Goal: Task Accomplishment & Management: Manage account settings

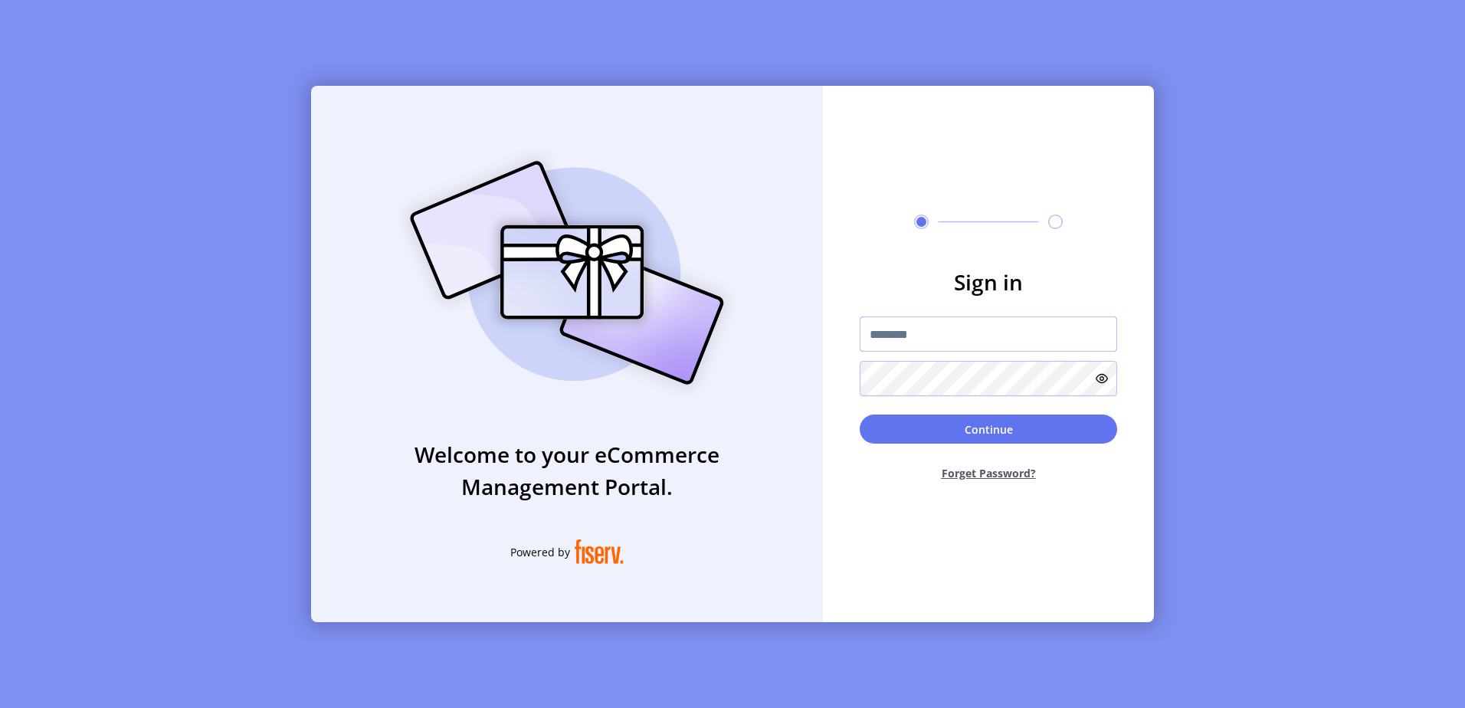
click at [964, 333] on input "text" at bounding box center [988, 334] width 257 height 35
type input "*********"
click at [860, 415] on button "Continue" at bounding box center [988, 429] width 257 height 29
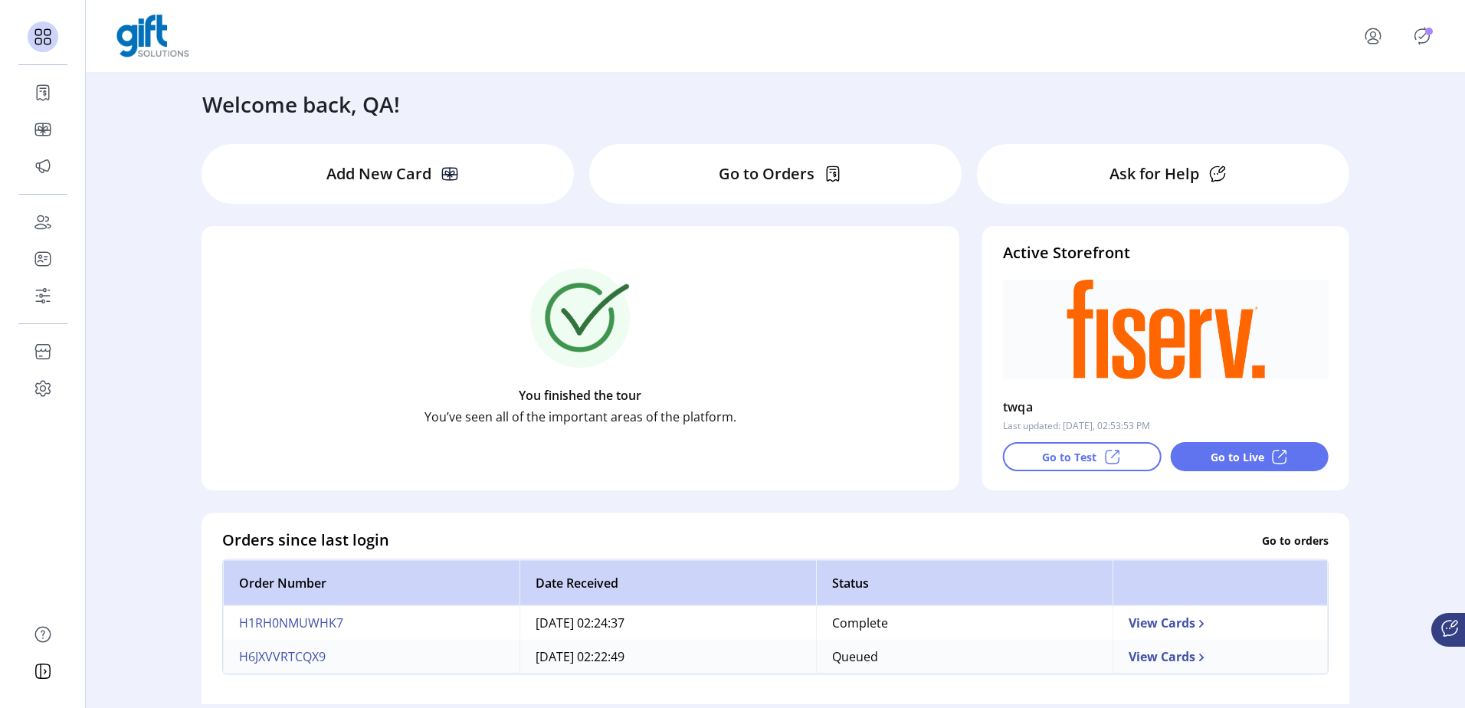
click at [1427, 41] on icon "Publisher Panel" at bounding box center [1422, 36] width 25 height 25
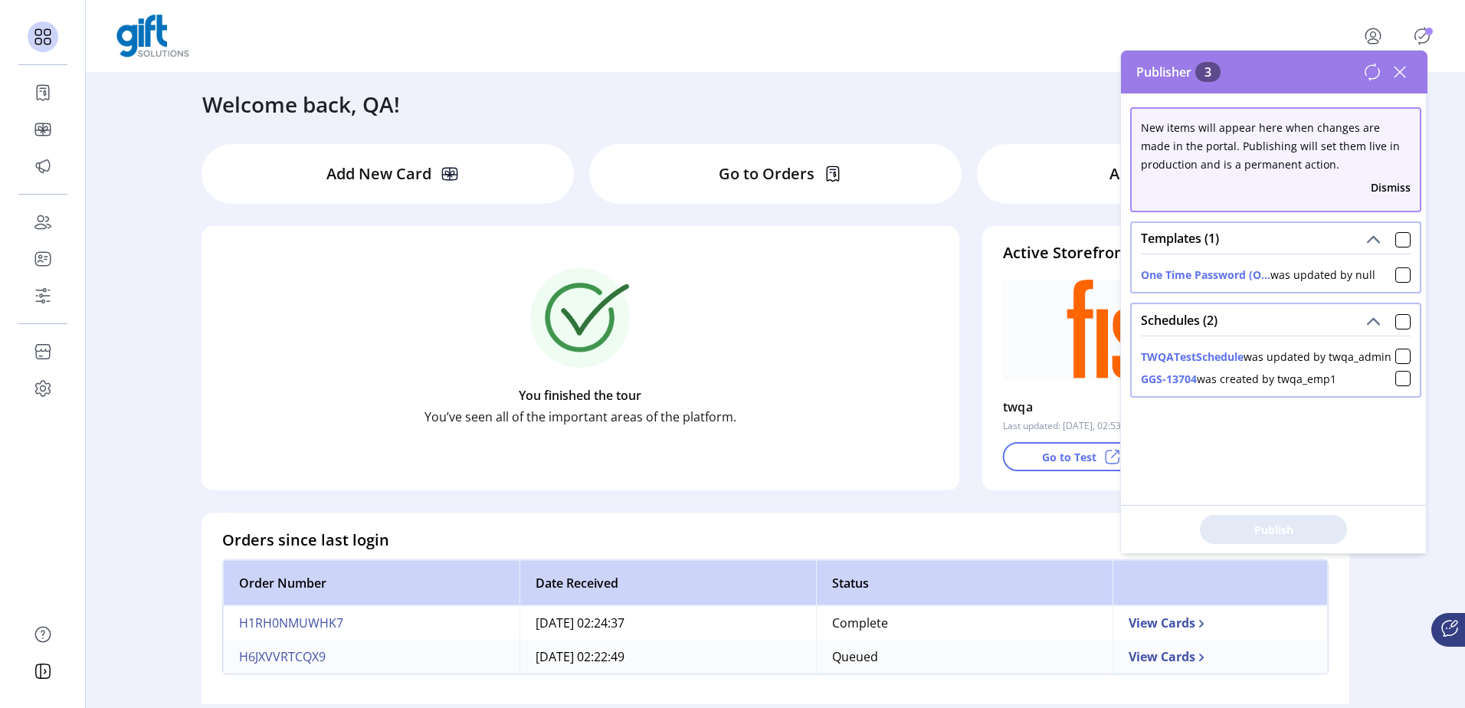
click at [1419, 34] on icon "Publisher Panel" at bounding box center [1422, 36] width 25 height 25
click at [931, 77] on div "Welcome back, QA!" at bounding box center [775, 97] width 1177 height 48
click at [1401, 64] on icon at bounding box center [1400, 72] width 25 height 25
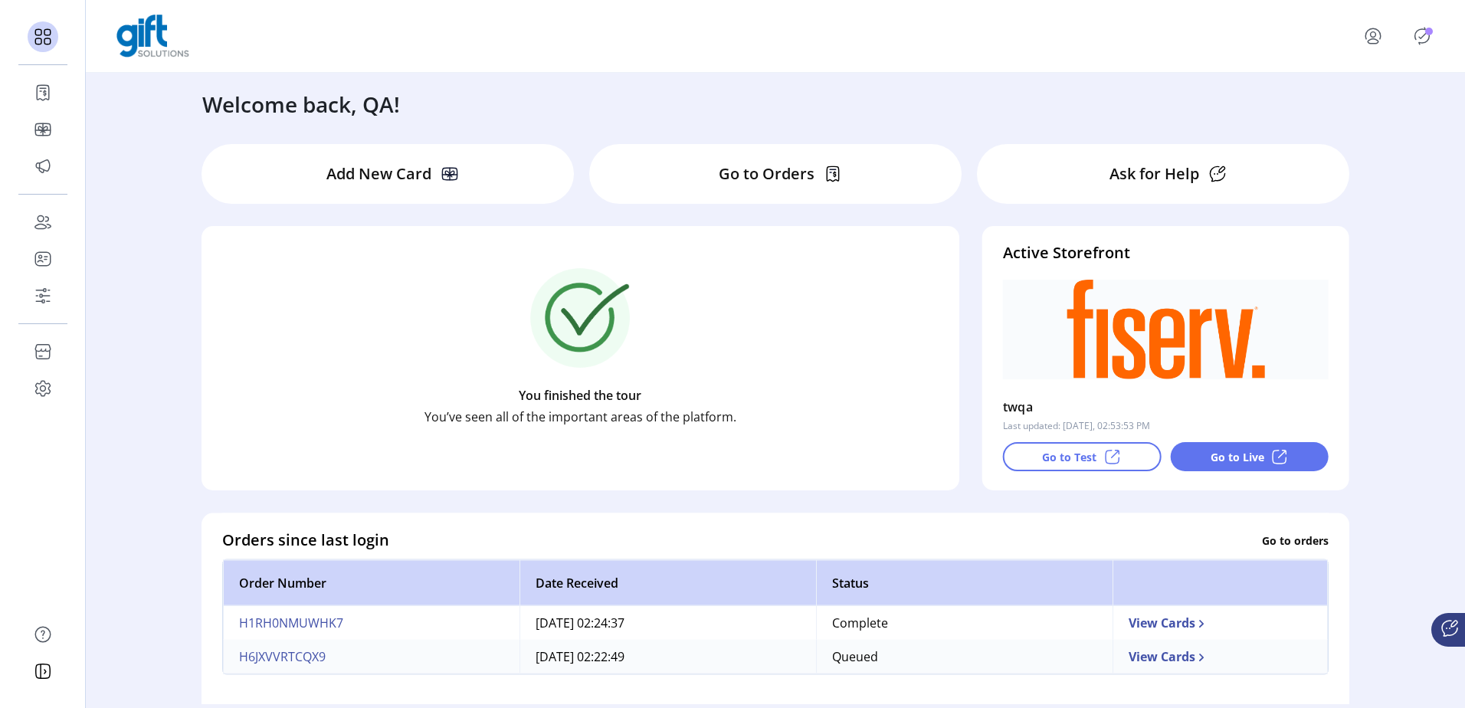
click at [1035, 65] on div at bounding box center [775, 36] width 1379 height 73
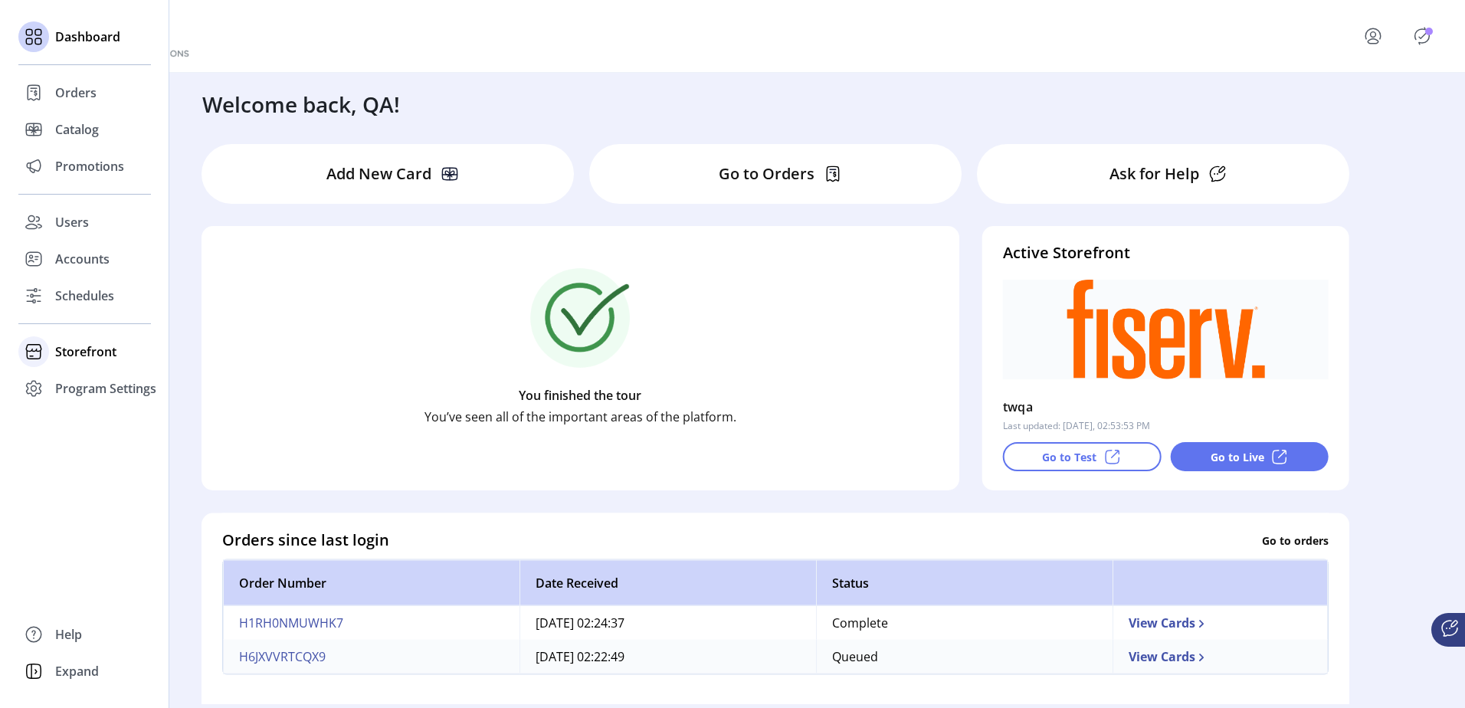
click at [95, 349] on span "Storefront" at bounding box center [85, 352] width 61 height 18
click at [93, 406] on span "Styling" at bounding box center [74, 407] width 39 height 18
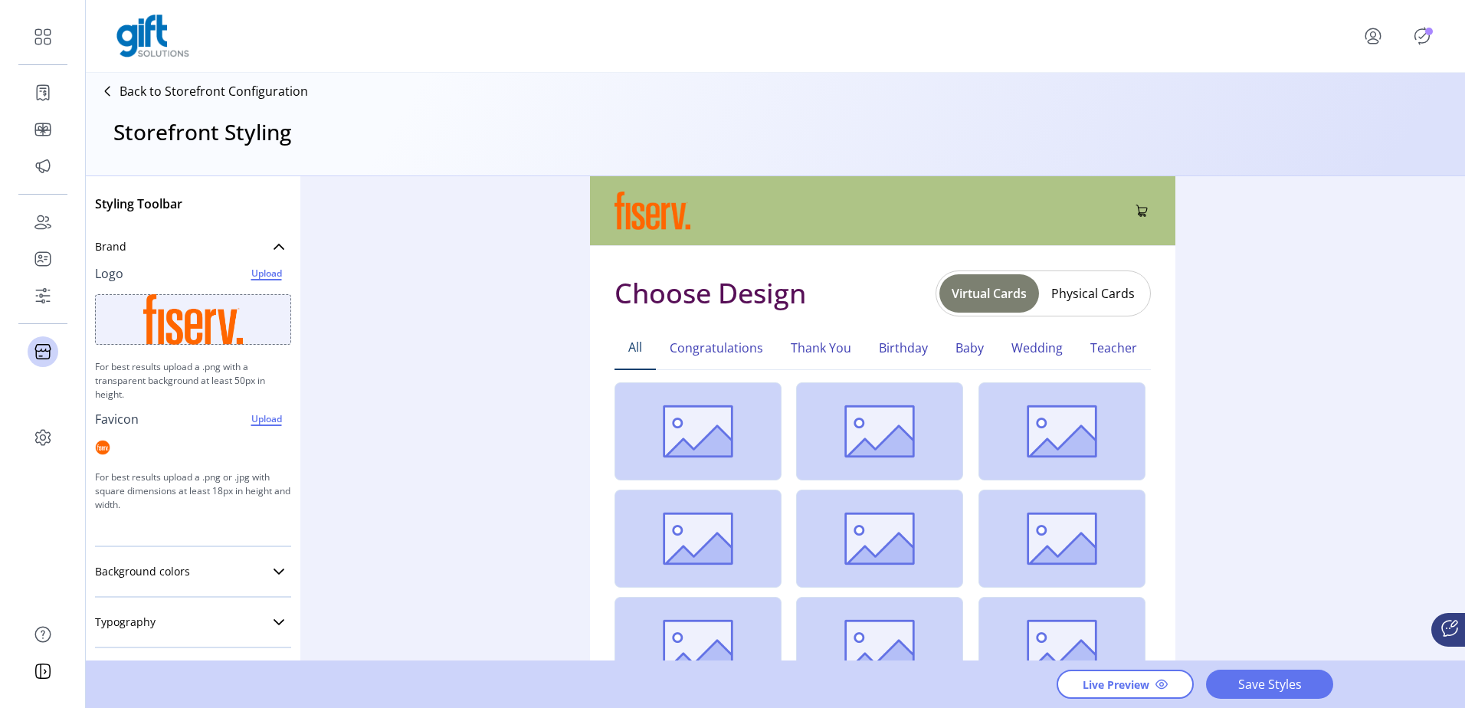
click at [251, 277] on span "Upload" at bounding box center [266, 273] width 45 height 18
click at [1428, 41] on icon "Publisher Panel" at bounding box center [1422, 36] width 15 height 17
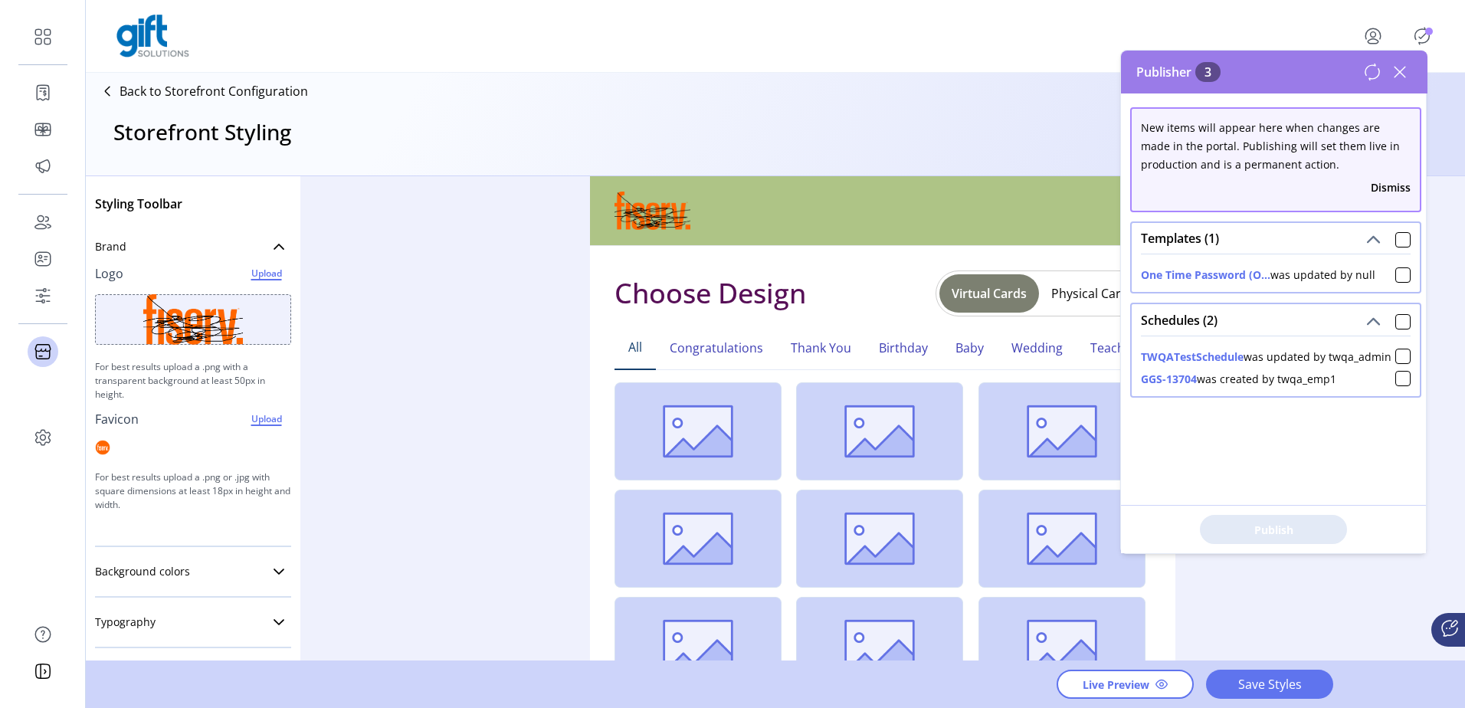
click at [1428, 41] on icon "Publisher Panel" at bounding box center [1422, 36] width 15 height 17
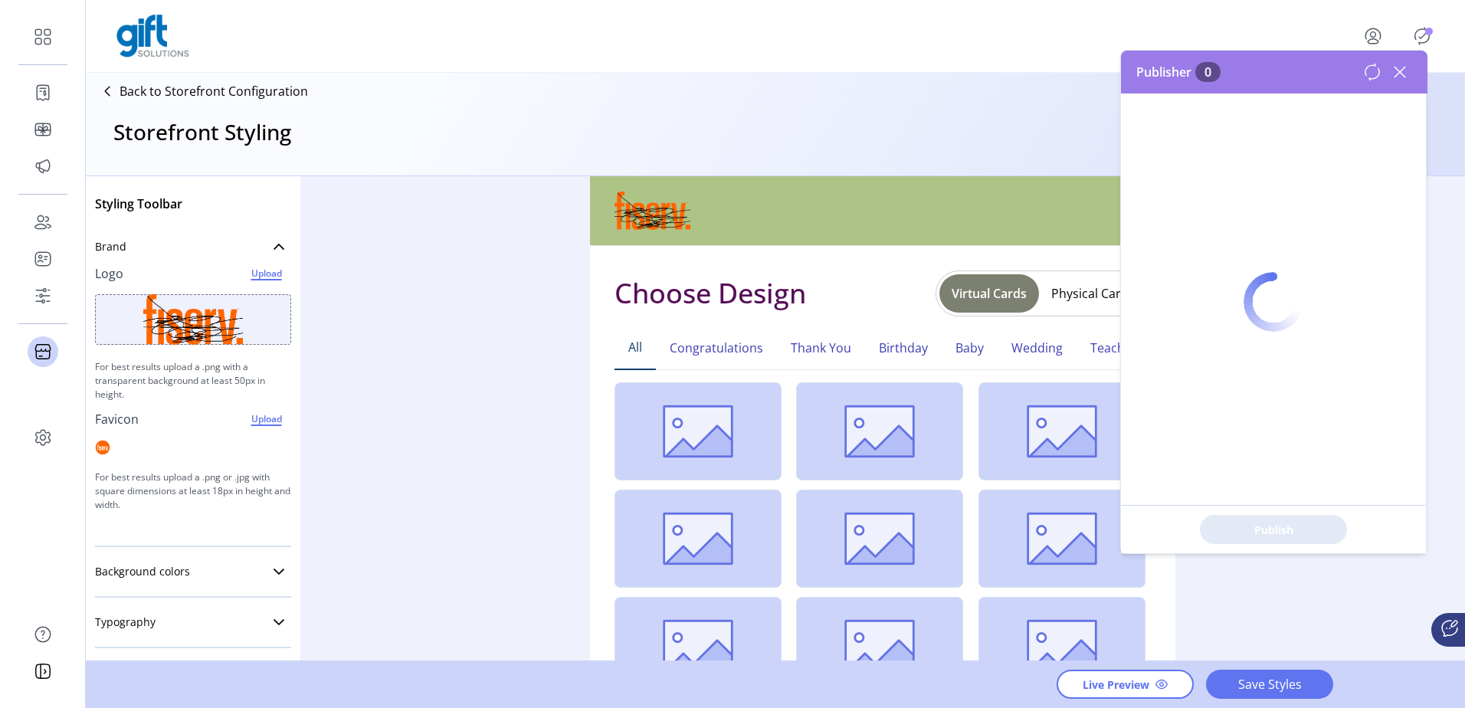
click at [1428, 41] on icon "Publisher Panel" at bounding box center [1422, 36] width 15 height 17
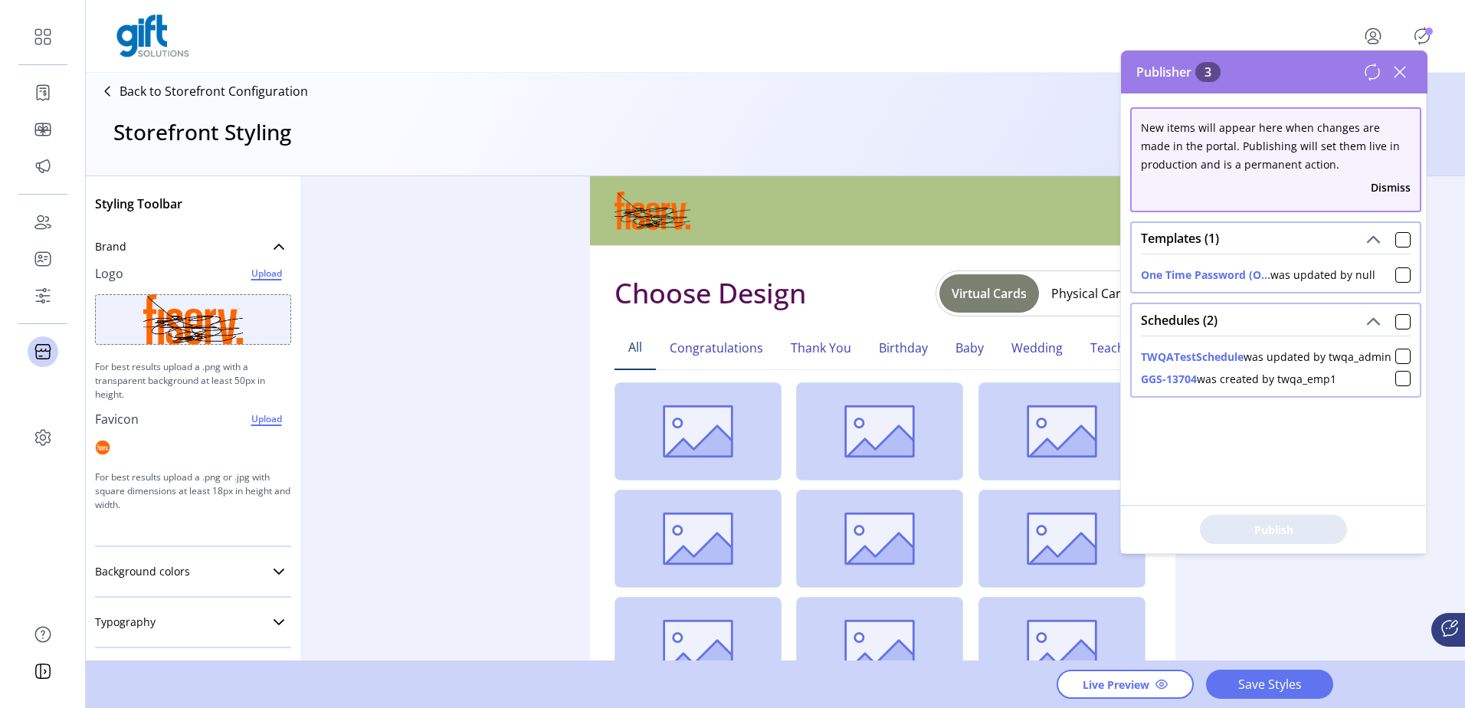
click at [1428, 41] on icon "Publisher Panel" at bounding box center [1422, 36] width 15 height 17
click at [1274, 605] on div "Styling Toolbar Brand Logo Upload edited.png 26.76 KB For best results upload a…" at bounding box center [775, 419] width 1379 height 486
click at [1414, 34] on icon "Publisher Panel" at bounding box center [1422, 36] width 25 height 25
click at [1259, 690] on span "Save Styles" at bounding box center [1269, 684] width 87 height 18
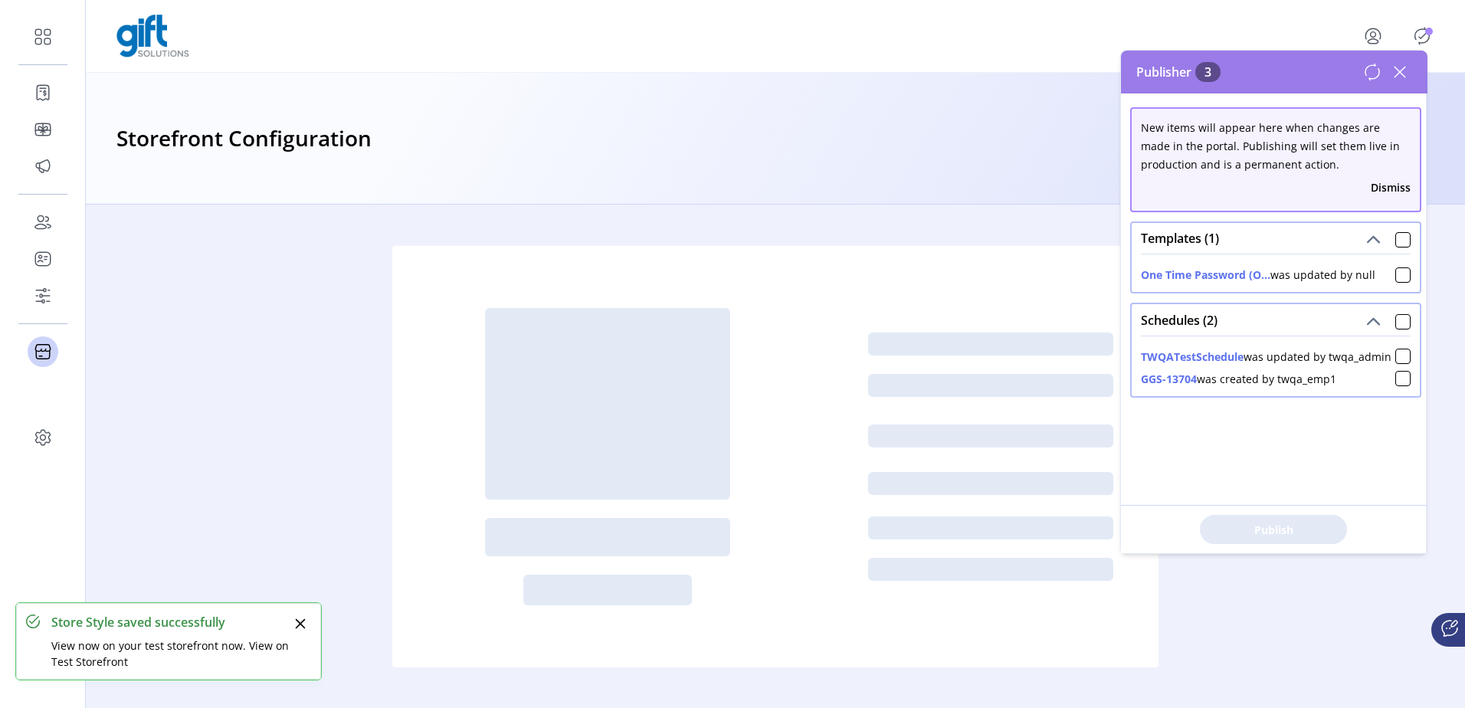
click at [1420, 21] on div at bounding box center [1389, 36] width 92 height 37
click at [1421, 30] on icon "Publisher Panel" at bounding box center [1422, 36] width 25 height 25
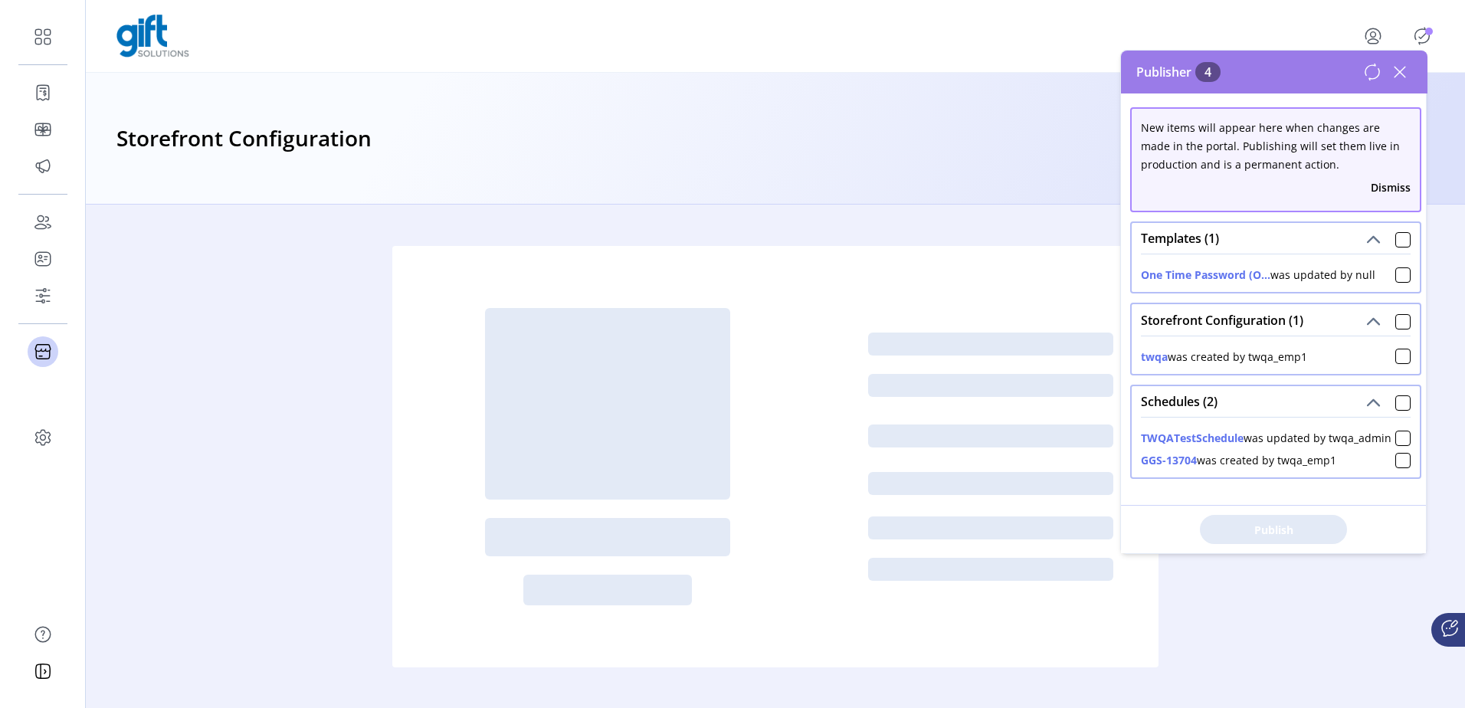
click at [1386, 333] on div "Storefront Configuration (1)" at bounding box center [1276, 319] width 288 height 31
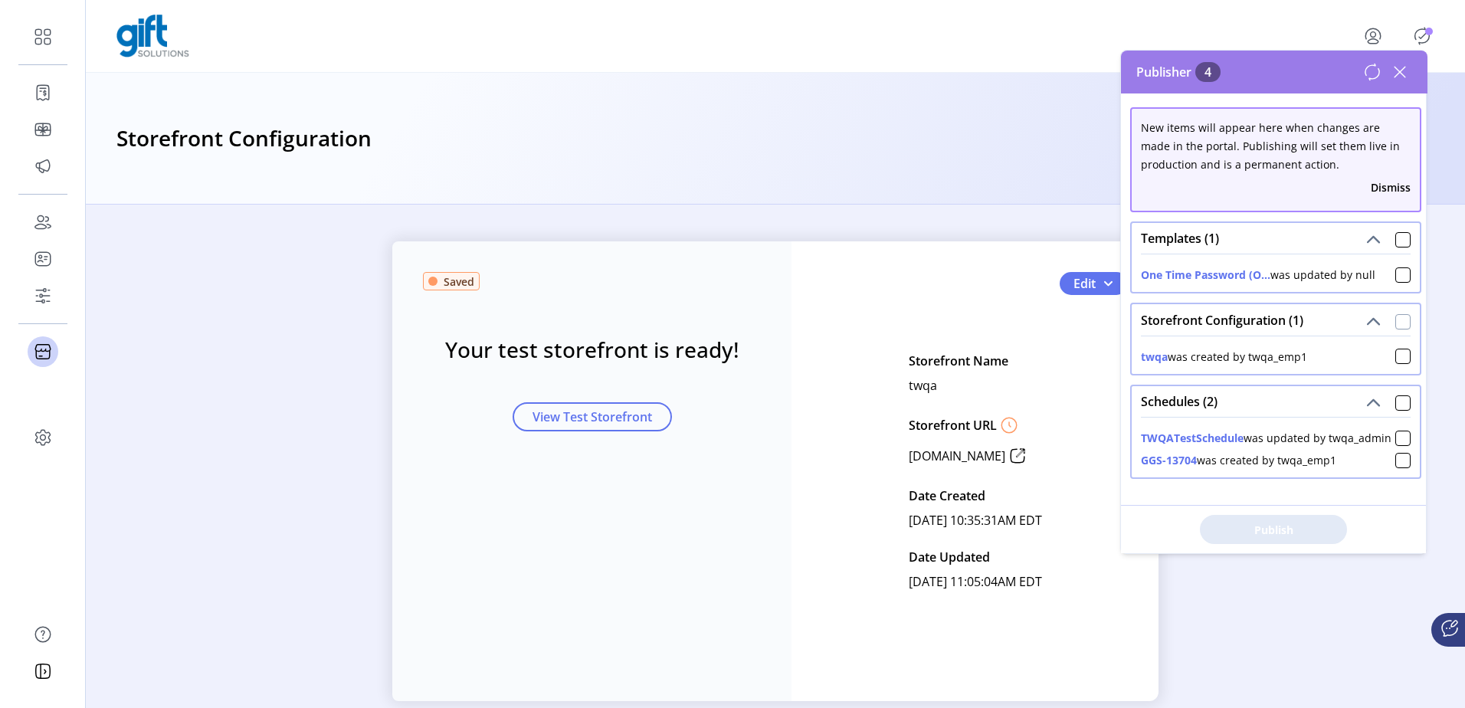
click at [1396, 323] on div at bounding box center [1403, 321] width 15 height 15
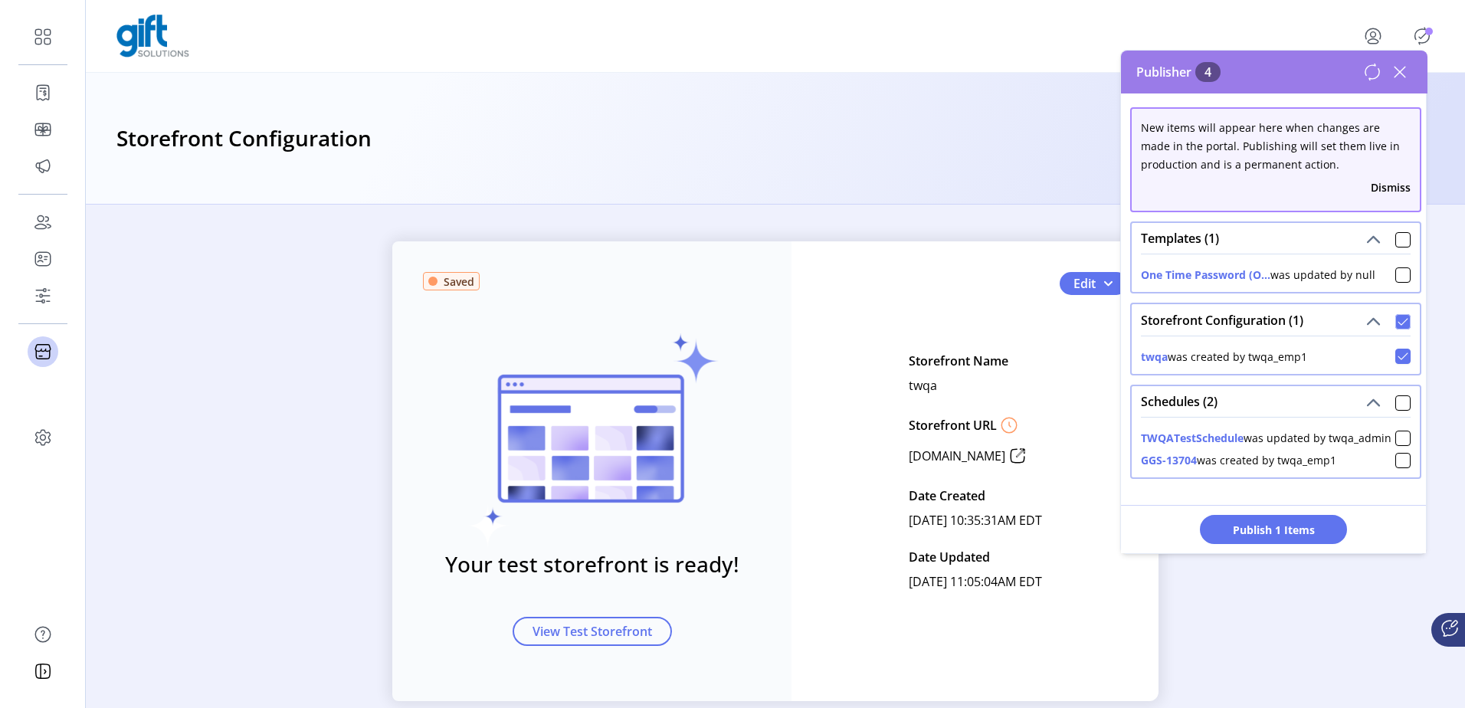
scroll to position [9, 5]
click at [1291, 530] on span "Publish 1 Items" at bounding box center [1273, 530] width 107 height 16
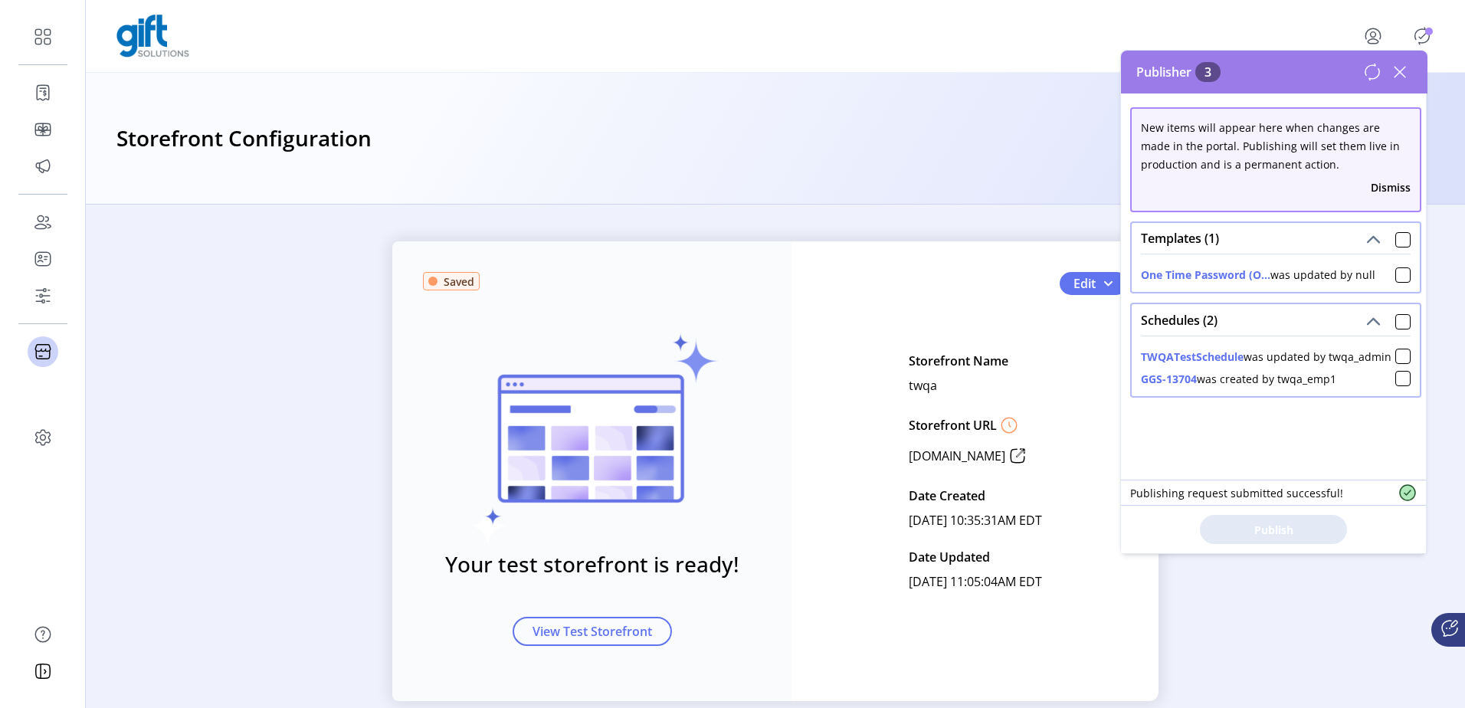
click at [775, 536] on div "Saved Your test storefront is ready! View Test Storefront" at bounding box center [591, 471] width 399 height 460
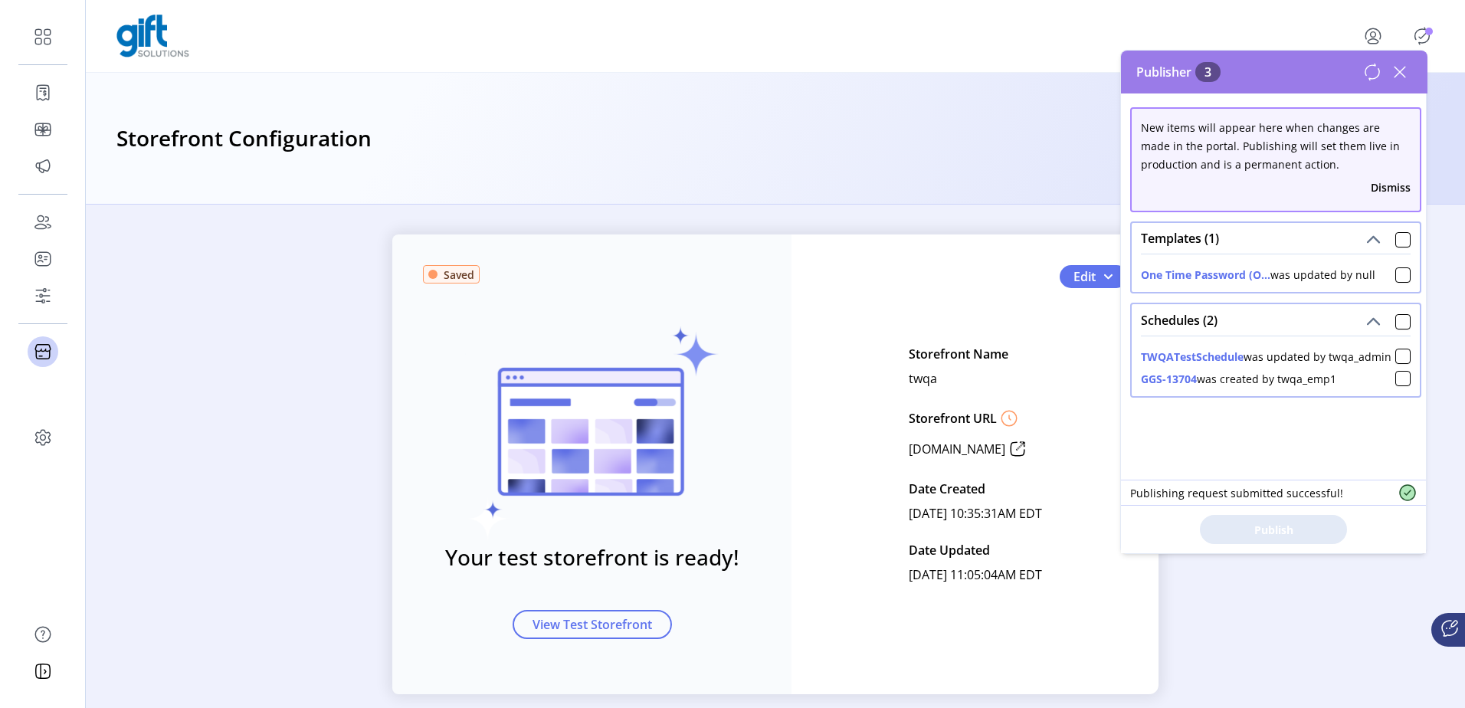
scroll to position [0, 0]
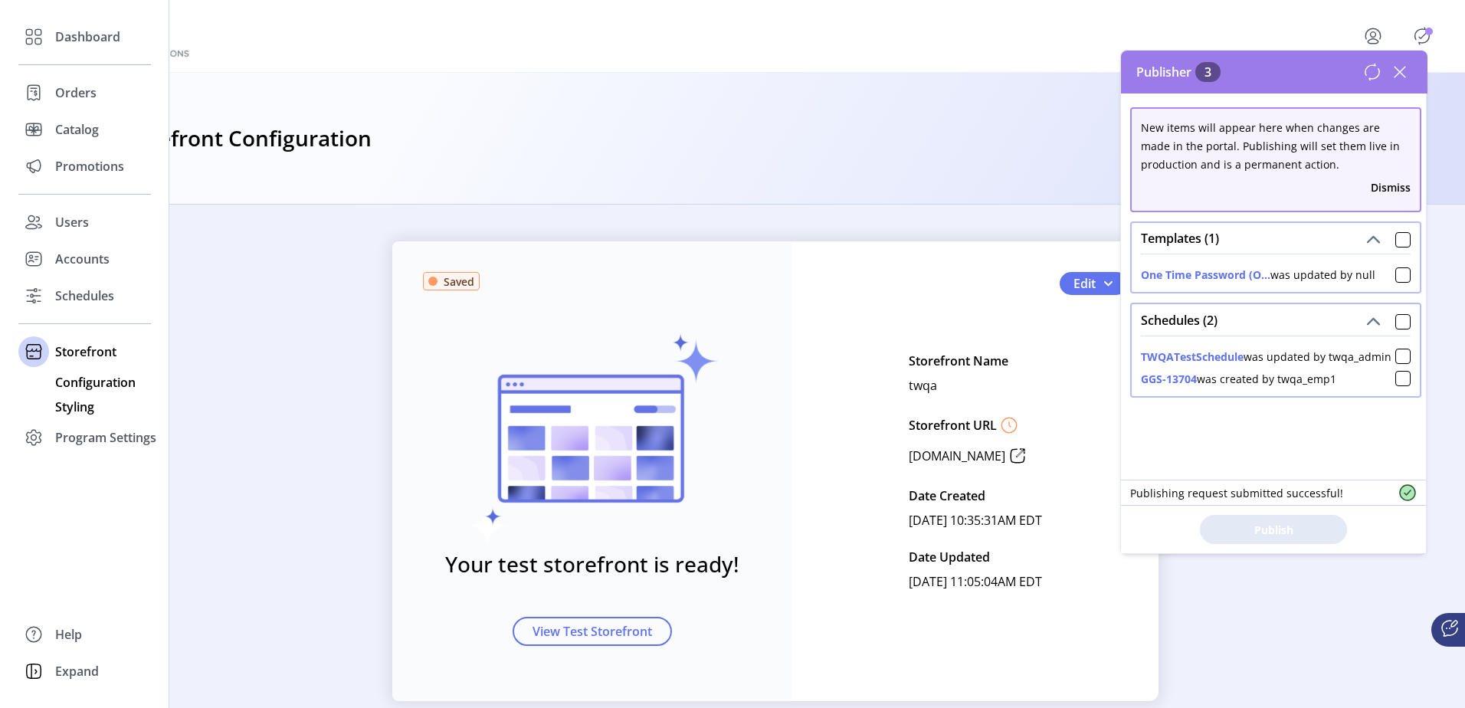
click at [86, 406] on span "Styling" at bounding box center [74, 407] width 39 height 18
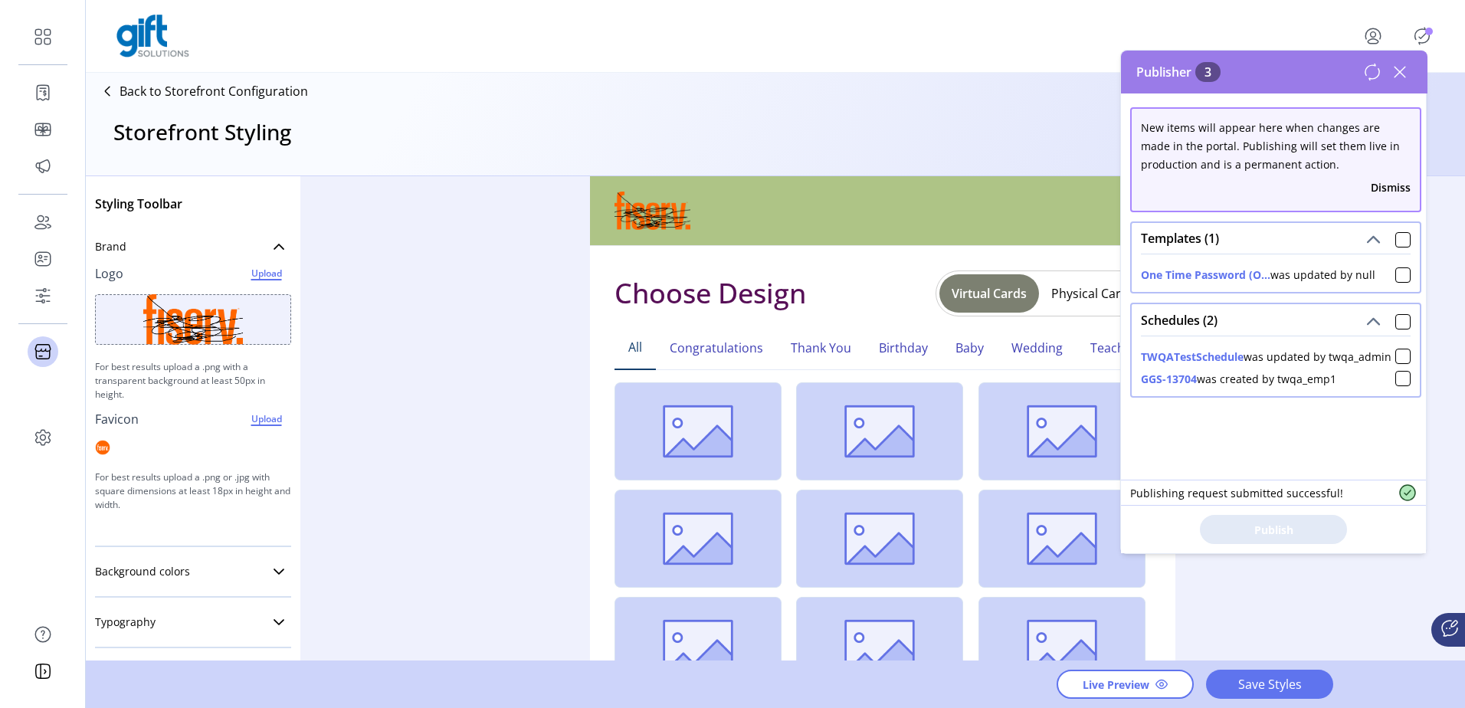
click at [261, 278] on span "Upload" at bounding box center [266, 273] width 45 height 18
click at [1423, 34] on icon "Publisher Panel" at bounding box center [1422, 36] width 25 height 25
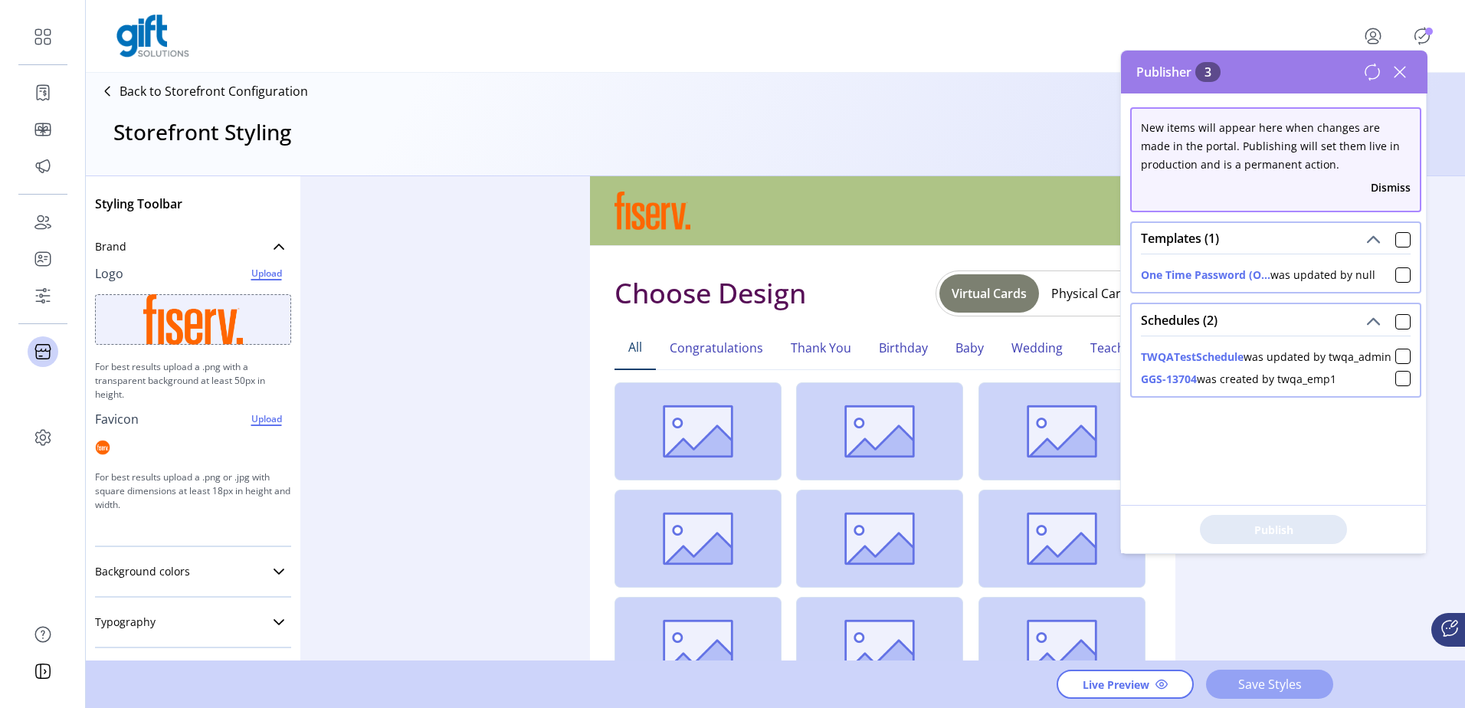
click at [1246, 689] on span "Save Styles" at bounding box center [1269, 684] width 87 height 18
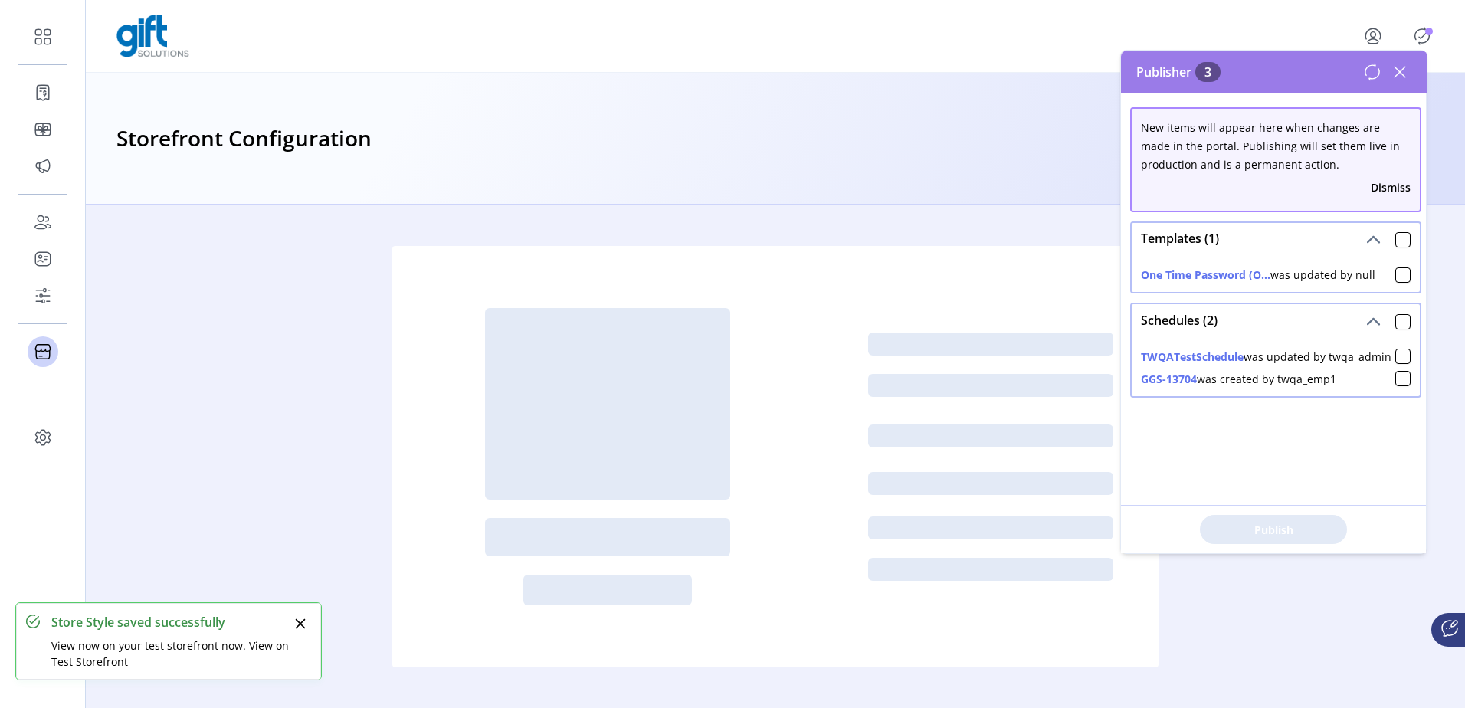
click at [1401, 71] on icon at bounding box center [1400, 72] width 25 height 25
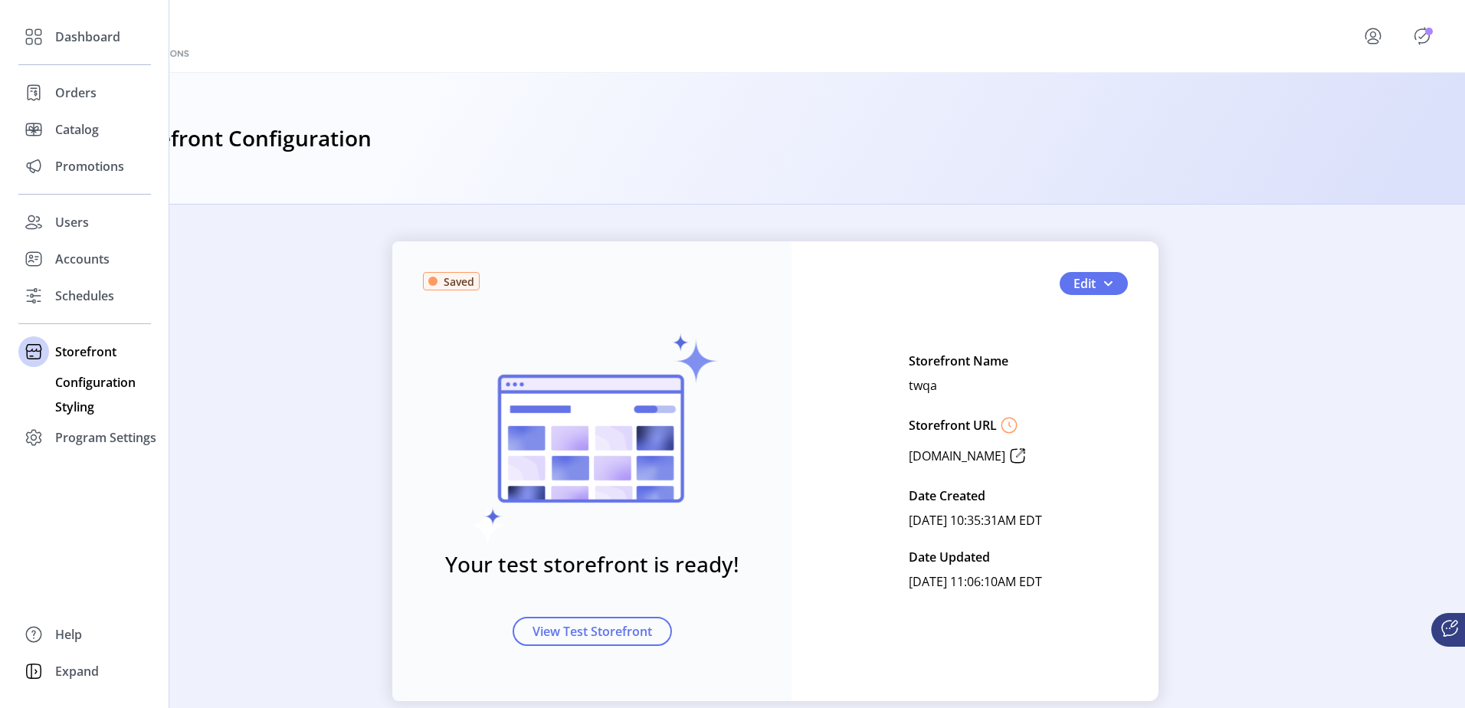
click at [84, 405] on span "Styling" at bounding box center [74, 407] width 39 height 18
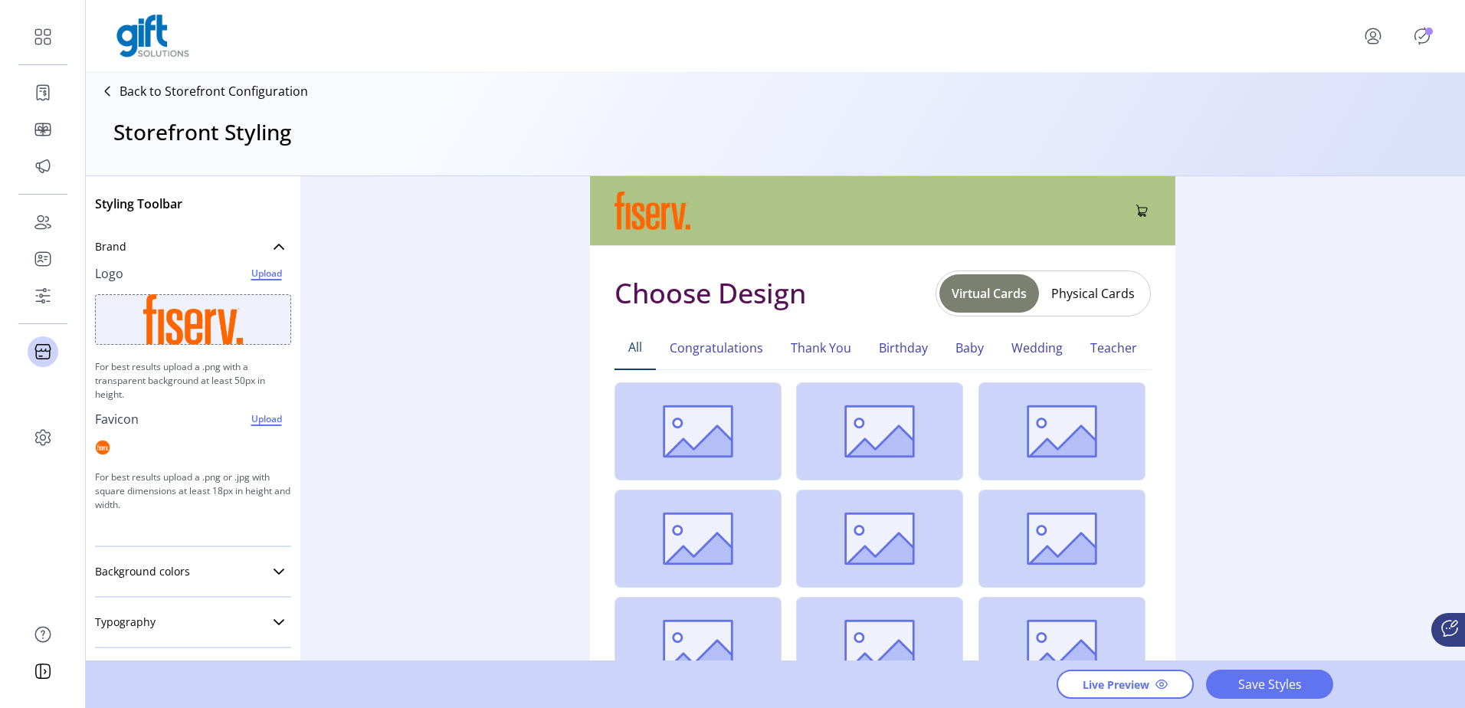
click at [424, 273] on div "Styling Toolbar Brand Logo Upload For best results upload a .png with a transpa…" at bounding box center [775, 419] width 1379 height 486
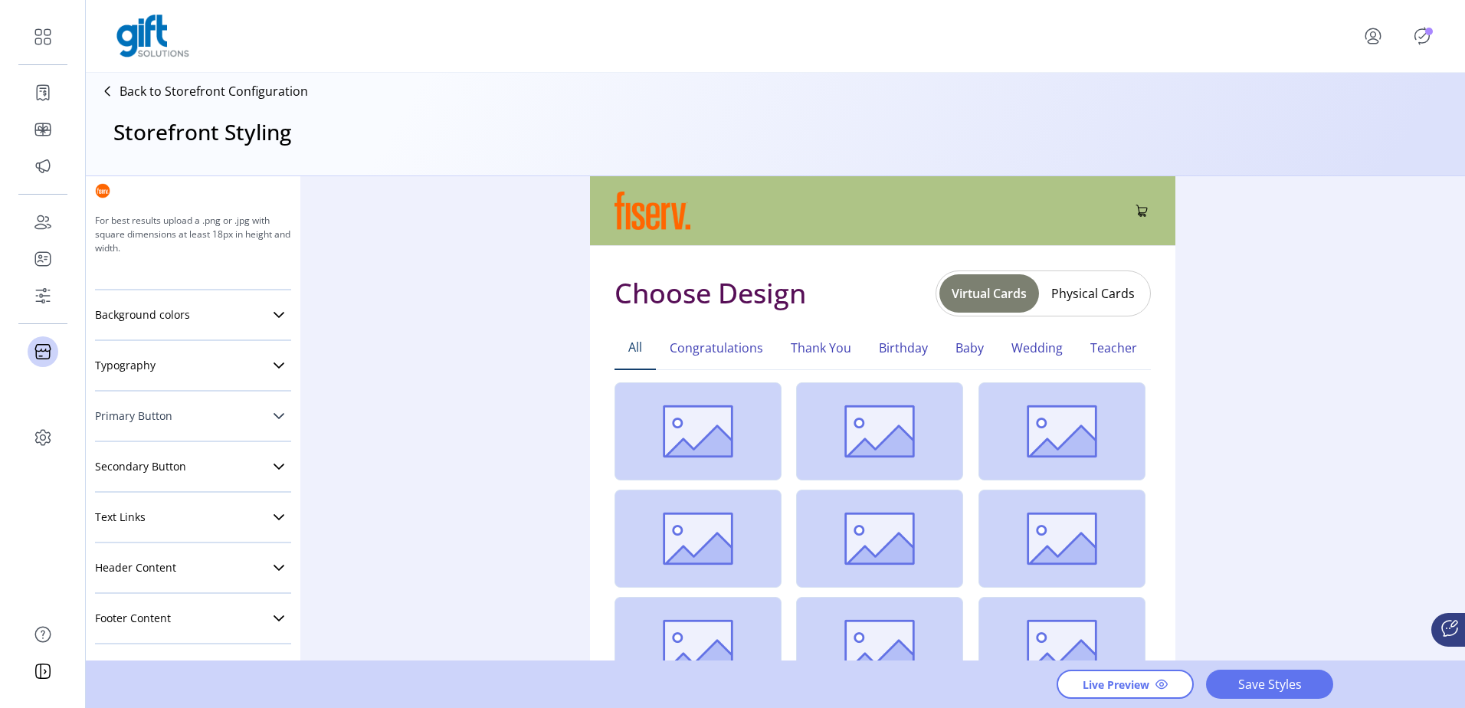
scroll to position [257, 0]
click at [274, 316] on icon at bounding box center [279, 314] width 11 height 6
click at [280, 349] on div at bounding box center [282, 345] width 18 height 18
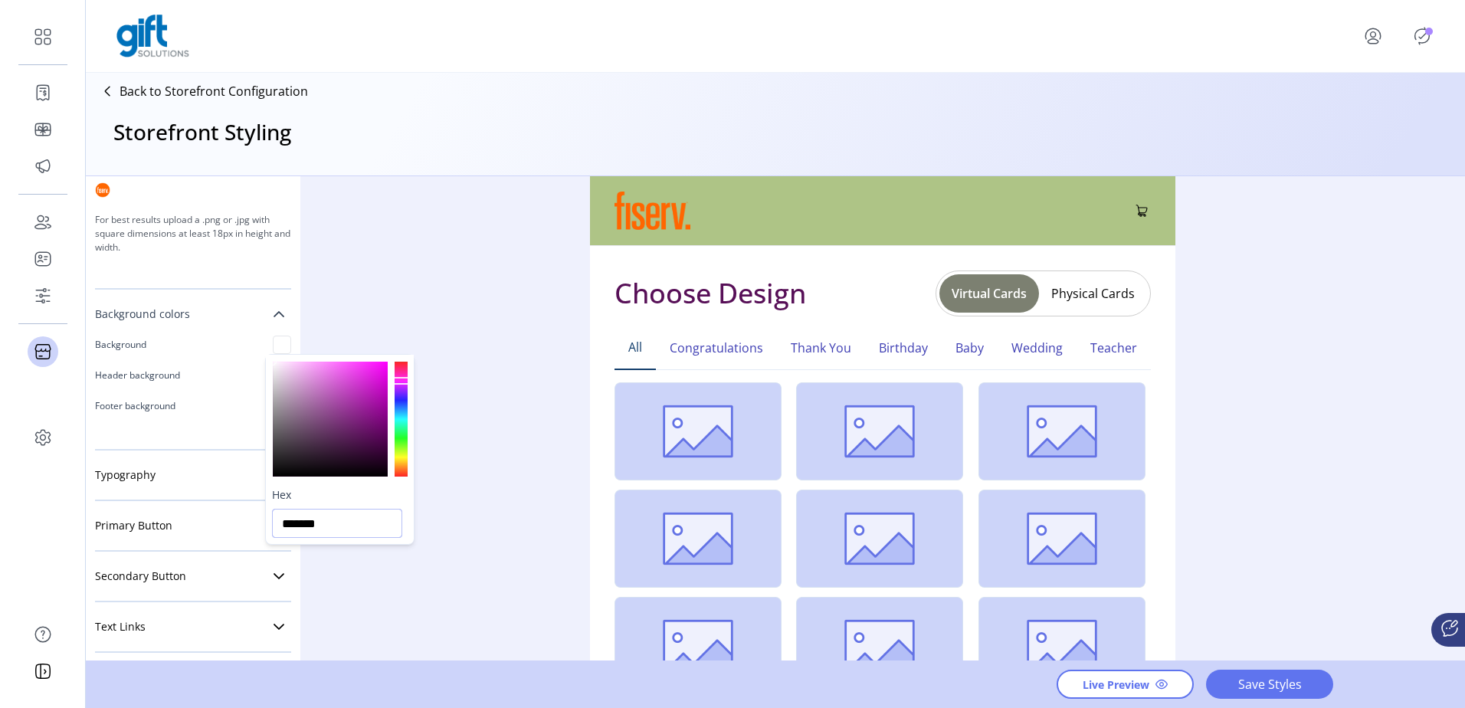
click at [309, 526] on input "*******" at bounding box center [337, 523] width 130 height 29
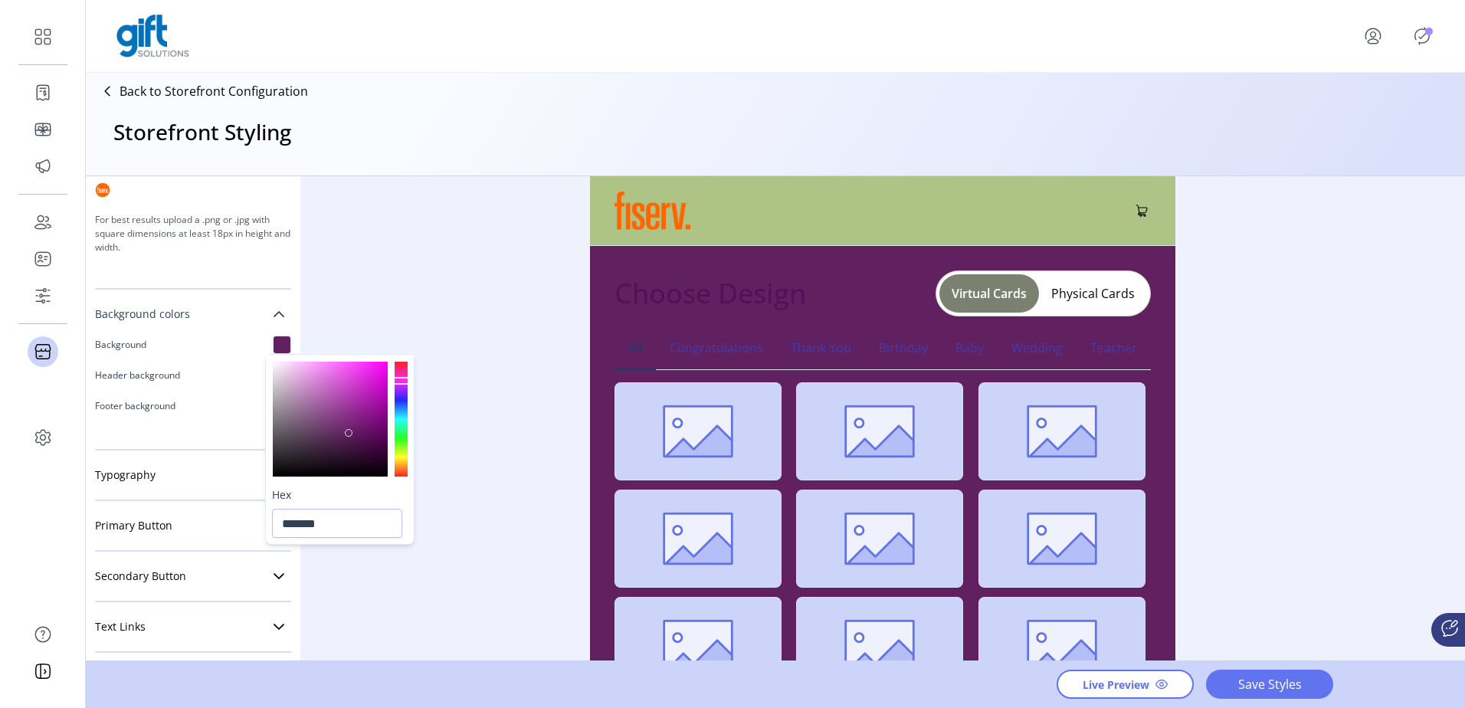
drag, startPoint x: 342, startPoint y: 427, endPoint x: 393, endPoint y: 425, distance: 51.4
click at [350, 429] on div at bounding box center [330, 419] width 115 height 115
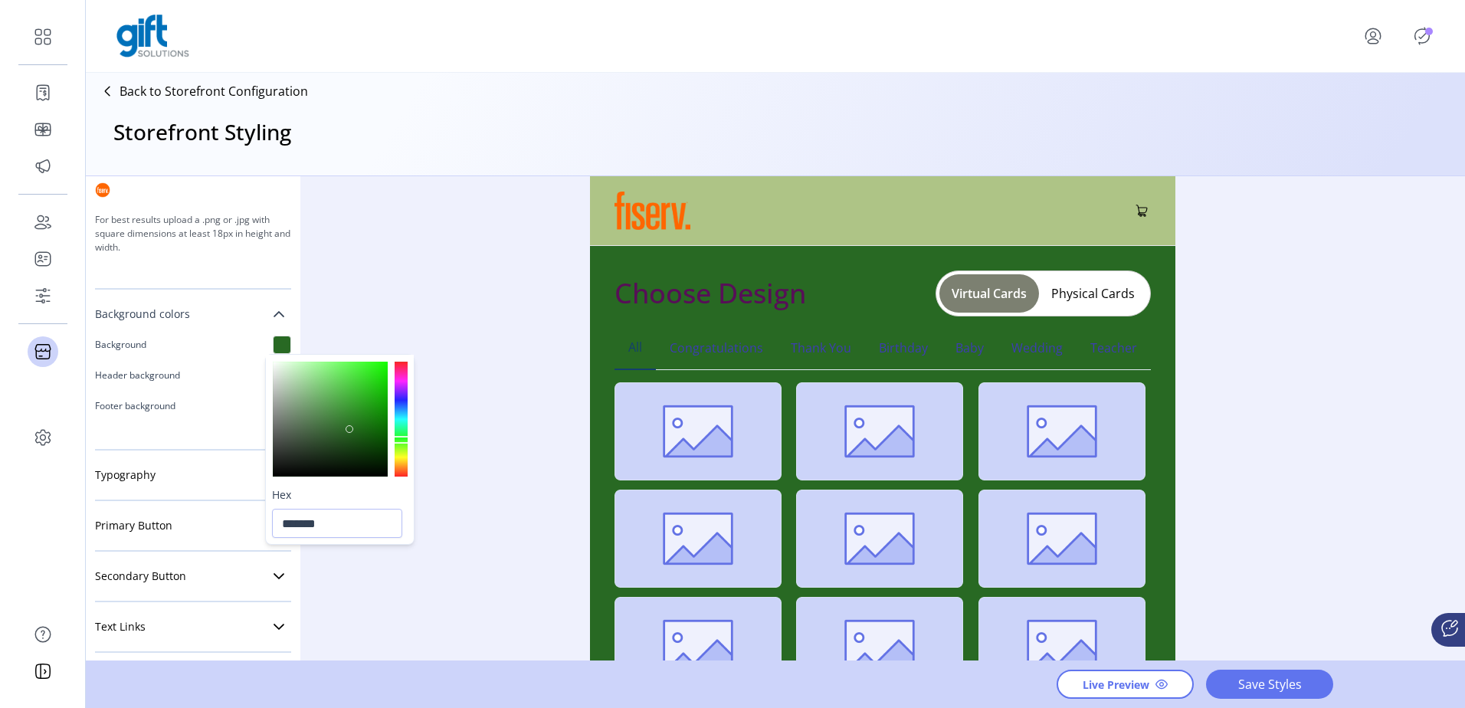
drag, startPoint x: 399, startPoint y: 409, endPoint x: 412, endPoint y: 440, distance: 33.3
click at [412, 440] on div at bounding box center [340, 418] width 148 height 127
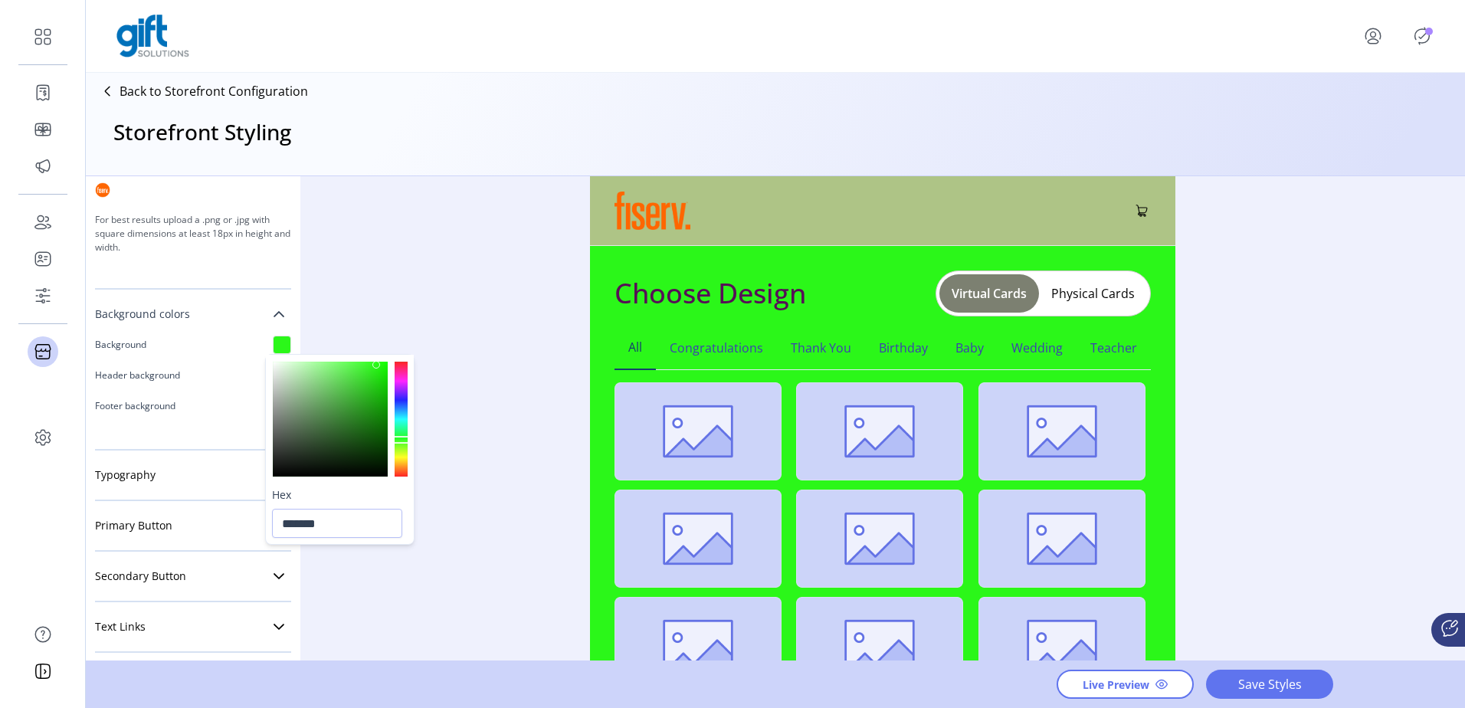
click at [375, 365] on div at bounding box center [376, 365] width 8 height 8
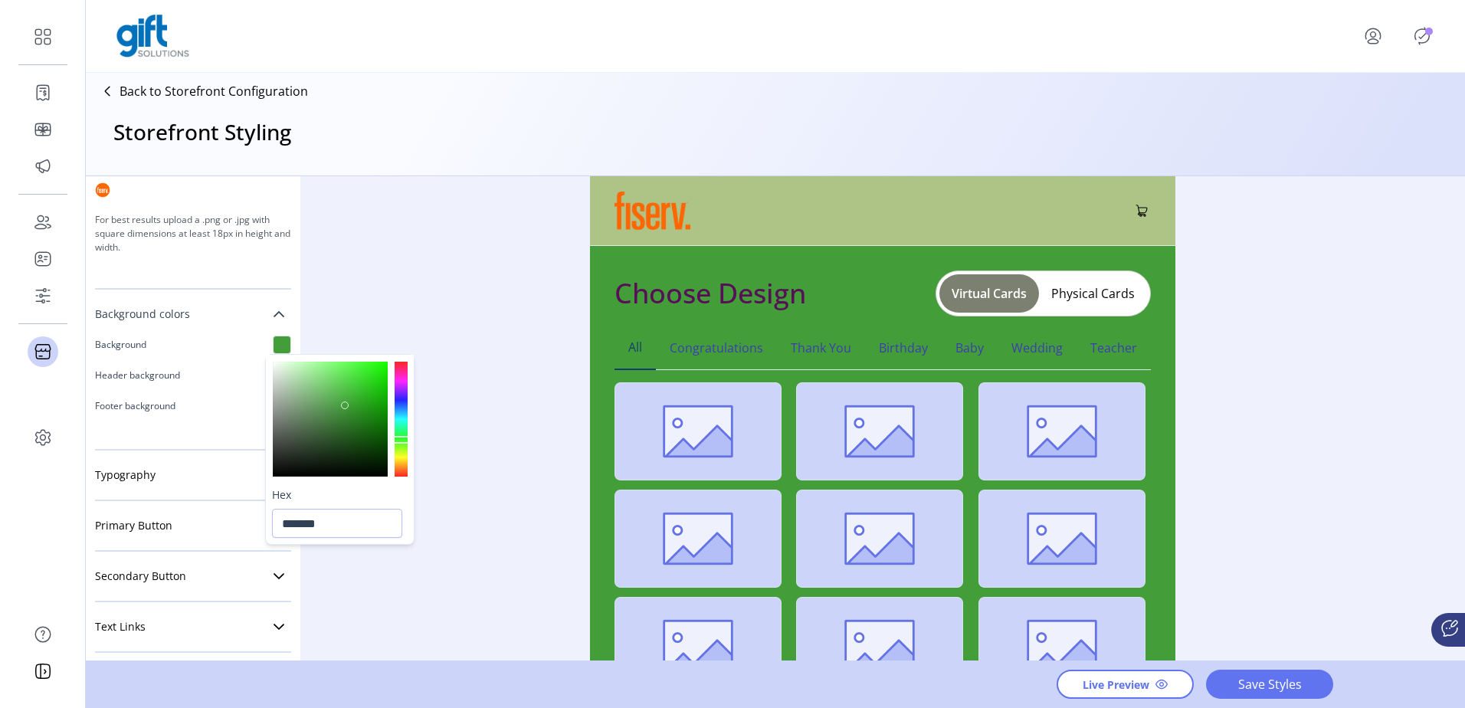
drag, startPoint x: 367, startPoint y: 376, endPoint x: 346, endPoint y: 405, distance: 36.8
click at [346, 405] on div at bounding box center [330, 419] width 115 height 115
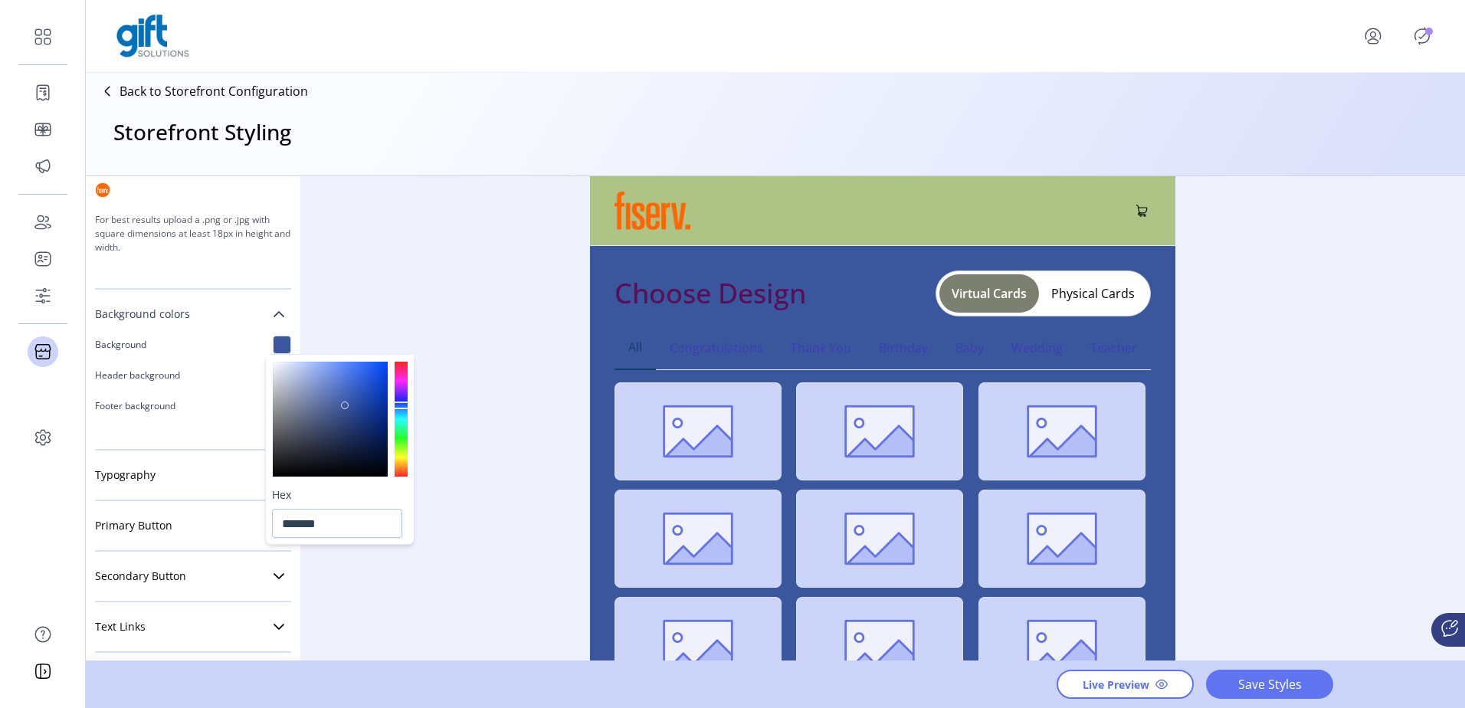
click at [405, 405] on div at bounding box center [401, 419] width 13 height 115
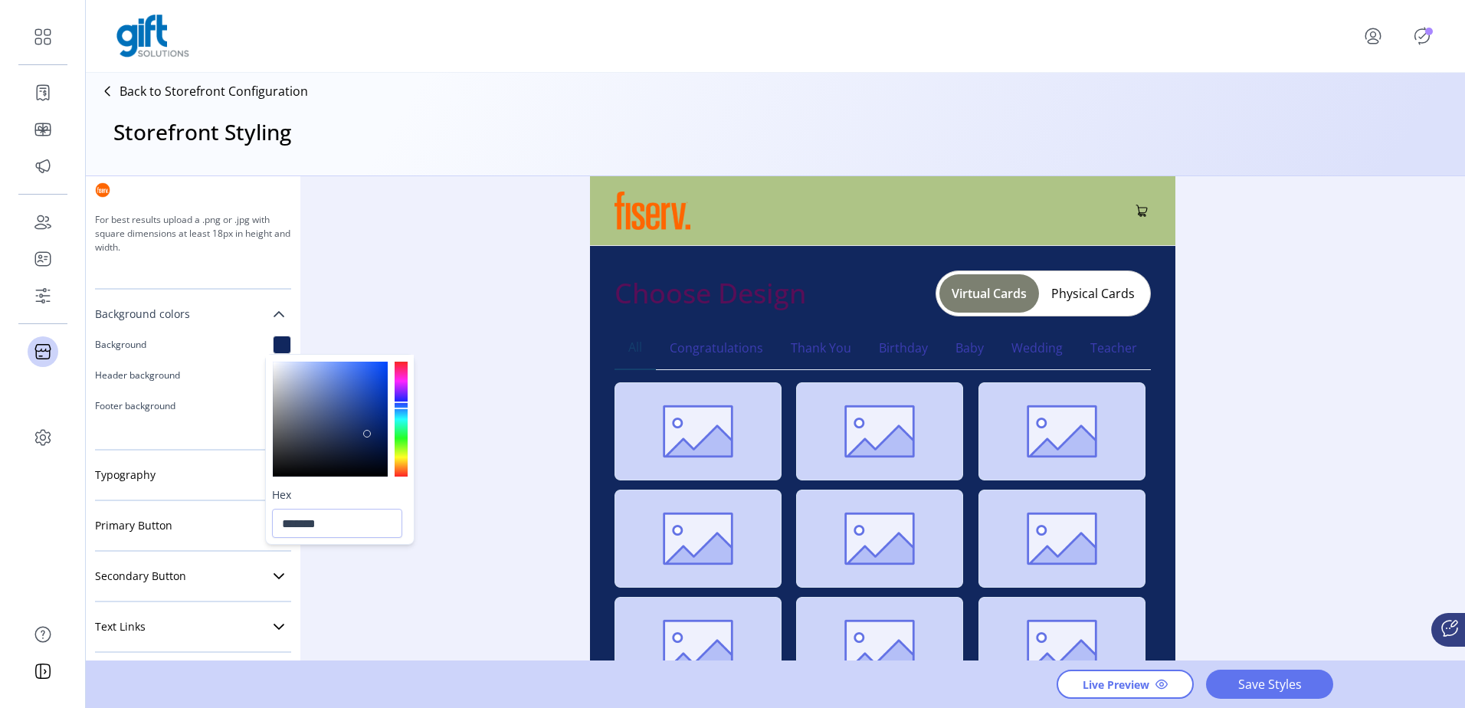
drag, startPoint x: 373, startPoint y: 376, endPoint x: 367, endPoint y: 432, distance: 57.0
click at [367, 432] on div at bounding box center [330, 419] width 115 height 115
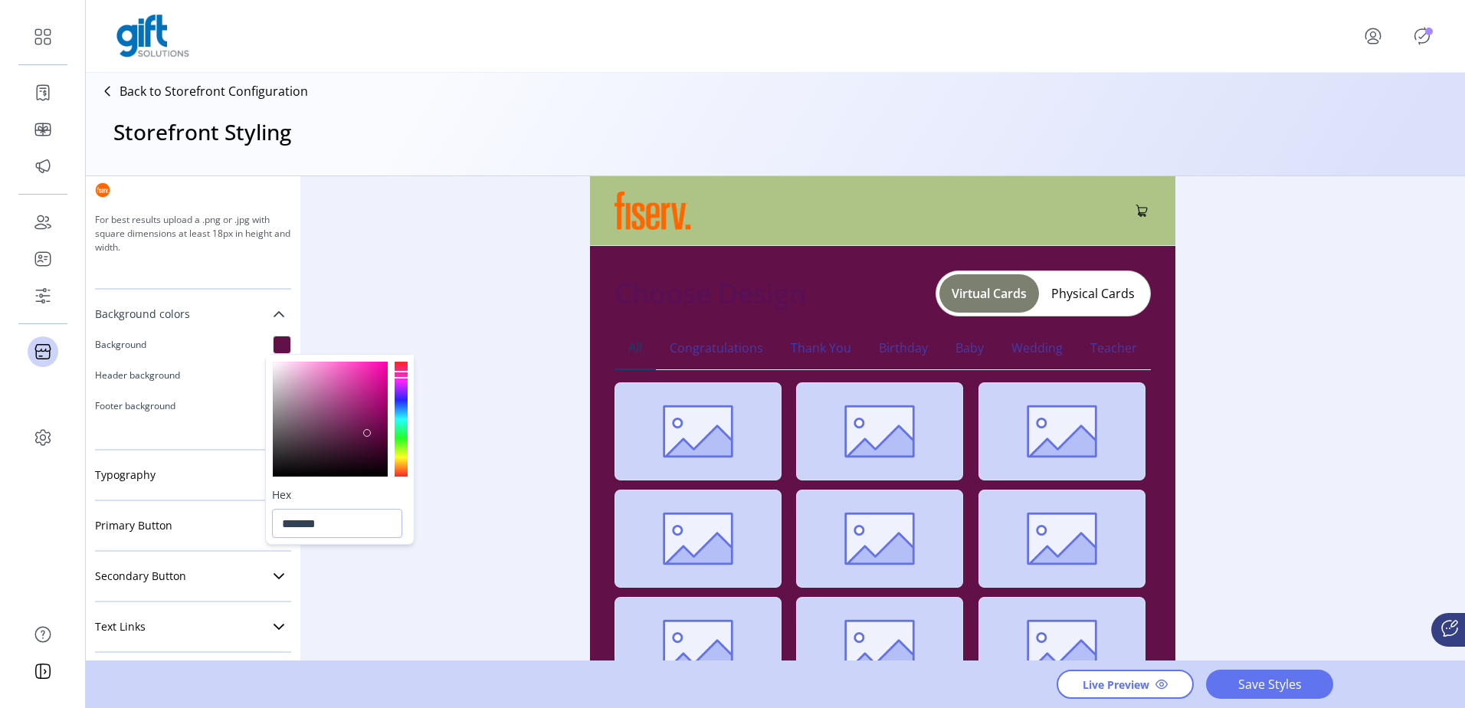
click at [405, 375] on div at bounding box center [401, 419] width 13 height 115
click at [406, 443] on div at bounding box center [340, 418] width 148 height 127
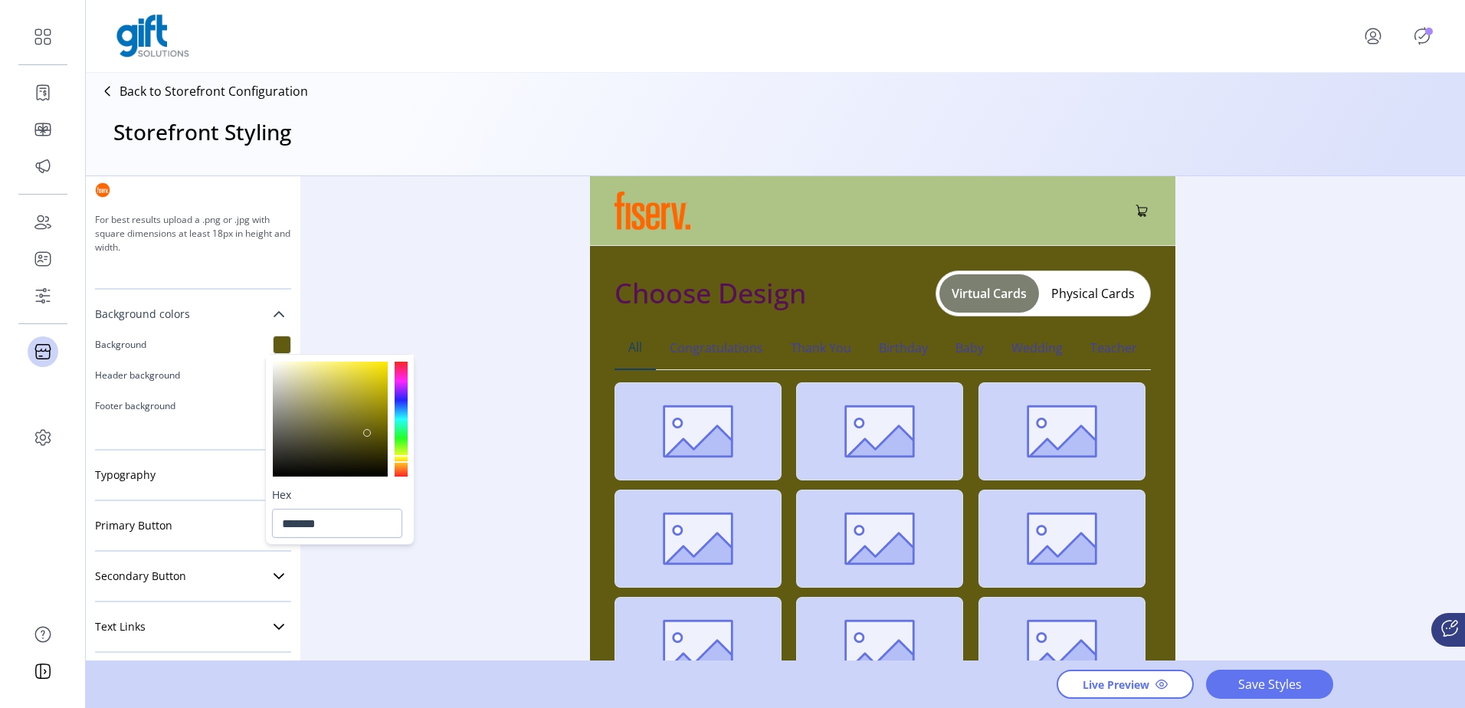
click at [403, 458] on div at bounding box center [401, 459] width 16 height 8
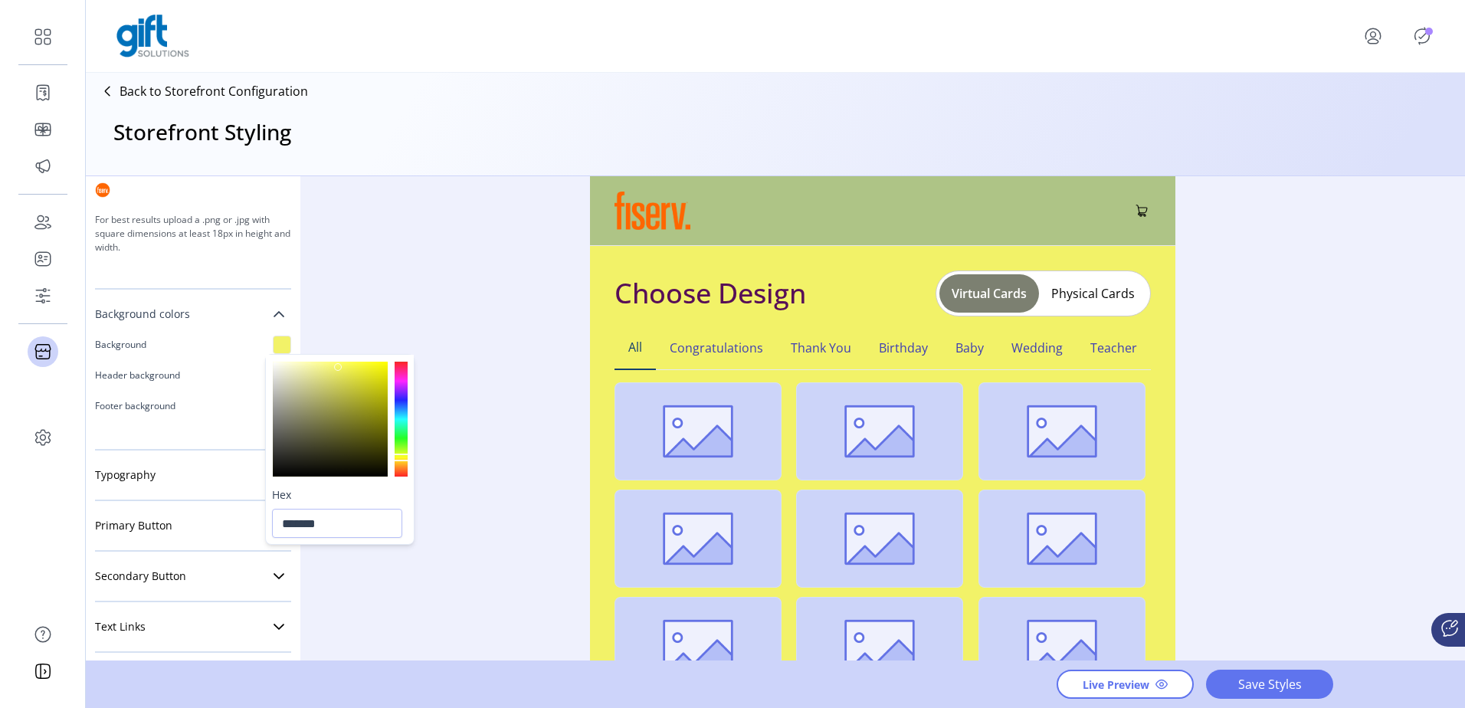
type input "*******"
drag, startPoint x: 366, startPoint y: 397, endPoint x: 338, endPoint y: 369, distance: 39.6
click at [338, 369] on div at bounding box center [330, 419] width 115 height 115
click at [515, 513] on div "Styling Toolbar Brand Logo Upload For best results upload a .png with a transpa…" at bounding box center [775, 419] width 1379 height 486
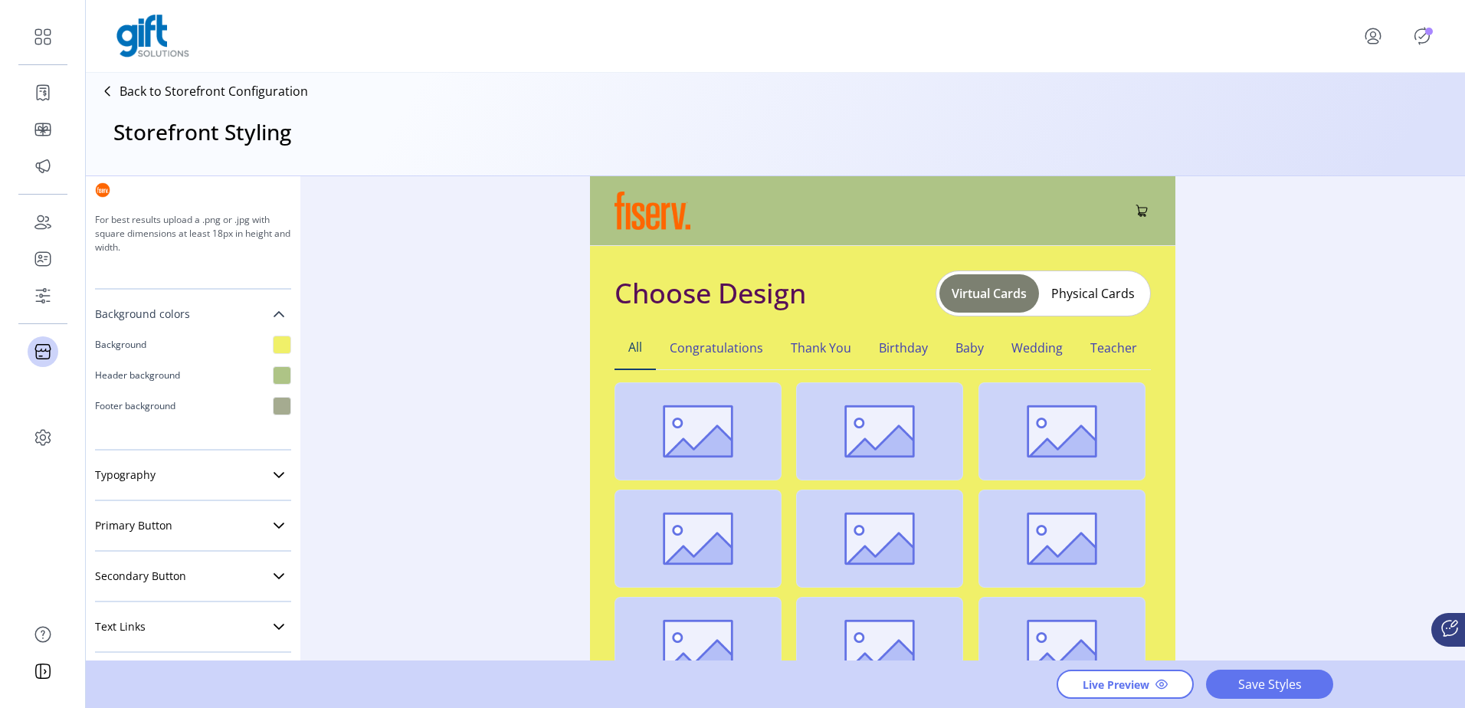
click at [274, 409] on div at bounding box center [282, 406] width 18 height 18
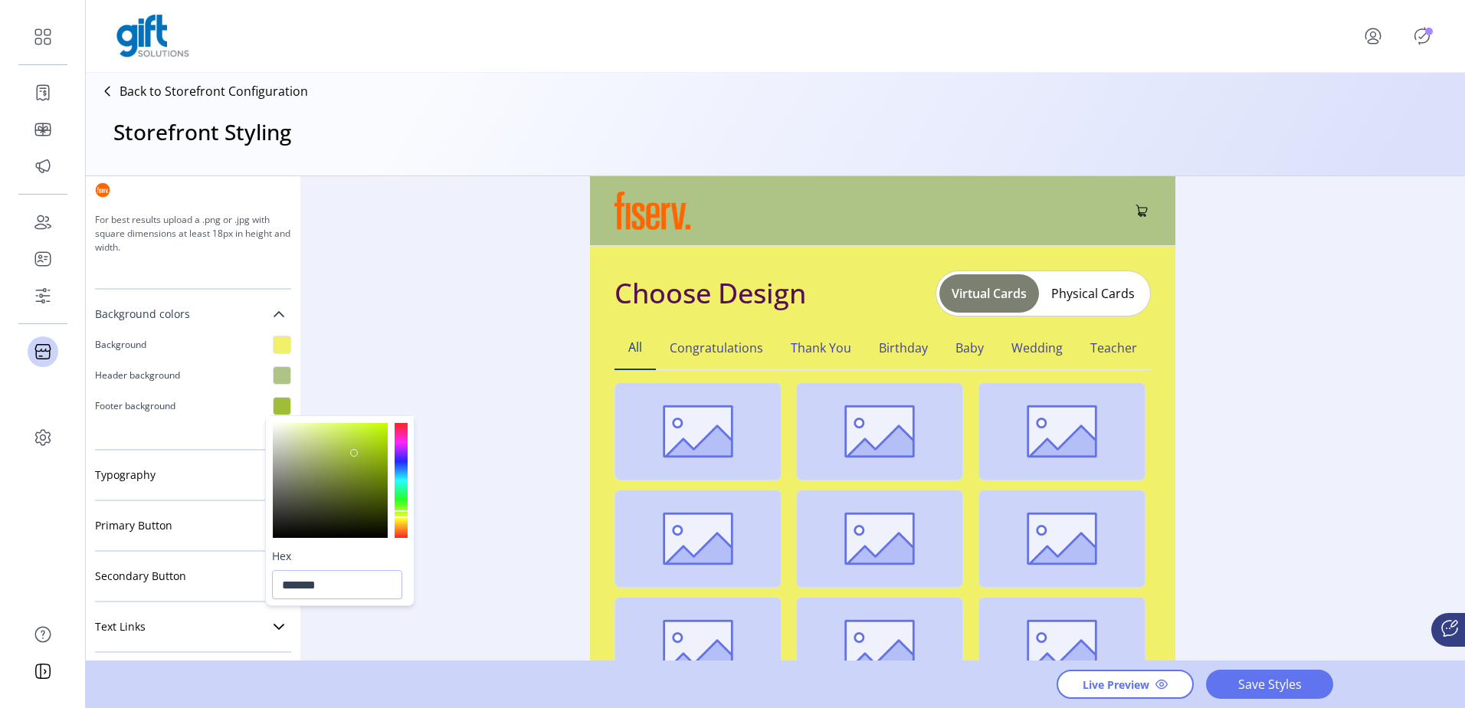
drag, startPoint x: 333, startPoint y: 474, endPoint x: 356, endPoint y: 448, distance: 35.8
click at [356, 448] on div at bounding box center [330, 480] width 115 height 115
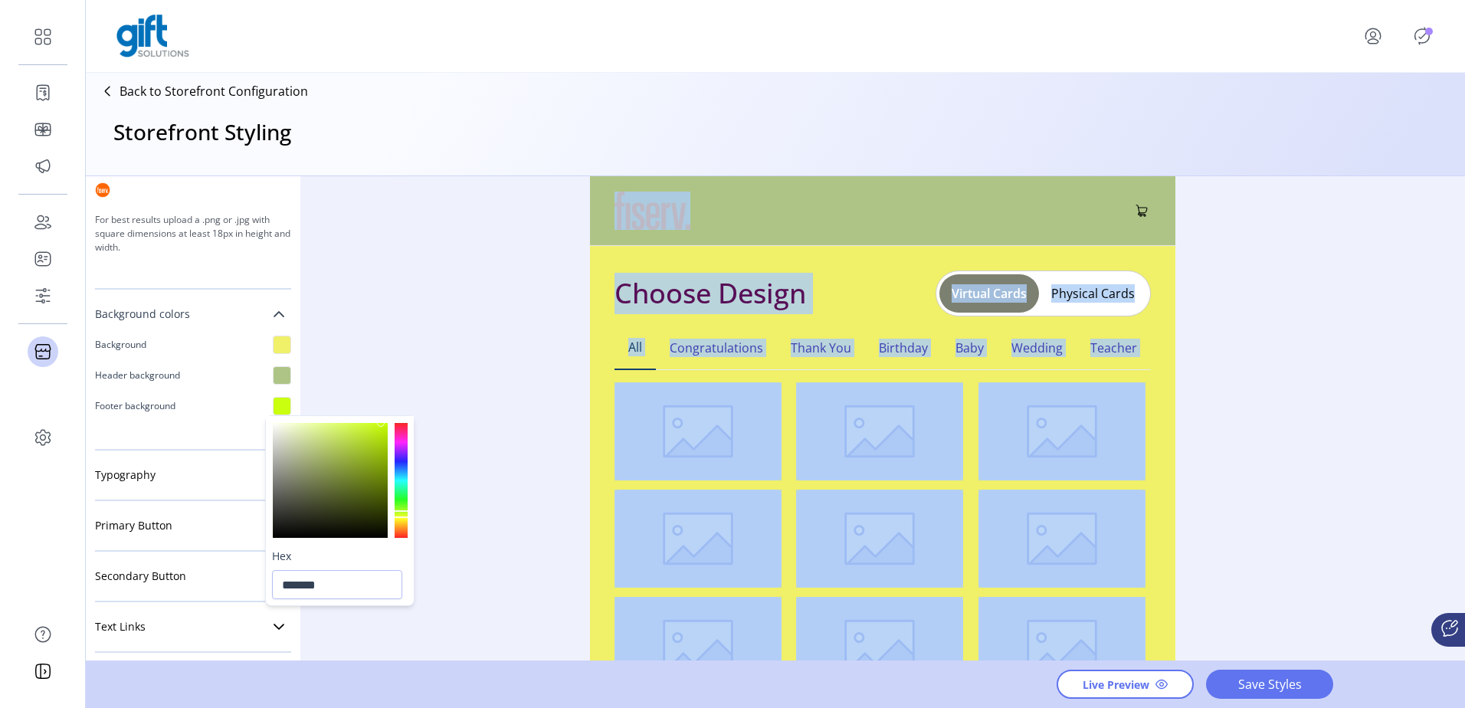
drag, startPoint x: 356, startPoint y: 448, endPoint x: 384, endPoint y: 414, distance: 43.6
click at [384, 414] on body "Dashboard Orders Catalog Promotions Users Accounts Schedules Storefront Configu…" at bounding box center [732, 354] width 1465 height 708
drag, startPoint x: 384, startPoint y: 414, endPoint x: 341, endPoint y: 451, distance: 56.5
click at [341, 451] on div at bounding box center [330, 480] width 115 height 115
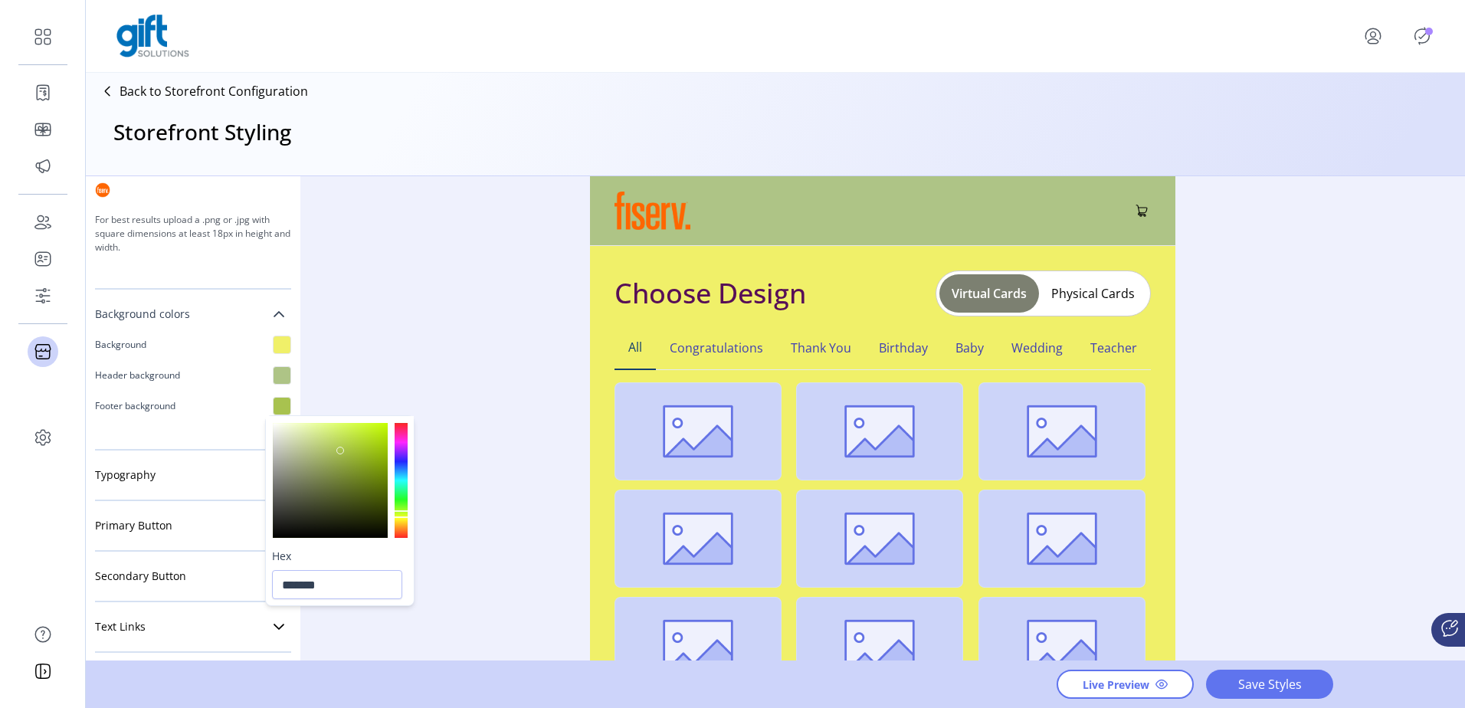
click at [369, 433] on div at bounding box center [330, 480] width 115 height 115
click at [378, 435] on div at bounding box center [330, 480] width 115 height 115
drag, startPoint x: 402, startPoint y: 450, endPoint x: 403, endPoint y: 516, distance: 65.9
click at [403, 516] on div at bounding box center [401, 480] width 13 height 115
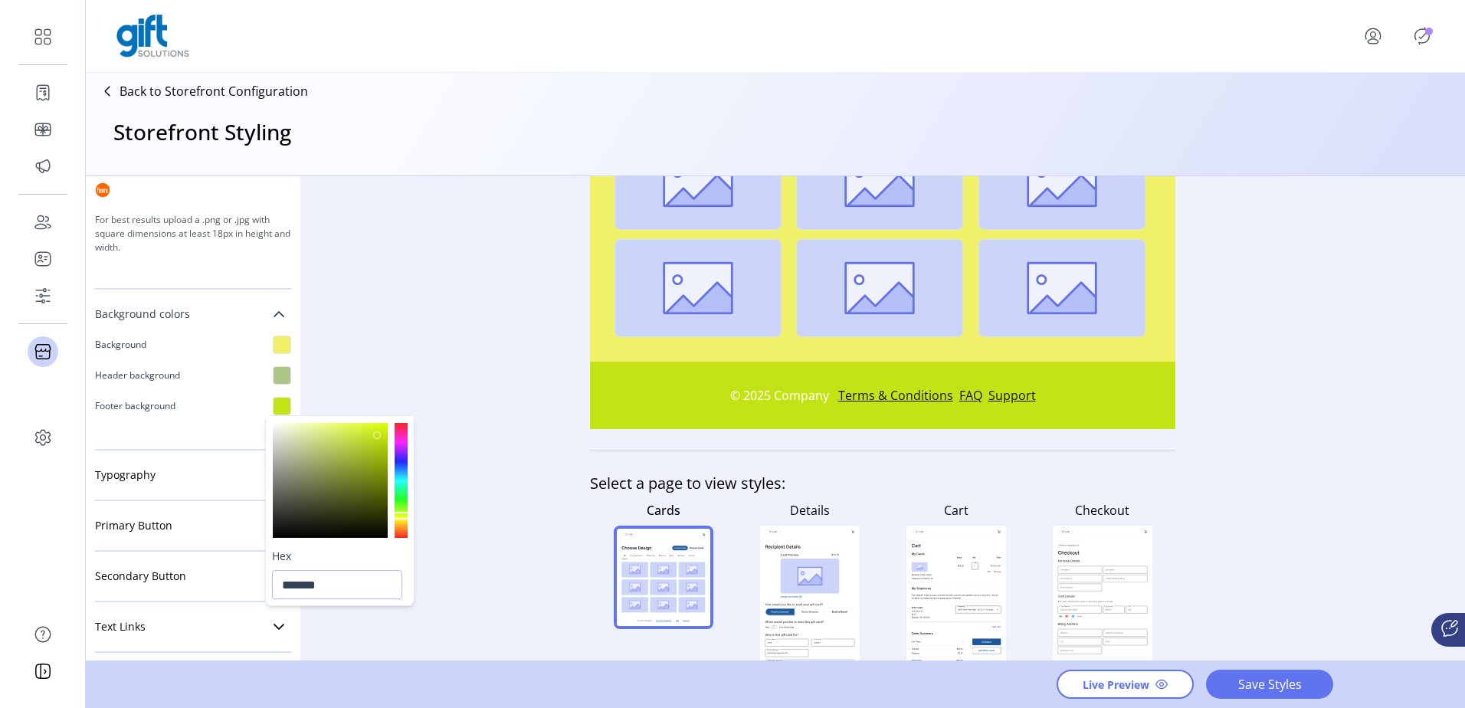
scroll to position [269, 0]
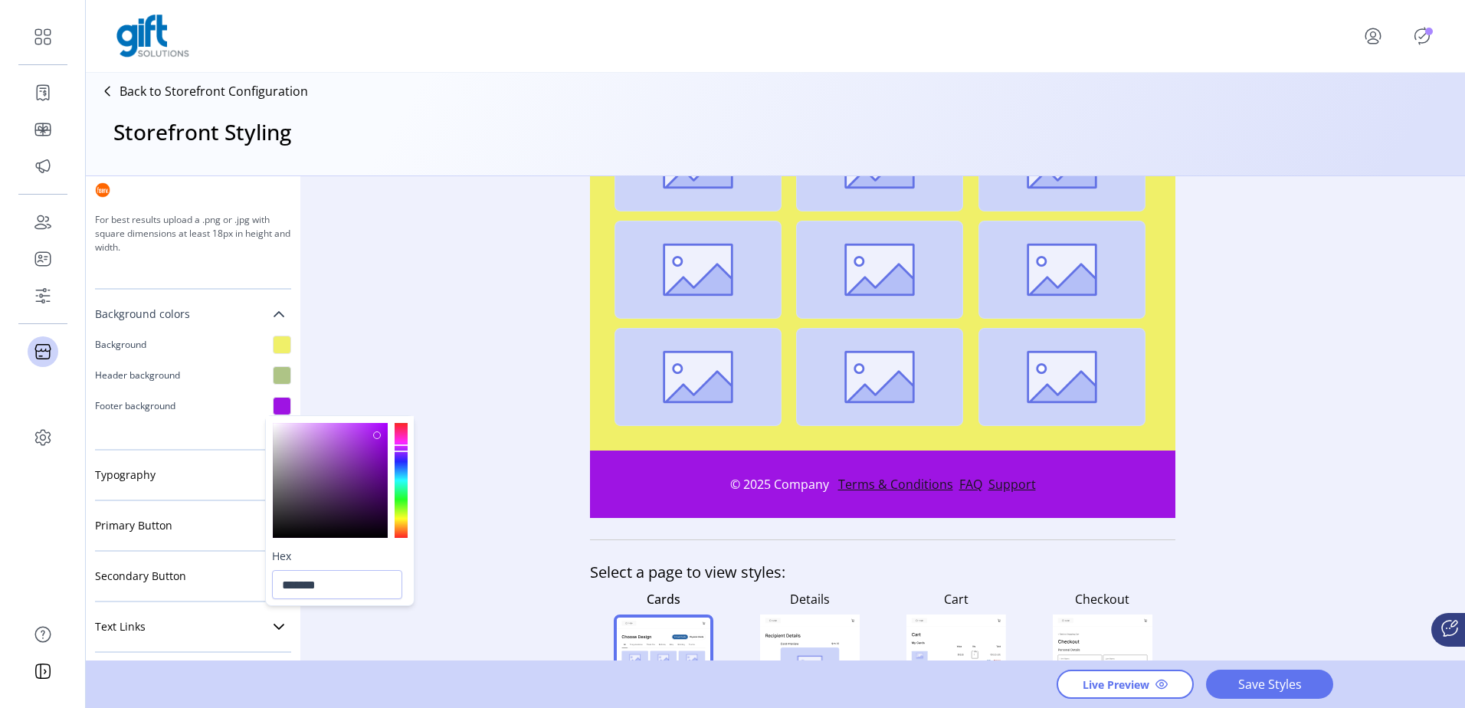
type input "*******"
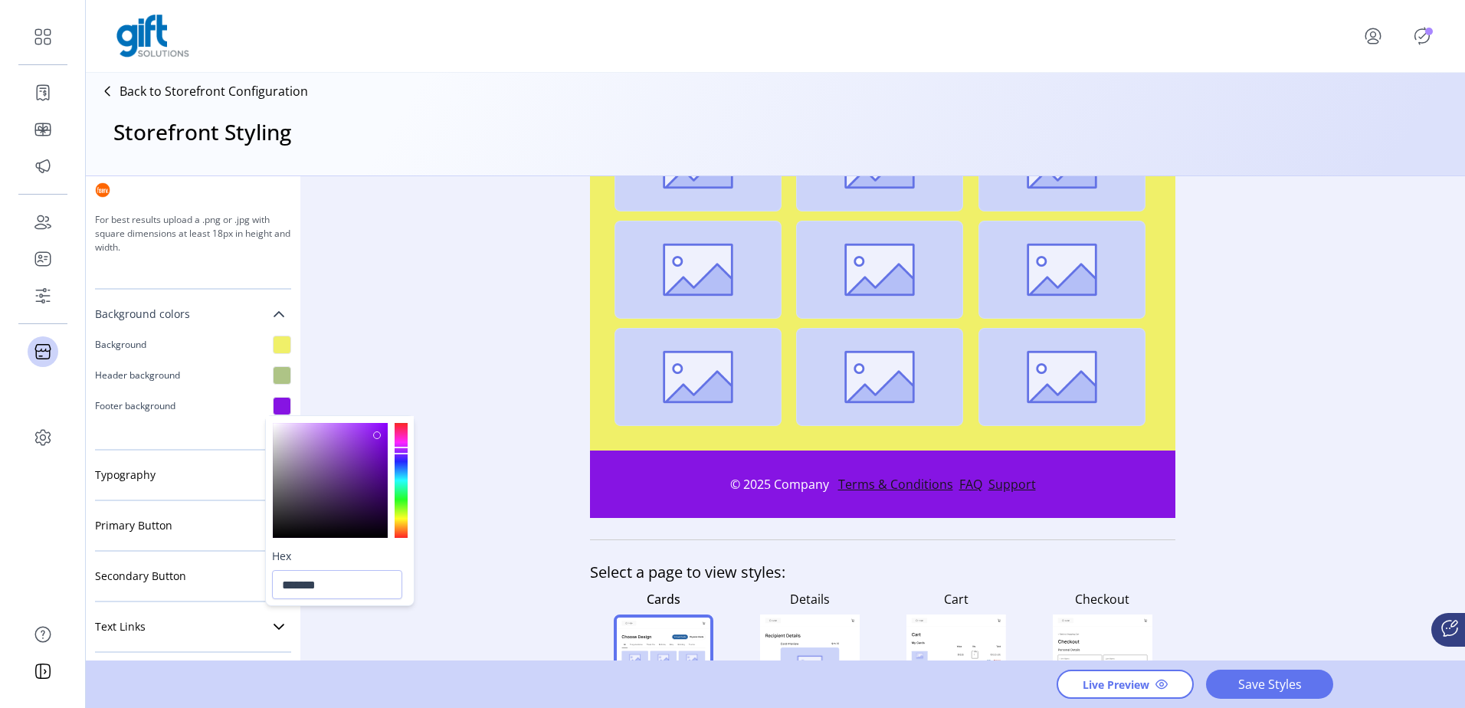
drag, startPoint x: 399, startPoint y: 461, endPoint x: 409, endPoint y: 451, distance: 14.6
click at [409, 451] on div at bounding box center [340, 479] width 148 height 127
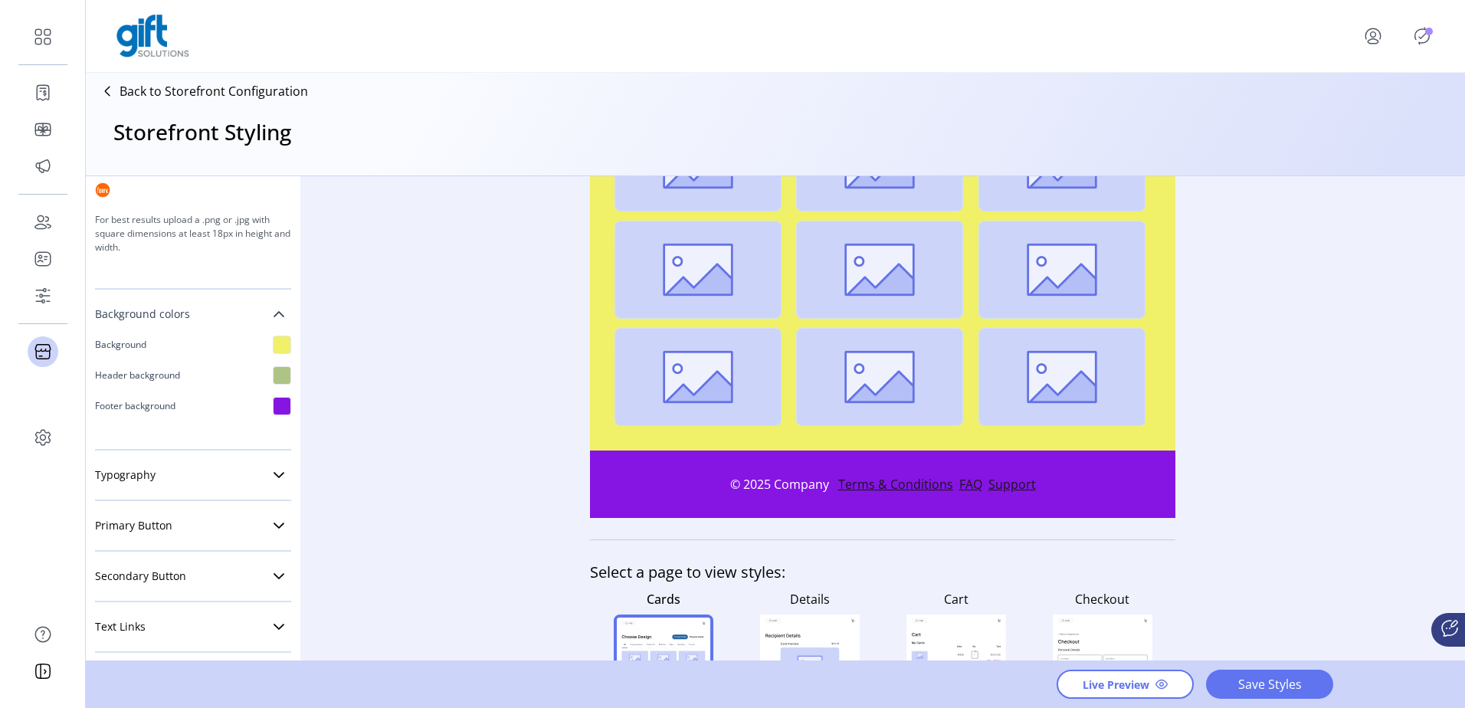
click at [470, 428] on div "Styling Toolbar Brand Logo Upload For best results upload a .png with a transpa…" at bounding box center [775, 419] width 1379 height 486
drag, startPoint x: 273, startPoint y: 406, endPoint x: 370, endPoint y: 350, distance: 112.3
click at [370, 350] on div "Styling Toolbar Brand Logo Upload For best results upload a .png with a transpa…" at bounding box center [775, 419] width 1379 height 486
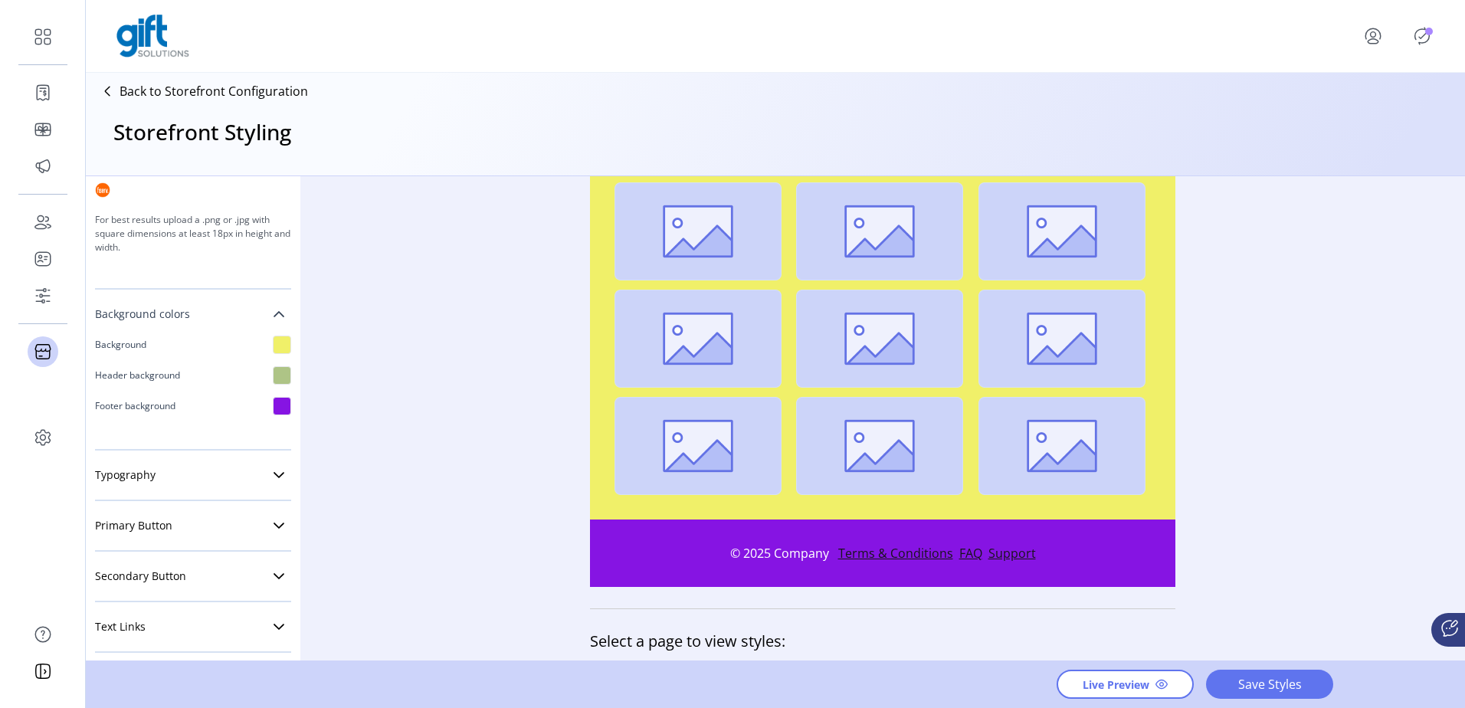
scroll to position [0, 0]
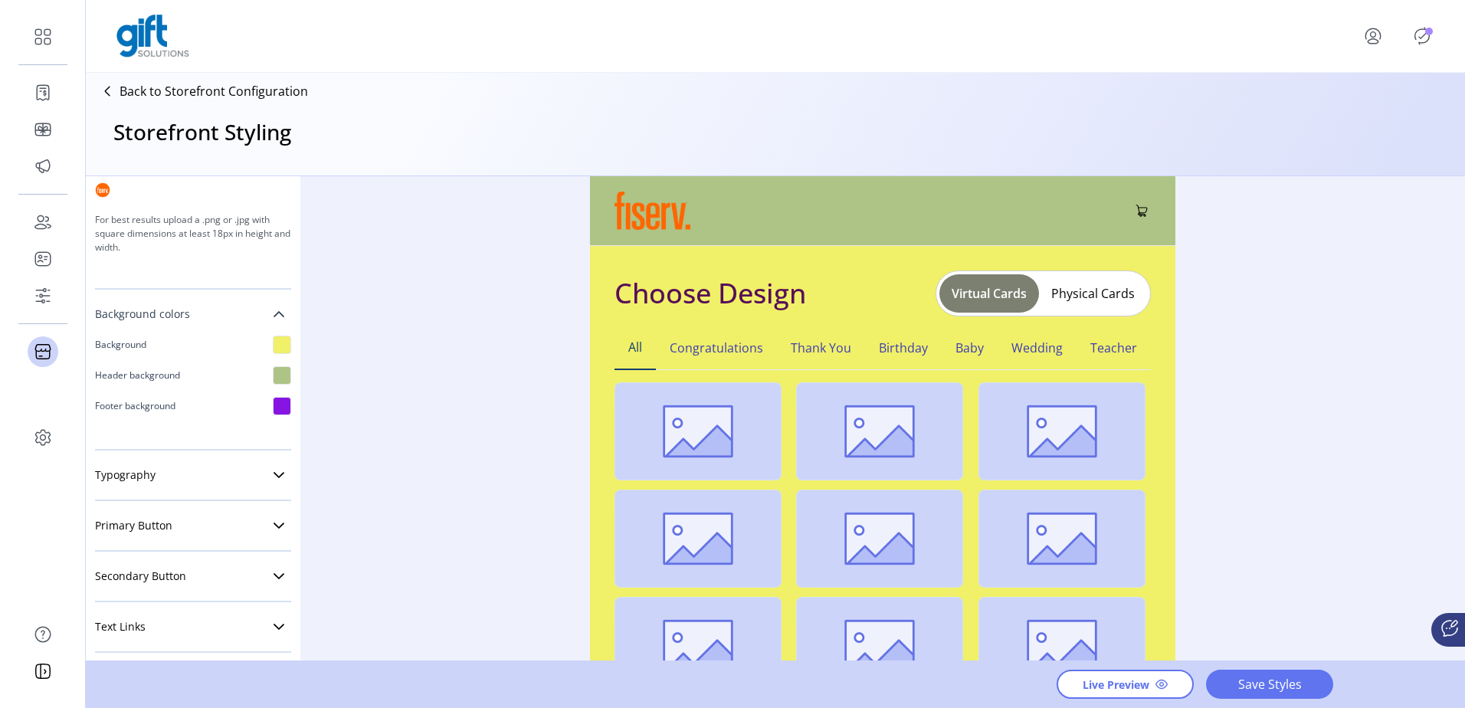
click at [273, 407] on div at bounding box center [282, 406] width 18 height 18
click at [274, 412] on div at bounding box center [282, 406] width 18 height 18
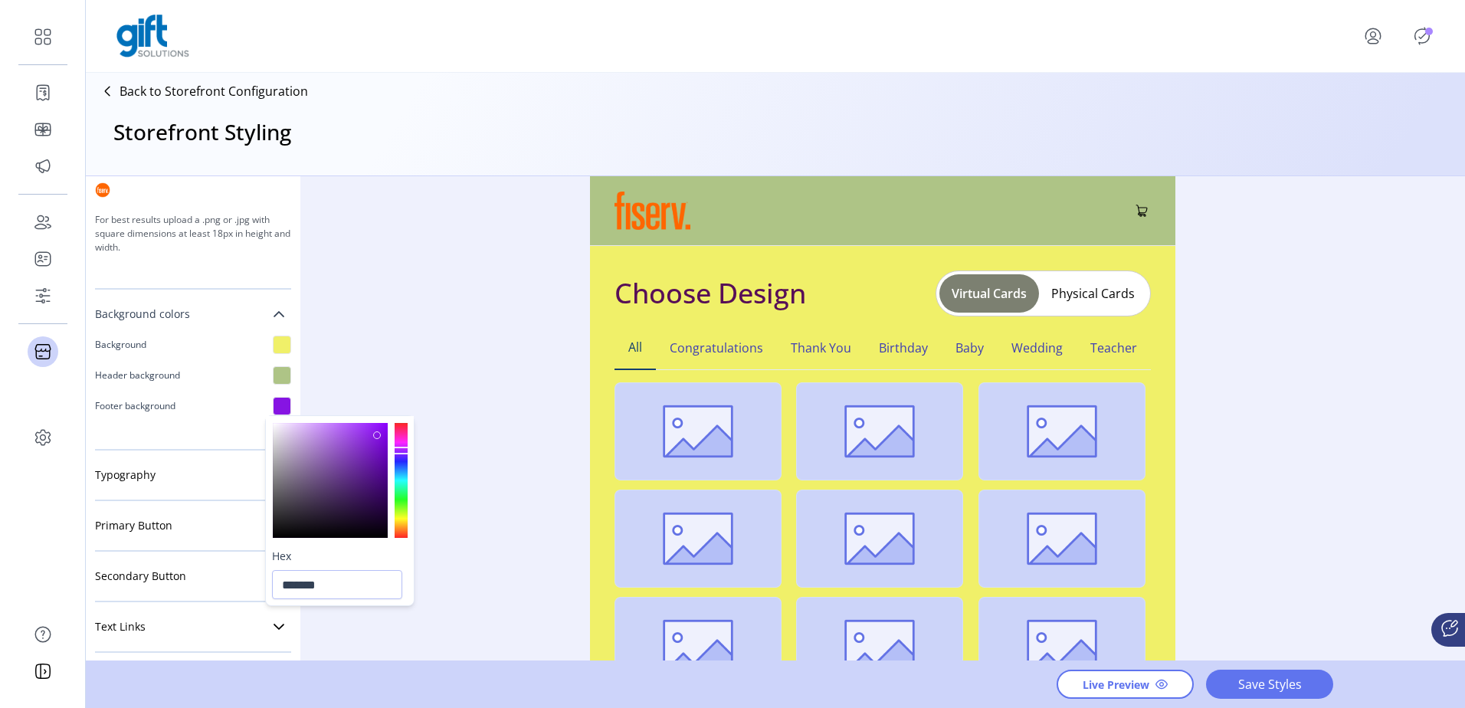
click at [465, 403] on div "Styling Toolbar Brand Logo Upload For best results upload a .png with a transpa…" at bounding box center [775, 419] width 1379 height 486
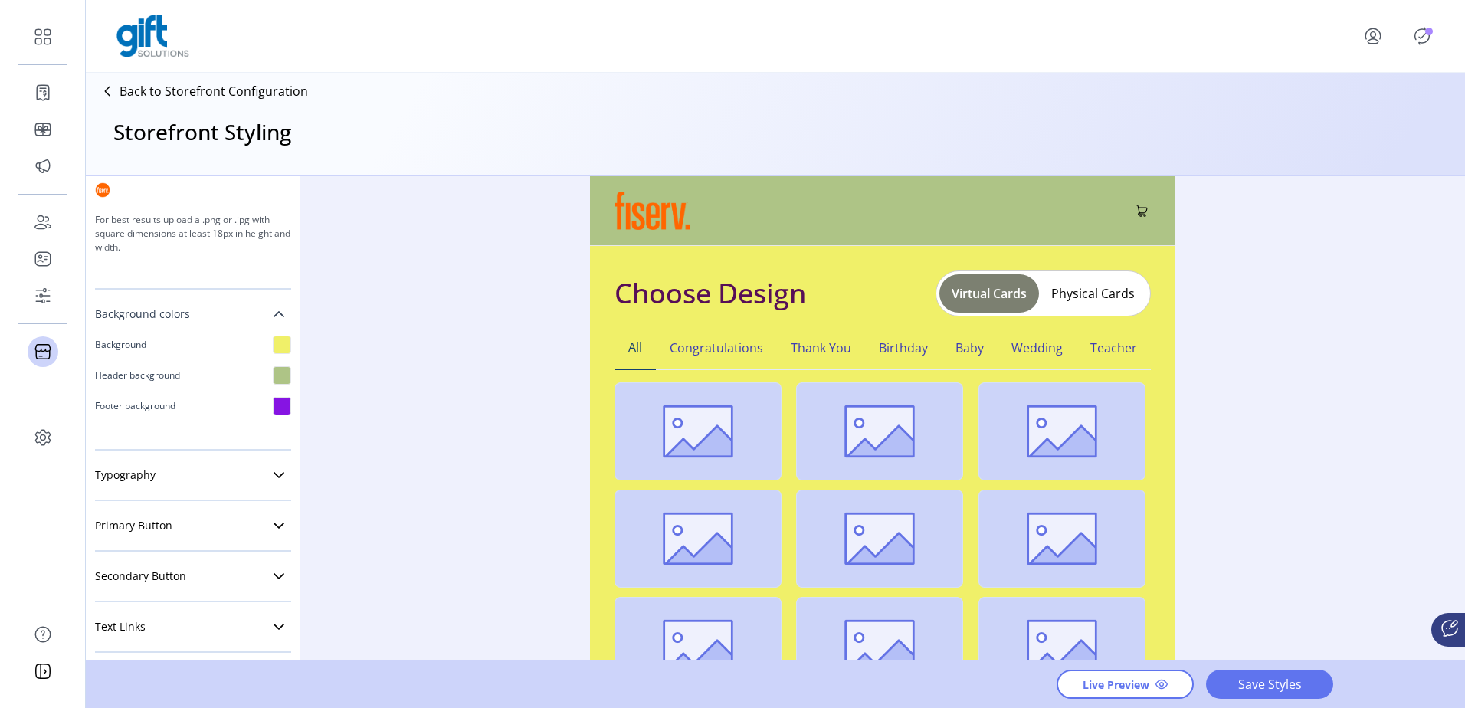
click at [265, 378] on div "Header background" at bounding box center [193, 375] width 196 height 31
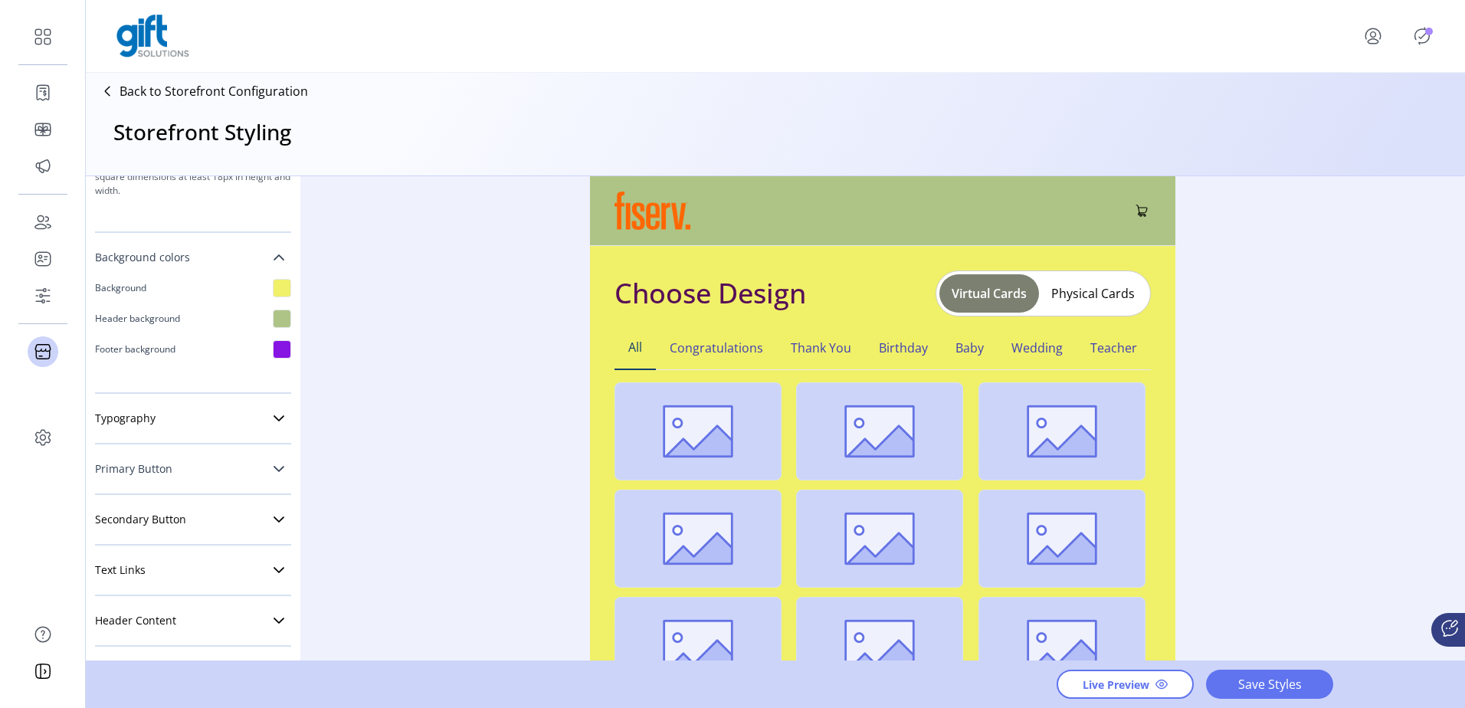
scroll to position [368, 0]
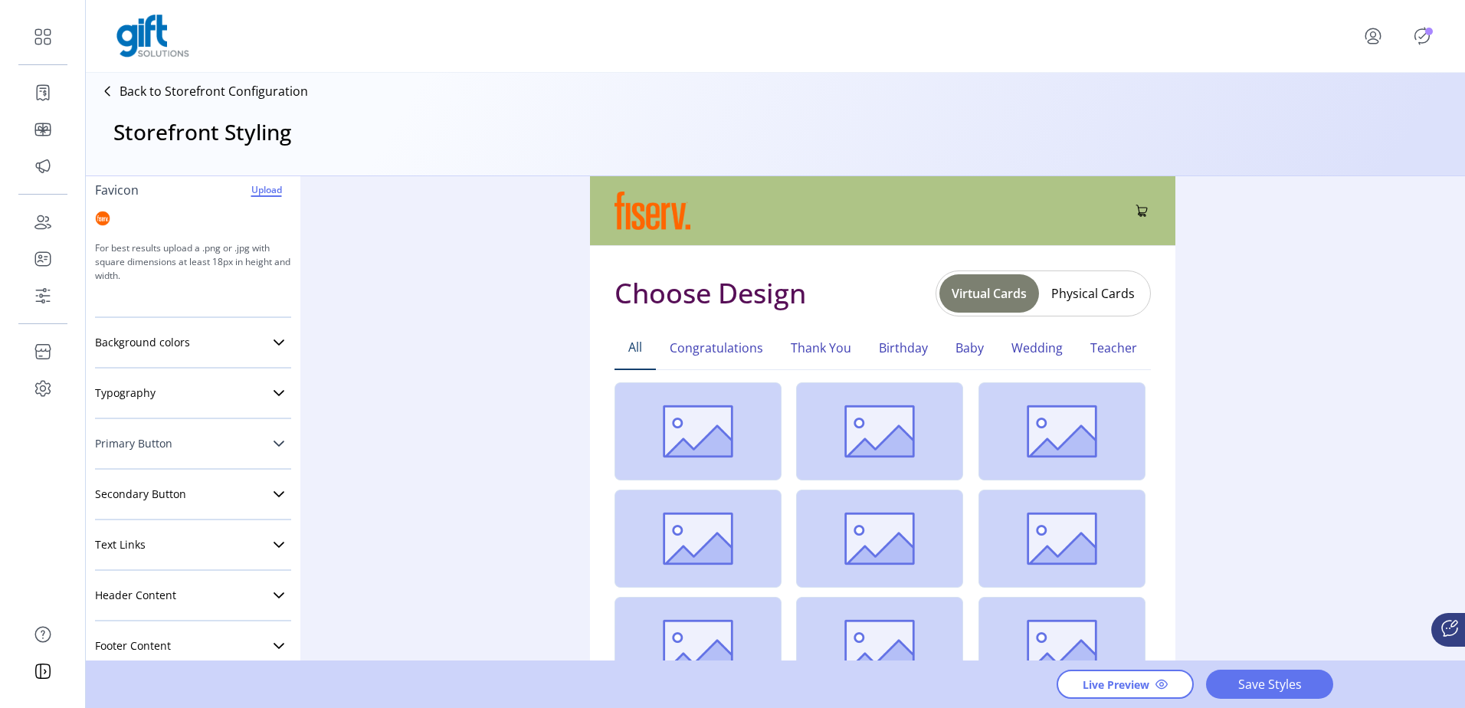
scroll to position [230, 0]
click at [272, 334] on link "Background colors" at bounding box center [193, 341] width 196 height 31
click at [279, 438] on div at bounding box center [282, 434] width 18 height 18
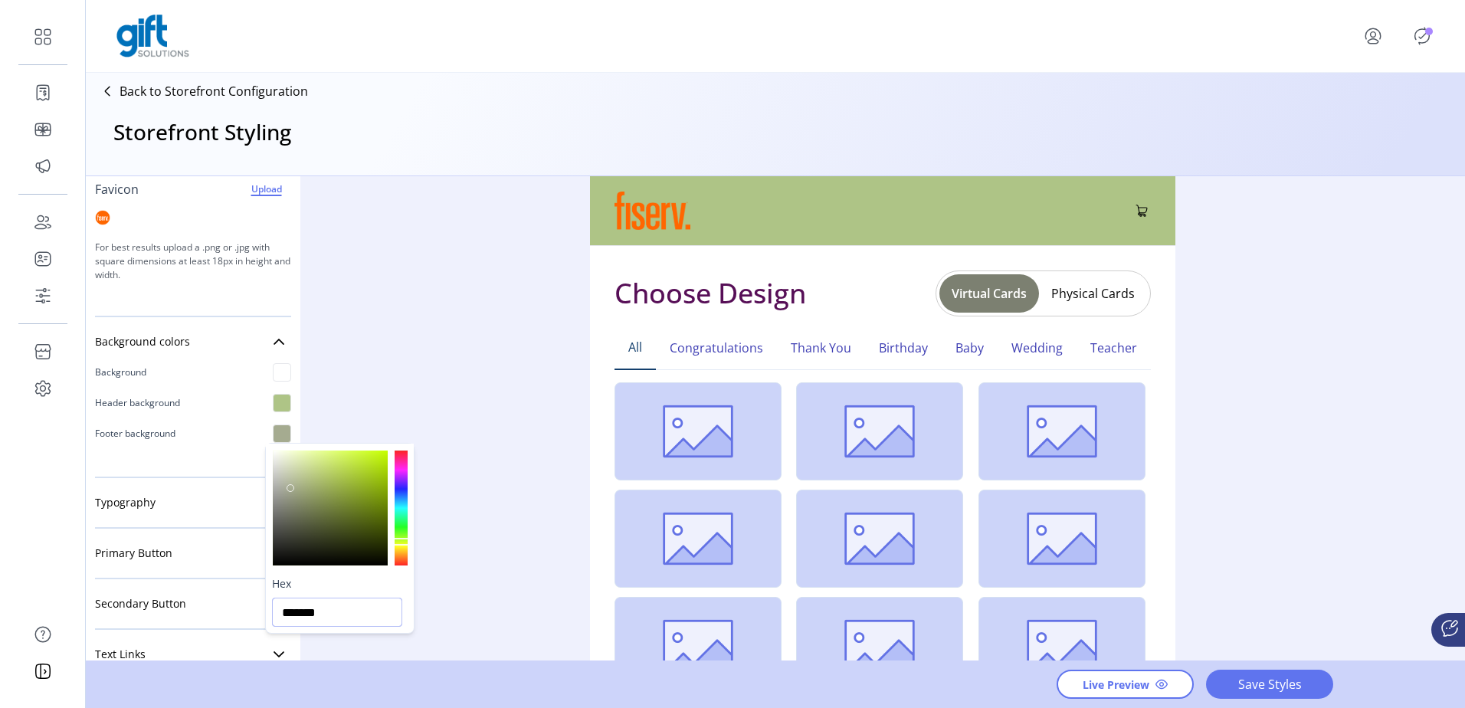
click at [329, 616] on input "*******" at bounding box center [337, 612] width 130 height 29
drag, startPoint x: 312, startPoint y: 467, endPoint x: 365, endPoint y: 517, distance: 72.6
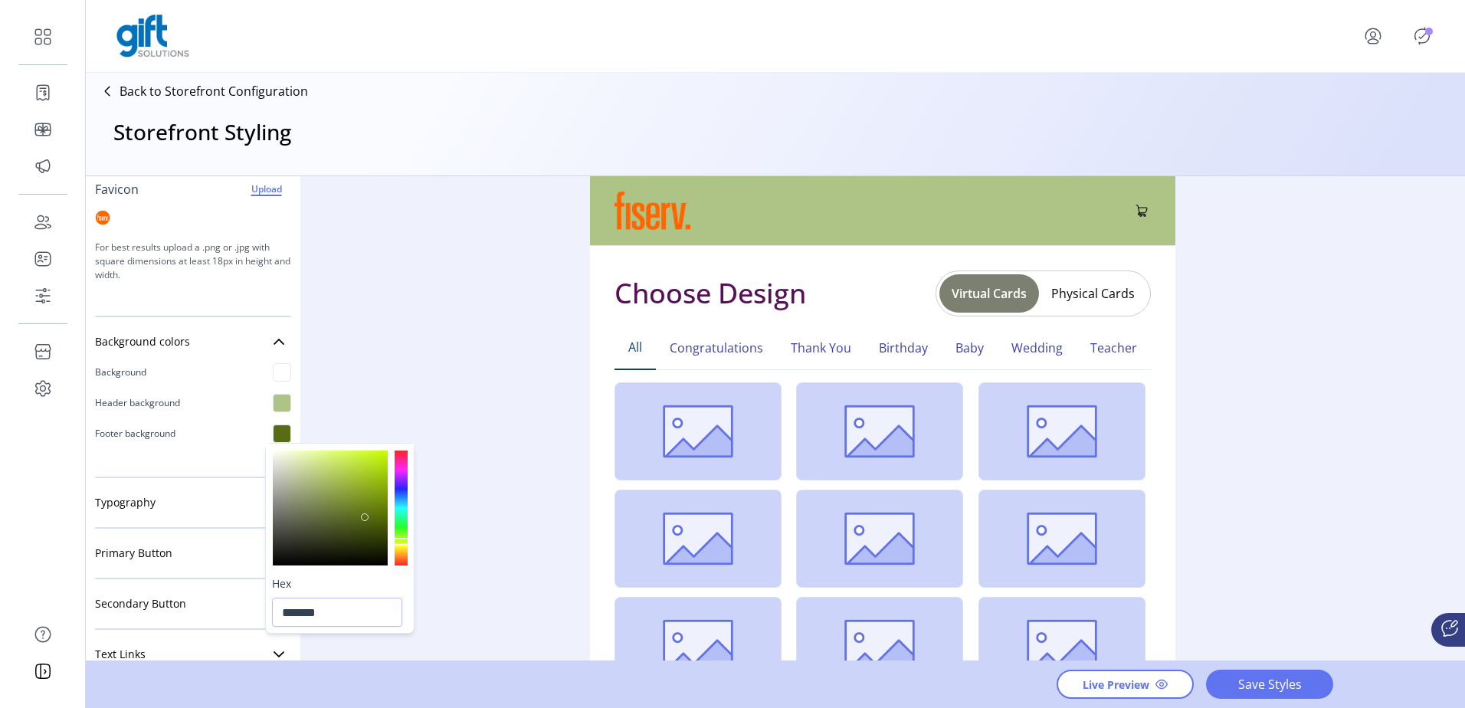
click at [365, 517] on div at bounding box center [330, 508] width 115 height 115
click at [399, 514] on div at bounding box center [401, 508] width 13 height 115
type input "*******"
drag, startPoint x: 368, startPoint y: 516, endPoint x: 443, endPoint y: 424, distance: 118.7
click at [373, 467] on div at bounding box center [373, 467] width 8 height 8
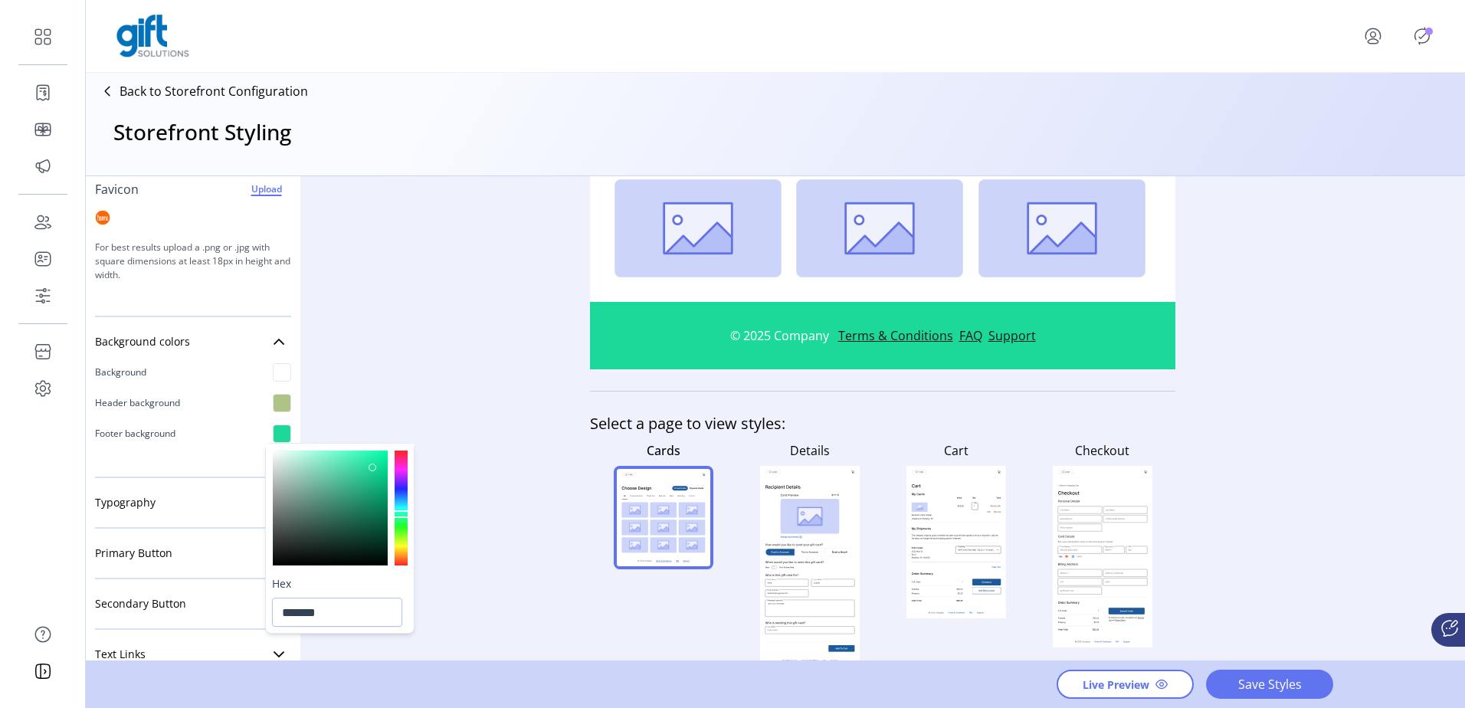
scroll to position [422, 0]
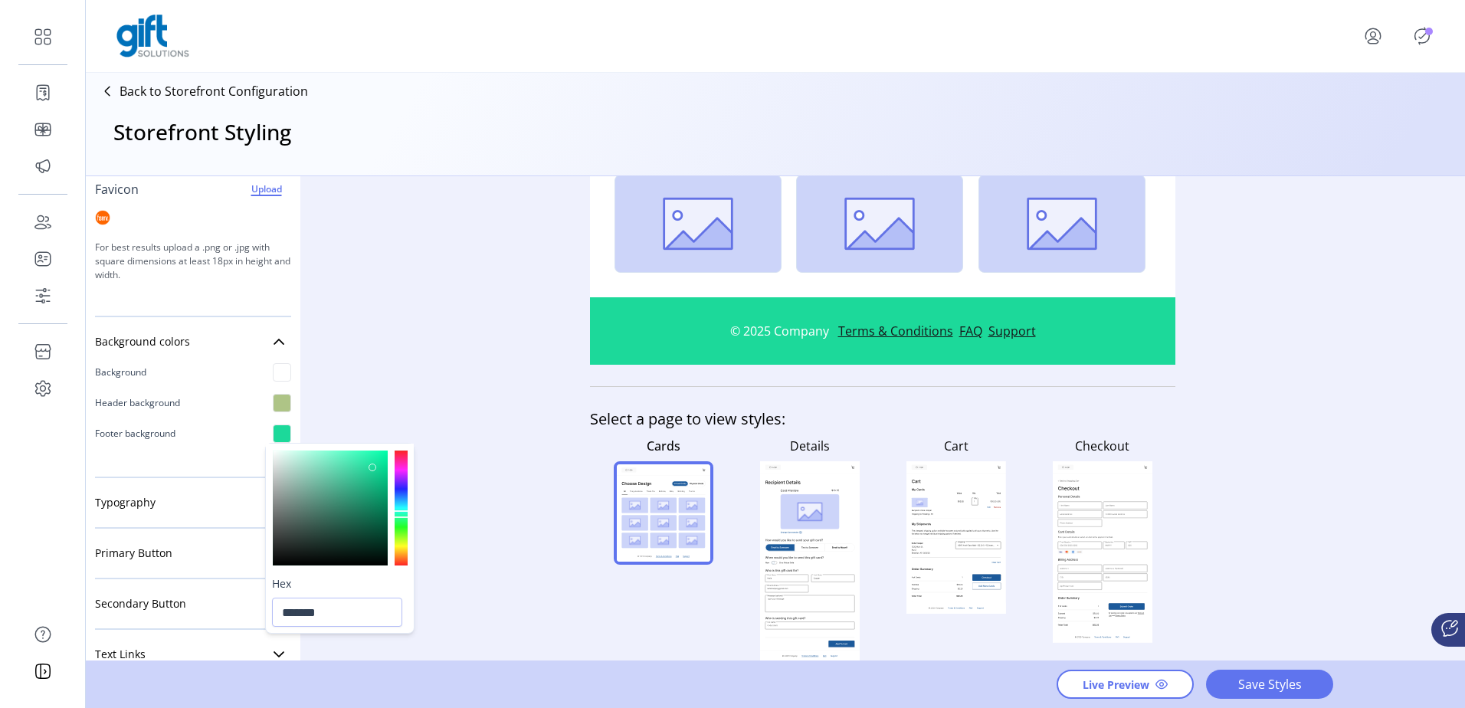
click at [279, 369] on div at bounding box center [282, 372] width 18 height 18
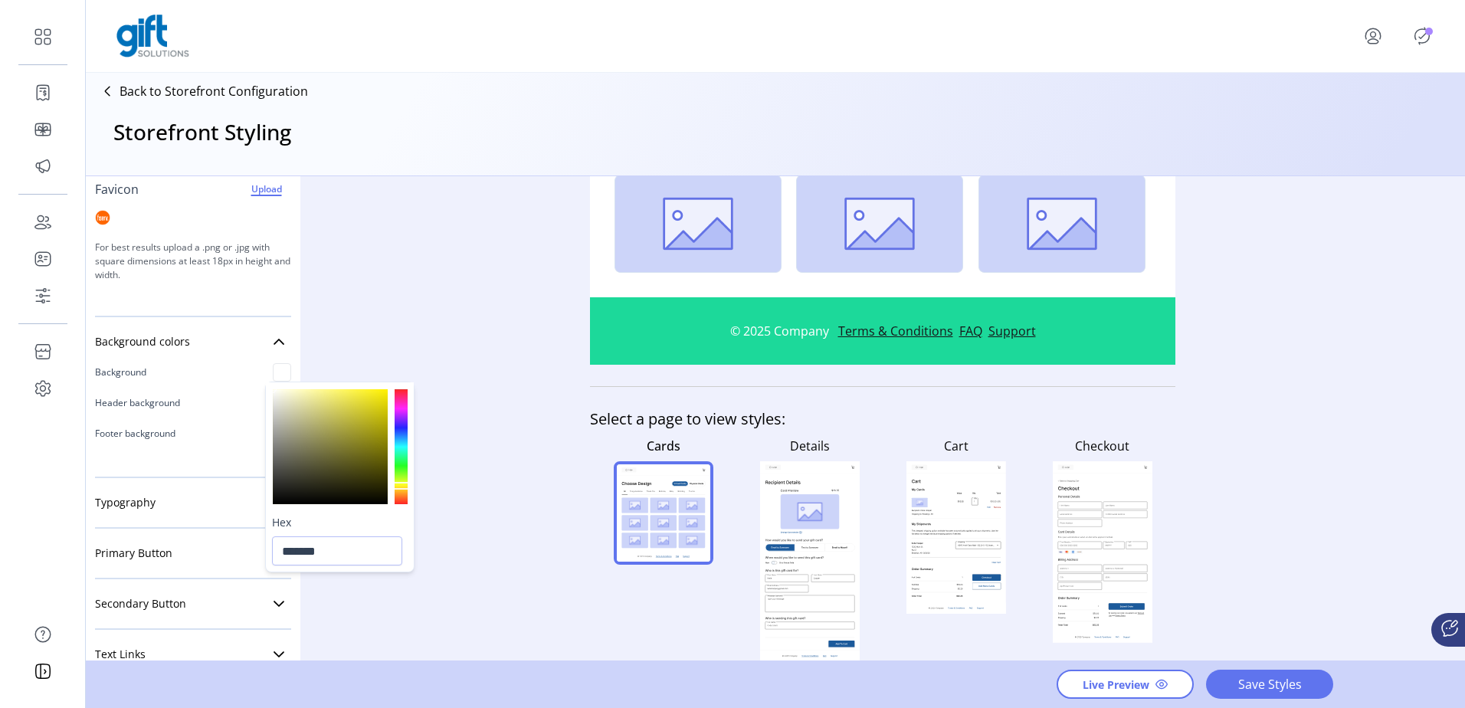
click at [403, 487] on div at bounding box center [401, 446] width 13 height 115
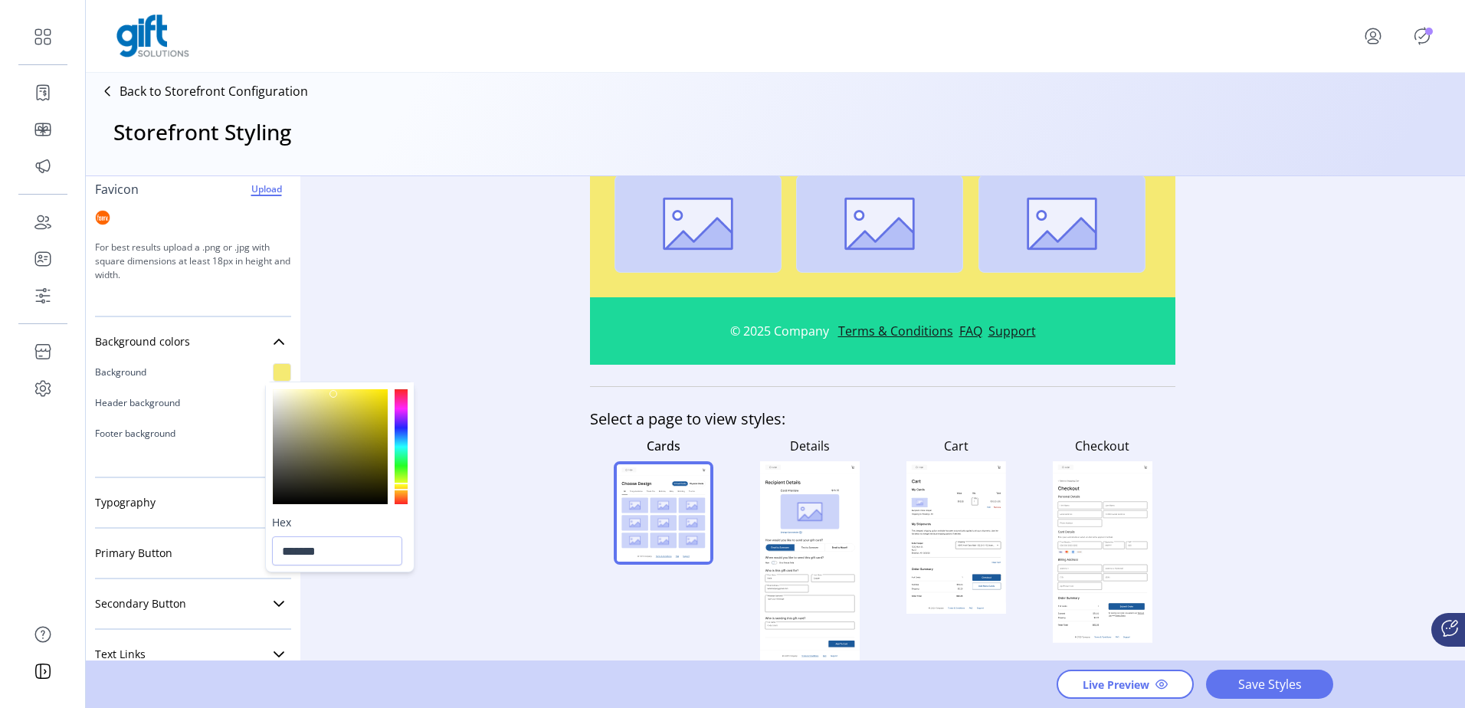
drag, startPoint x: 358, startPoint y: 398, endPoint x: 334, endPoint y: 393, distance: 24.2
click at [334, 393] on div at bounding box center [330, 446] width 115 height 115
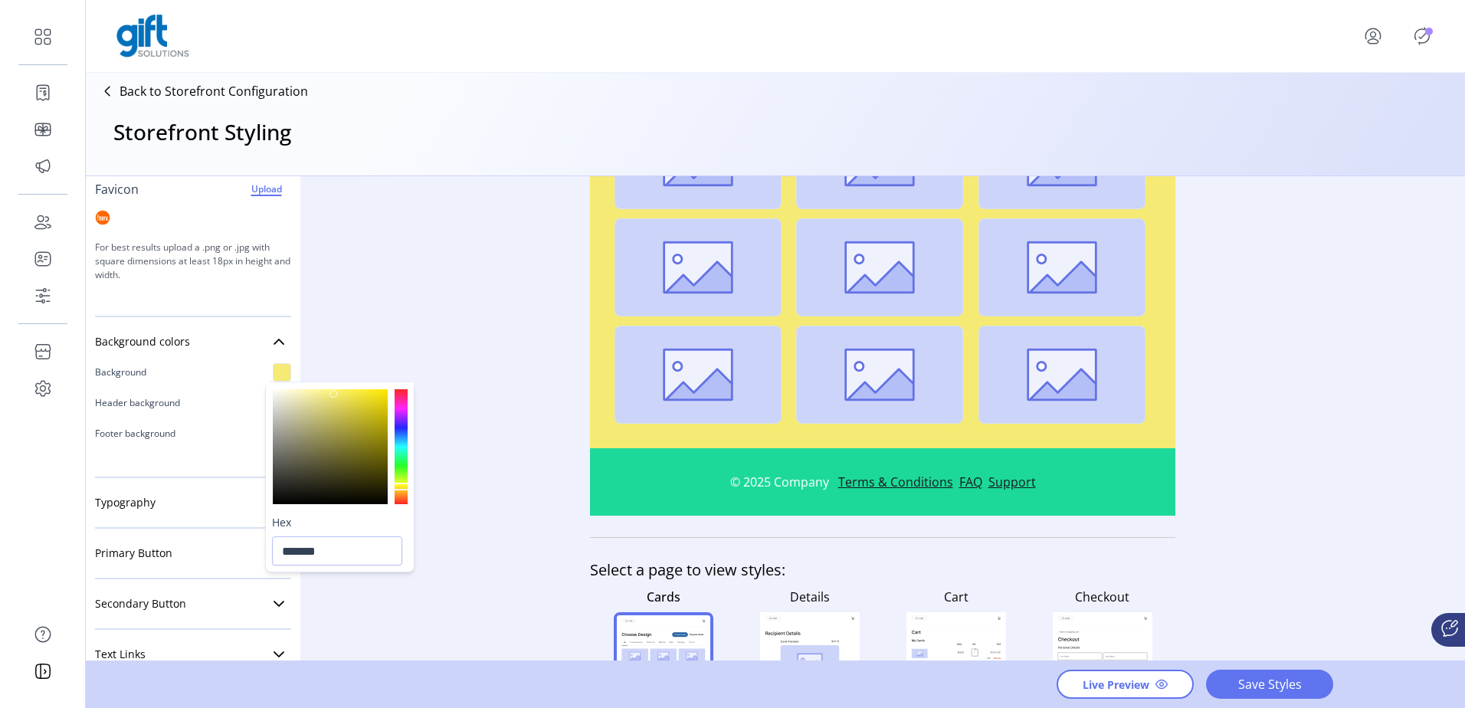
scroll to position [116, 0]
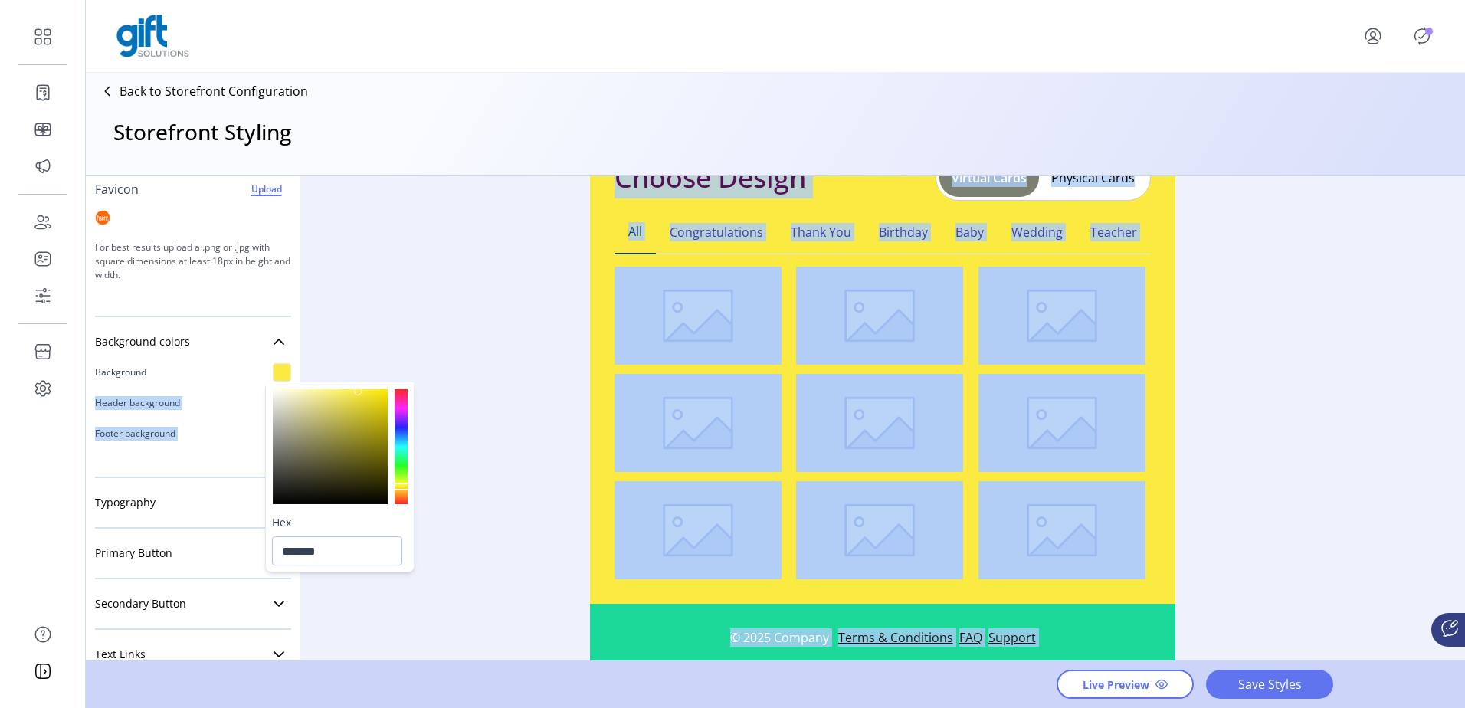
type input "*******"
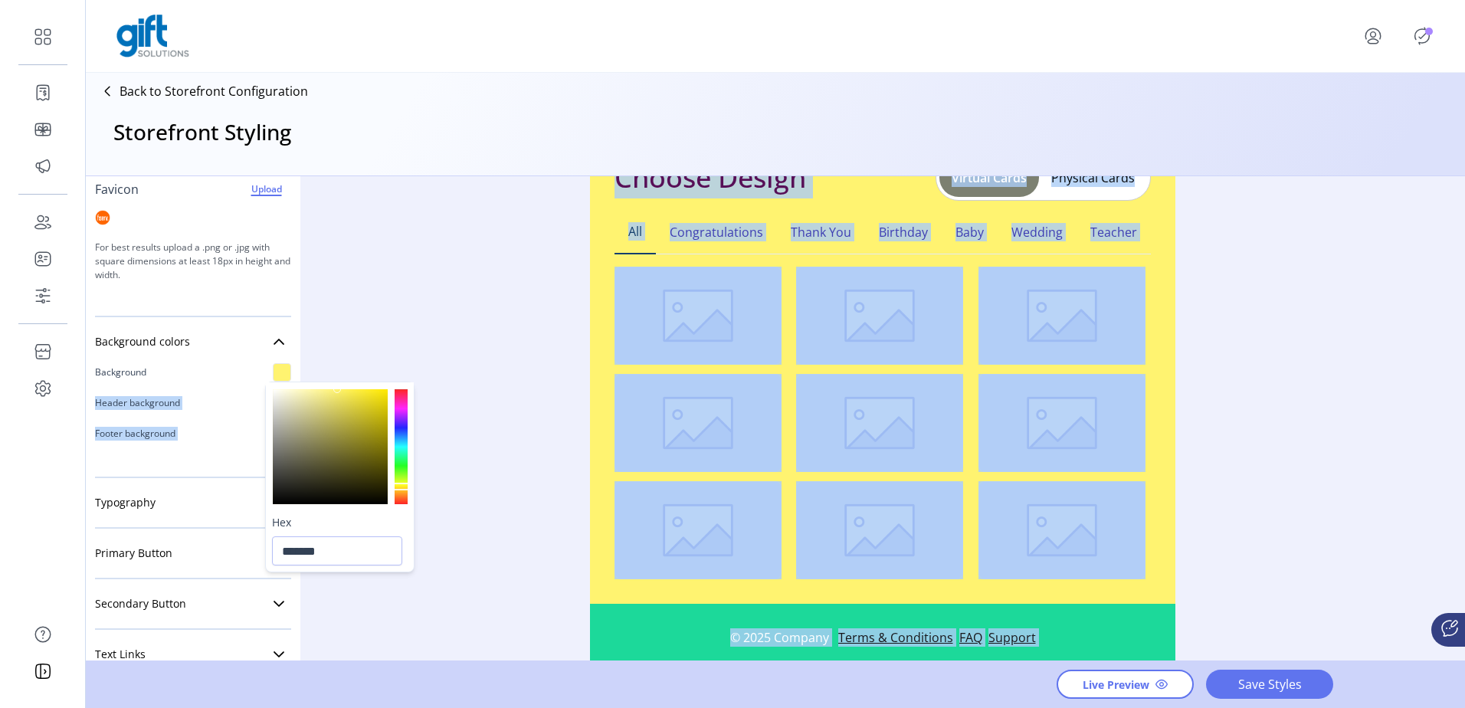
drag, startPoint x: 351, startPoint y: 397, endPoint x: 337, endPoint y: 379, distance: 22.4
click at [337, 379] on body "Dashboard Orders Catalog Promotions Users Accounts Schedules Storefront Configu…" at bounding box center [732, 354] width 1465 height 708
drag, startPoint x: 337, startPoint y: 379, endPoint x: 454, endPoint y: 295, distance: 143.8
click at [454, 295] on div "Styling Toolbar Brand Logo Upload For best results upload a .png with a transpa…" at bounding box center [775, 419] width 1379 height 486
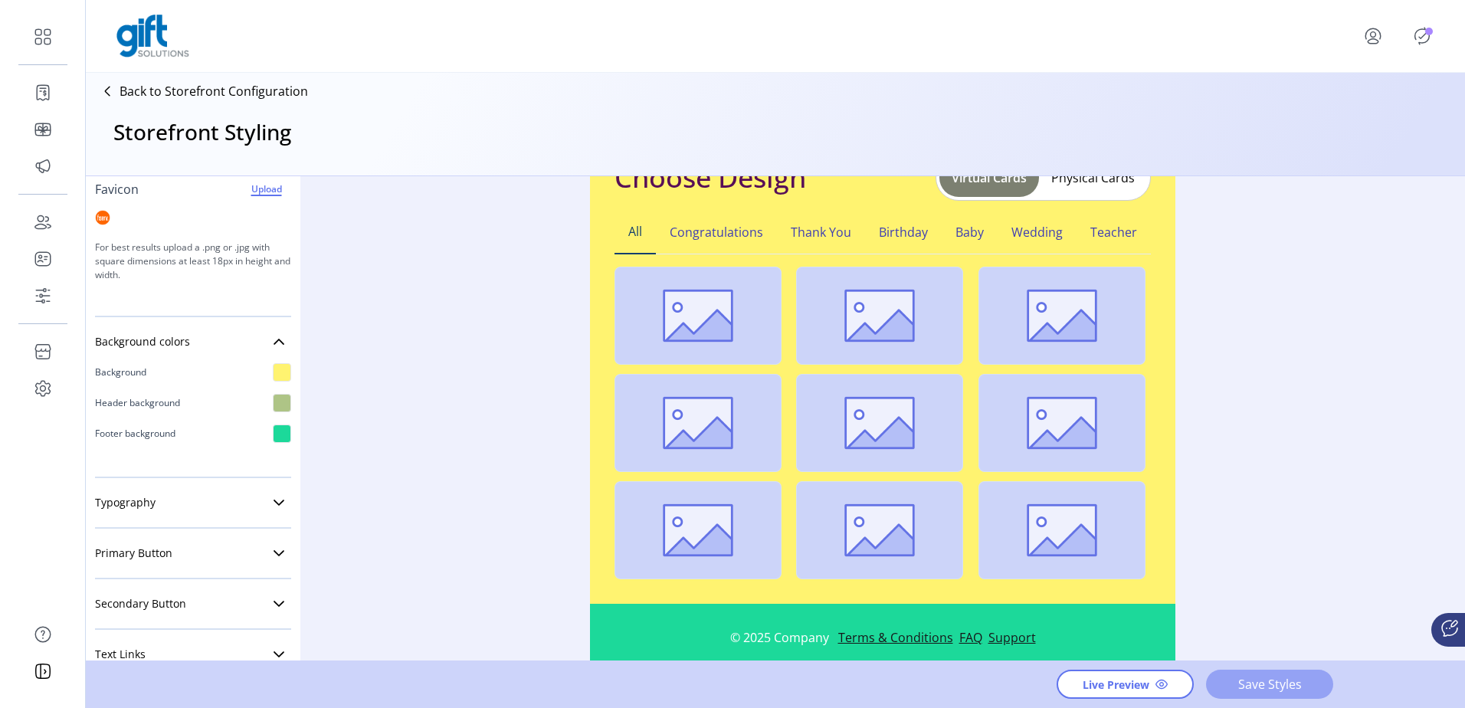
click at [1271, 692] on span "Save Styles" at bounding box center [1269, 684] width 87 height 18
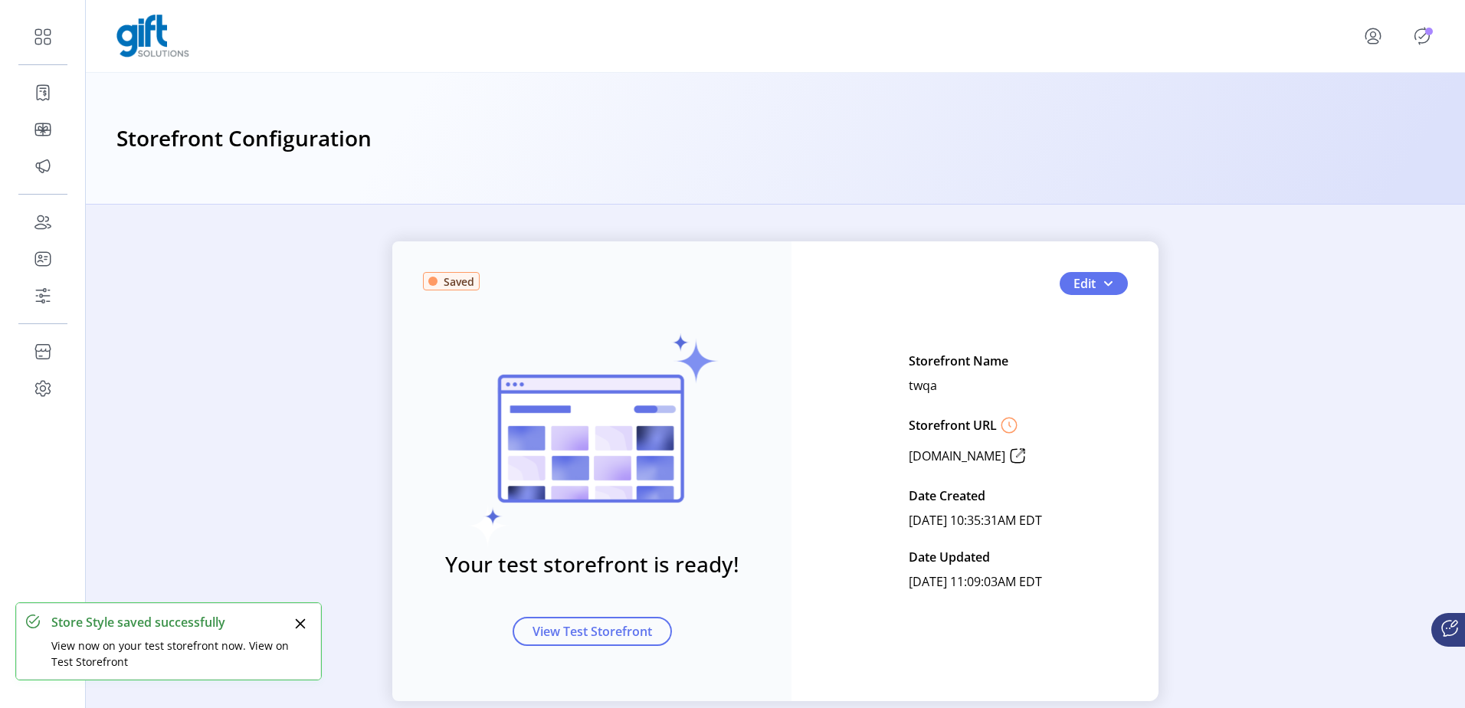
click at [1420, 44] on icon "Publisher Panel" at bounding box center [1422, 36] width 15 height 17
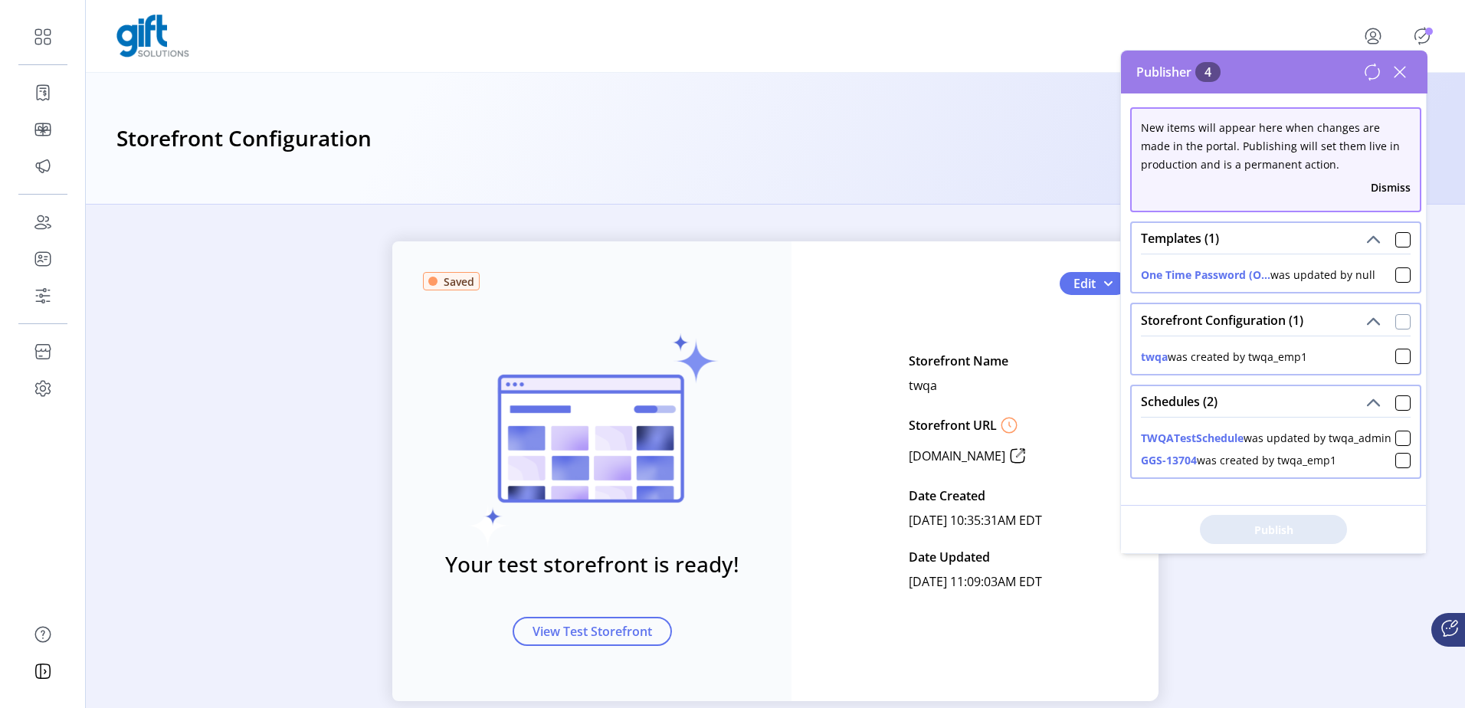
click at [1401, 325] on div at bounding box center [1403, 321] width 15 height 15
click at [1304, 523] on span "Publish 1 Items" at bounding box center [1273, 530] width 107 height 16
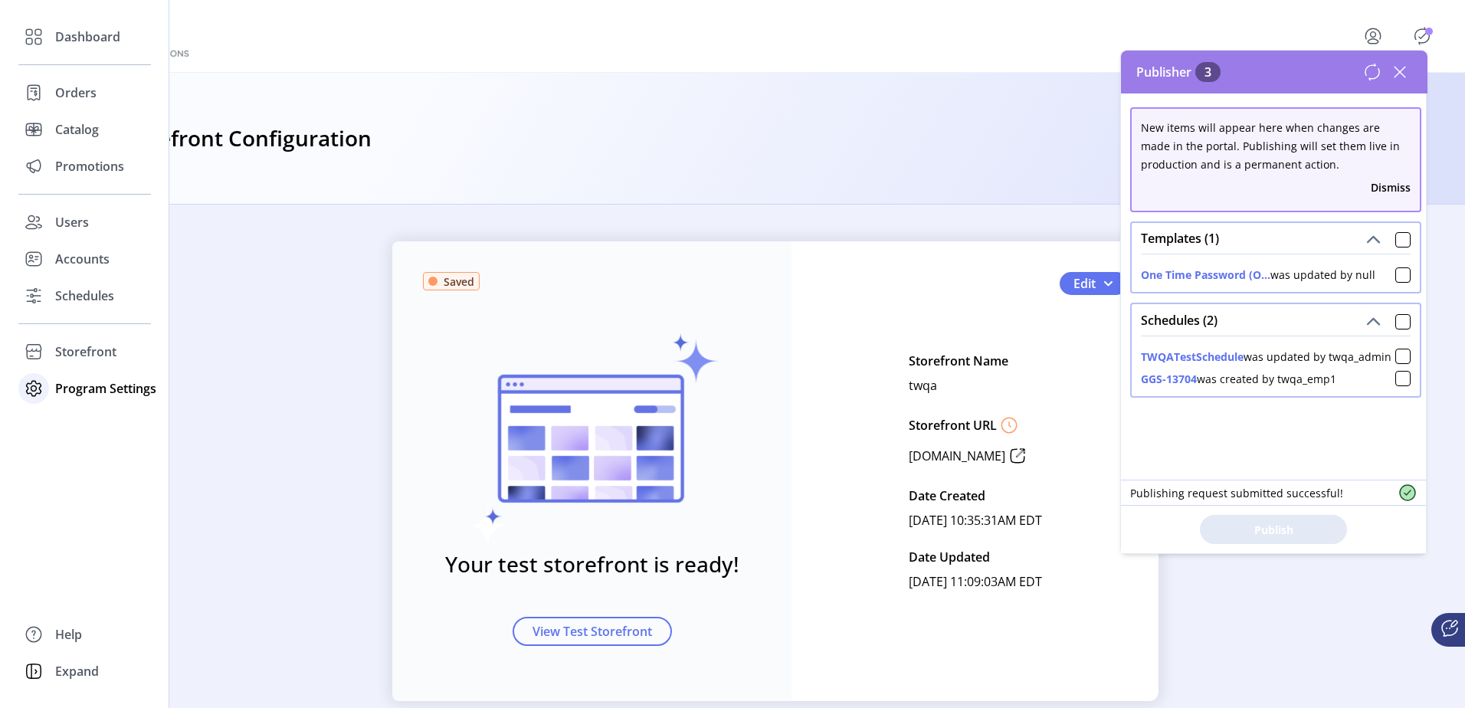
click at [104, 379] on span "Program Settings" at bounding box center [105, 388] width 101 height 18
click at [110, 336] on div "Storefront" at bounding box center [84, 351] width 133 height 37
click at [86, 409] on span "Styling" at bounding box center [74, 407] width 39 height 18
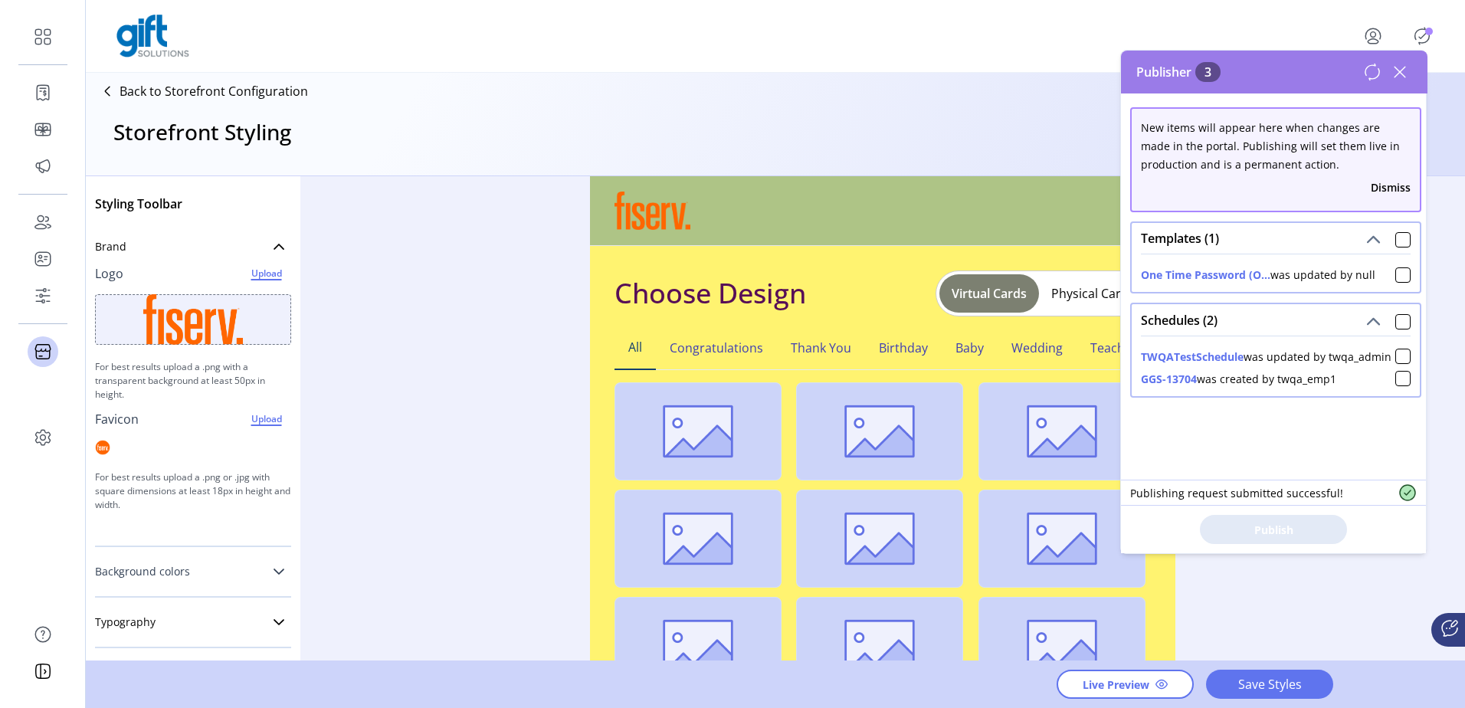
click at [241, 563] on link "Background colors" at bounding box center [193, 571] width 196 height 31
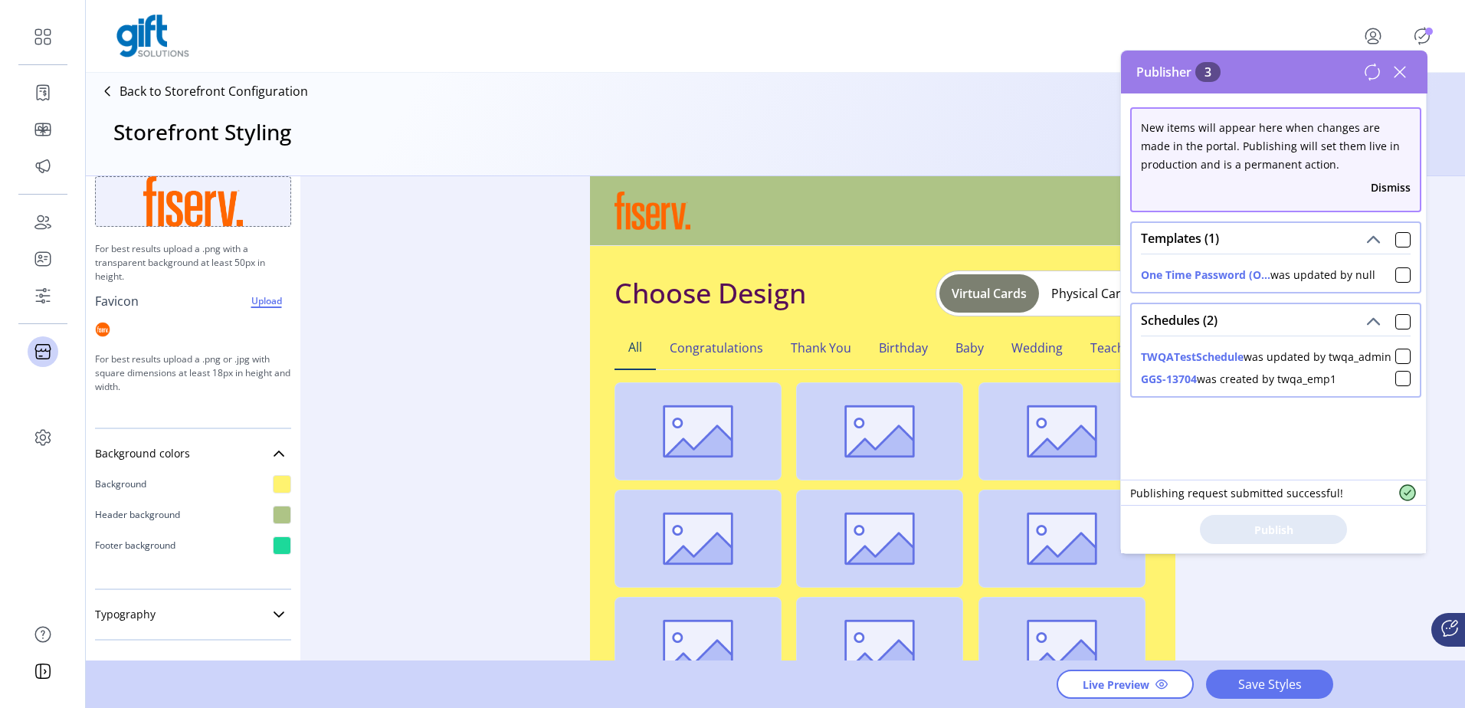
scroll to position [153, 0]
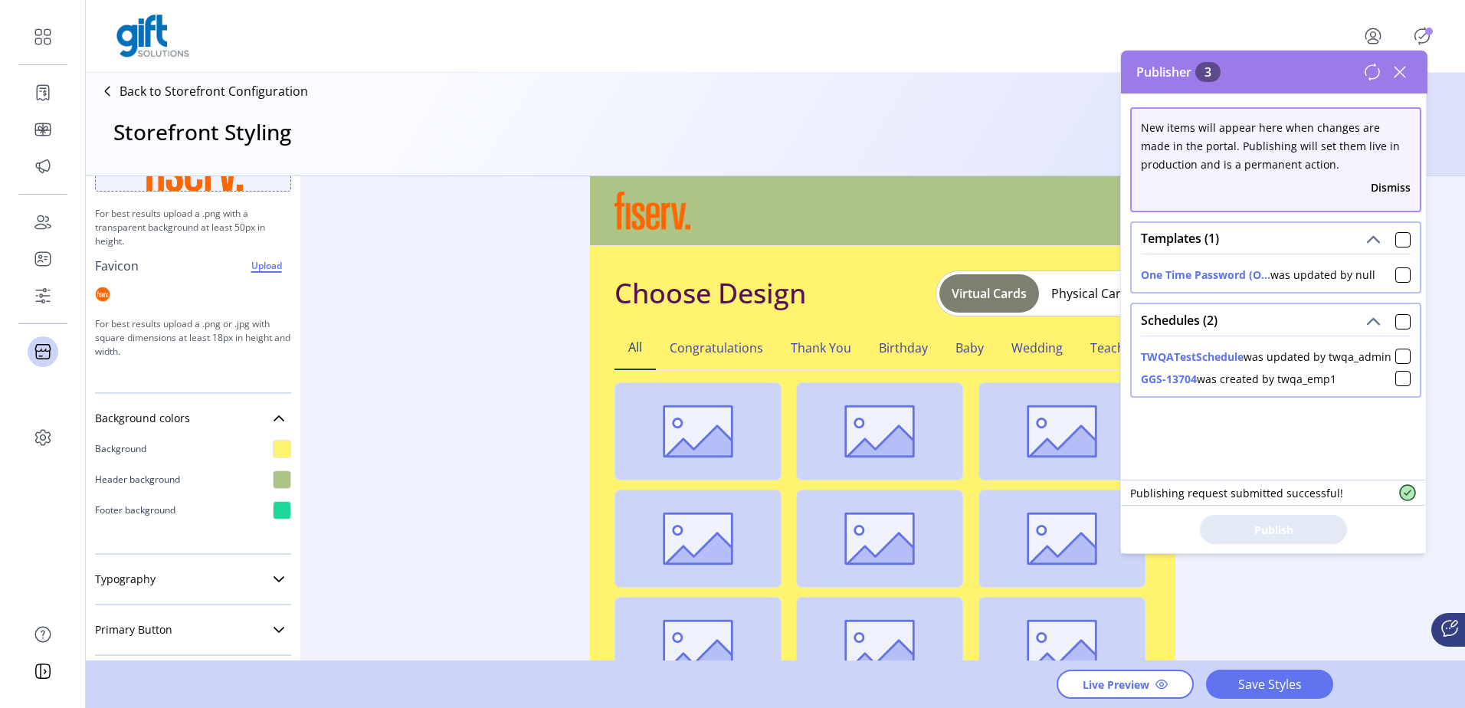
click at [280, 448] on div at bounding box center [282, 449] width 18 height 18
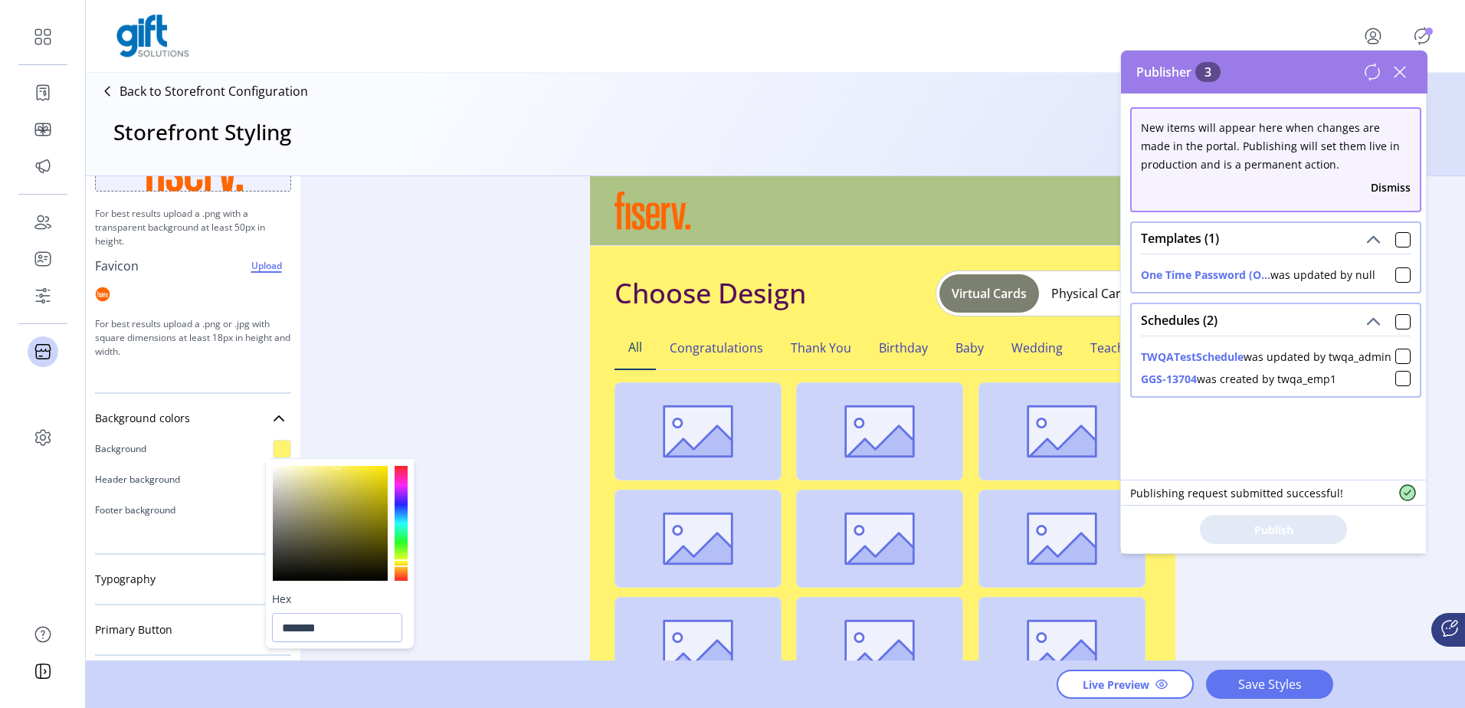
click at [314, 644] on div "*******" at bounding box center [340, 627] width 148 height 41
click at [320, 630] on input "*******" at bounding box center [337, 627] width 130 height 29
paste input "text"
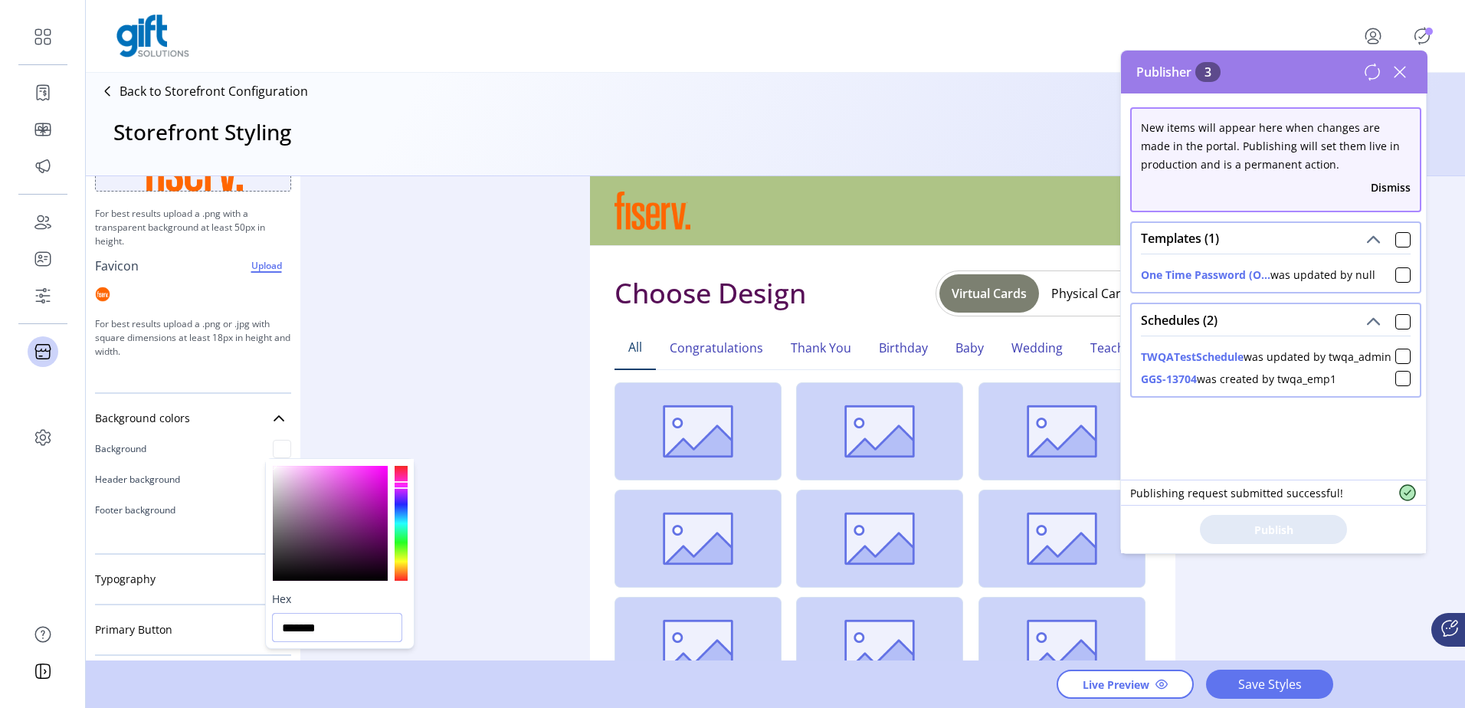
type input "*******"
click at [501, 304] on div "Styling Toolbar Brand Logo Upload For best results upload a .png with a transpa…" at bounding box center [775, 419] width 1379 height 486
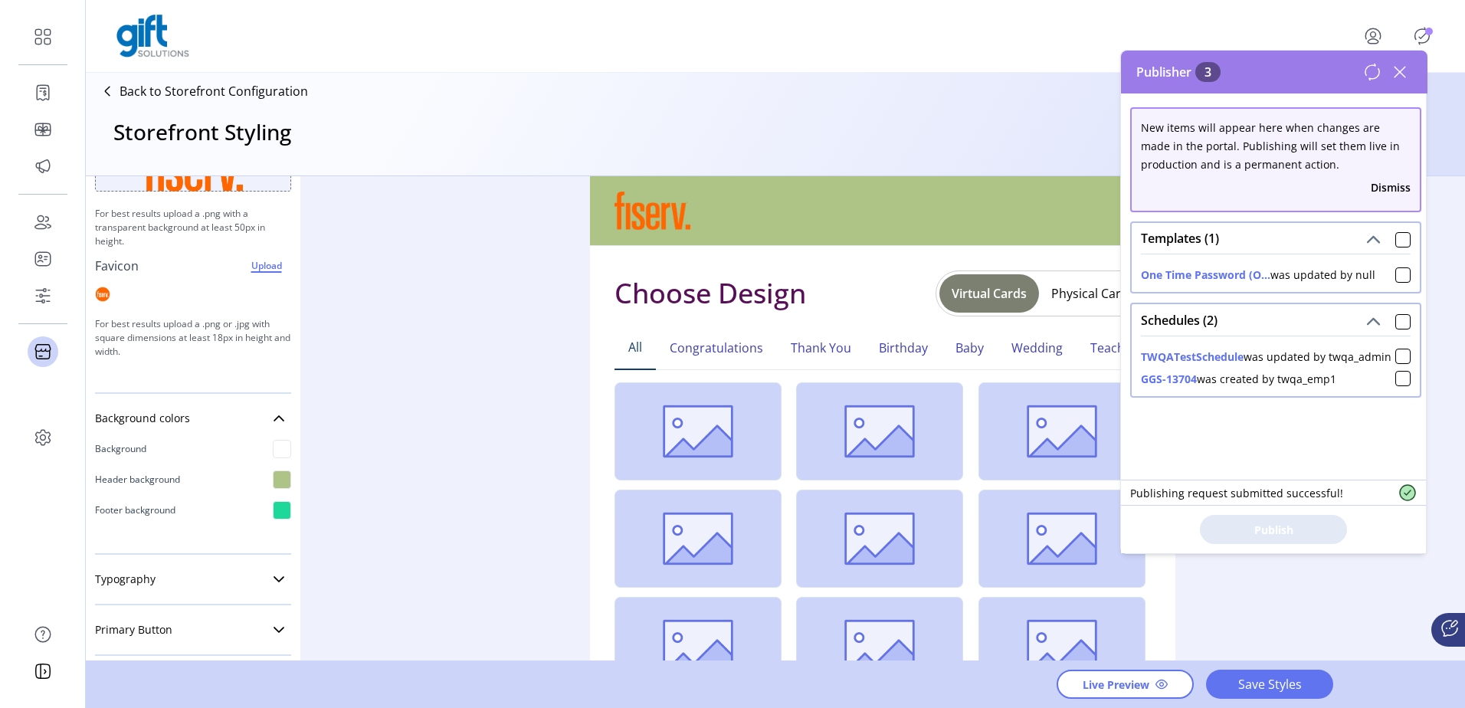
click at [273, 503] on div at bounding box center [282, 510] width 18 height 18
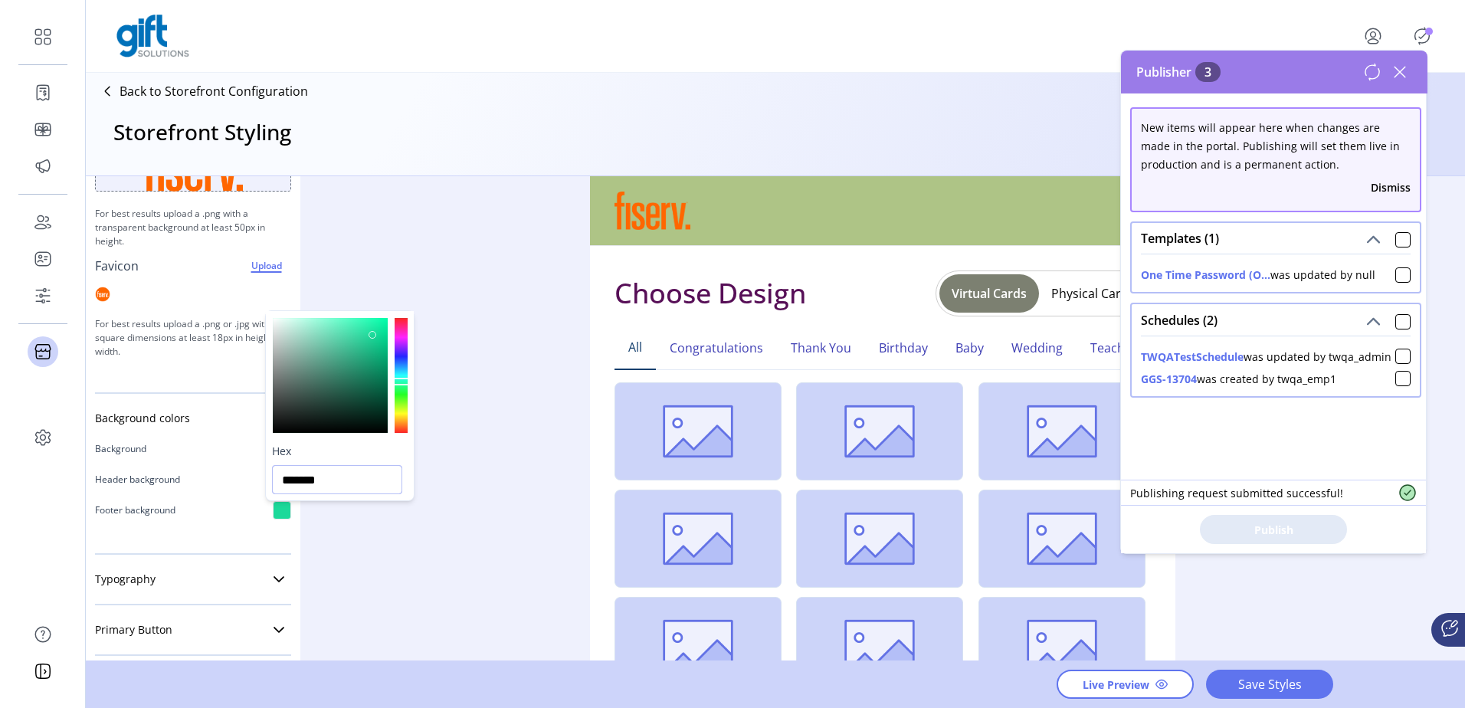
click at [290, 483] on input "*******" at bounding box center [337, 479] width 130 height 29
paste input "text"
type input "*******"
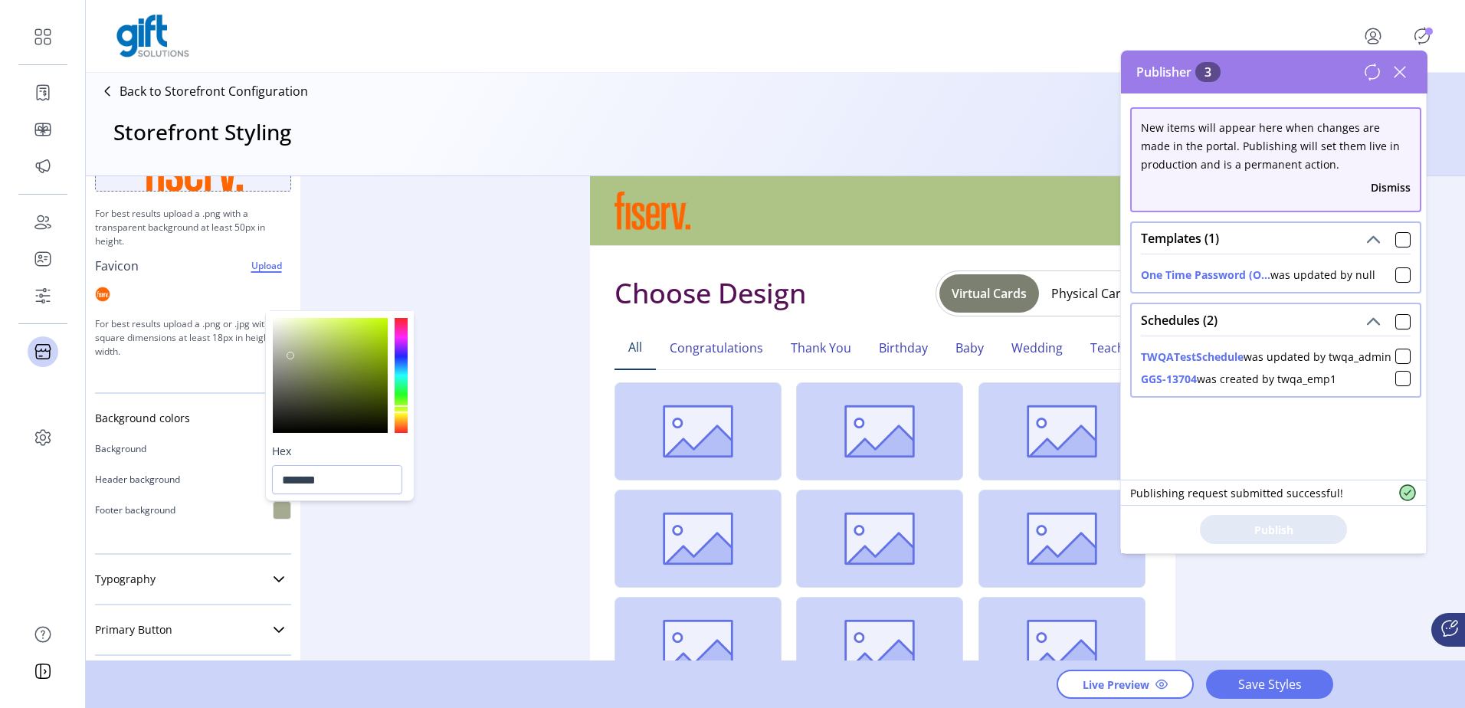
click at [480, 494] on div "Styling Toolbar Brand Logo Upload For best results upload a .png with a transpa…" at bounding box center [775, 419] width 1379 height 486
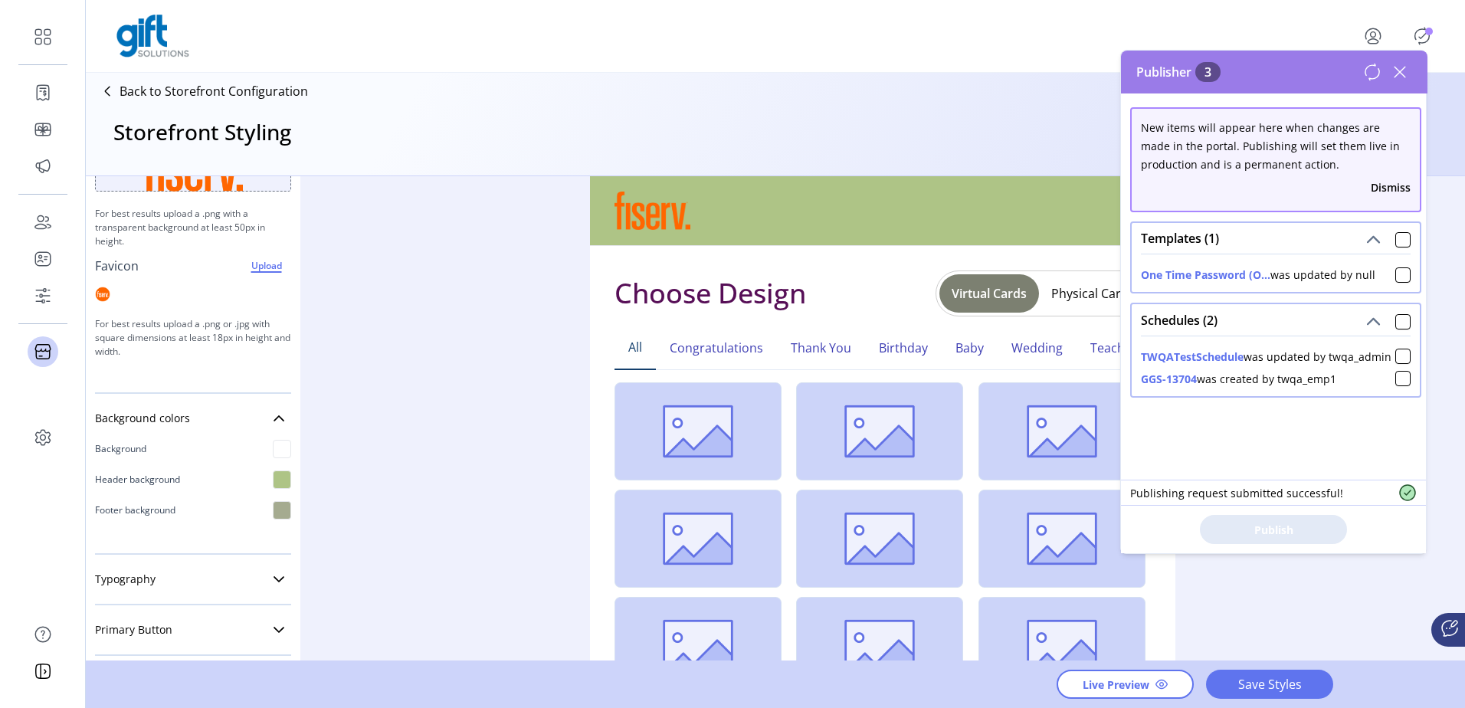
scroll to position [230, 0]
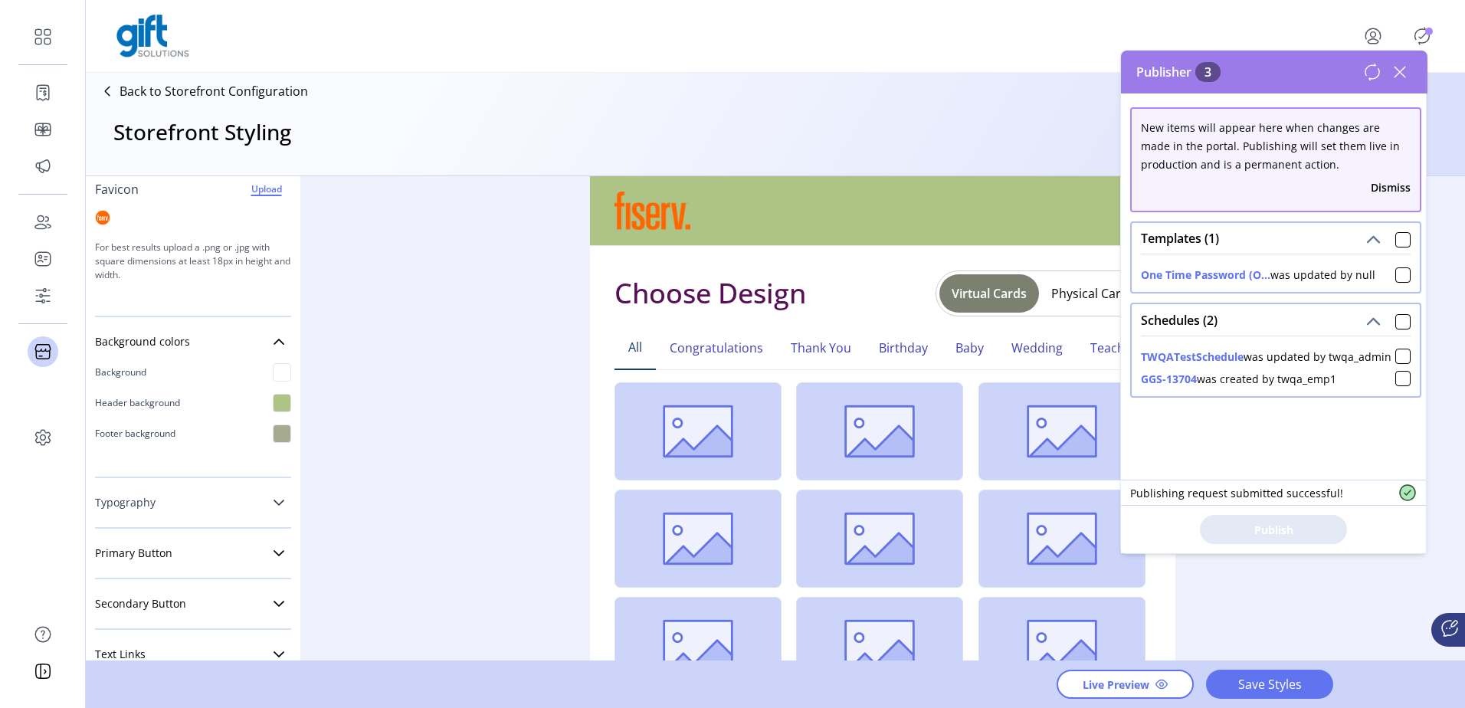
click at [274, 507] on icon at bounding box center [279, 503] width 12 height 12
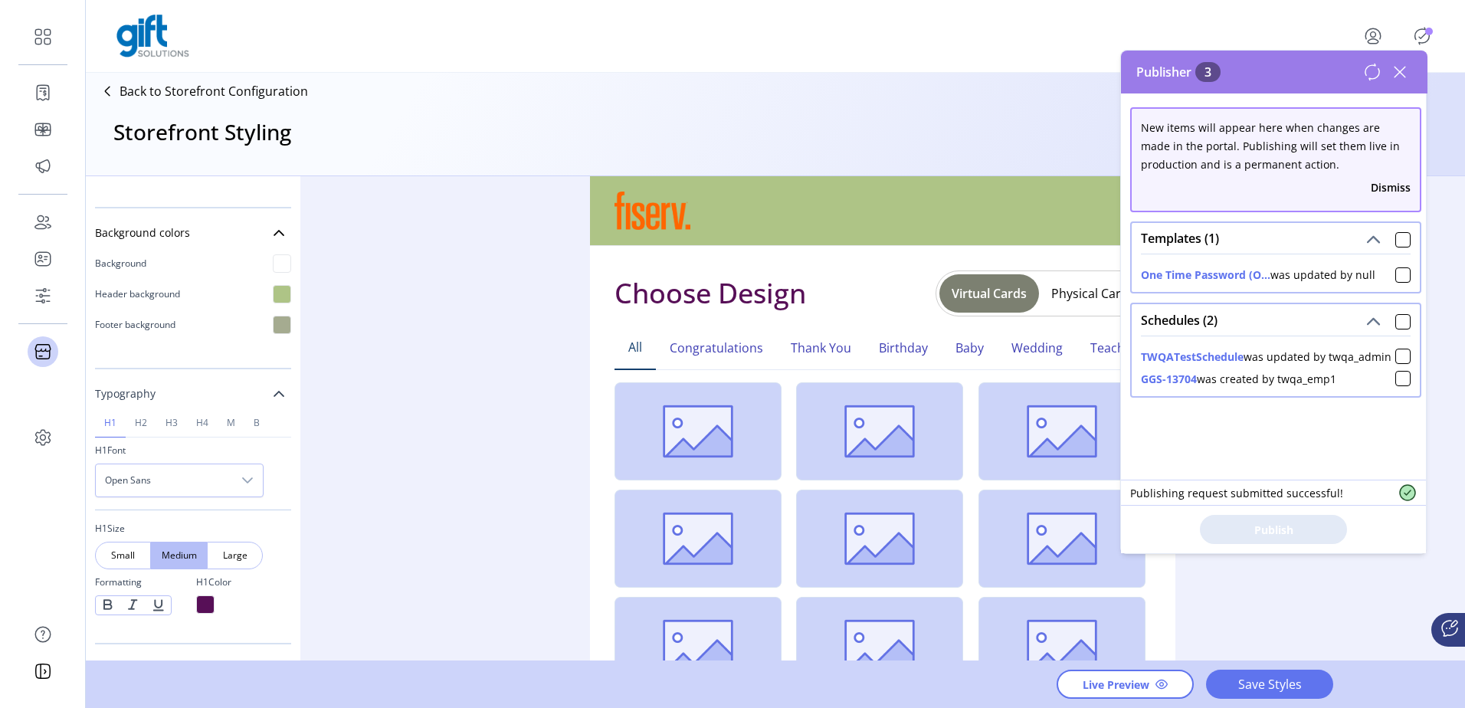
scroll to position [347, 0]
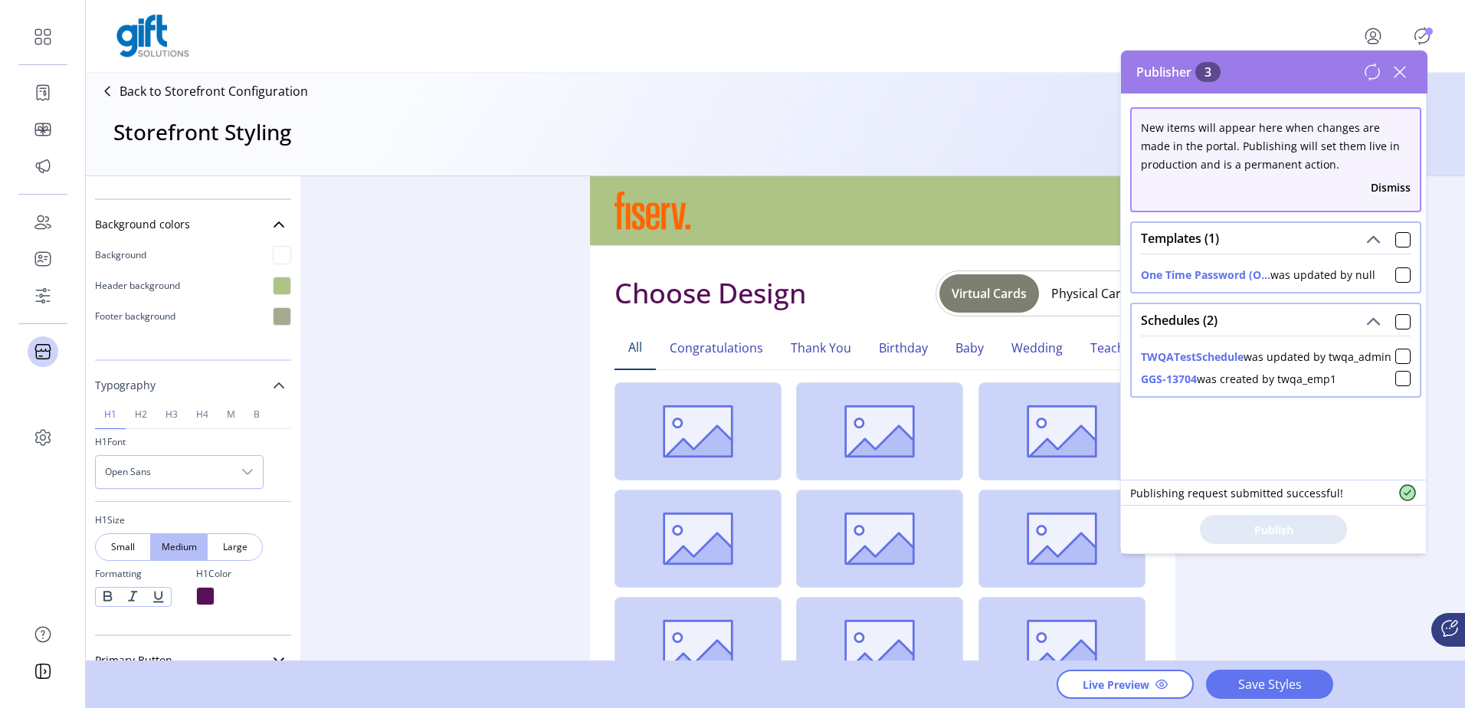
click at [1395, 70] on icon at bounding box center [1400, 72] width 25 height 25
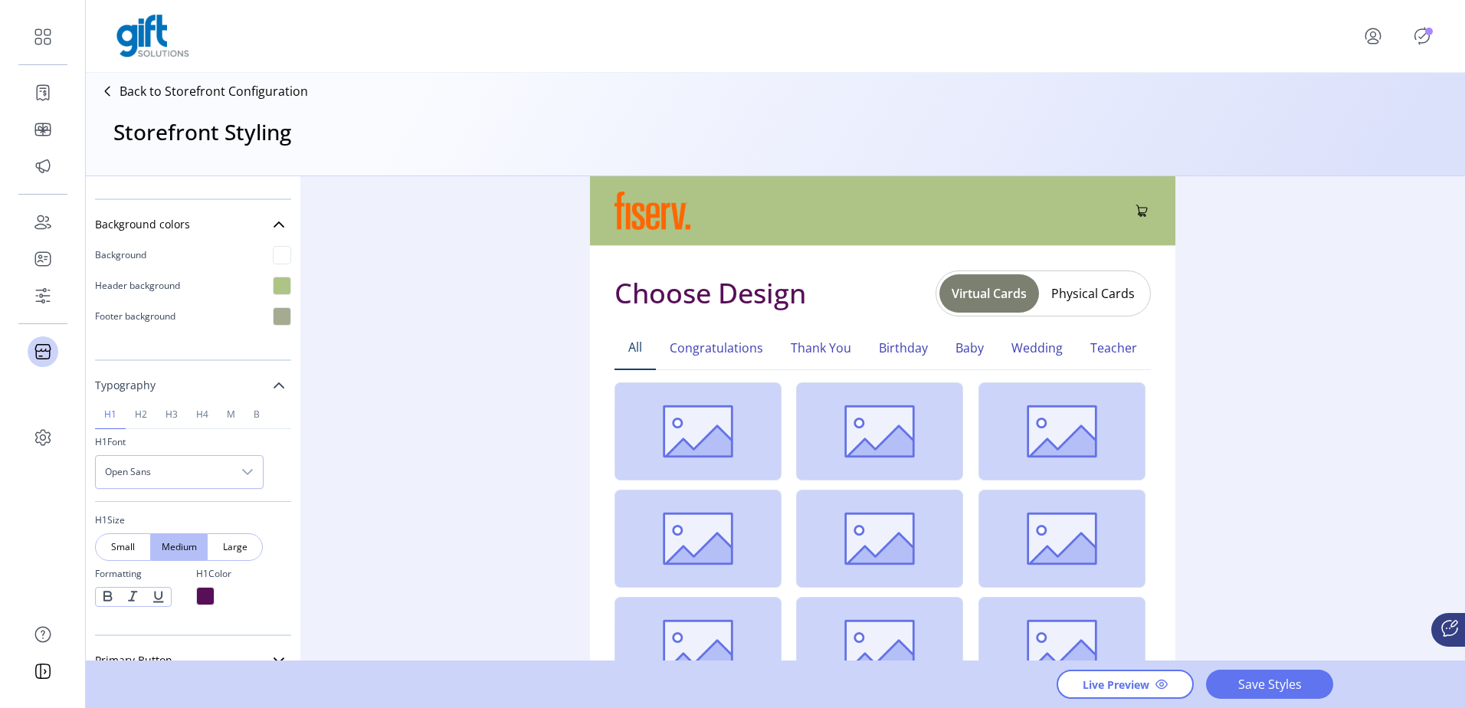
click at [216, 471] on span "Open Sans" at bounding box center [164, 472] width 136 height 32
click at [124, 599] on div at bounding box center [133, 596] width 25 height 17
click at [129, 602] on div at bounding box center [133, 596] width 25 height 17
click at [131, 599] on div at bounding box center [133, 596] width 25 height 17
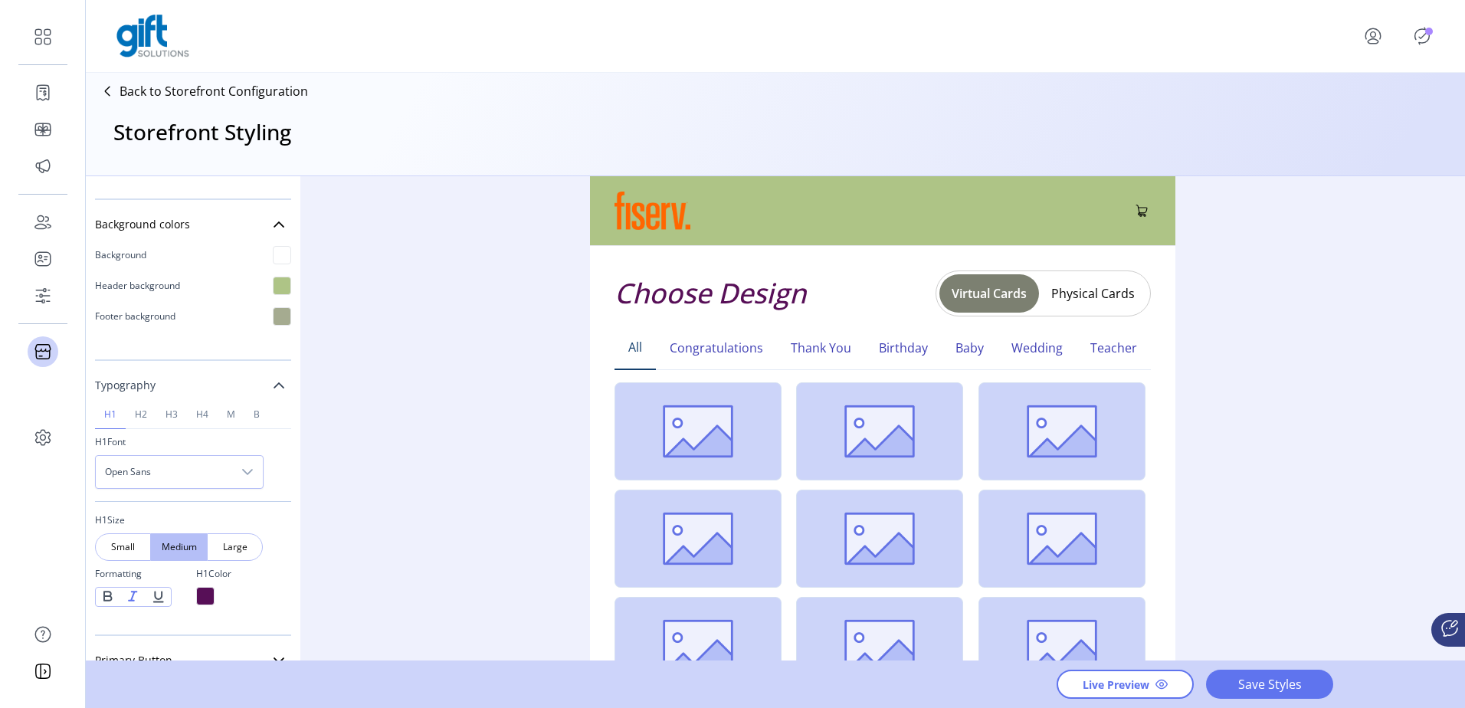
click at [155, 595] on div at bounding box center [158, 597] width 25 height 18
click at [103, 595] on div at bounding box center [108, 596] width 25 height 17
click at [231, 549] on span "Large" at bounding box center [235, 547] width 18 height 14
click at [182, 552] on span "Medium" at bounding box center [179, 547] width 18 height 14
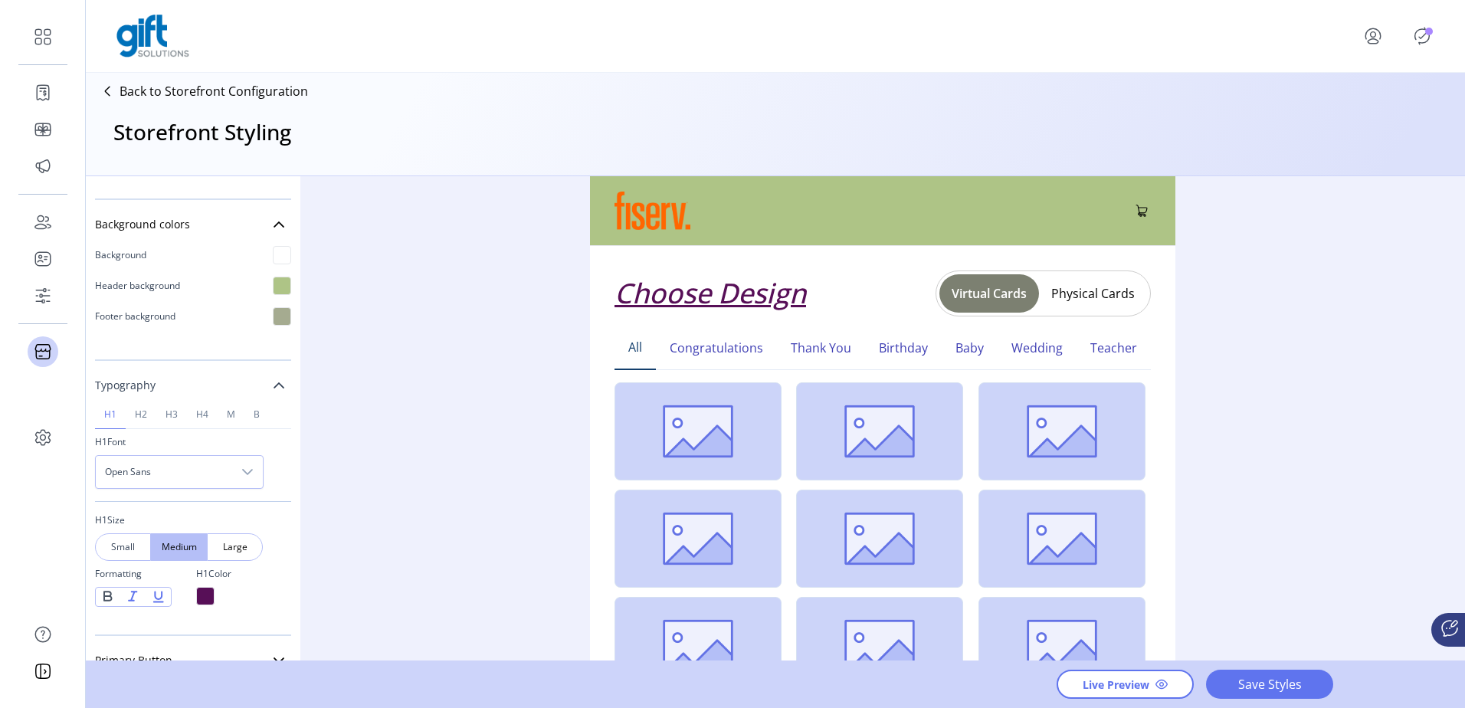
click at [126, 543] on span "Small" at bounding box center [123, 547] width 18 height 14
click at [169, 478] on span "Open Sans" at bounding box center [164, 472] width 136 height 32
click at [130, 546] on li "Arial" at bounding box center [180, 542] width 161 height 31
click at [199, 599] on div at bounding box center [205, 596] width 18 height 18
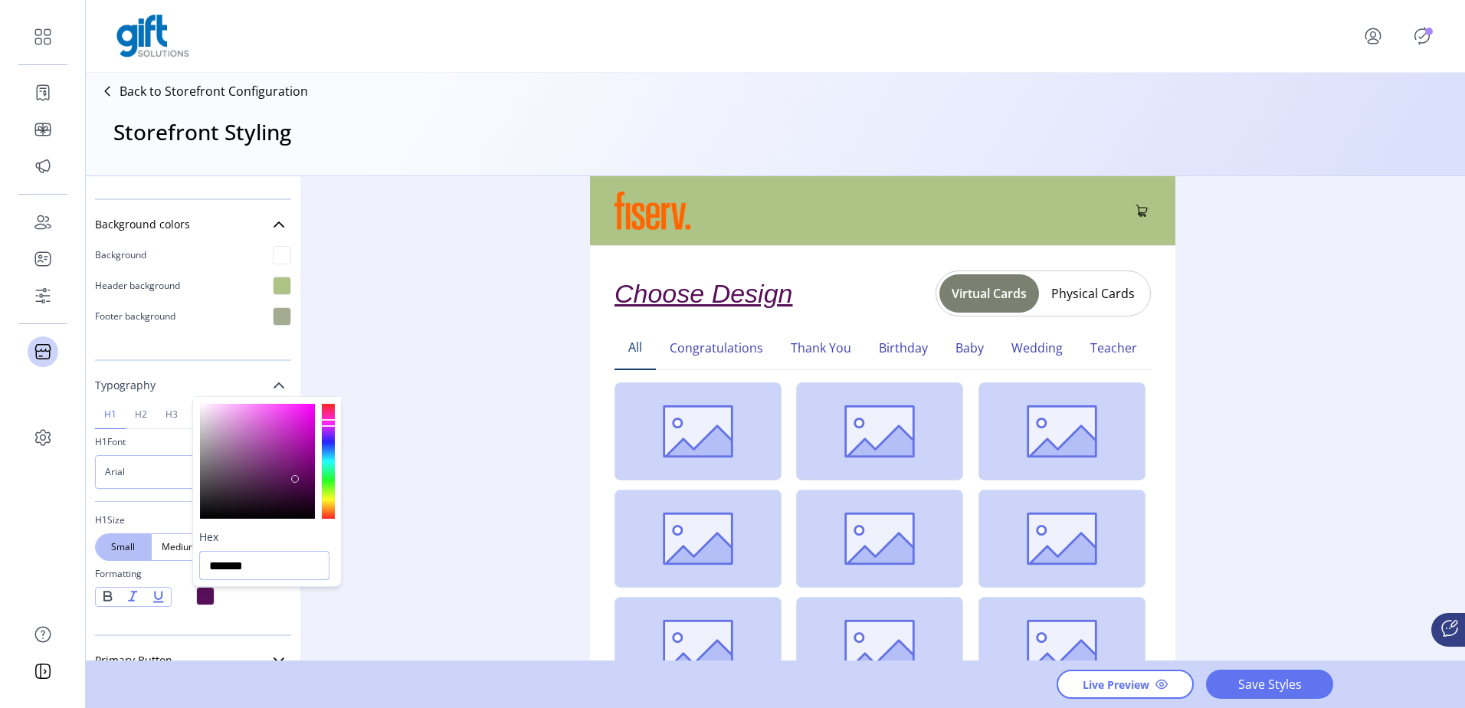
click at [245, 566] on input "*******" at bounding box center [264, 565] width 130 height 29
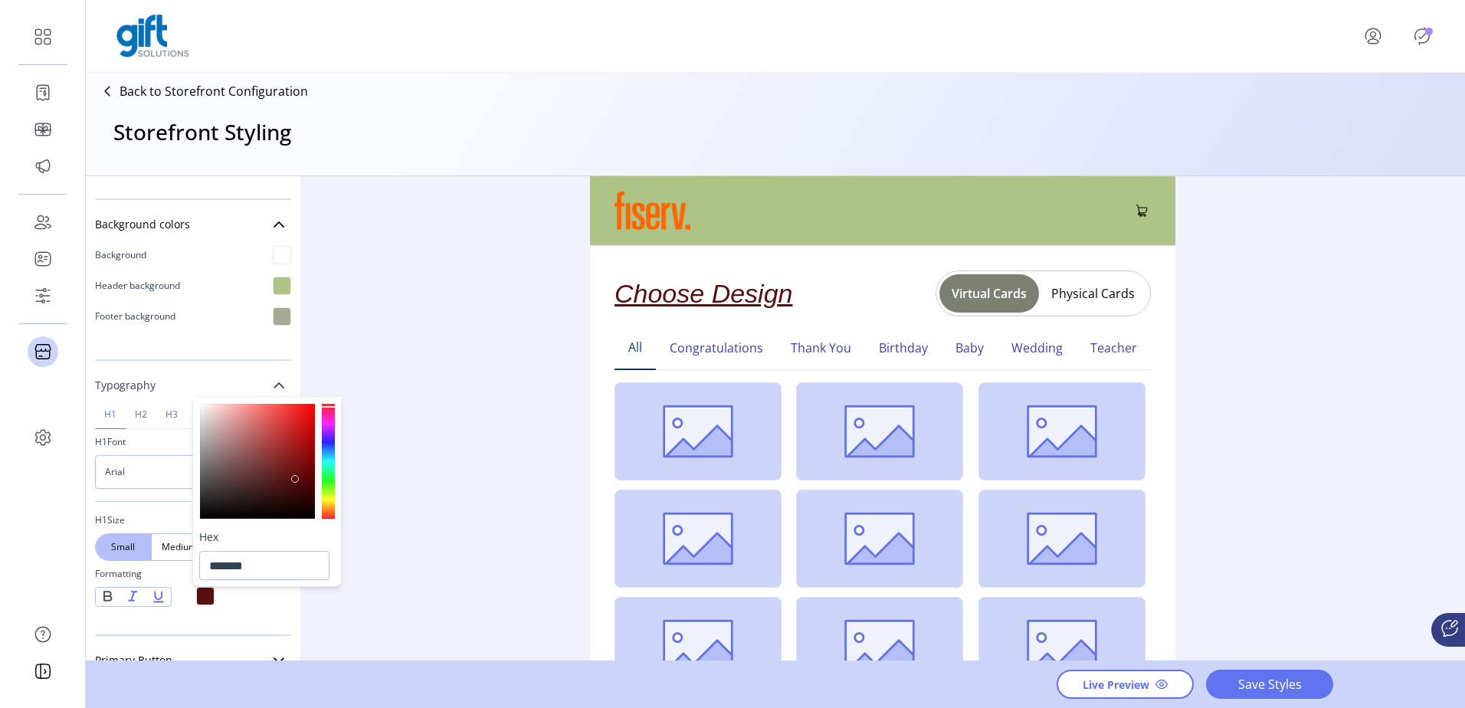
drag, startPoint x: 329, startPoint y: 411, endPoint x: 330, endPoint y: 402, distance: 9.3
click at [330, 404] on div at bounding box center [328, 461] width 13 height 115
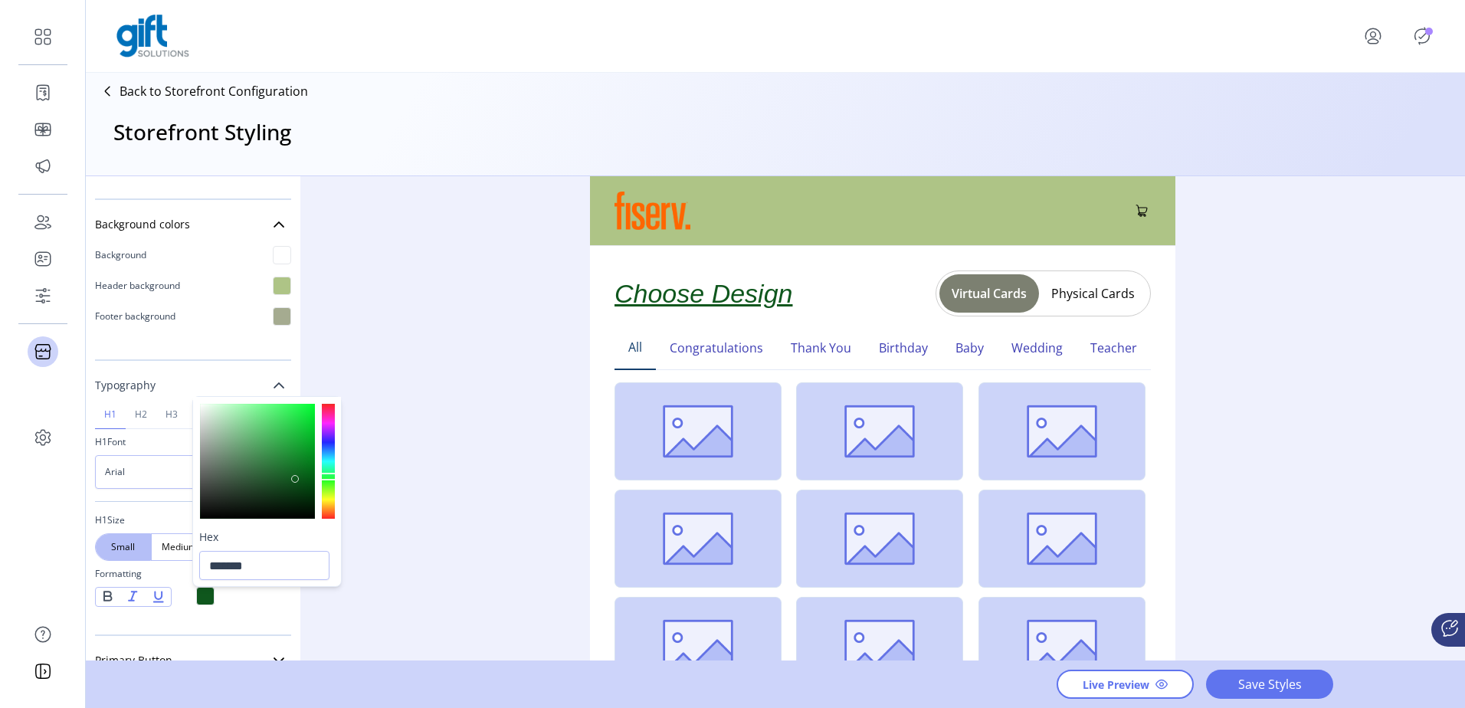
drag, startPoint x: 328, startPoint y: 439, endPoint x: 325, endPoint y: 477, distance: 37.7
click at [325, 477] on div at bounding box center [328, 461] width 13 height 115
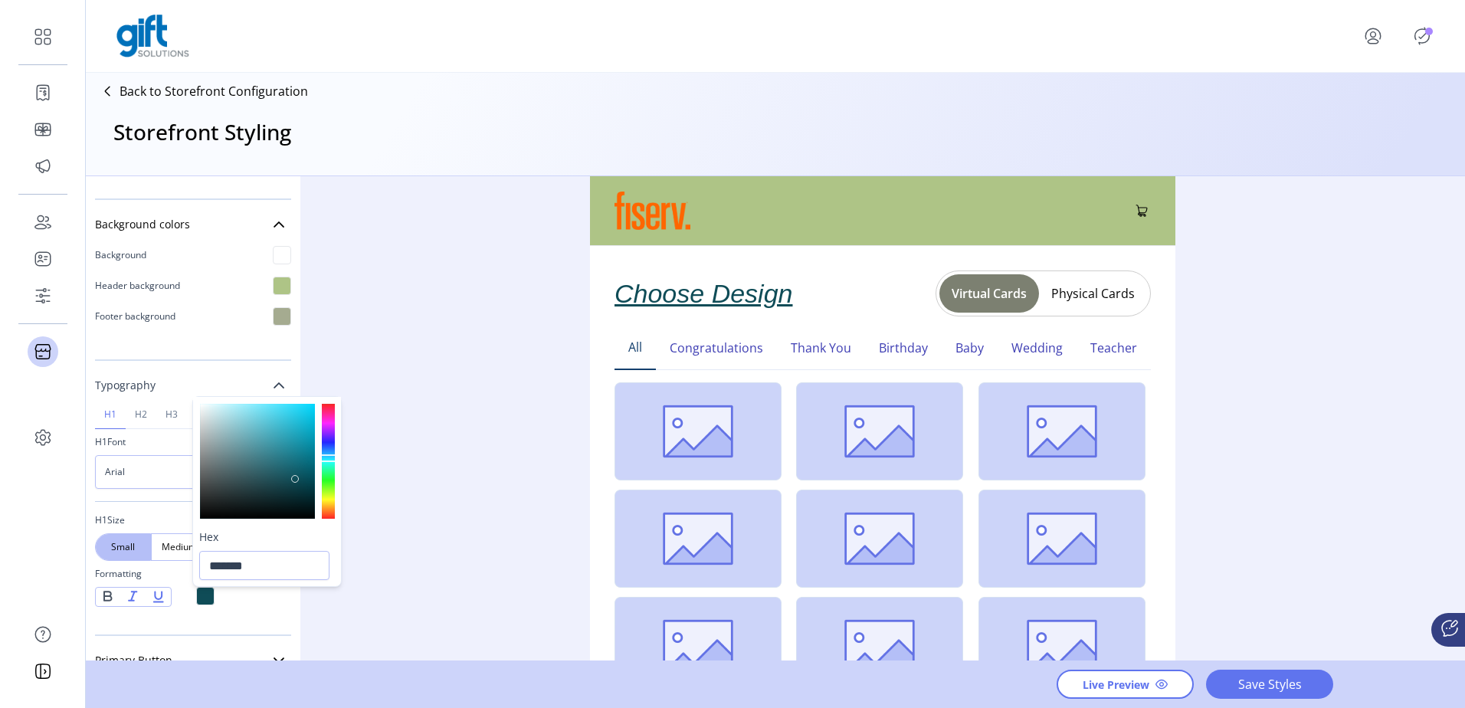
drag, startPoint x: 325, startPoint y: 475, endPoint x: 330, endPoint y: 458, distance: 17.7
click at [330, 458] on div at bounding box center [328, 458] width 16 height 8
click at [326, 513] on div at bounding box center [328, 461] width 13 height 115
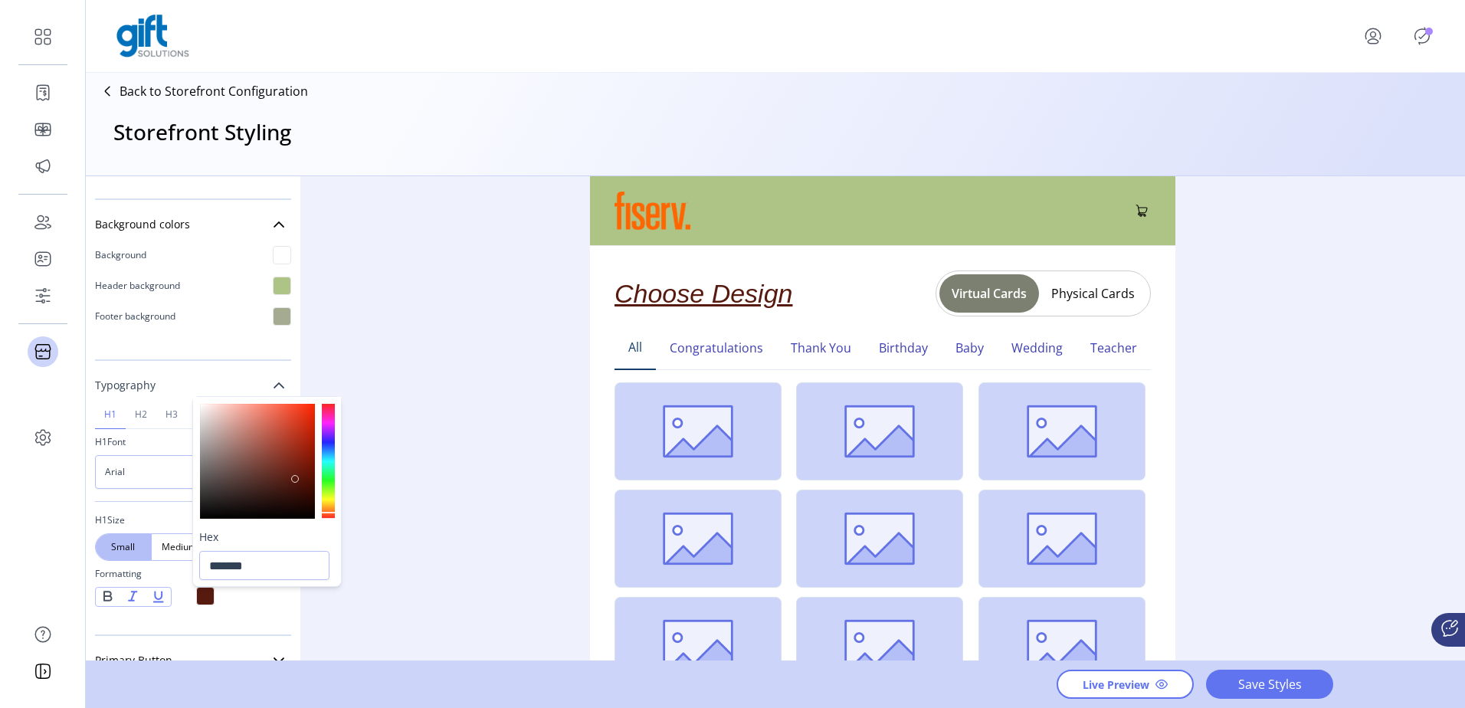
click at [330, 516] on div at bounding box center [328, 516] width 16 height 8
drag, startPoint x: 275, startPoint y: 442, endPoint x: 347, endPoint y: 387, distance: 90.7
click at [347, 387] on body "Dashboard Orders Catalog Promotions Users Accounts Schedules Storefront Configu…" at bounding box center [732, 354] width 1465 height 708
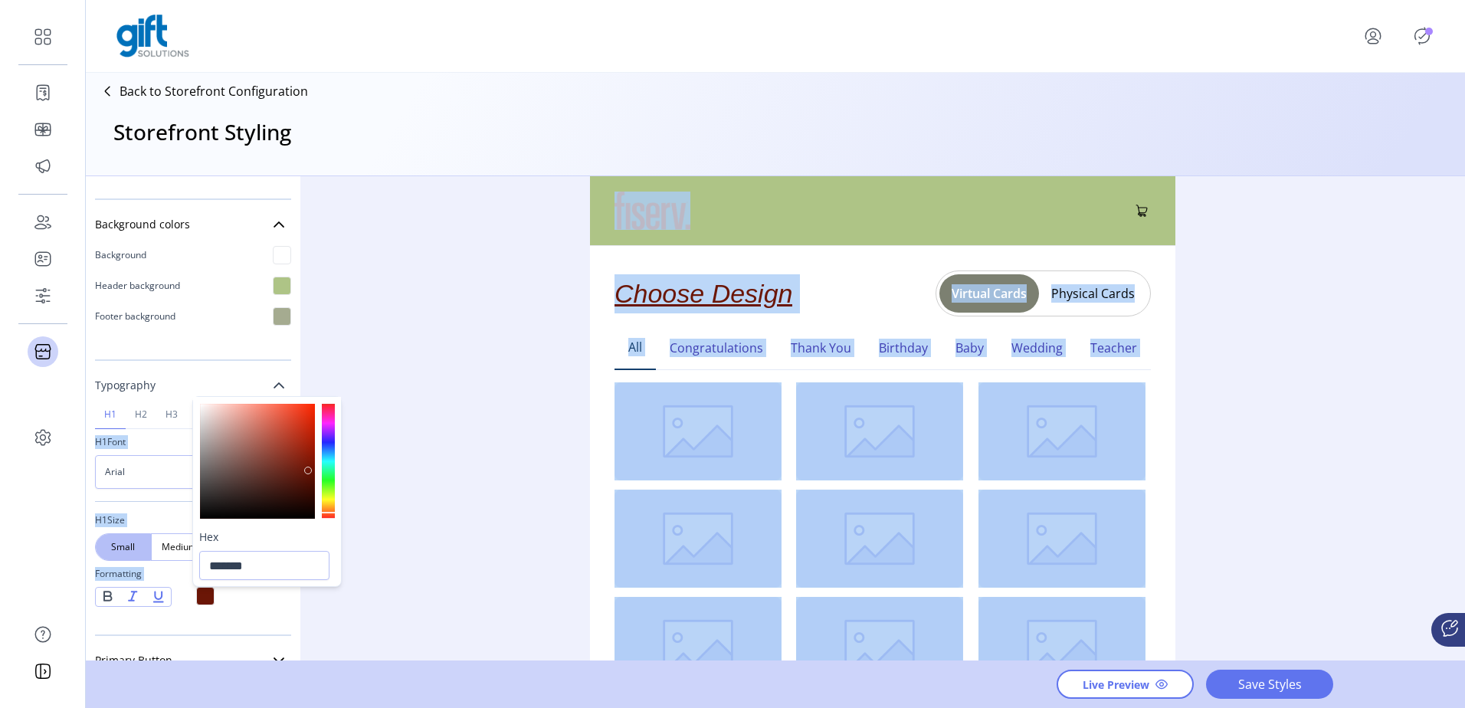
drag, startPoint x: 347, startPoint y: 387, endPoint x: 308, endPoint y: 471, distance: 92.2
click at [308, 471] on div at bounding box center [257, 461] width 115 height 115
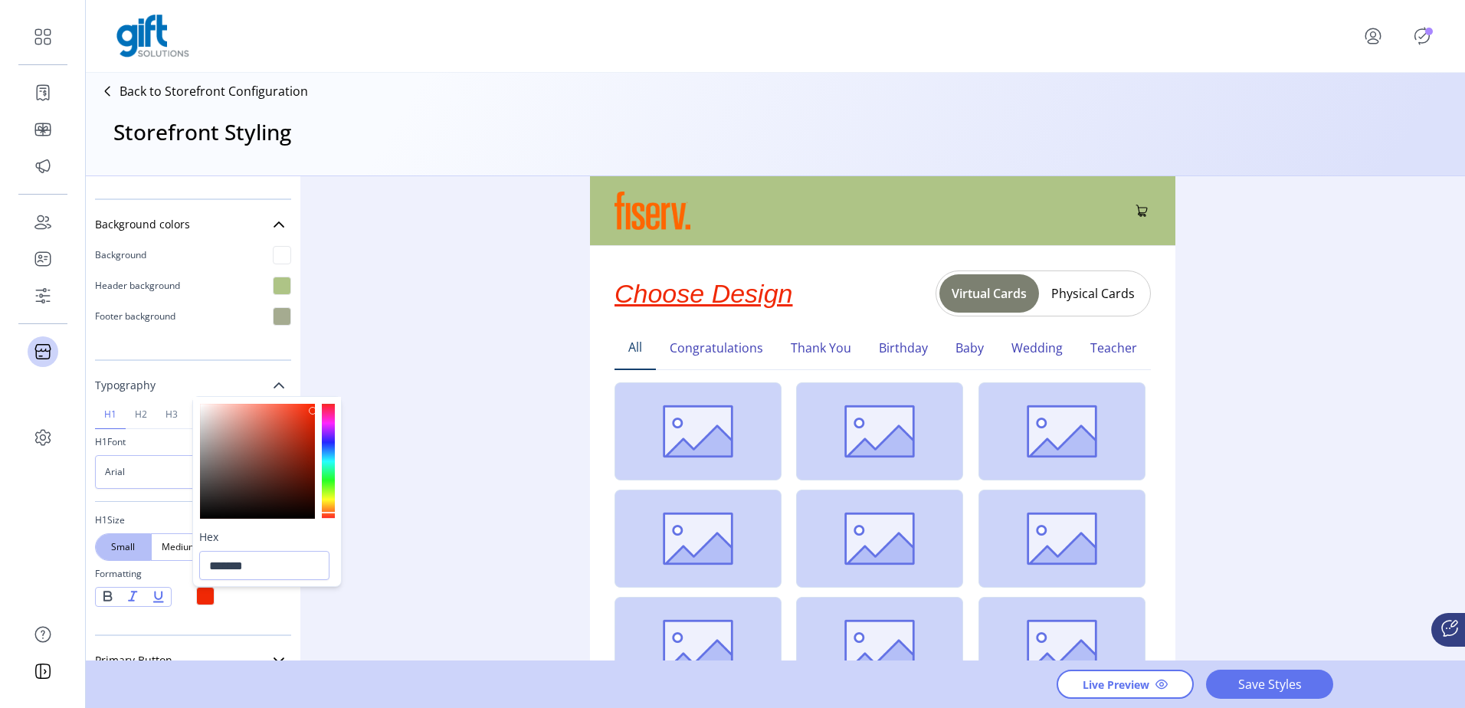
type input "*******"
drag, startPoint x: 308, startPoint y: 438, endPoint x: 309, endPoint y: 406, distance: 31.4
click at [309, 406] on div at bounding box center [257, 461] width 115 height 115
click at [1243, 680] on span "Save Styles" at bounding box center [1269, 684] width 87 height 18
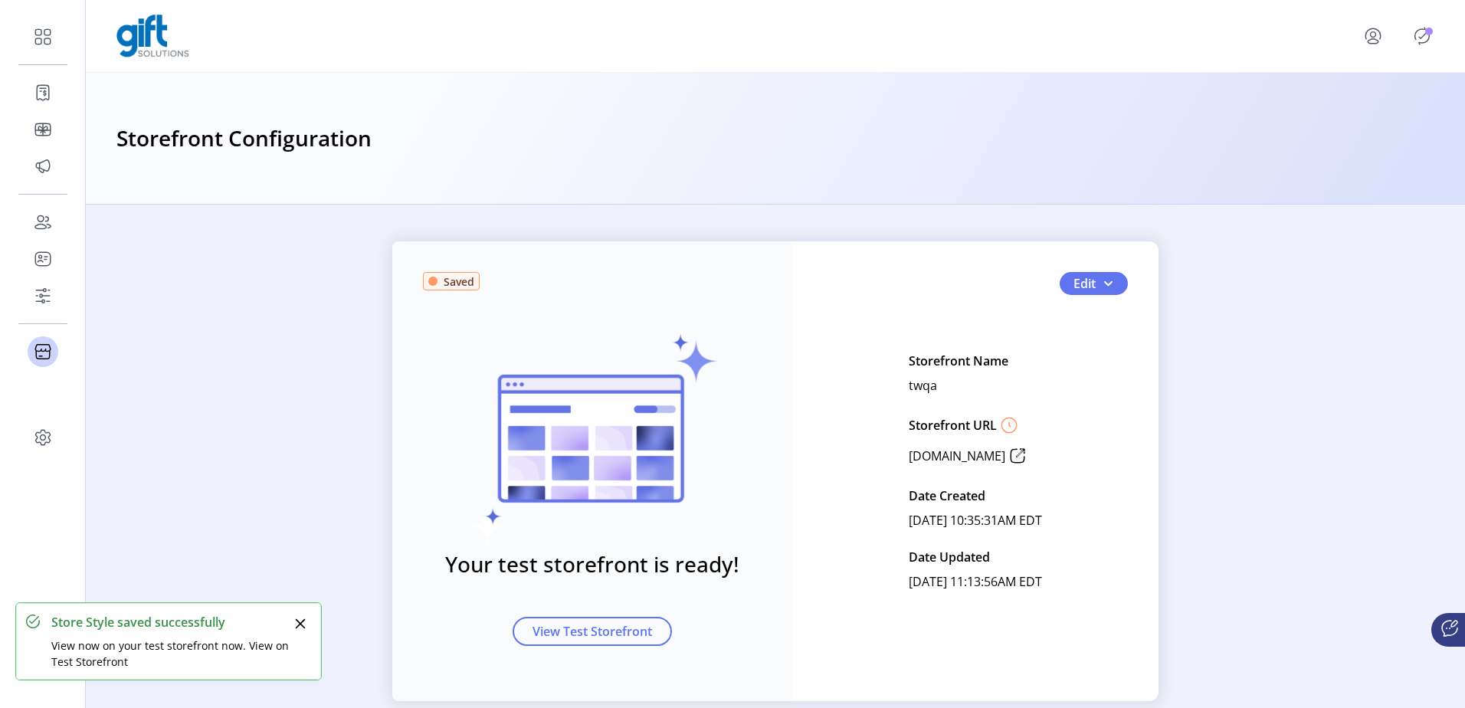
click at [1429, 41] on icon "Publisher Panel" at bounding box center [1422, 36] width 25 height 25
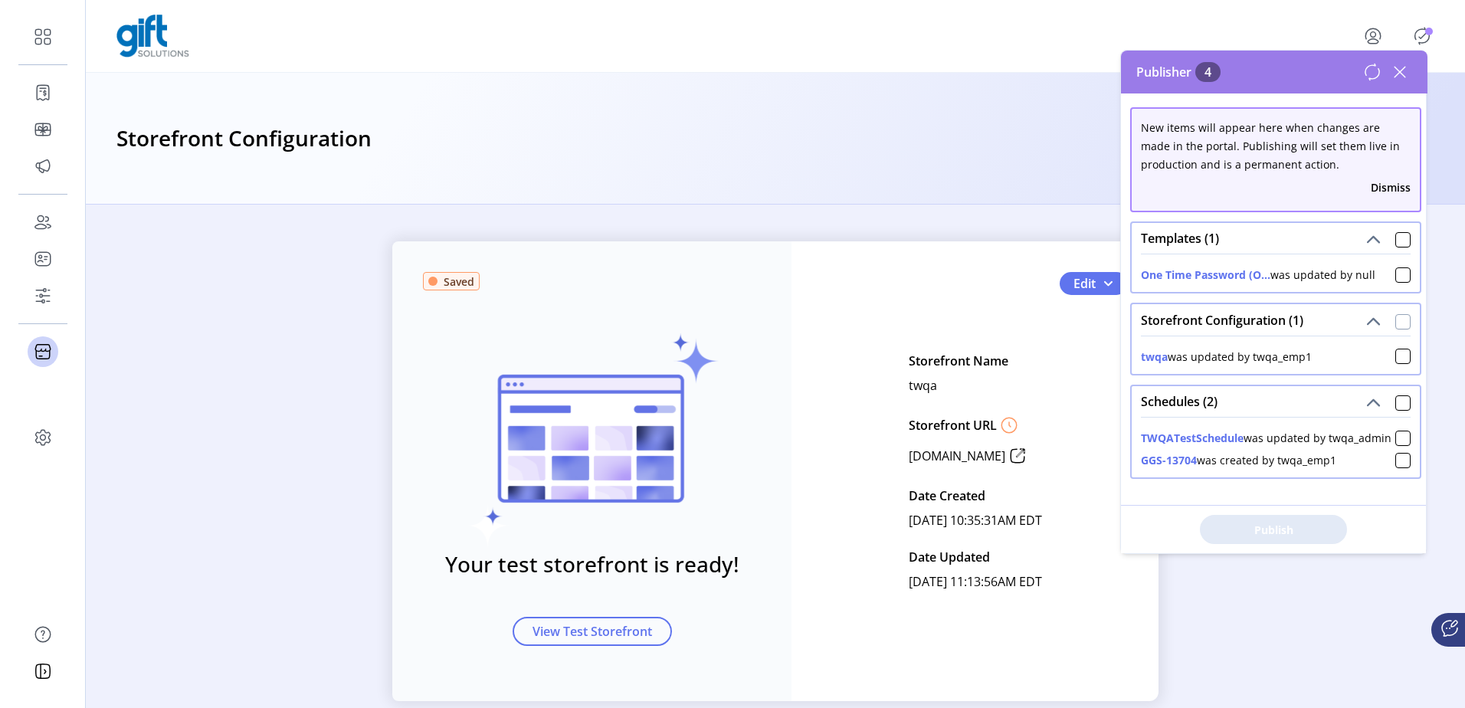
click at [1397, 320] on div at bounding box center [1403, 321] width 15 height 15
click at [1308, 528] on span "Publish 1 Items" at bounding box center [1273, 530] width 107 height 16
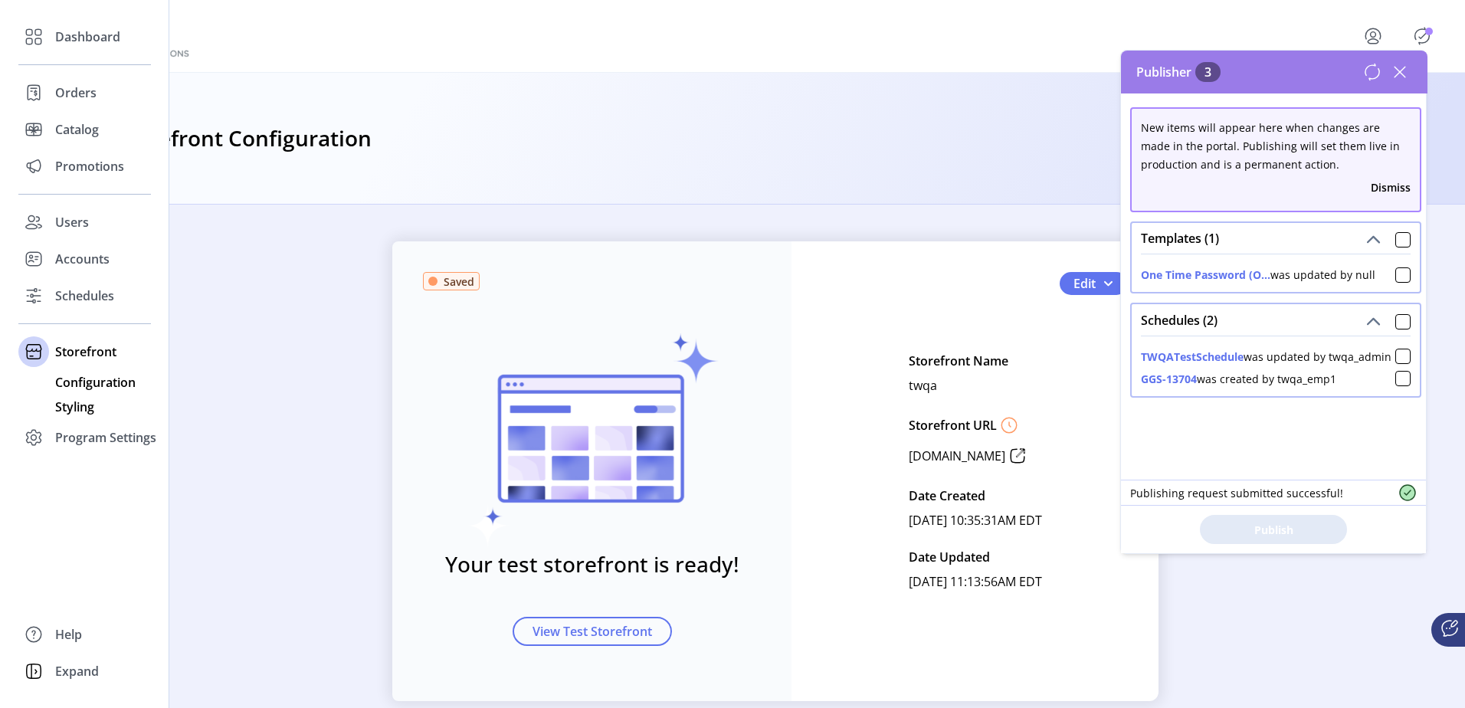
click at [90, 402] on span "Styling" at bounding box center [74, 407] width 39 height 18
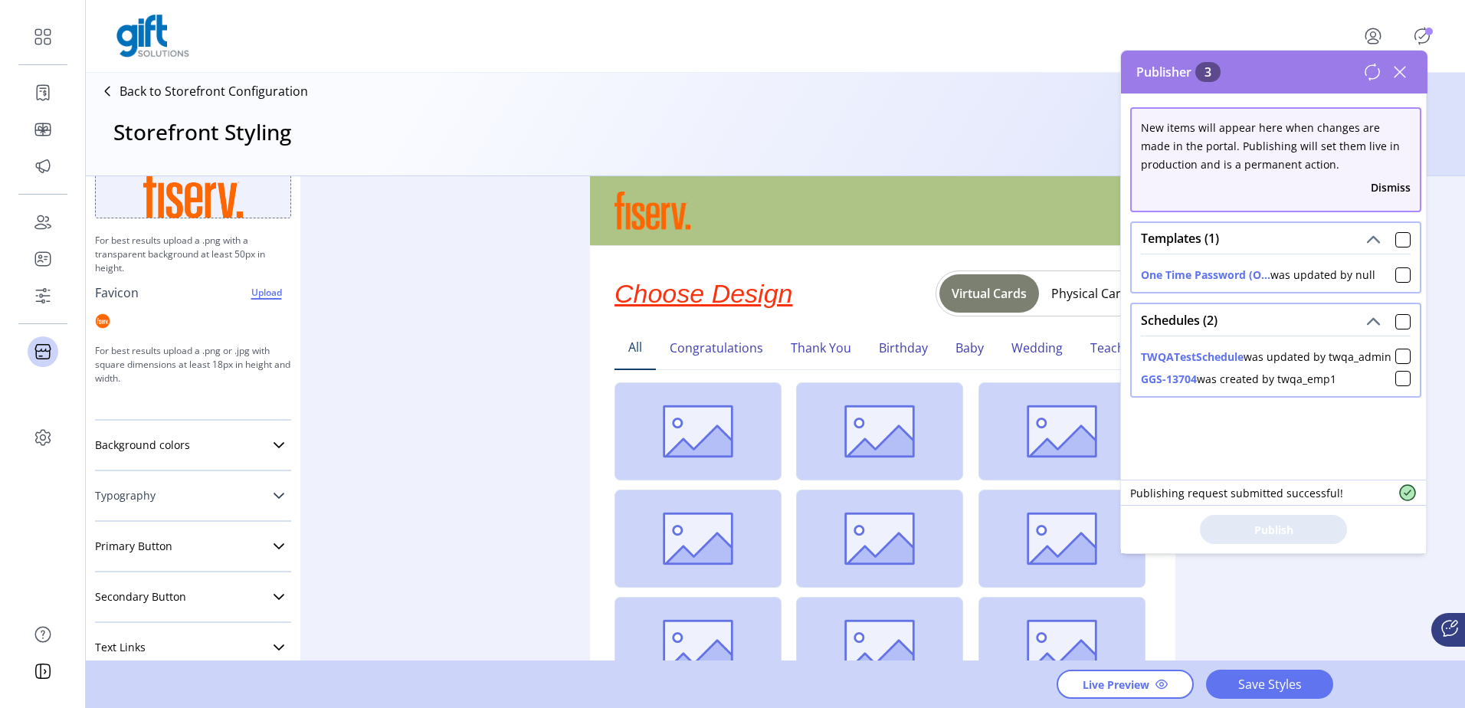
scroll to position [153, 0]
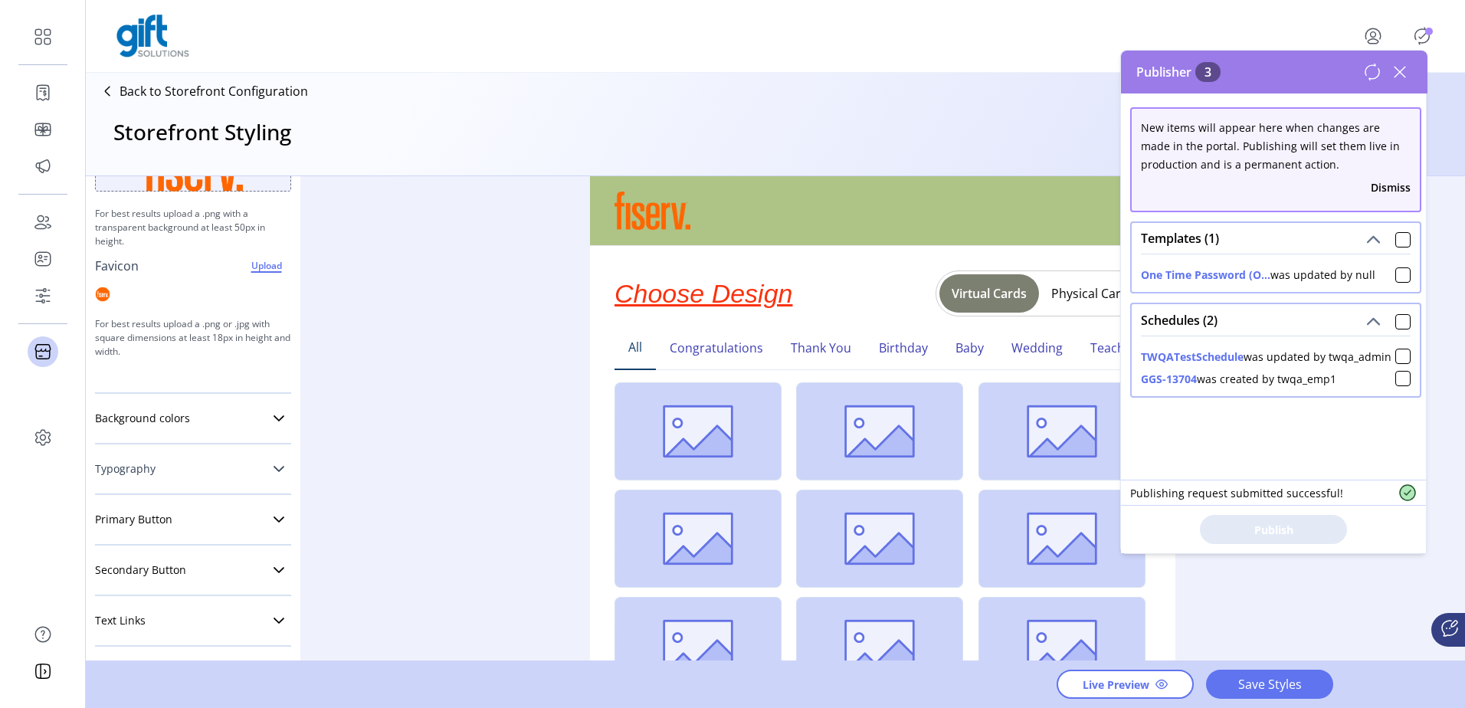
click at [273, 470] on icon at bounding box center [279, 469] width 12 height 12
click at [155, 559] on span "Arial" at bounding box center [164, 556] width 136 height 32
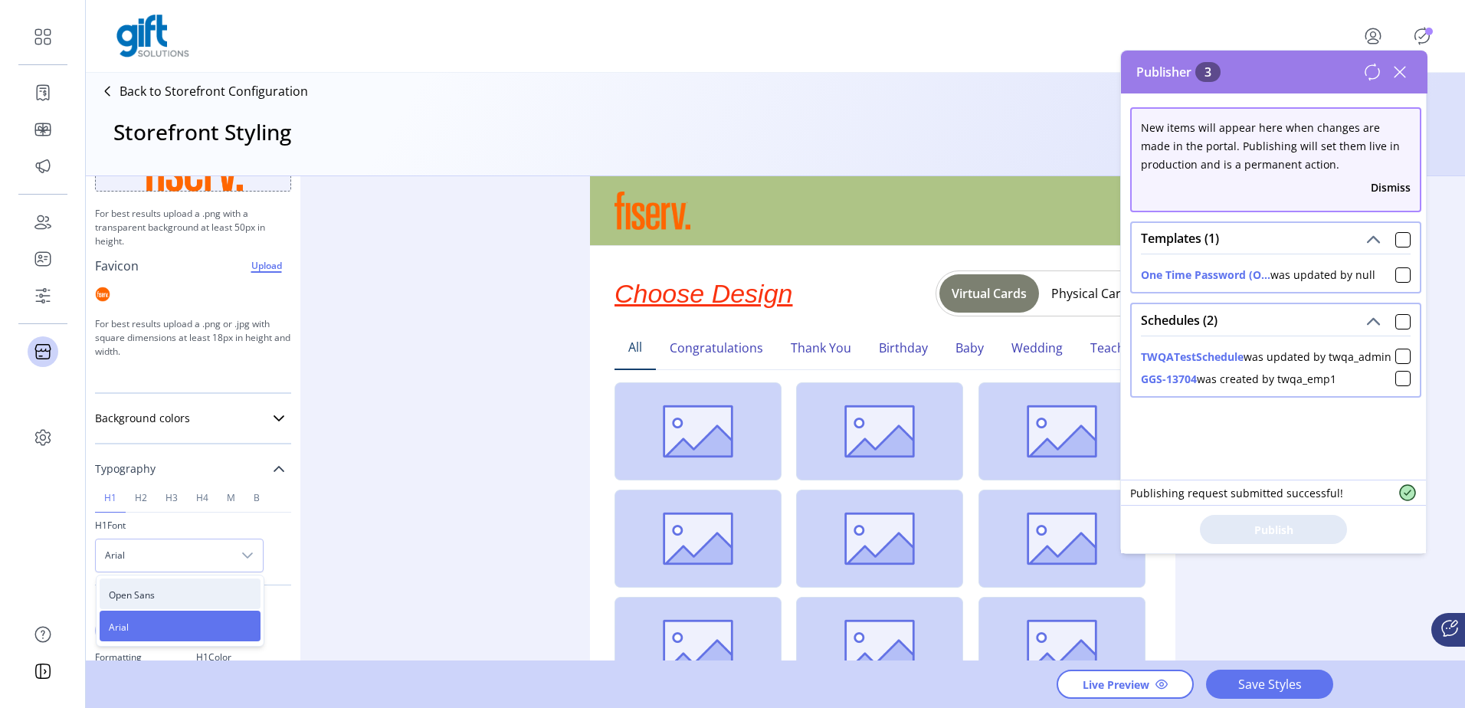
click at [139, 592] on span "Open Sans" at bounding box center [132, 595] width 46 height 13
click at [162, 638] on div "Medium" at bounding box center [179, 631] width 56 height 28
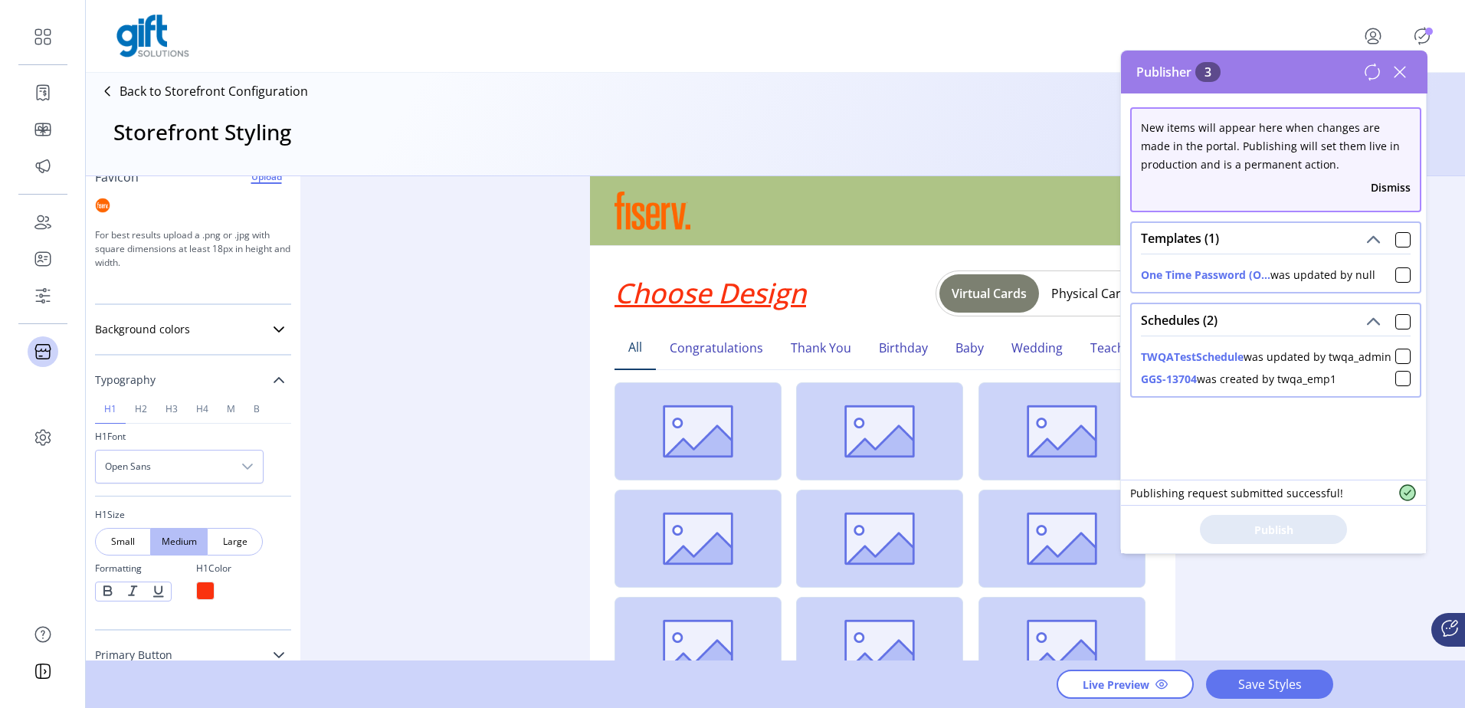
scroll to position [383, 0]
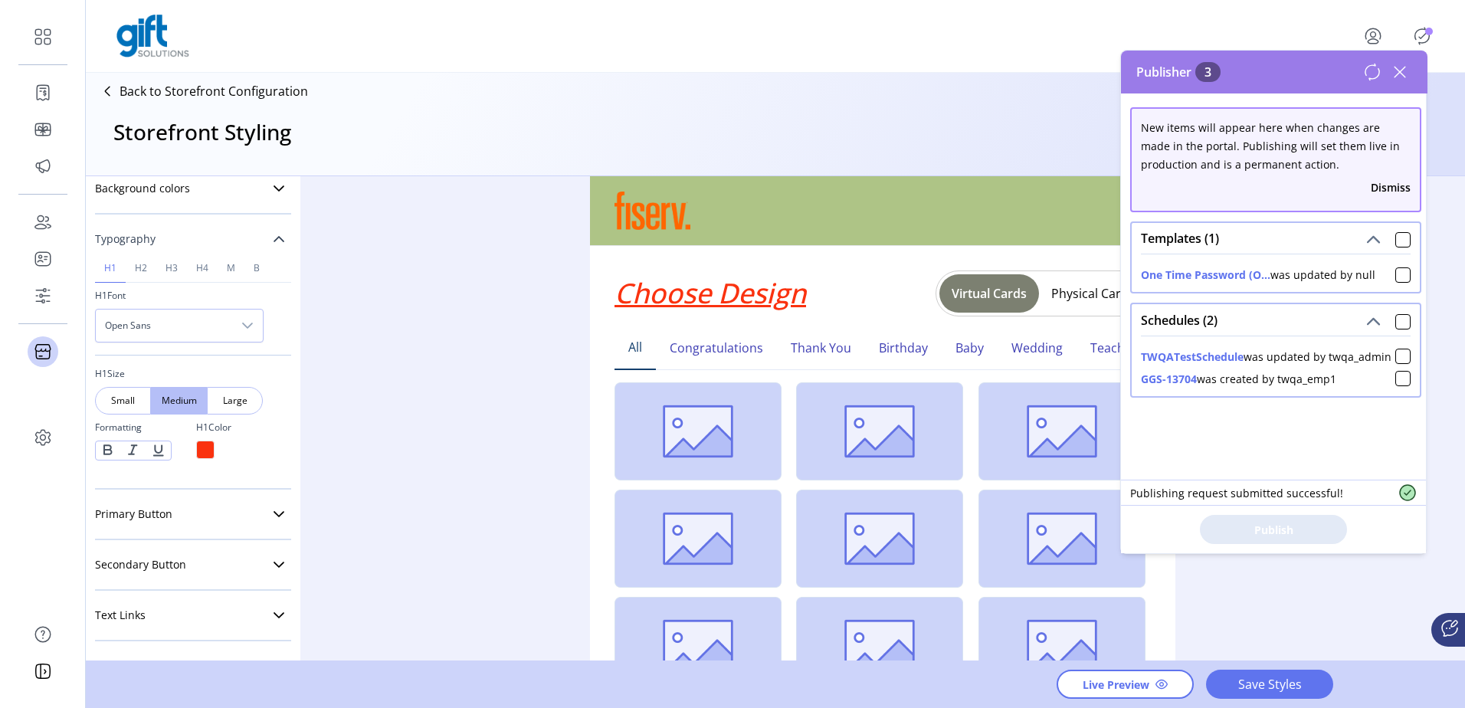
click at [153, 454] on div at bounding box center [158, 450] width 25 height 18
click at [159, 450] on div at bounding box center [158, 450] width 25 height 18
click at [158, 453] on div at bounding box center [158, 450] width 25 height 18
click at [132, 452] on div at bounding box center [133, 449] width 25 height 17
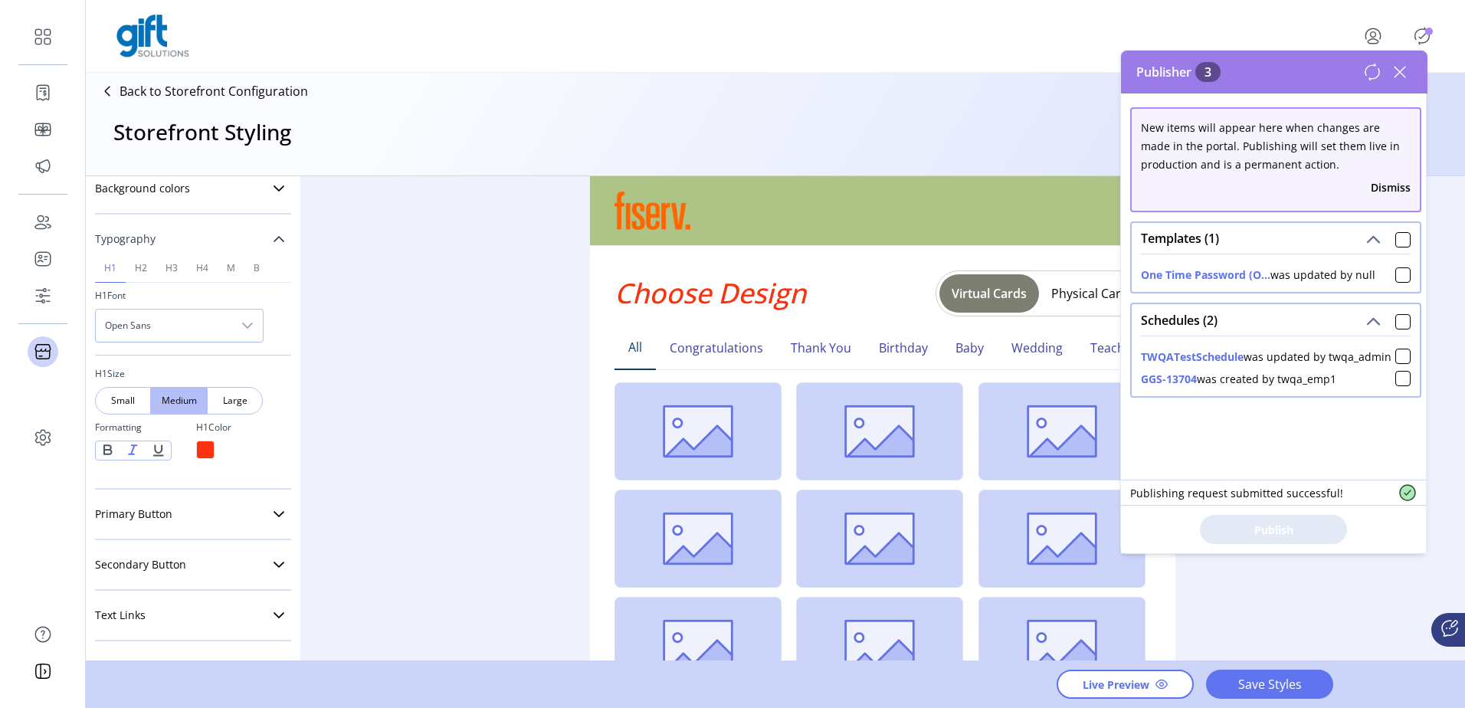
click at [130, 454] on div at bounding box center [133, 449] width 25 height 17
click at [203, 444] on div at bounding box center [205, 450] width 18 height 18
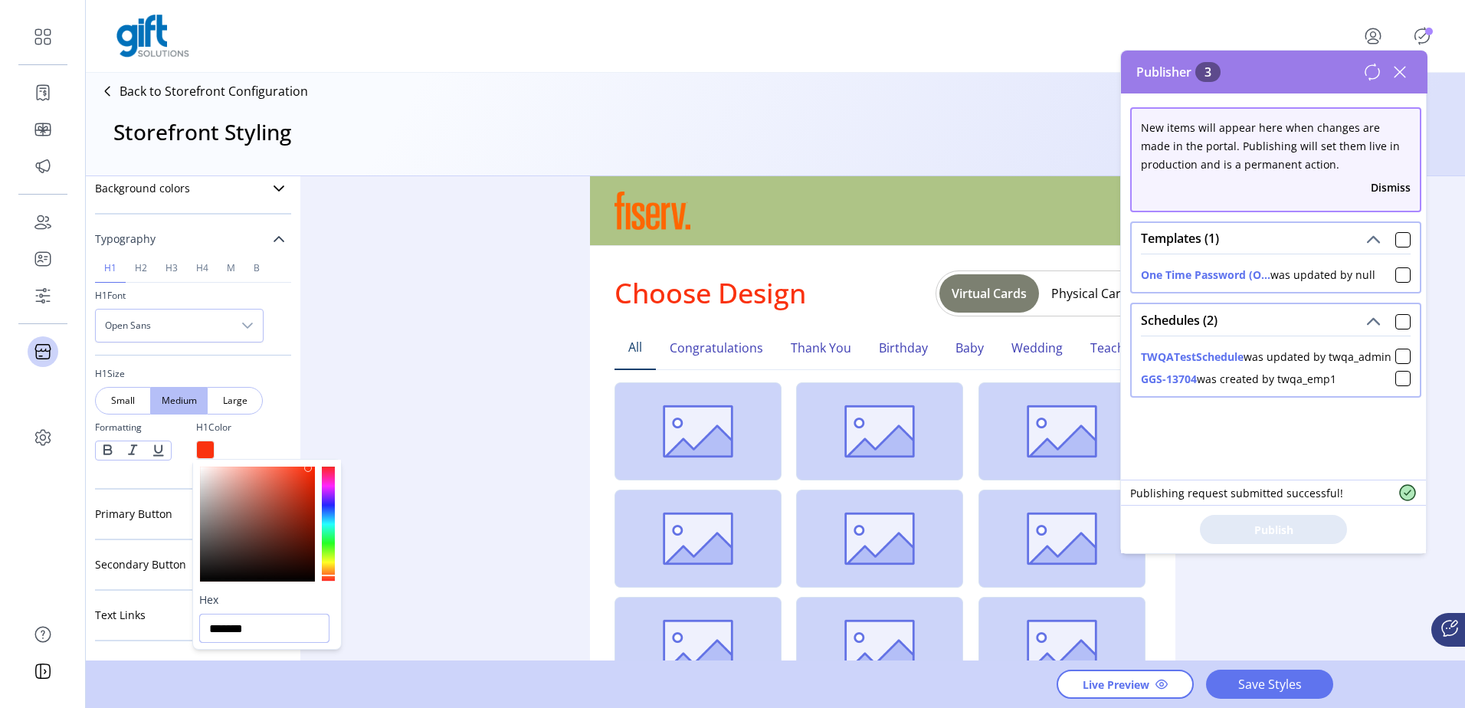
click at [265, 637] on input "*******" at bounding box center [264, 628] width 130 height 29
paste input "text"
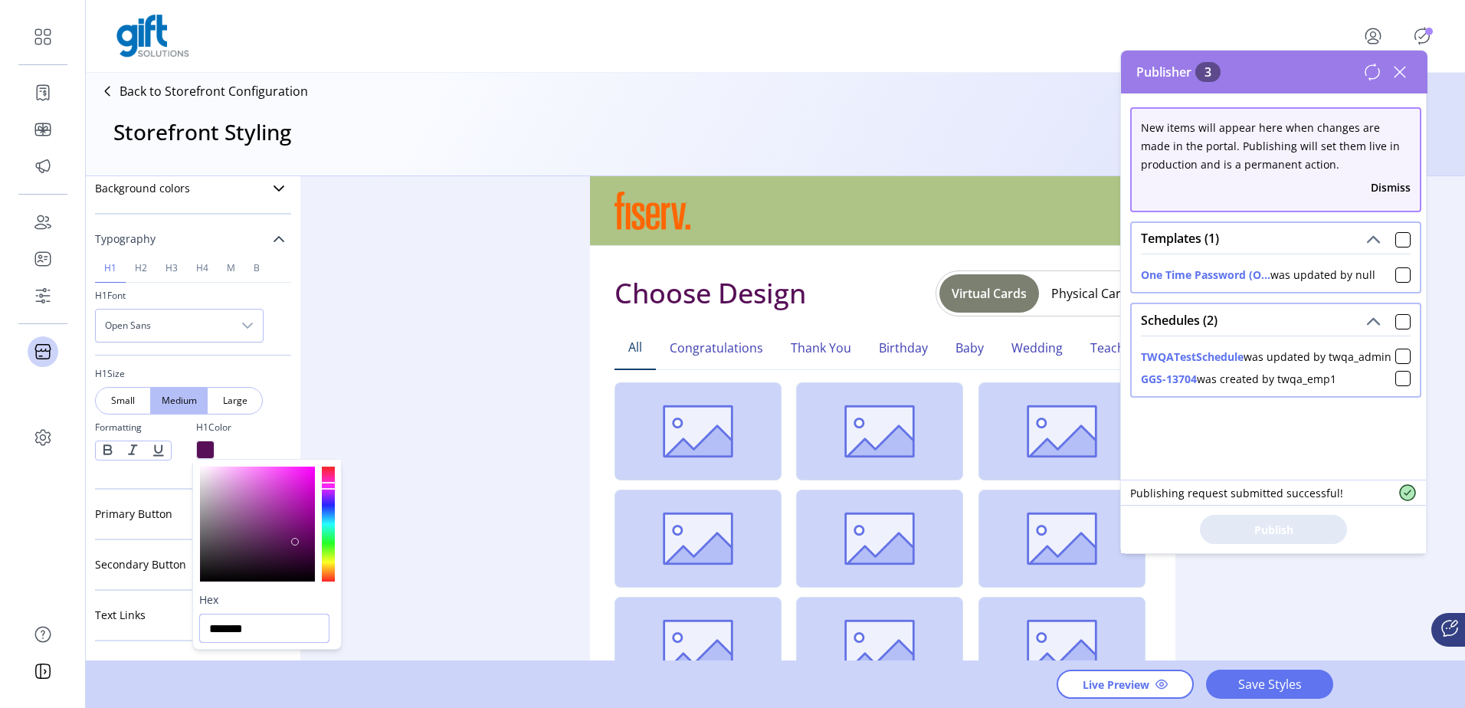
type input "*******"
click at [422, 520] on div "Styling Toolbar Brand Logo Upload For best results upload a .png with a transpa…" at bounding box center [775, 419] width 1379 height 486
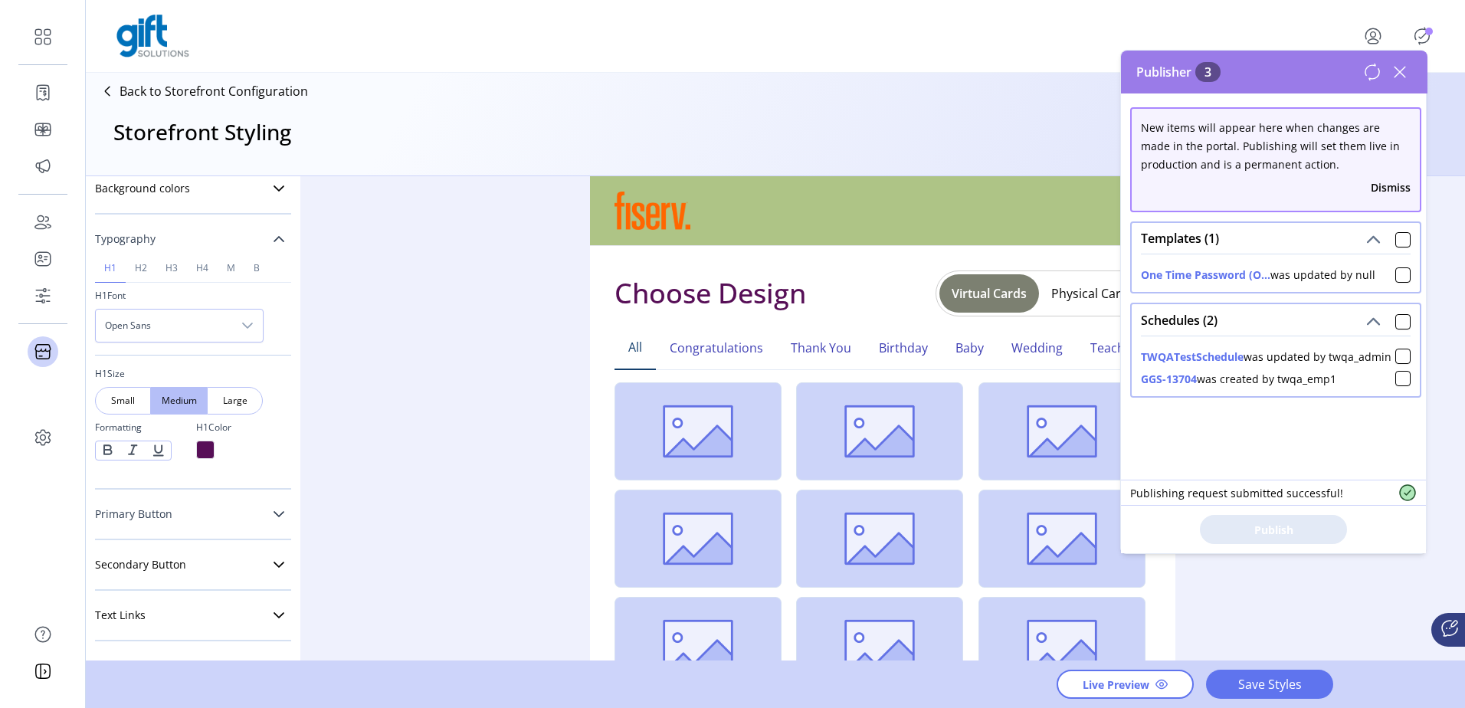
click at [264, 517] on link "Primary Button" at bounding box center [193, 514] width 196 height 31
click at [234, 574] on span "Pill" at bounding box center [232, 570] width 12 height 14
click at [170, 564] on span "Round" at bounding box center [179, 570] width 18 height 14
click at [122, 569] on span "Square" at bounding box center [123, 570] width 18 height 14
click at [185, 568] on span "Round" at bounding box center [179, 570] width 18 height 14
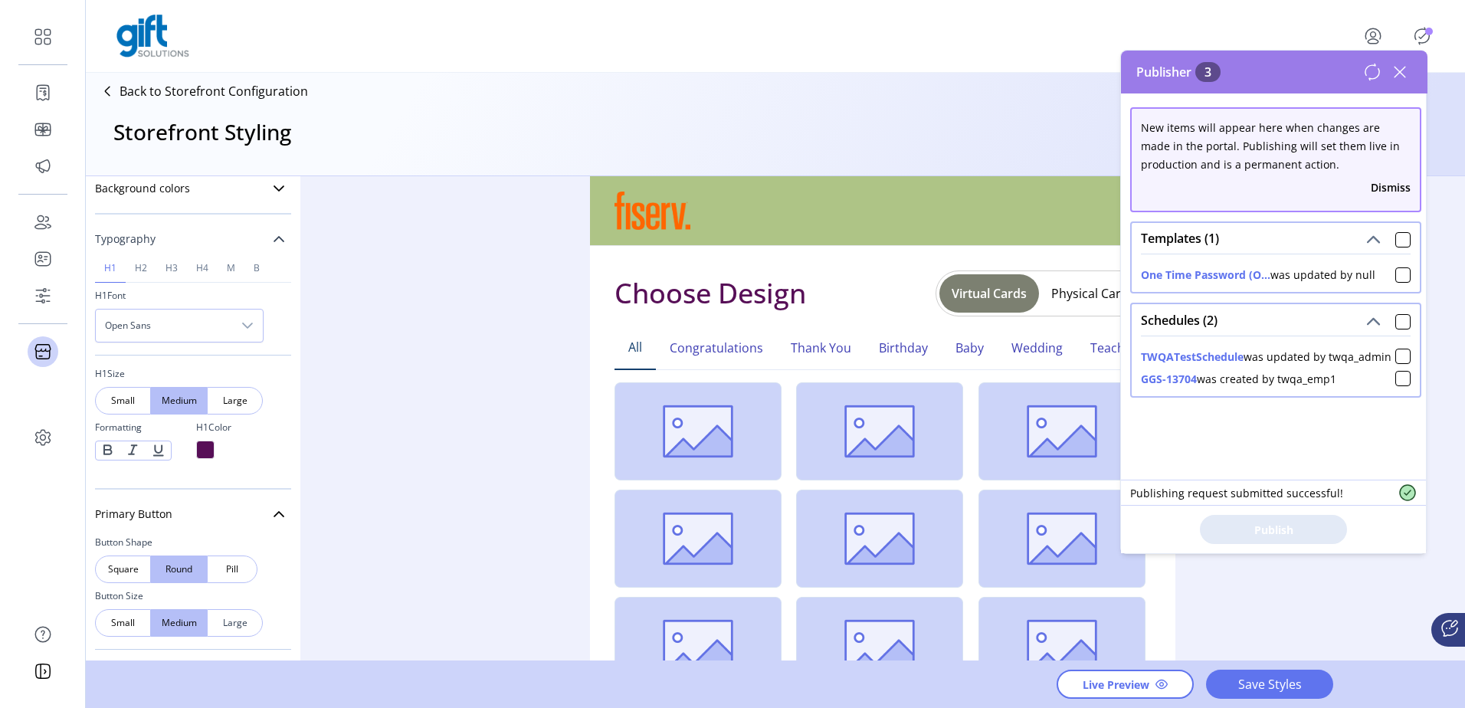
click at [234, 622] on span "Large" at bounding box center [235, 623] width 18 height 14
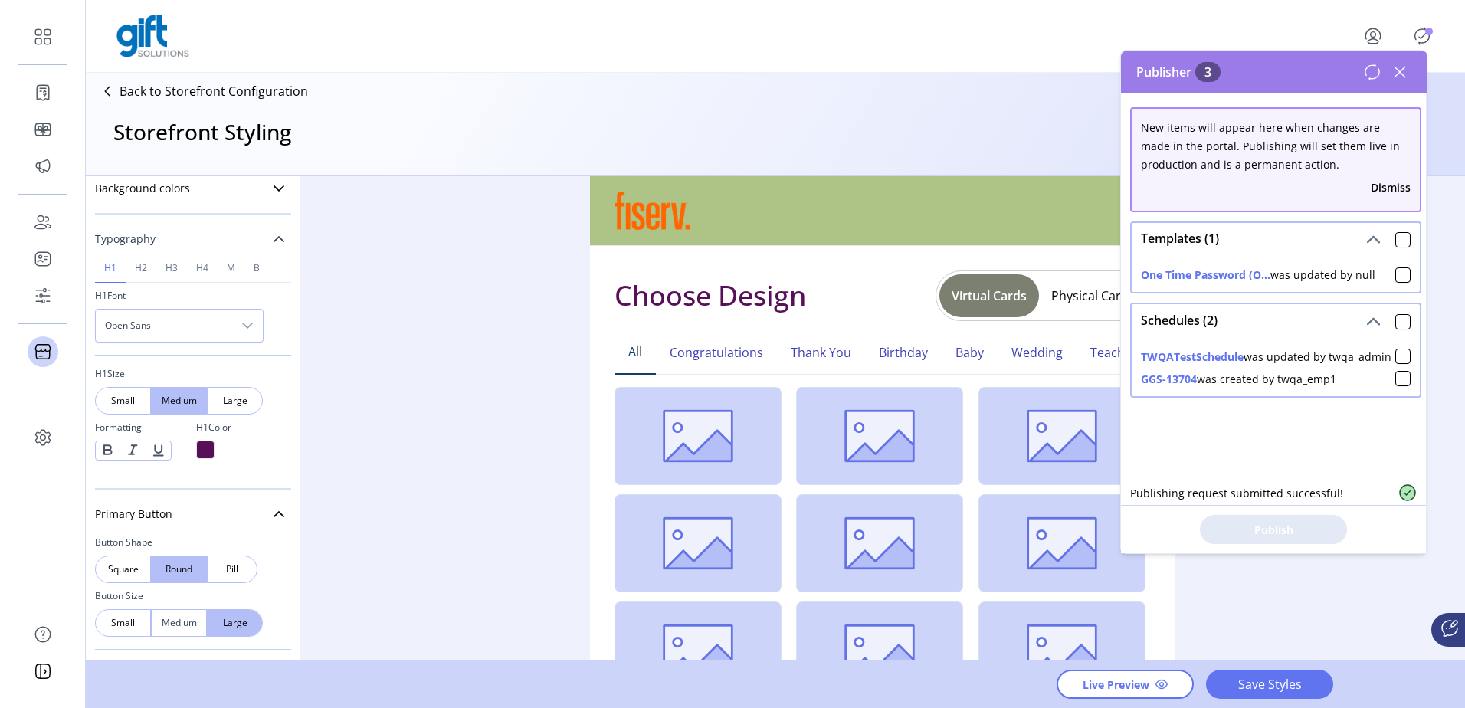
click at [188, 622] on span "Medium" at bounding box center [179, 623] width 18 height 14
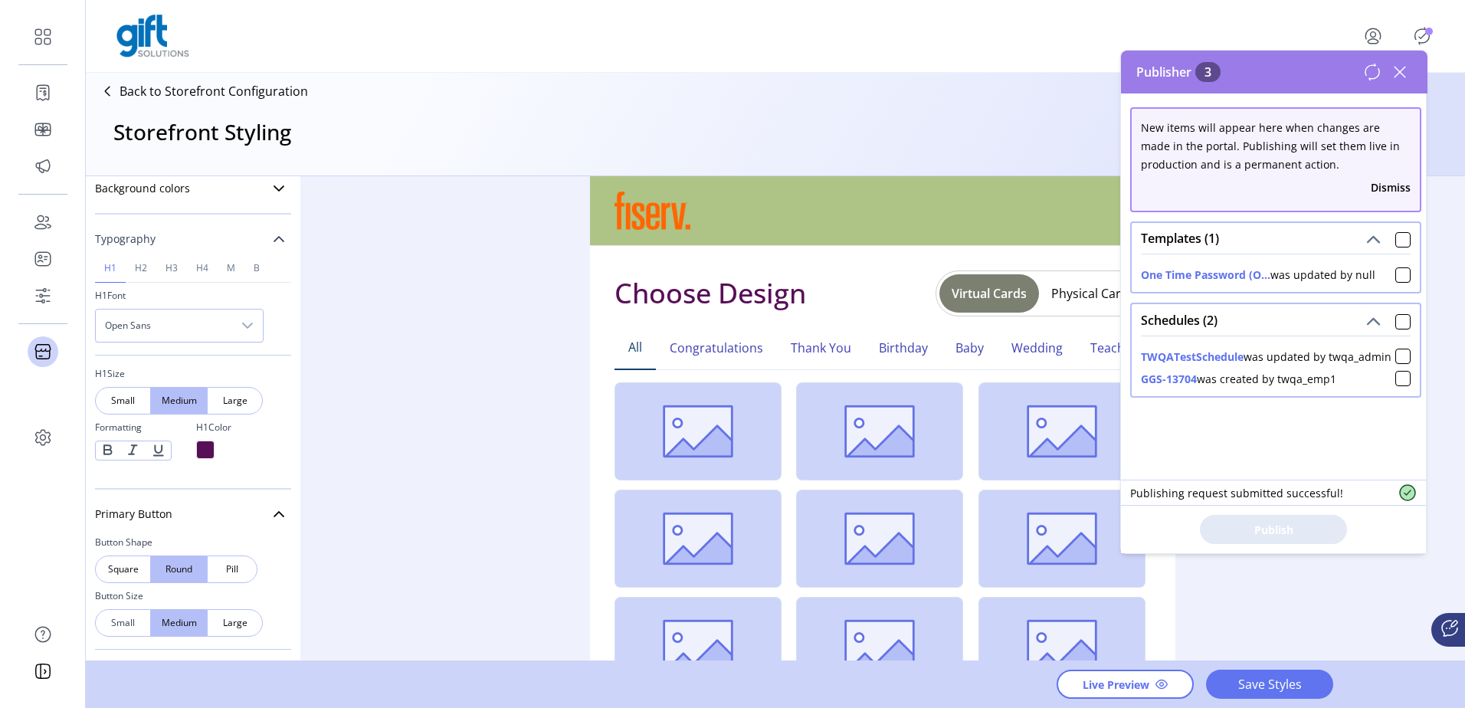
click at [123, 621] on span "Small" at bounding box center [123, 623] width 18 height 14
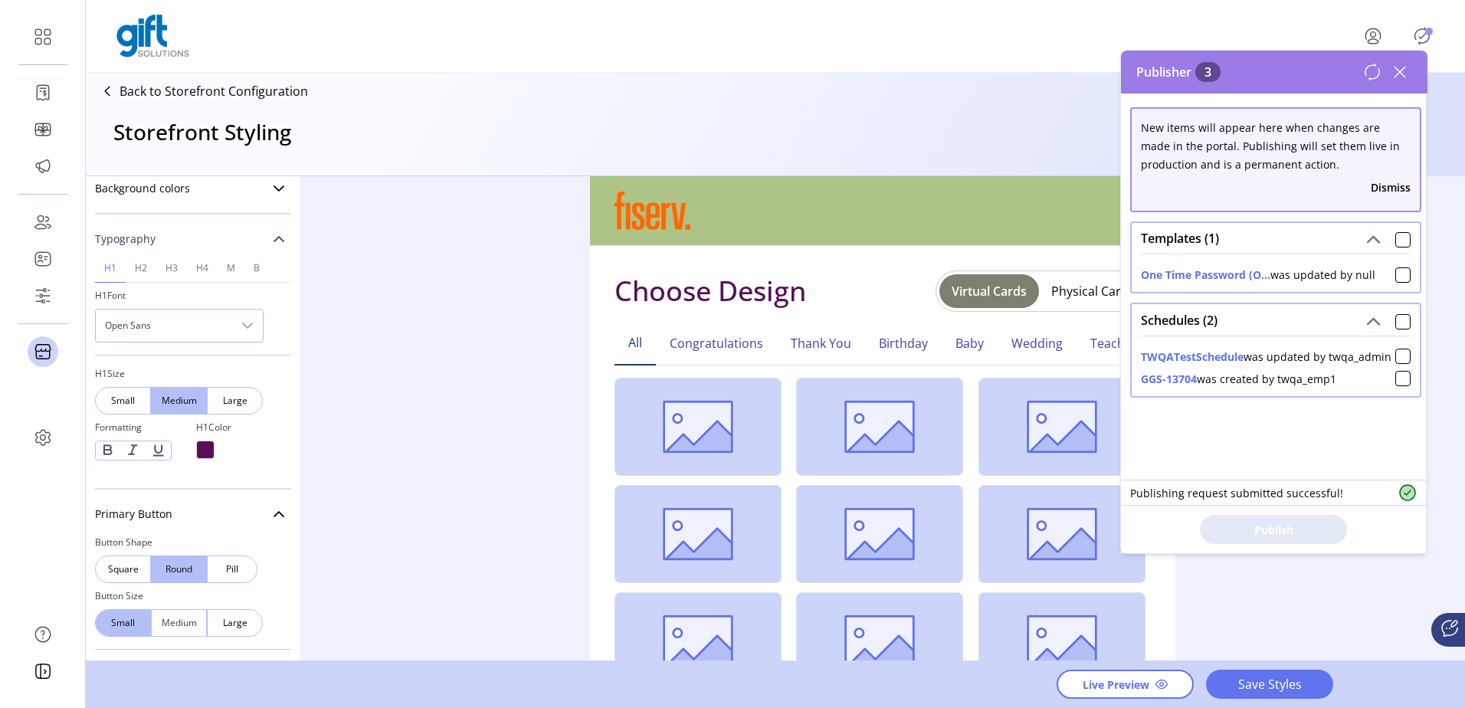
click at [159, 621] on div "Medium" at bounding box center [179, 623] width 56 height 28
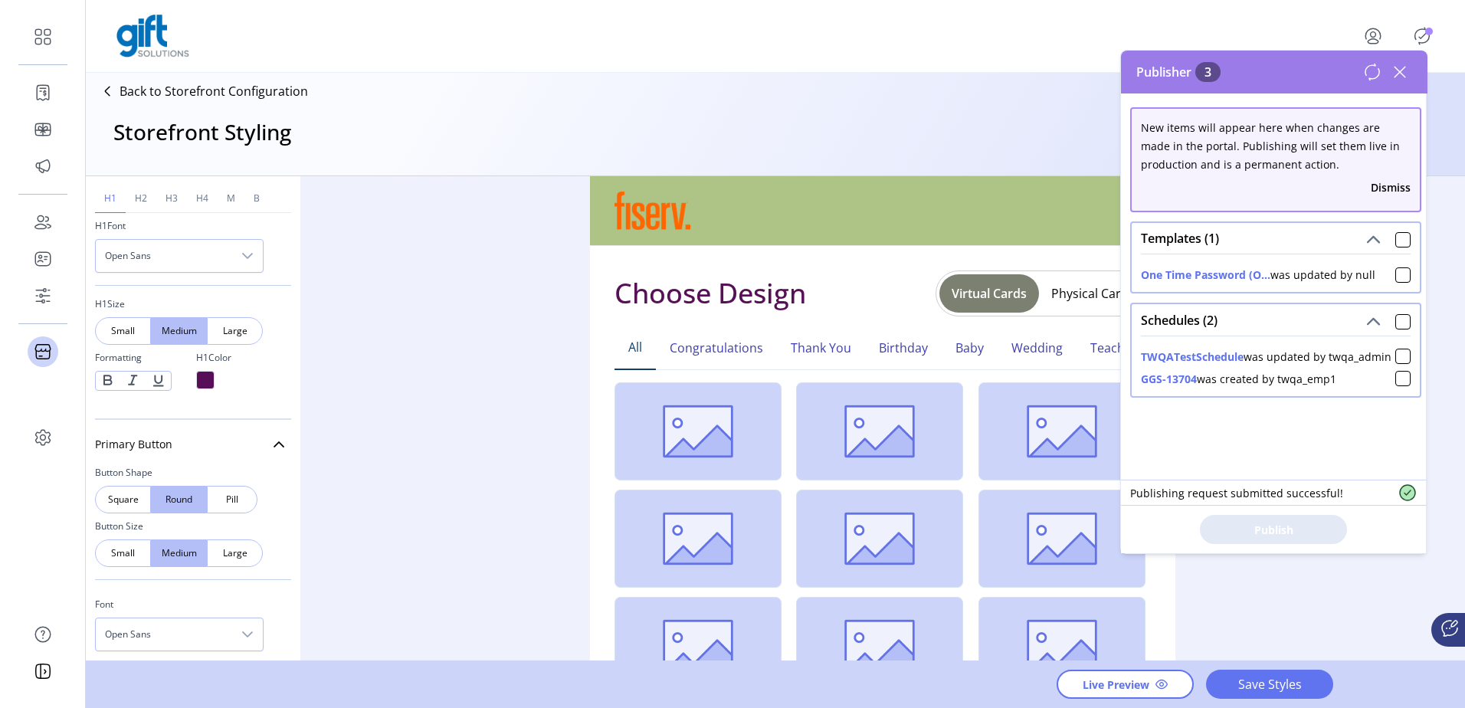
scroll to position [536, 0]
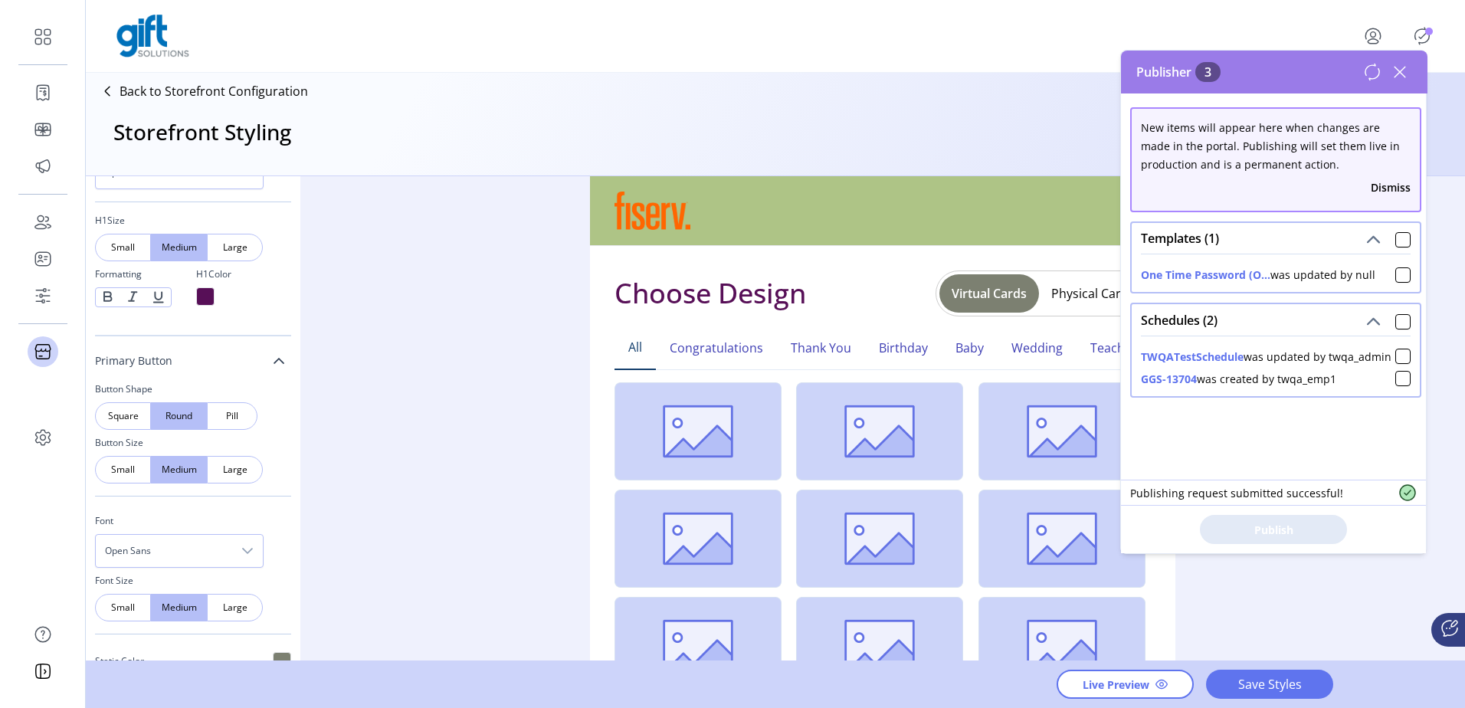
click at [273, 356] on icon at bounding box center [279, 361] width 12 height 12
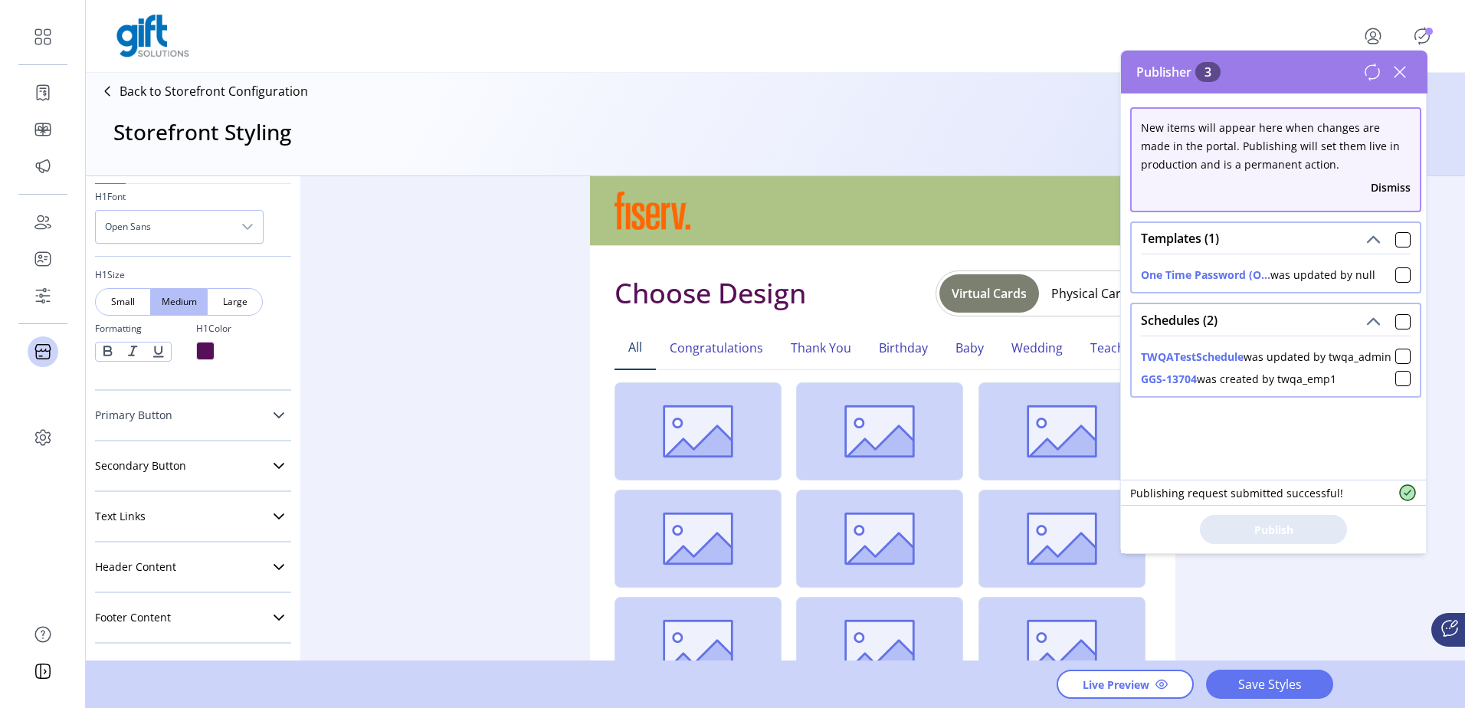
scroll to position [482, 0]
click at [264, 566] on link "Header Content" at bounding box center [193, 567] width 196 height 31
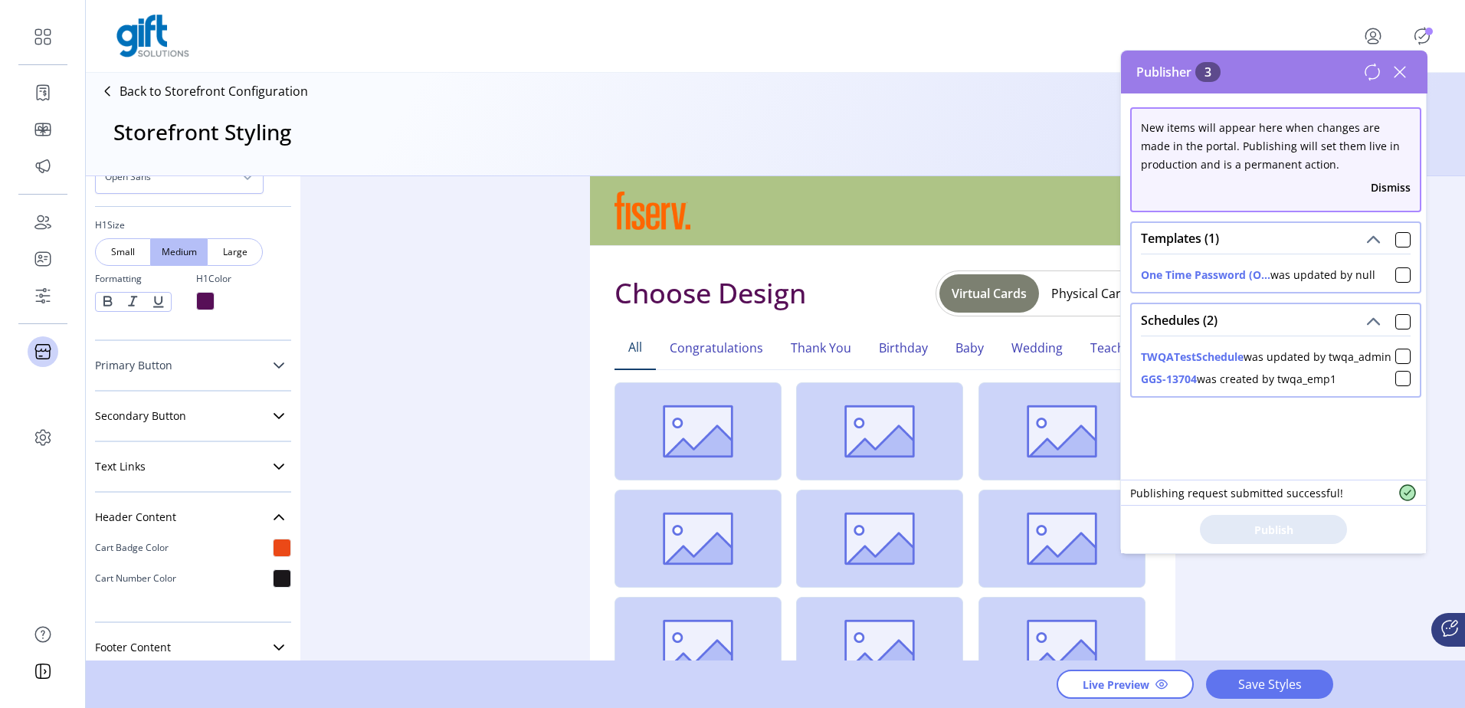
scroll to position [559, 0]
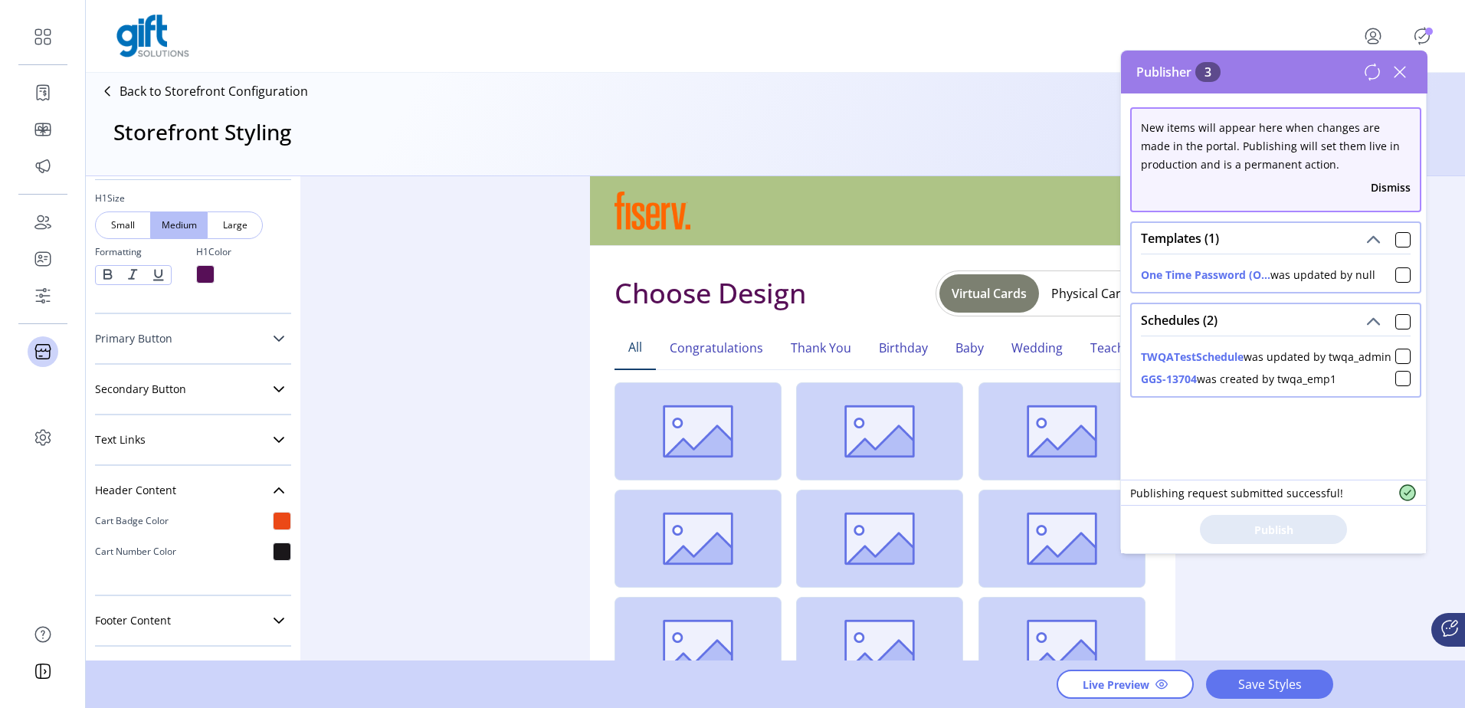
click at [1403, 69] on icon at bounding box center [1400, 72] width 11 height 11
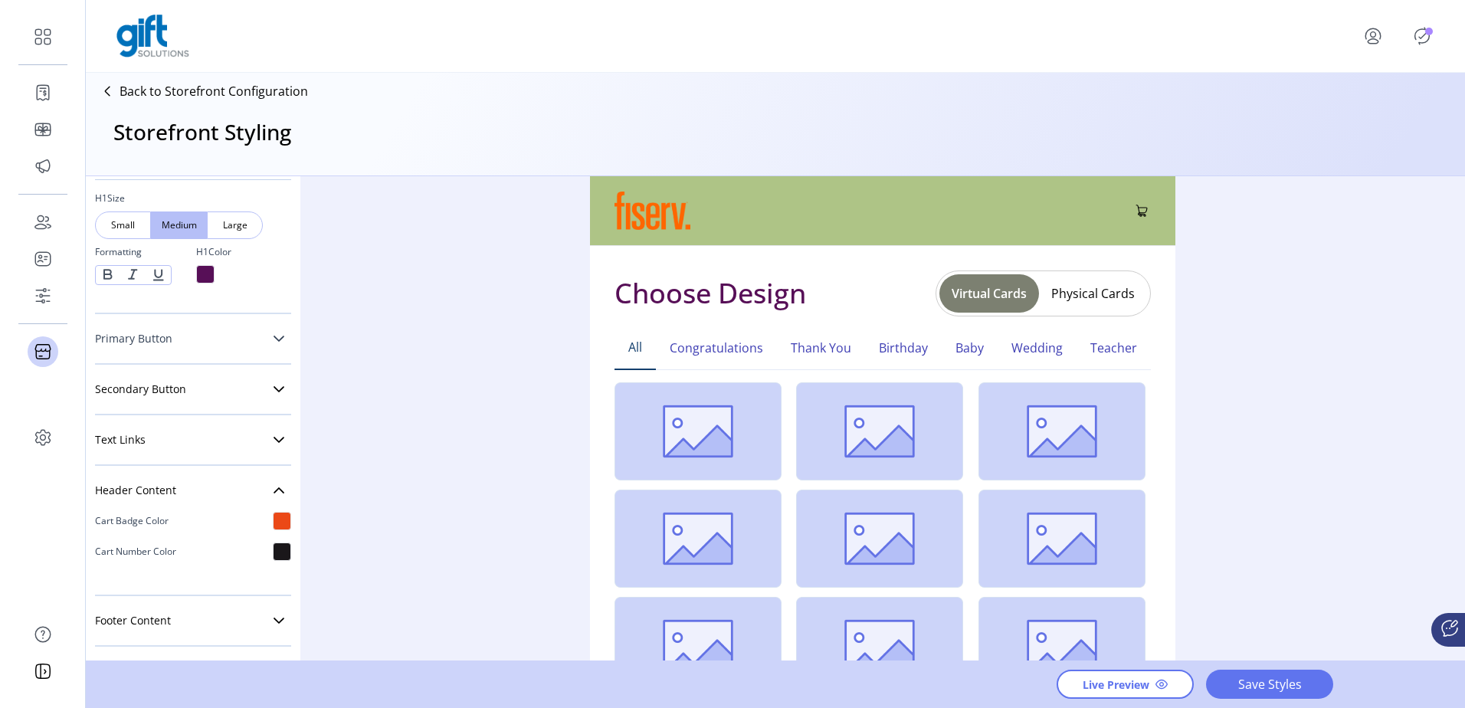
scroll to position [562, 0]
click at [273, 490] on icon at bounding box center [279, 487] width 12 height 12
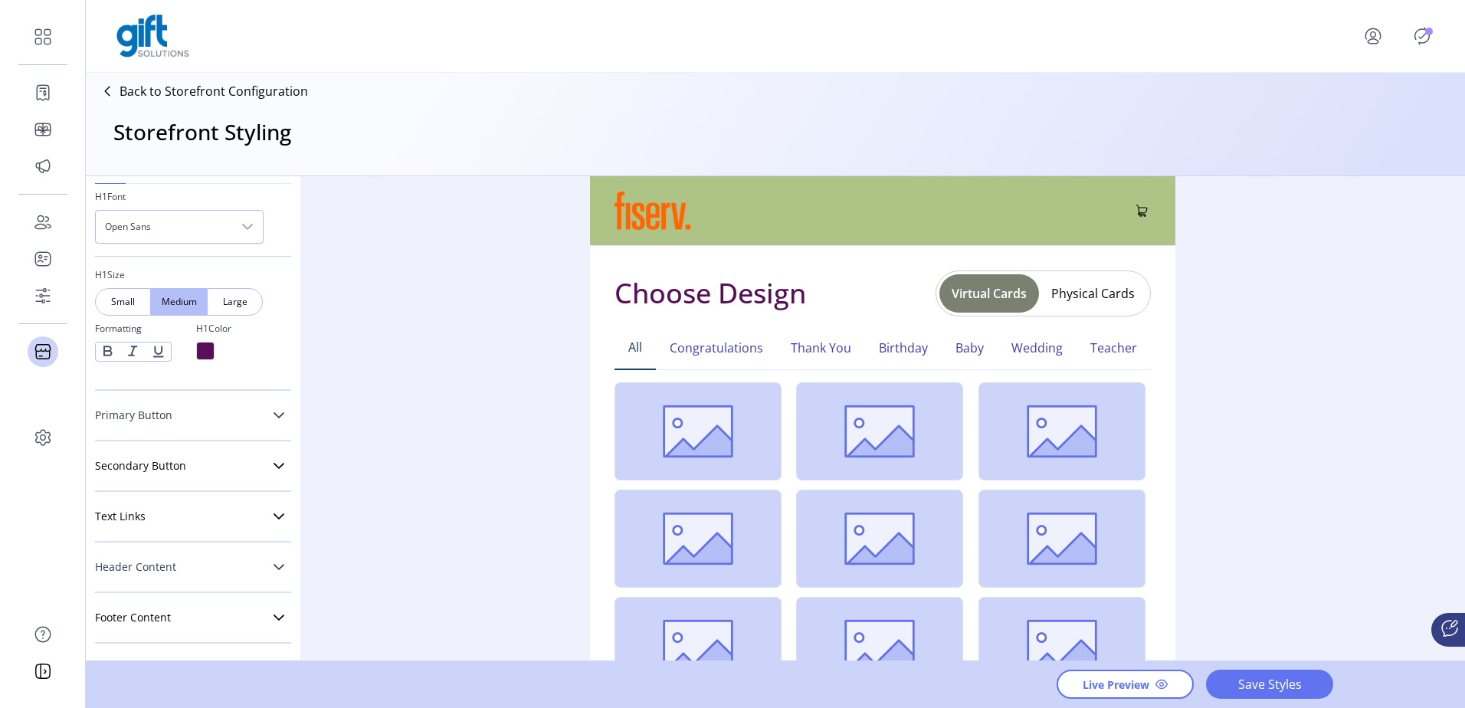
scroll to position [482, 0]
click at [273, 618] on icon at bounding box center [279, 618] width 12 height 12
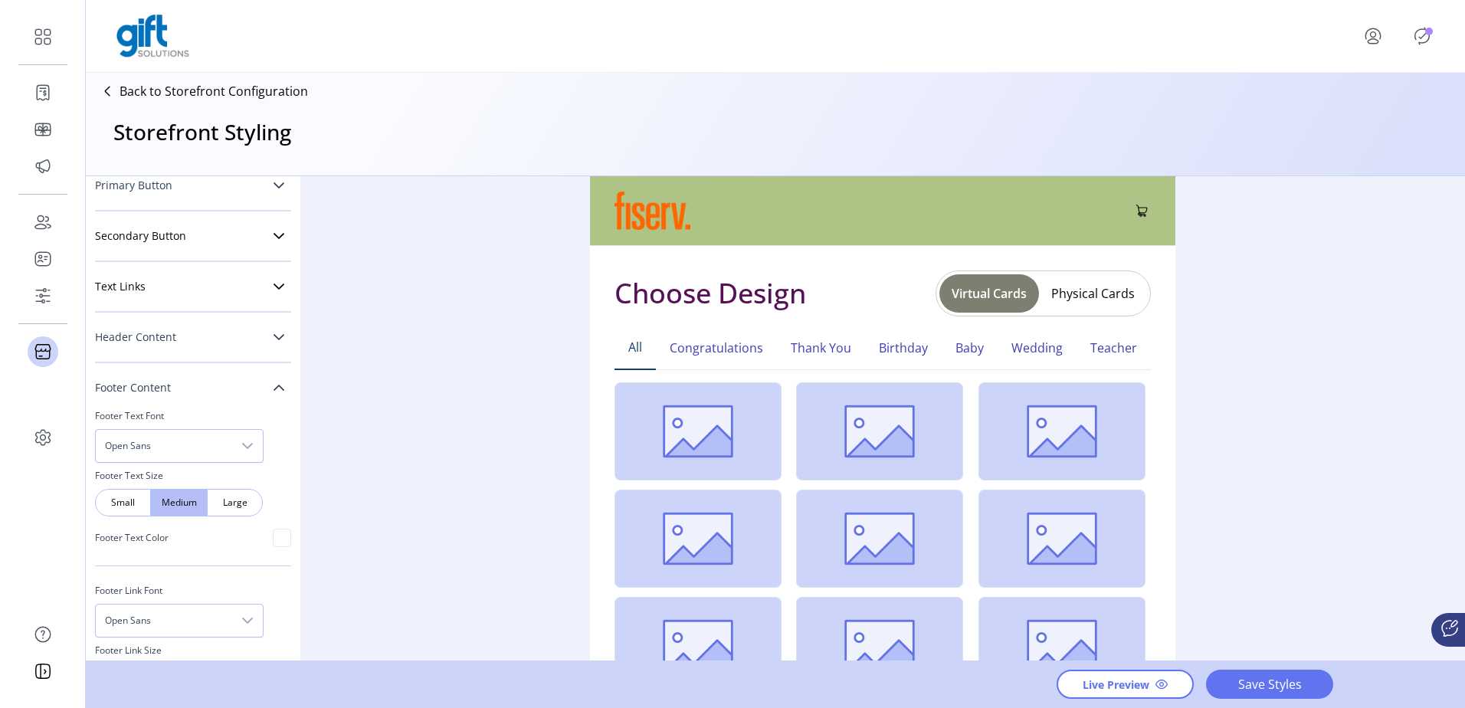
scroll to position [422, 0]
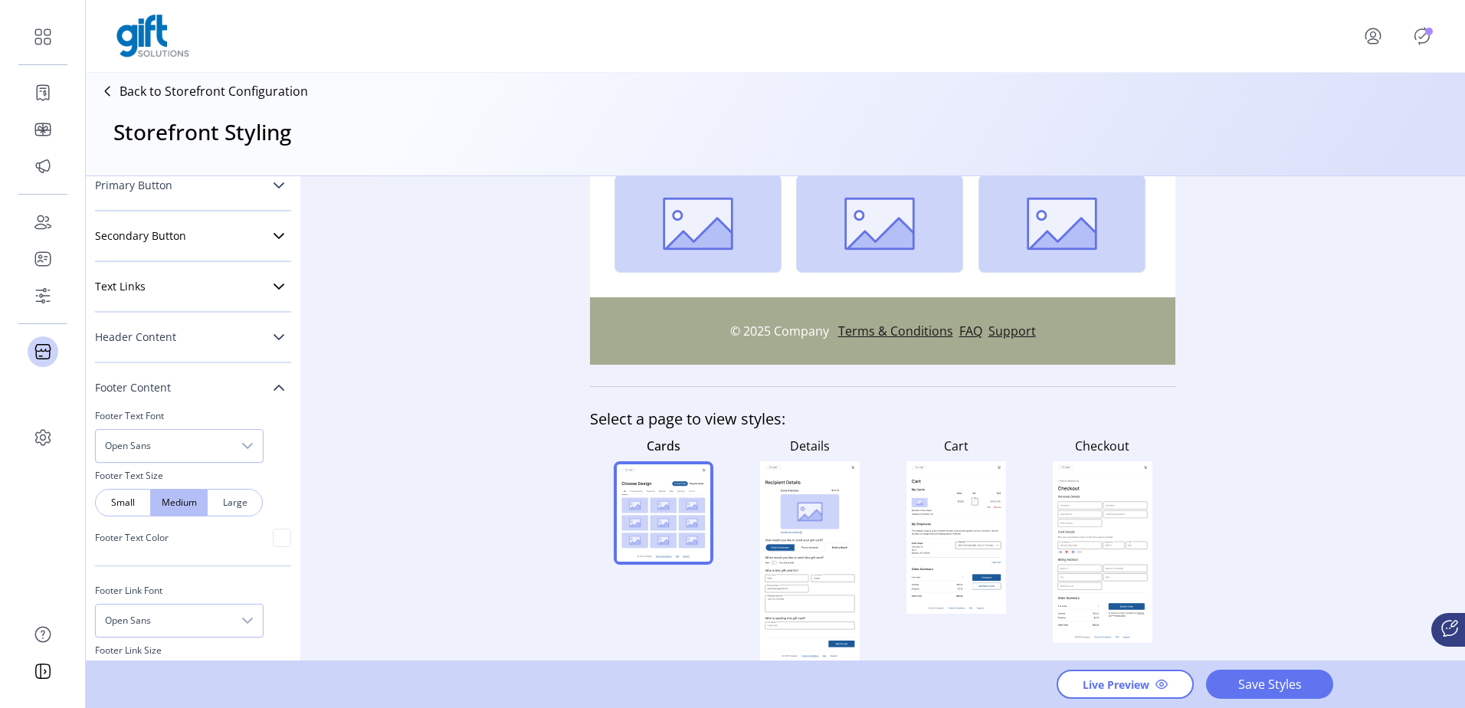
click at [236, 500] on span "Large" at bounding box center [235, 503] width 18 height 14
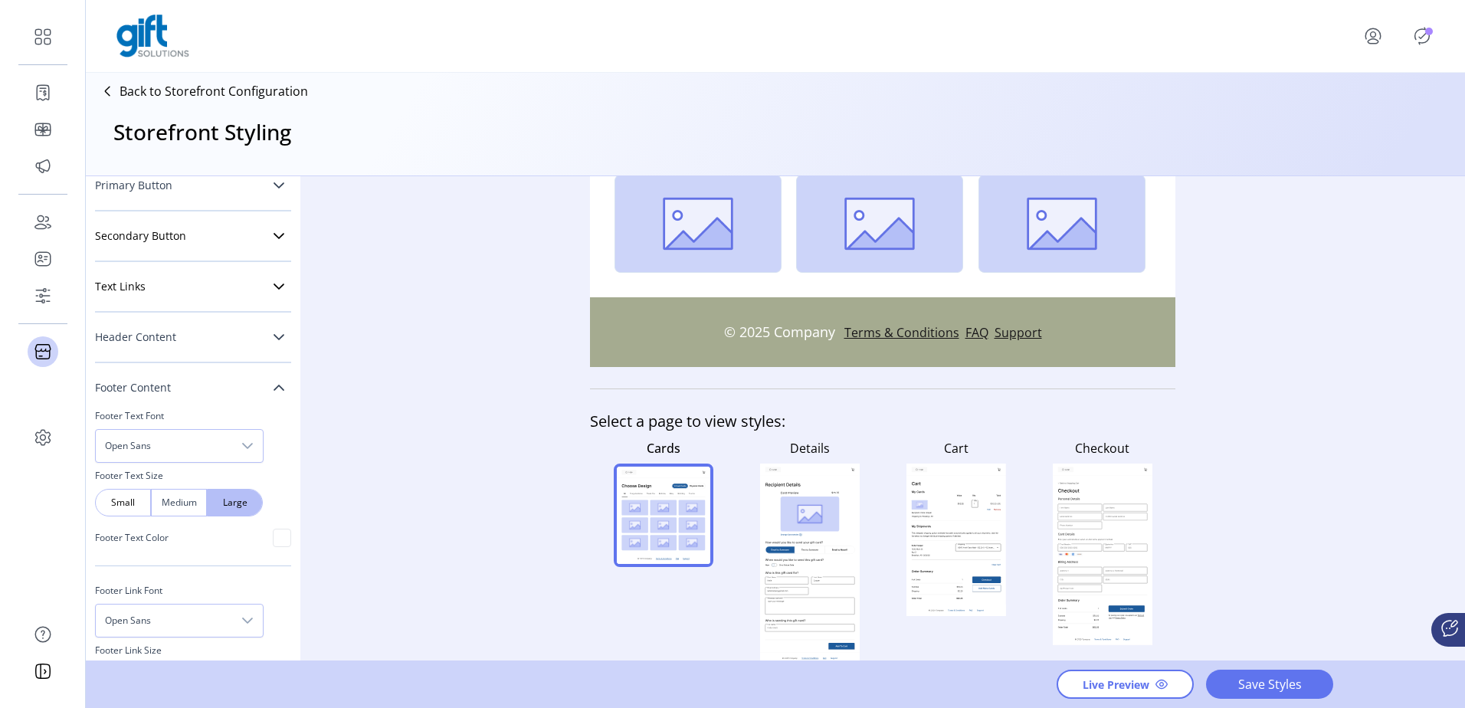
click at [172, 509] on span "Medium" at bounding box center [179, 503] width 18 height 14
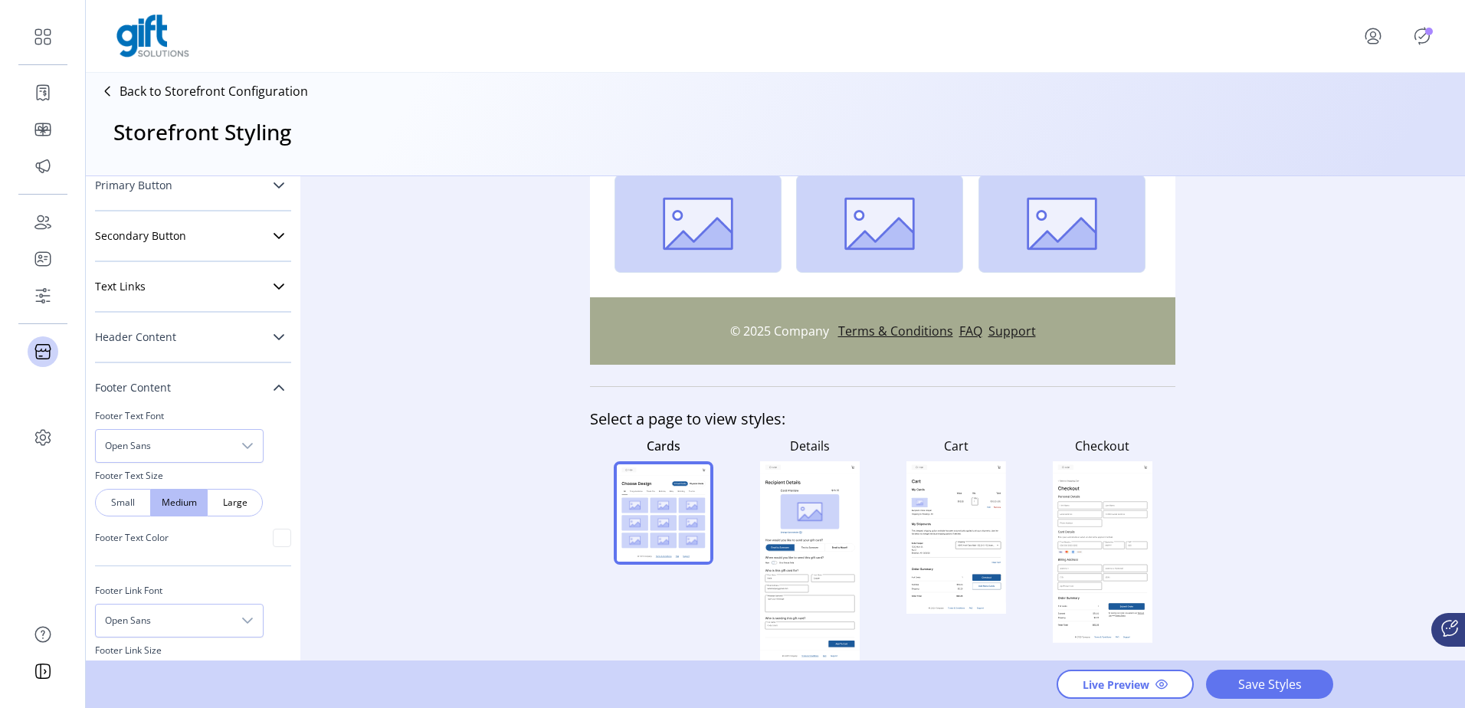
click at [132, 506] on span "Small" at bounding box center [123, 503] width 18 height 14
click at [188, 503] on span "Medium" at bounding box center [179, 503] width 18 height 14
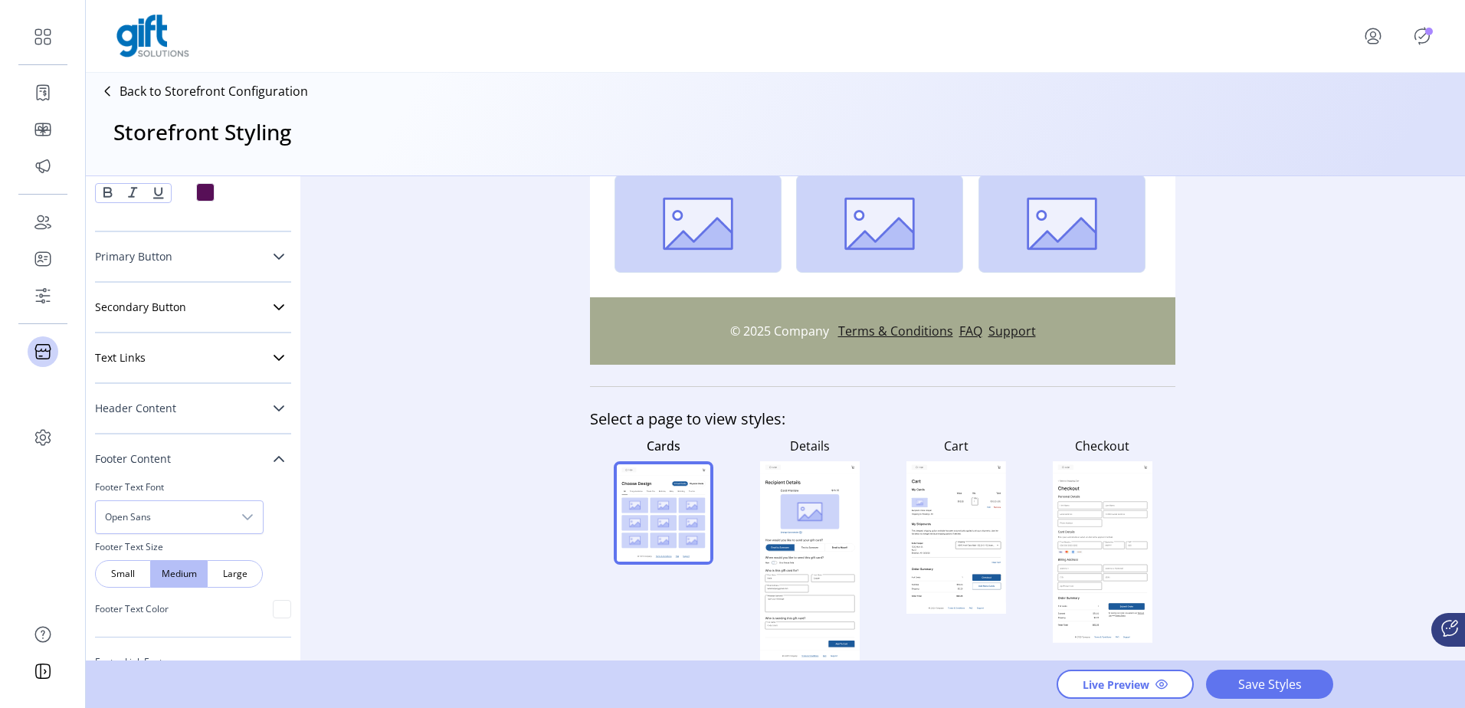
scroll to position [599, 0]
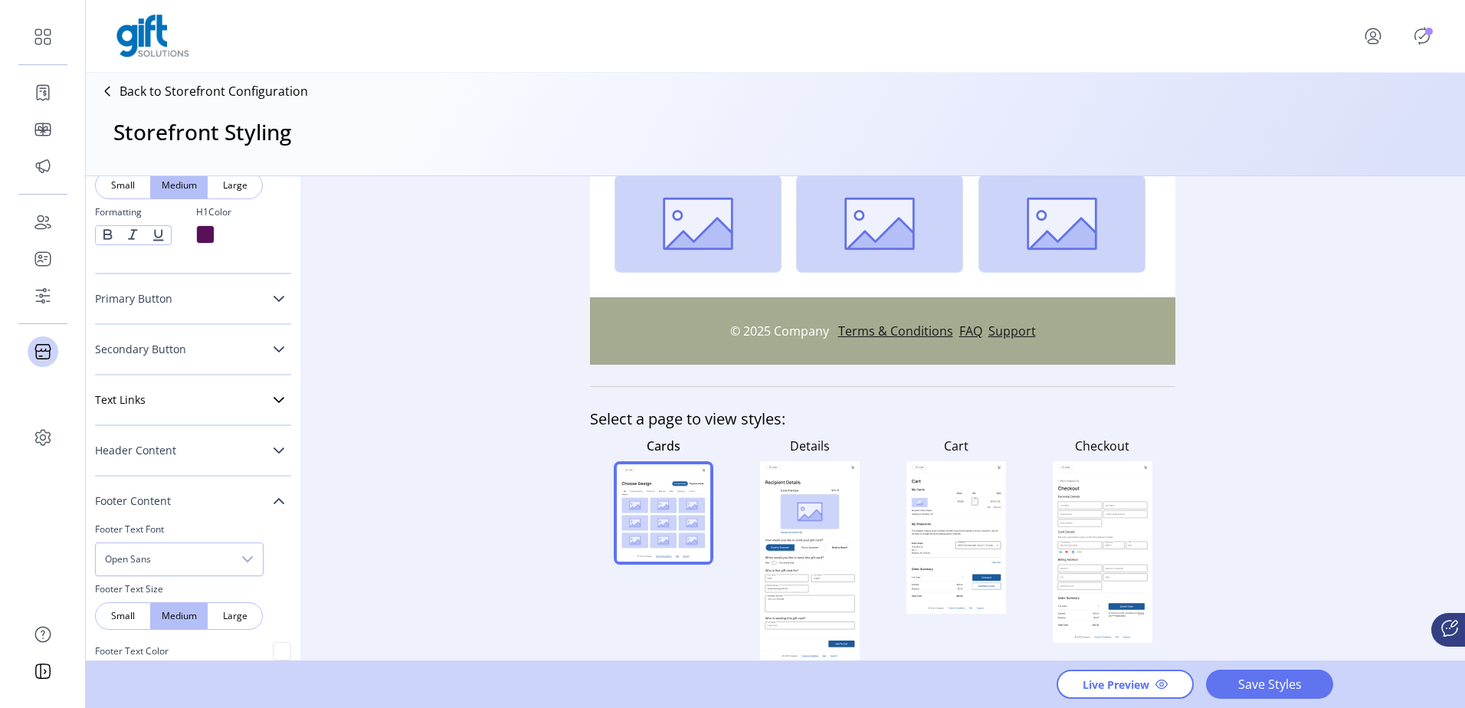
click at [188, 341] on link "Secondary Button" at bounding box center [193, 349] width 196 height 31
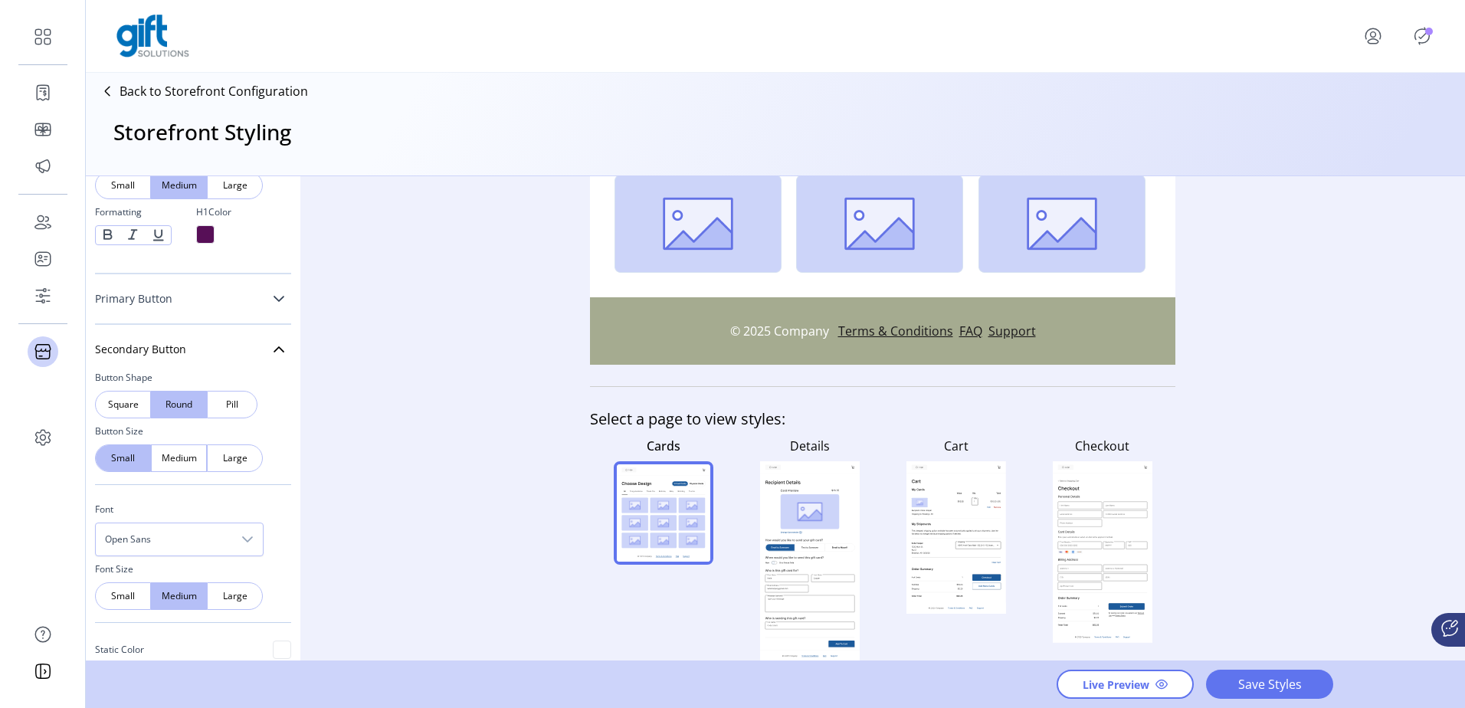
click at [1418, 30] on icon "Publisher Panel" at bounding box center [1422, 36] width 25 height 25
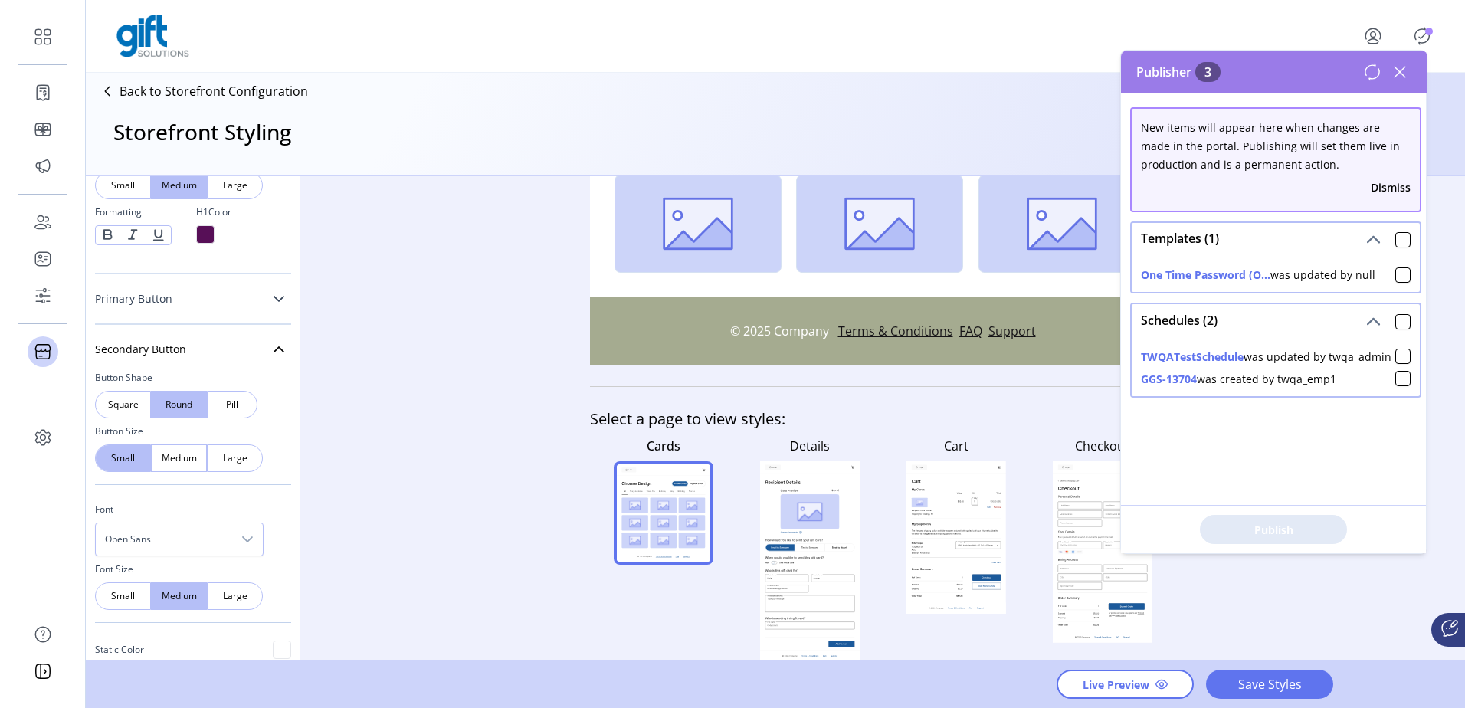
click at [372, 371] on div "Styling Toolbar Brand Logo Upload For best results upload a .png with a transpa…" at bounding box center [775, 419] width 1379 height 486
click at [1405, 75] on icon at bounding box center [1400, 72] width 25 height 25
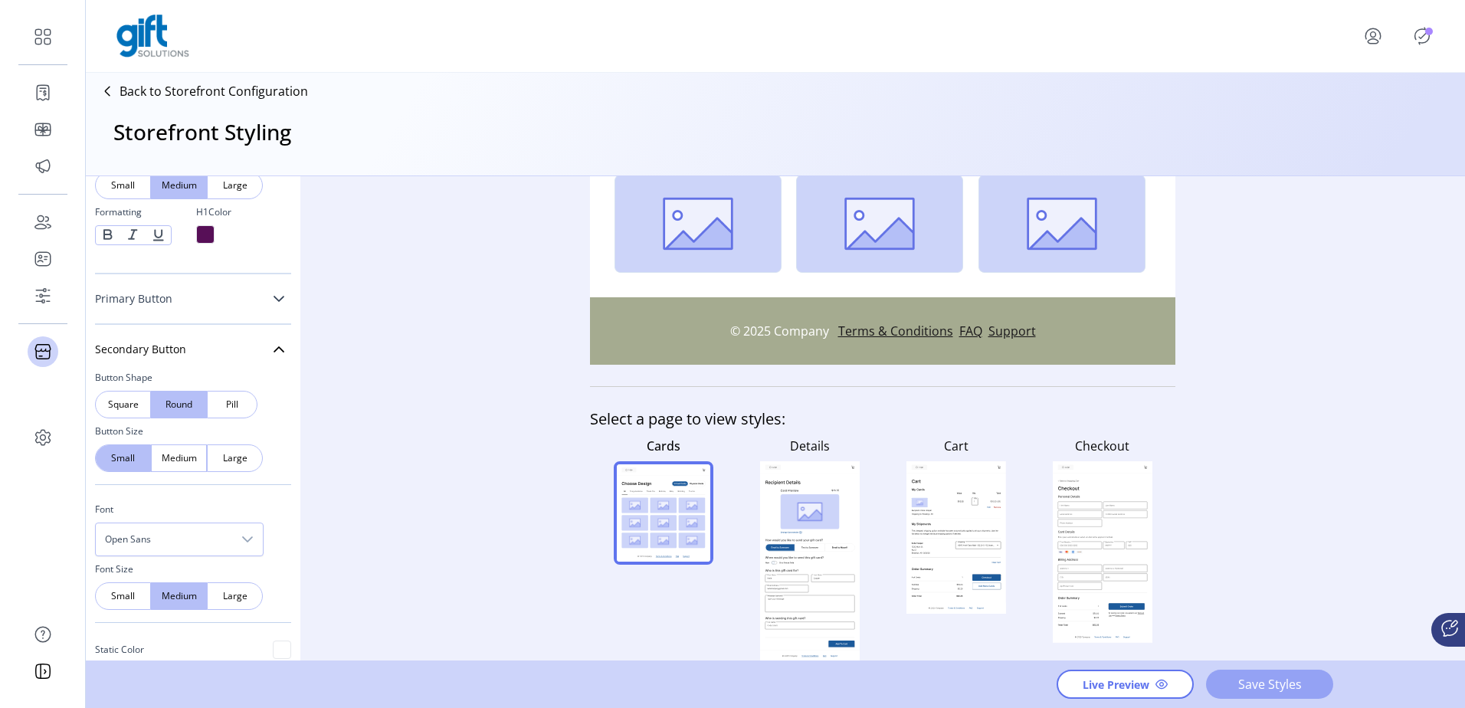
click at [1261, 675] on span "Save Styles" at bounding box center [1269, 684] width 87 height 18
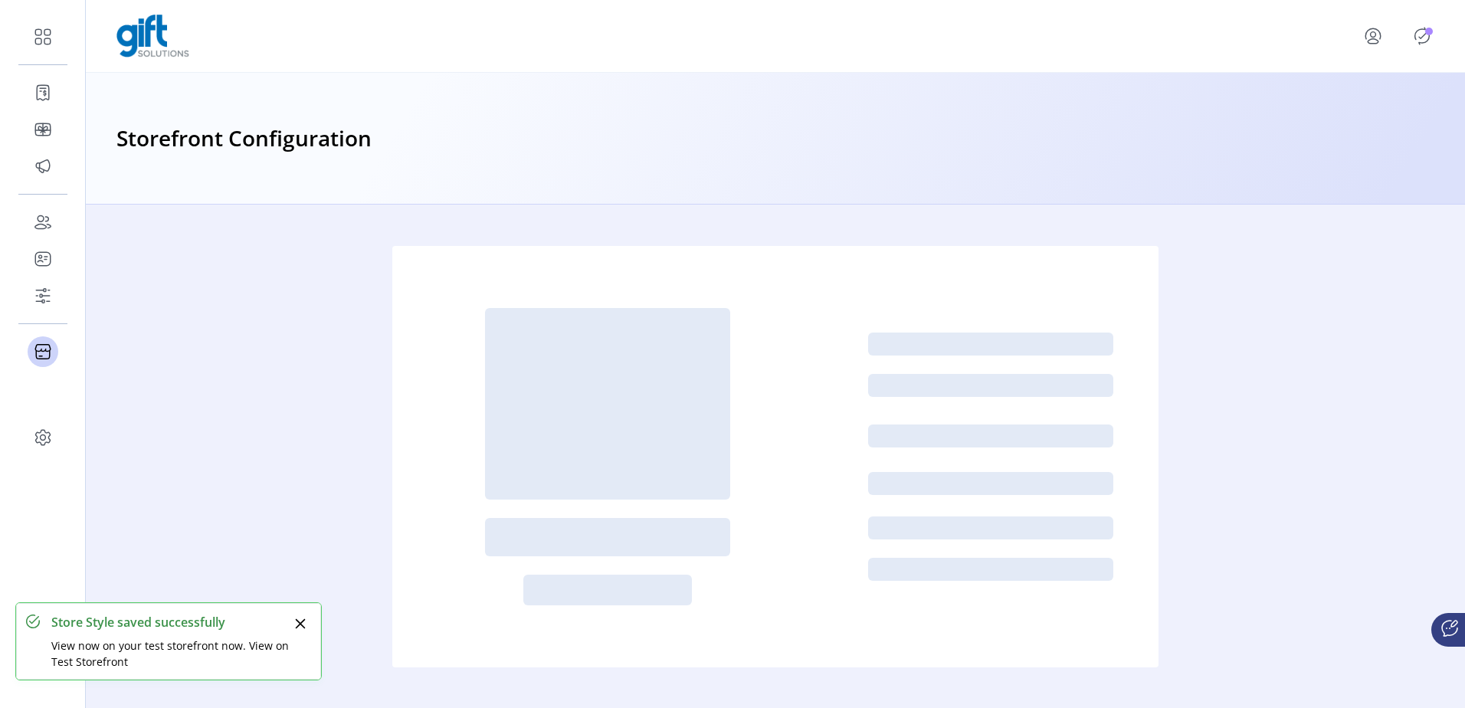
click at [1419, 32] on icon "Publisher Panel" at bounding box center [1422, 36] width 25 height 25
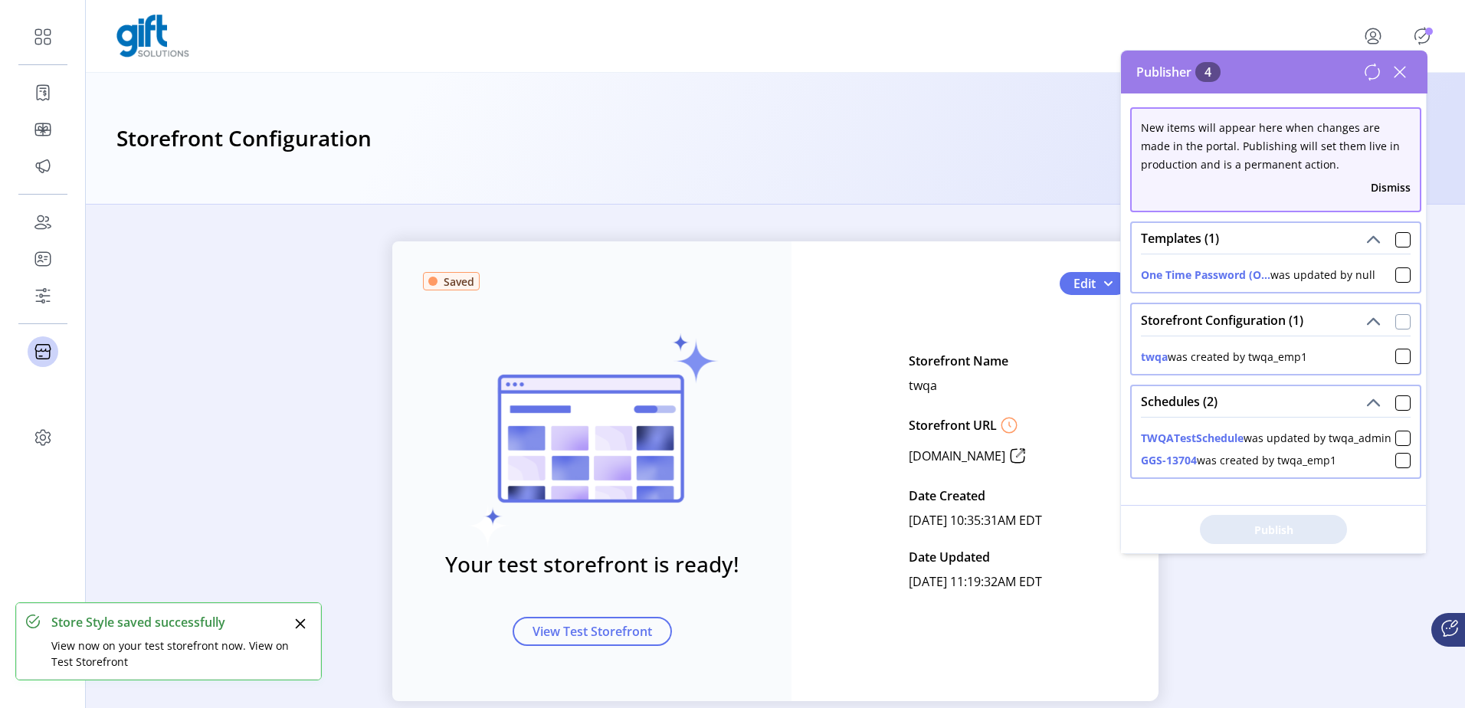
click at [1396, 317] on div at bounding box center [1403, 321] width 15 height 15
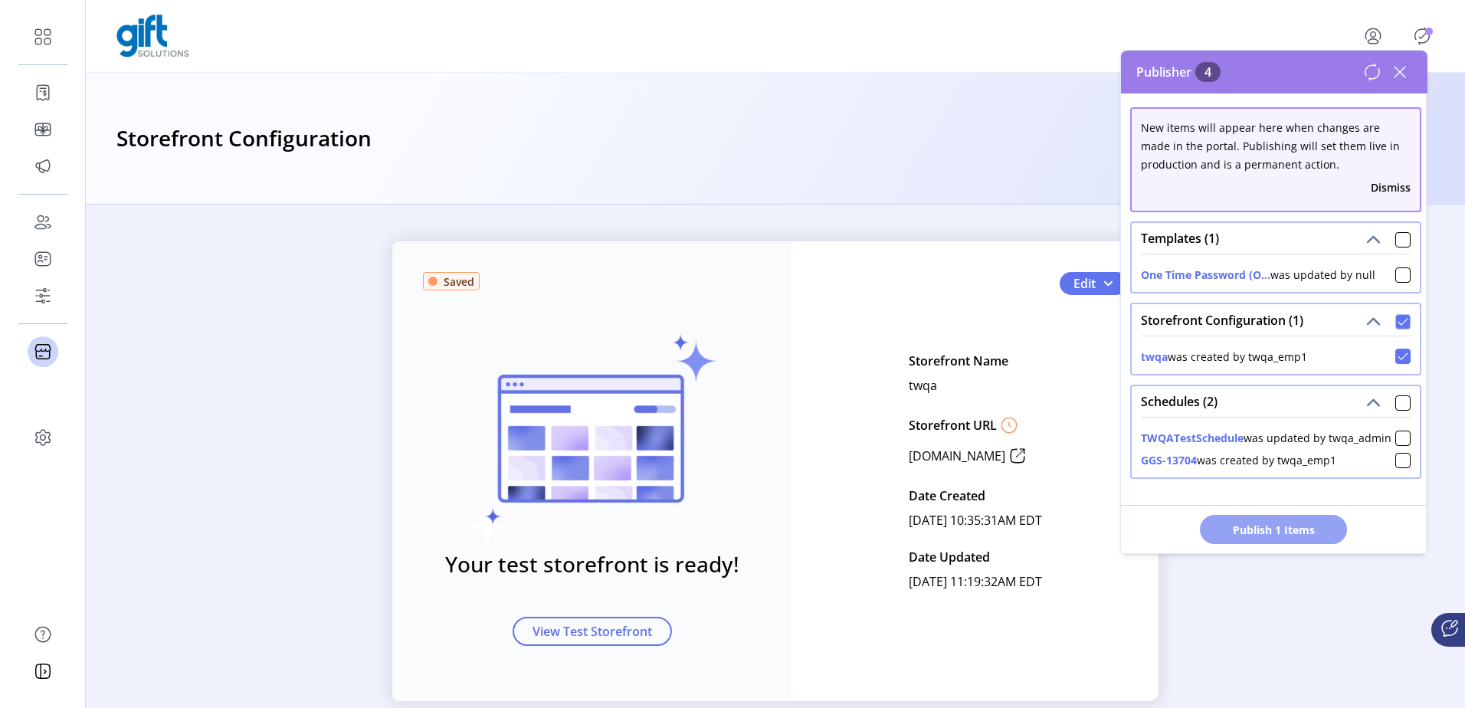
click at [1278, 542] on button "Publish 1 Items" at bounding box center [1273, 529] width 147 height 29
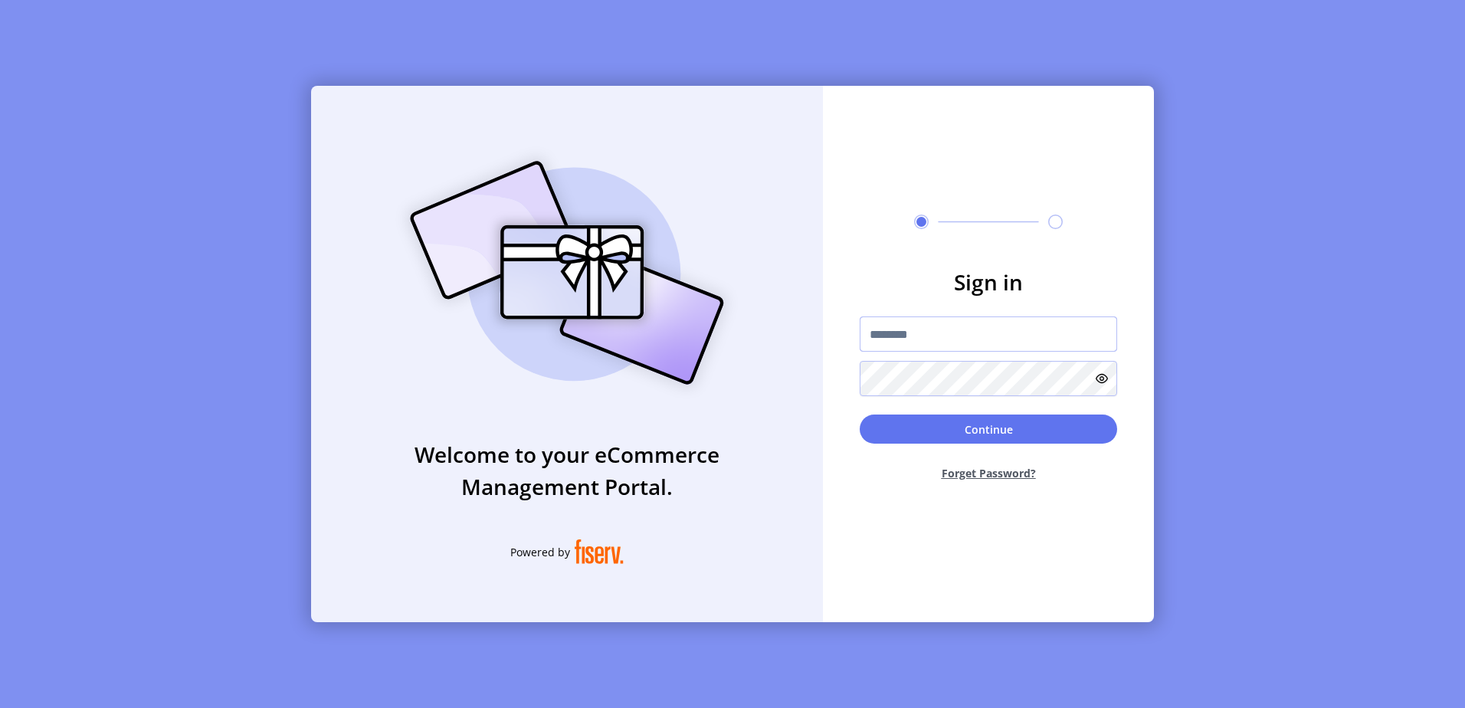
click at [905, 327] on input "text" at bounding box center [988, 334] width 257 height 35
type input "*********"
click at [860, 415] on button "Continue" at bounding box center [988, 429] width 257 height 29
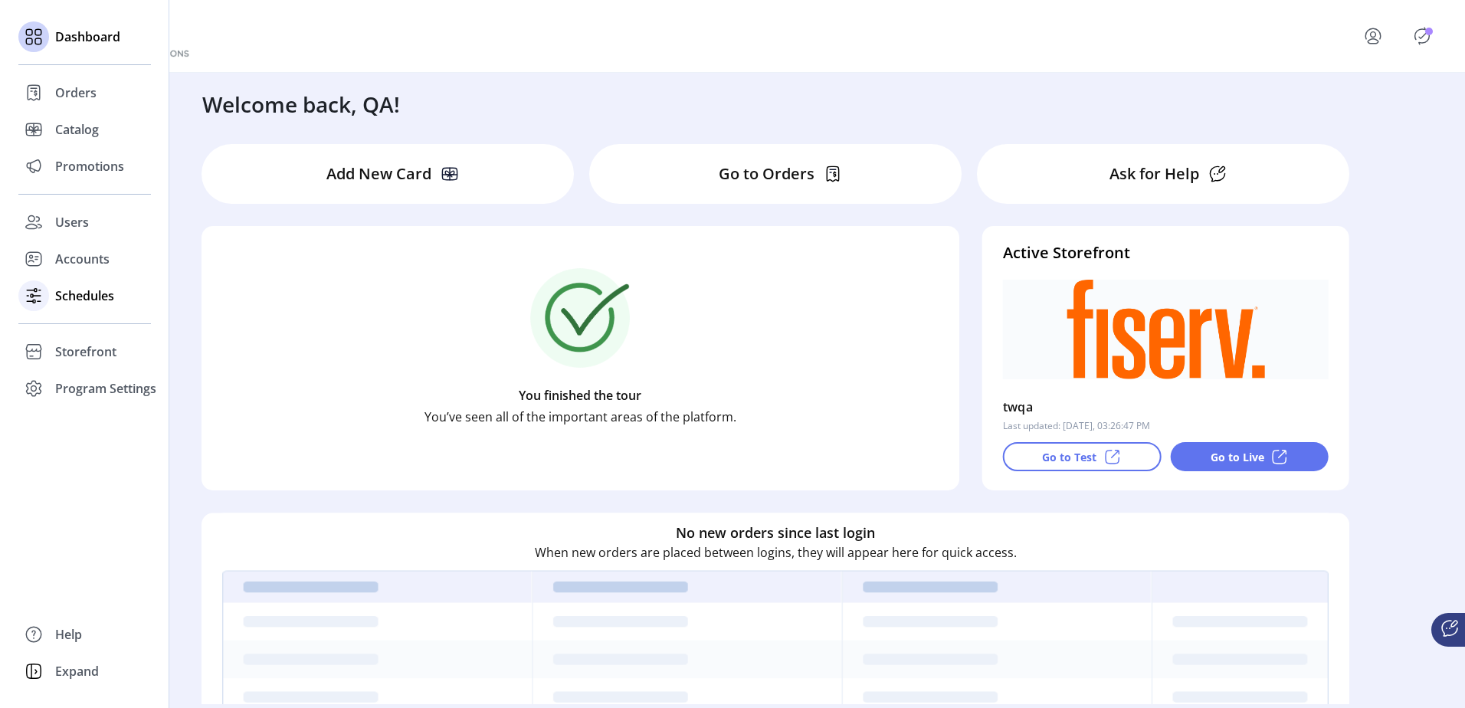
click at [83, 292] on span "Schedules" at bounding box center [84, 296] width 59 height 18
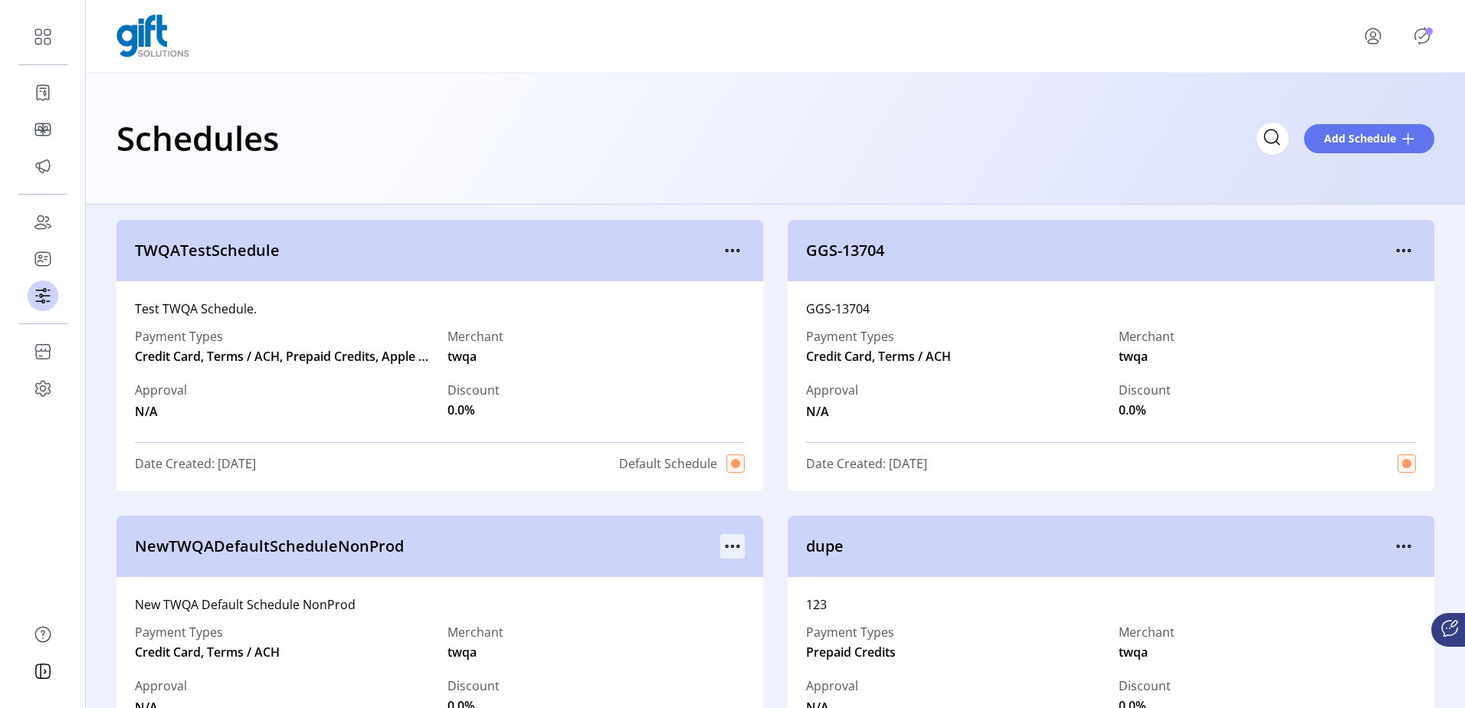
click at [731, 554] on icon "menu" at bounding box center [732, 546] width 25 height 25
click at [231, 251] on span "TWQATestSchedule" at bounding box center [428, 250] width 586 height 23
copy div "TWQATestSchedule"
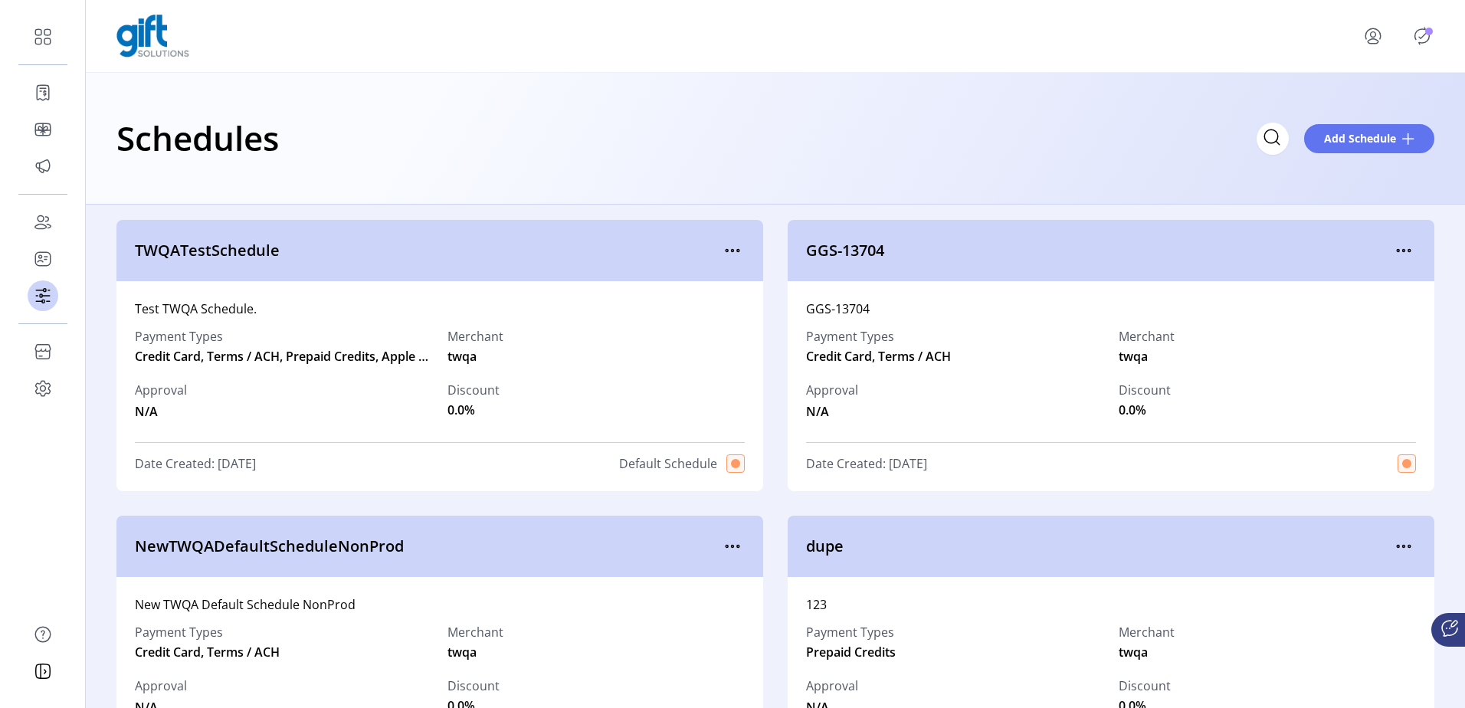
click at [730, 571] on div "NewTWQADefaultScheduleNonProd" at bounding box center [439, 546] width 647 height 61
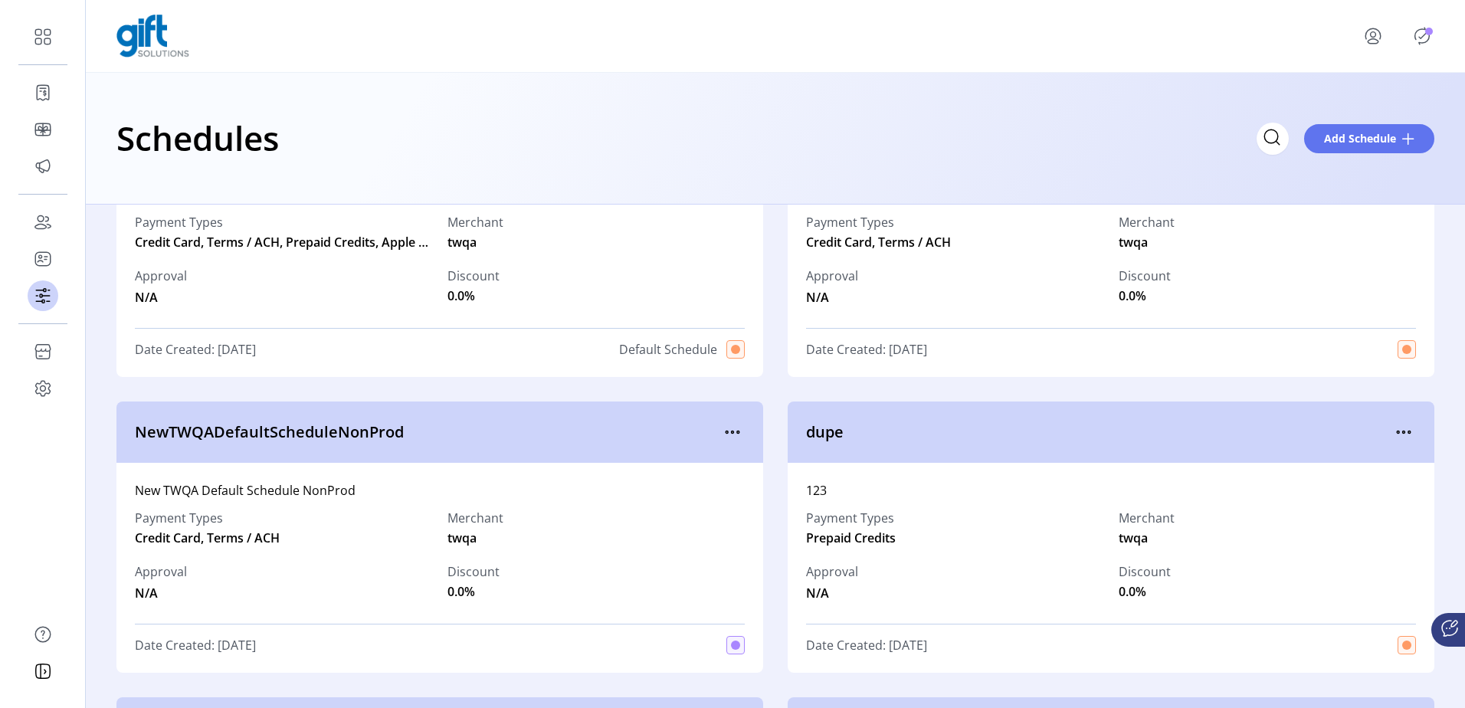
scroll to position [153, 0]
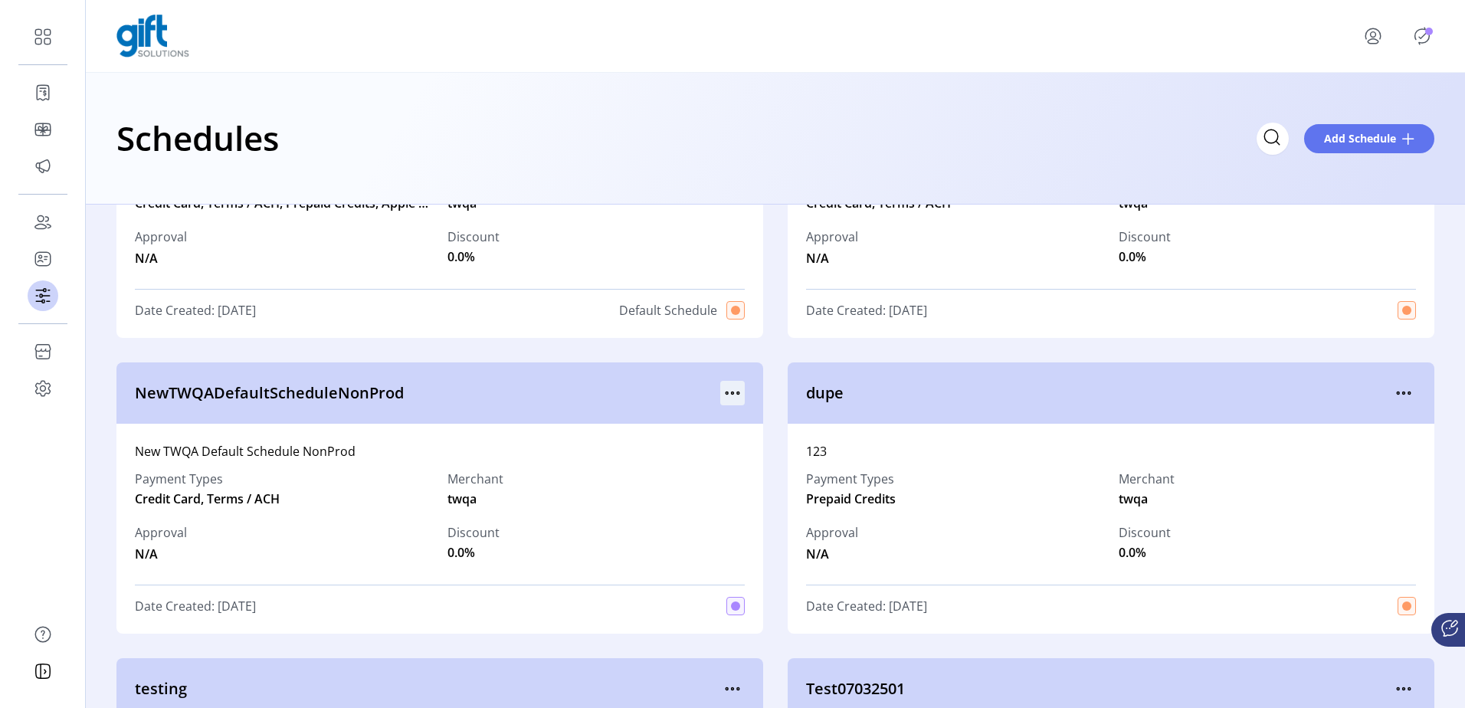
click at [725, 391] on icon "menu" at bounding box center [732, 393] width 25 height 25
click at [699, 617] on div "New TWQA Default Schedule NonProd Payment Types Credit Card, Terms / ACH Mercha…" at bounding box center [439, 529] width 647 height 210
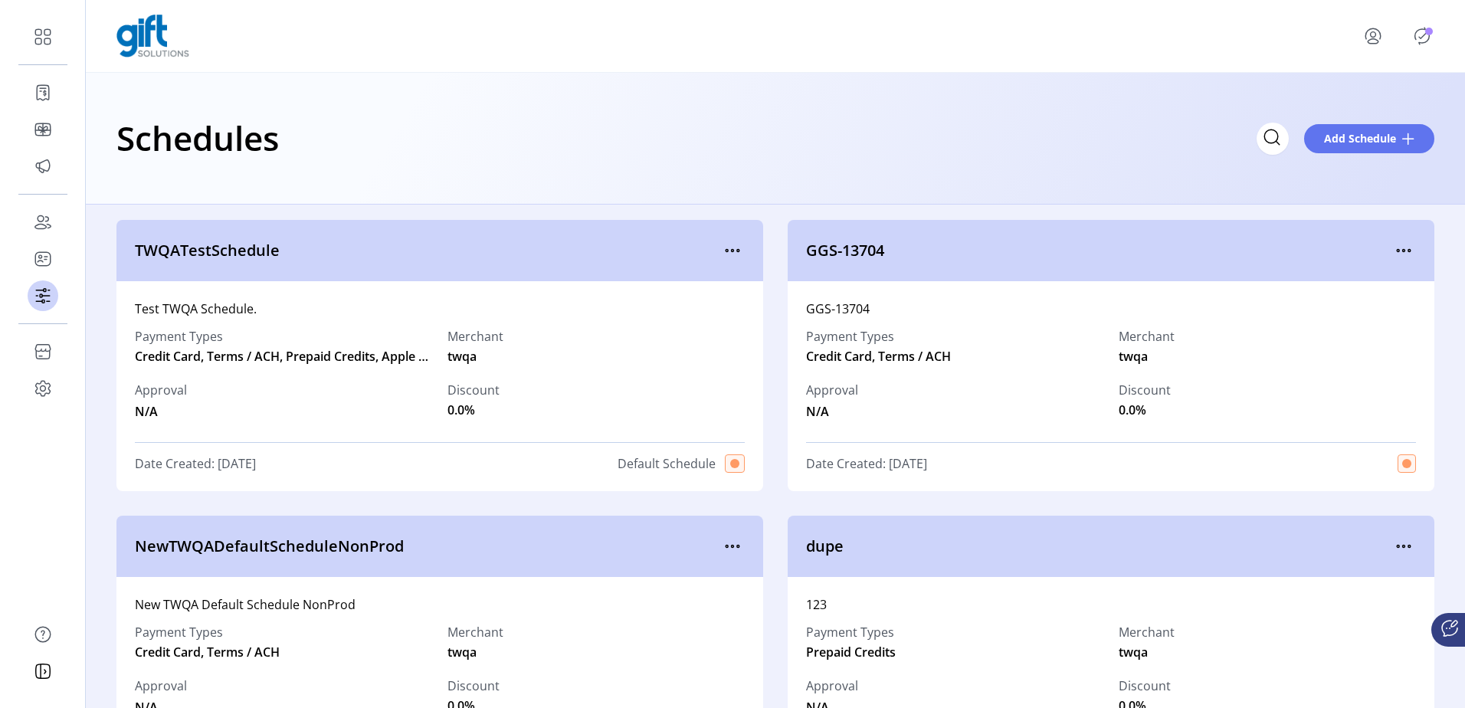
click at [1429, 34] on p-badge "Publisher Panel" at bounding box center [1429, 32] width 8 height 8
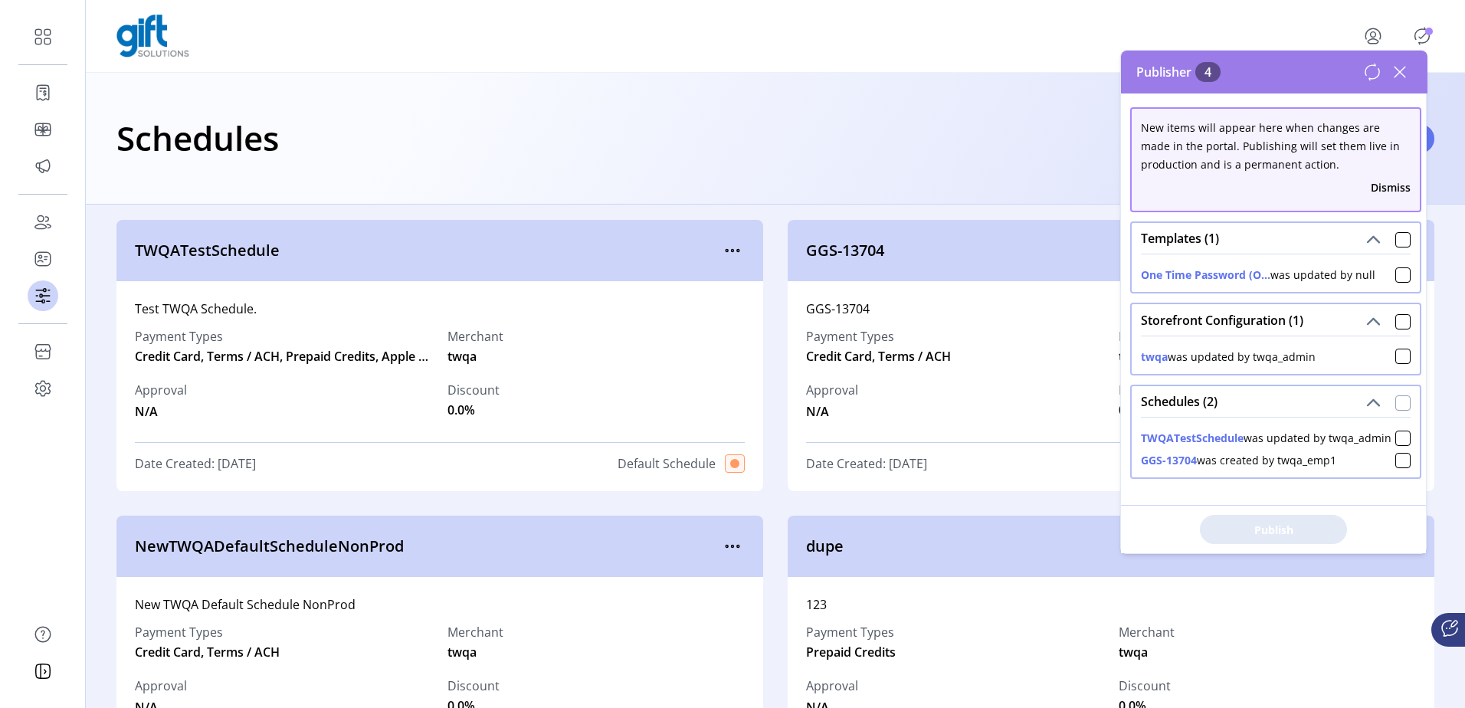
click at [1399, 404] on div at bounding box center [1403, 402] width 15 height 15
click at [1398, 329] on div at bounding box center [1403, 321] width 15 height 15
click at [1396, 241] on div at bounding box center [1403, 239] width 15 height 15
click at [1244, 543] on button "Publish 4 Items" at bounding box center [1273, 529] width 147 height 29
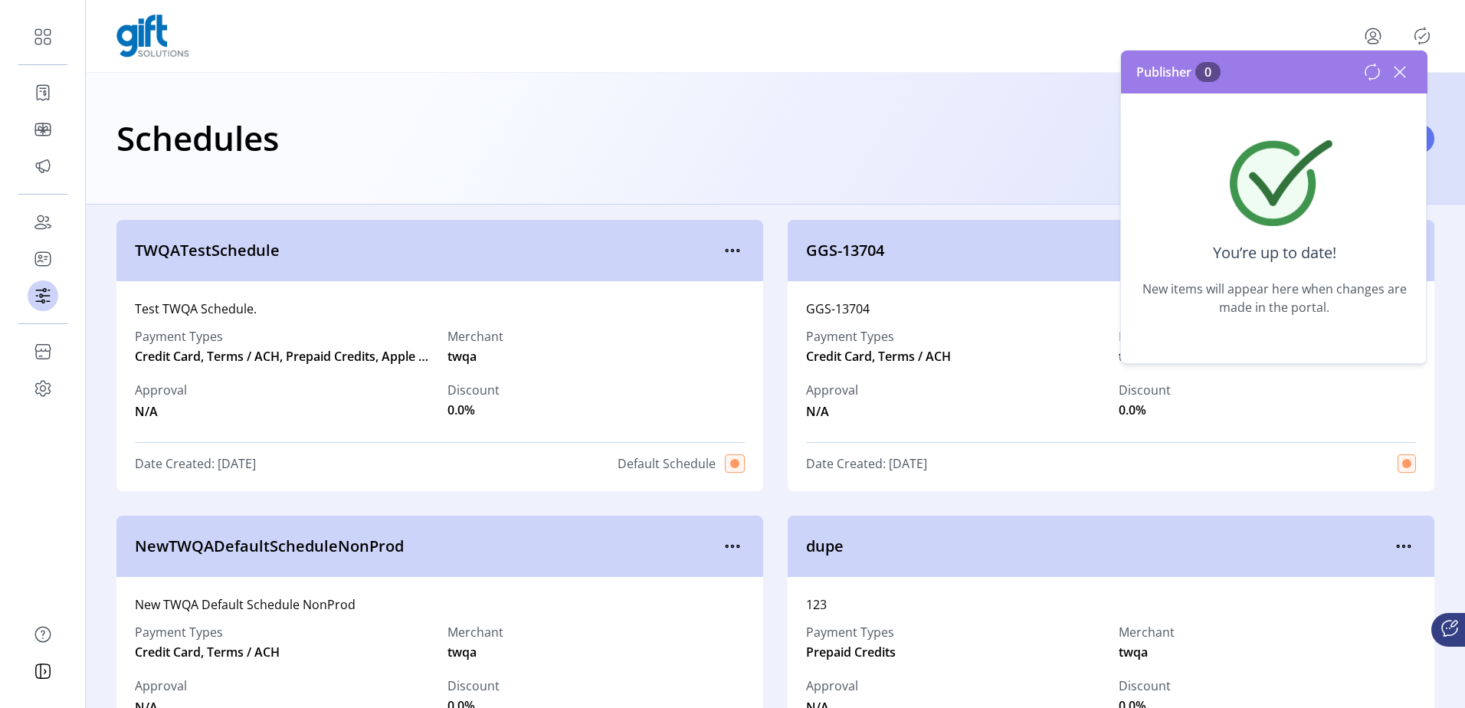
click at [280, 91] on div "Schedules Add Schedule" at bounding box center [775, 139] width 1379 height 132
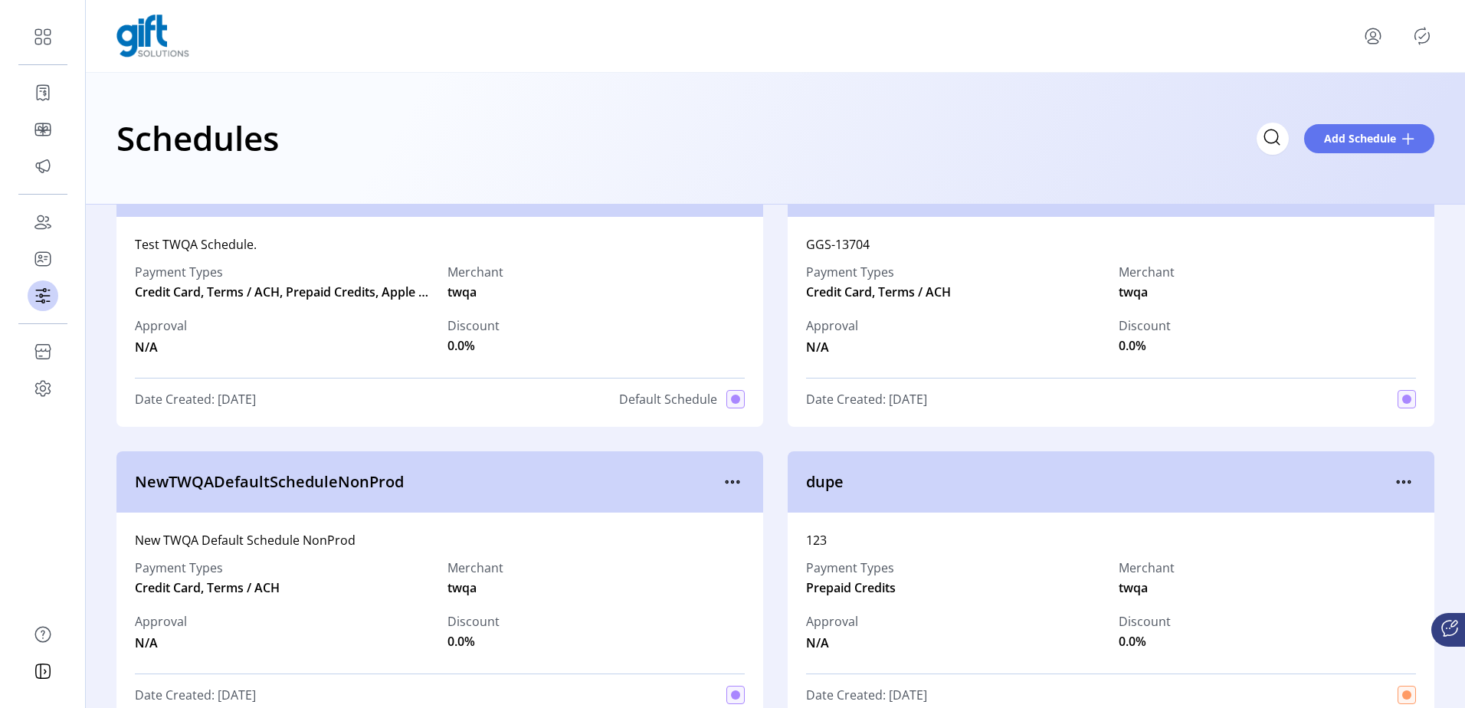
scroll to position [153, 0]
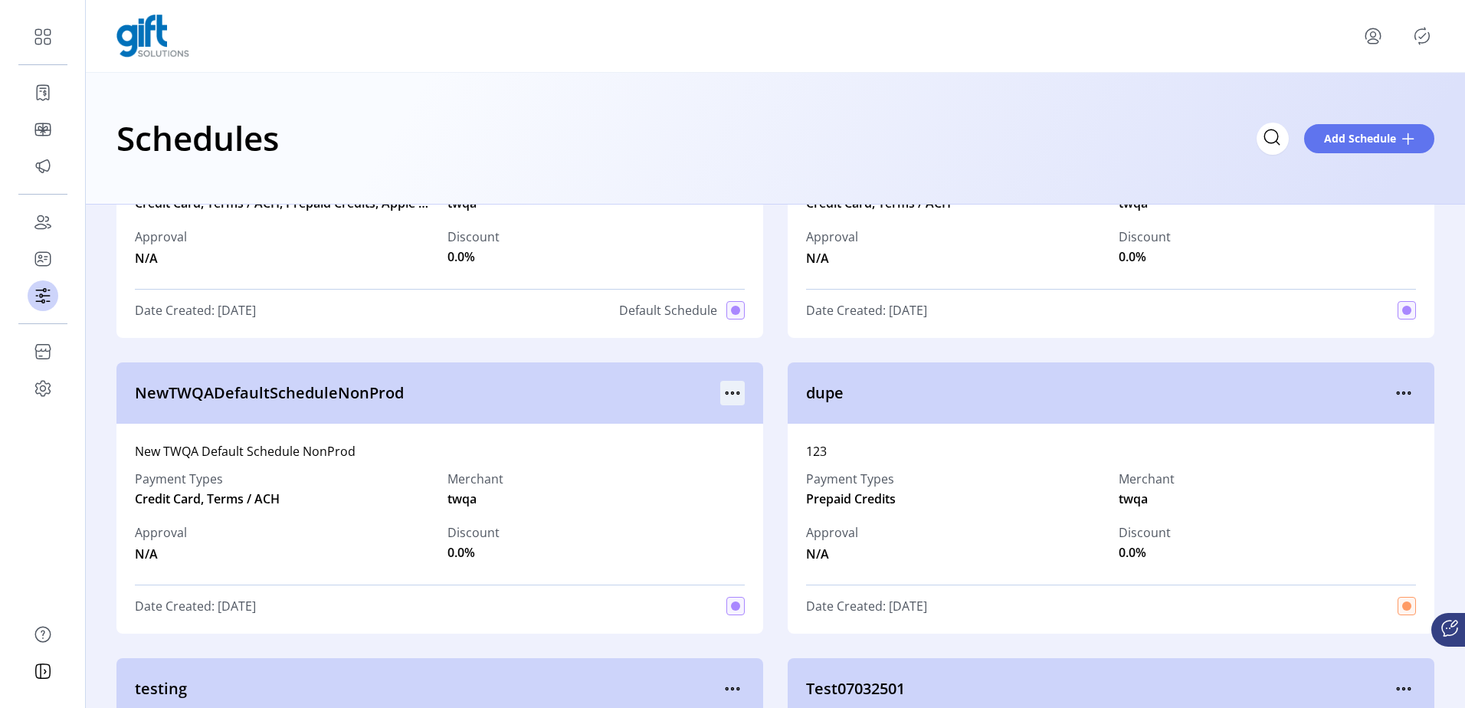
click at [726, 392] on icon "menu" at bounding box center [732, 393] width 25 height 25
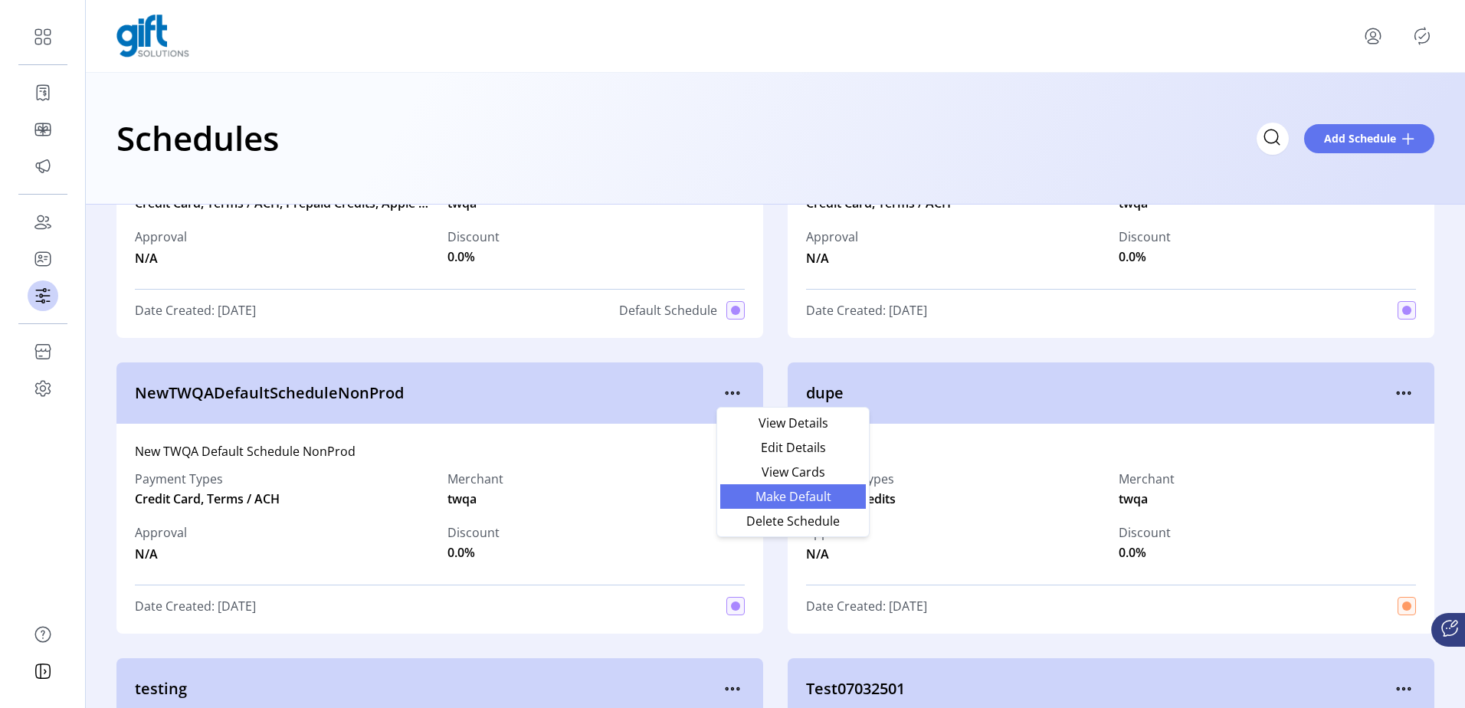
click at [779, 497] on span "Make Default" at bounding box center [793, 496] width 127 height 12
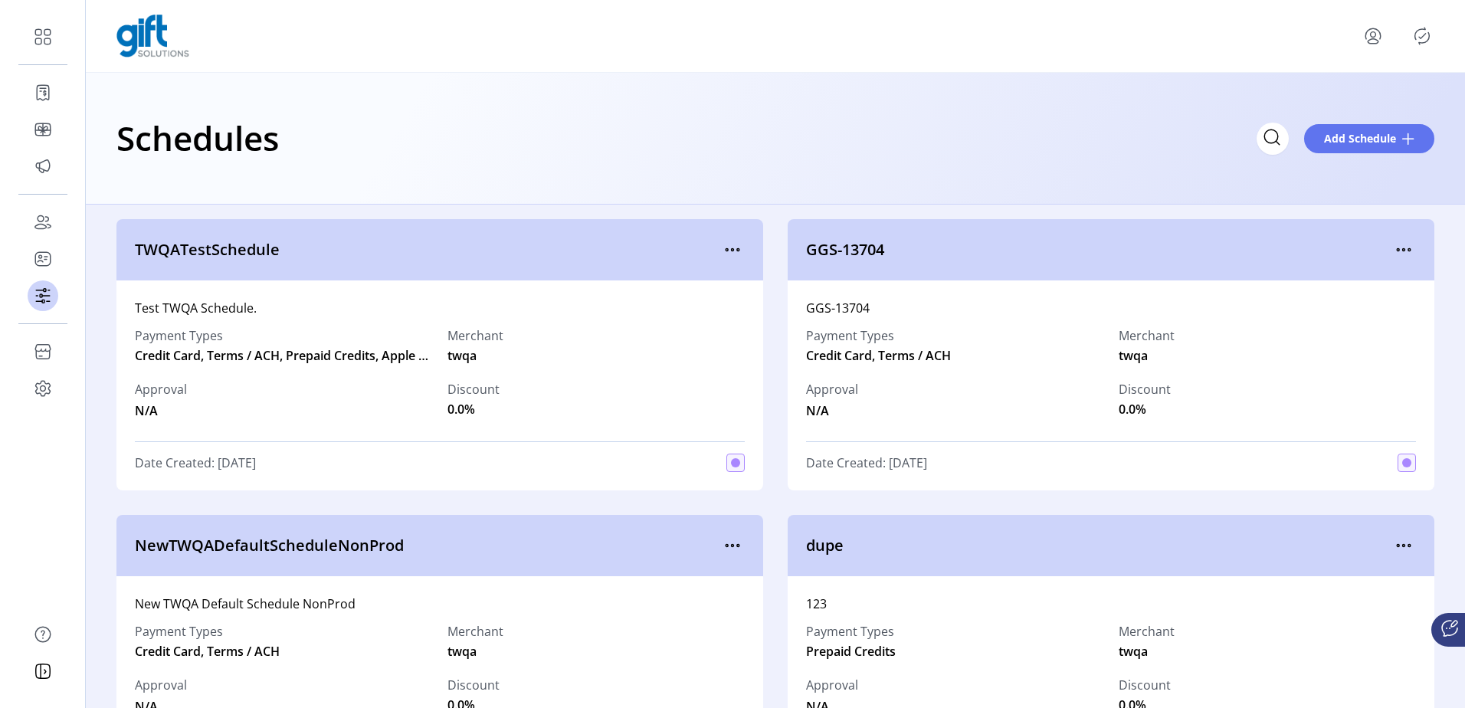
scroll to position [0, 0]
click at [1416, 32] on icon "Publisher Panel" at bounding box center [1422, 36] width 15 height 17
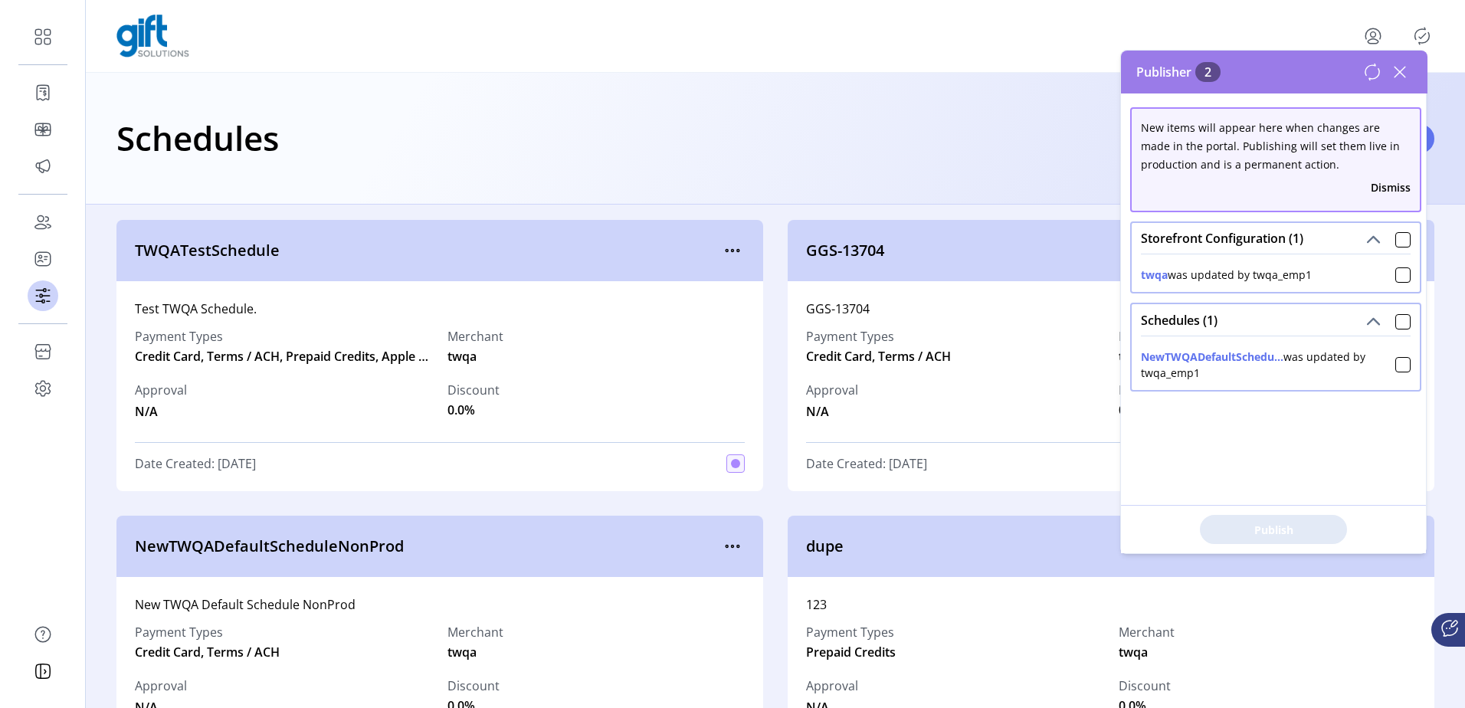
click at [1400, 215] on p-card "New items will appear here when changes are made in the portal. Publishing will…" at bounding box center [1275, 160] width 291 height 114
click at [1396, 246] on div at bounding box center [1403, 239] width 15 height 15
click at [1276, 532] on span "Publish 2 Items" at bounding box center [1273, 530] width 107 height 16
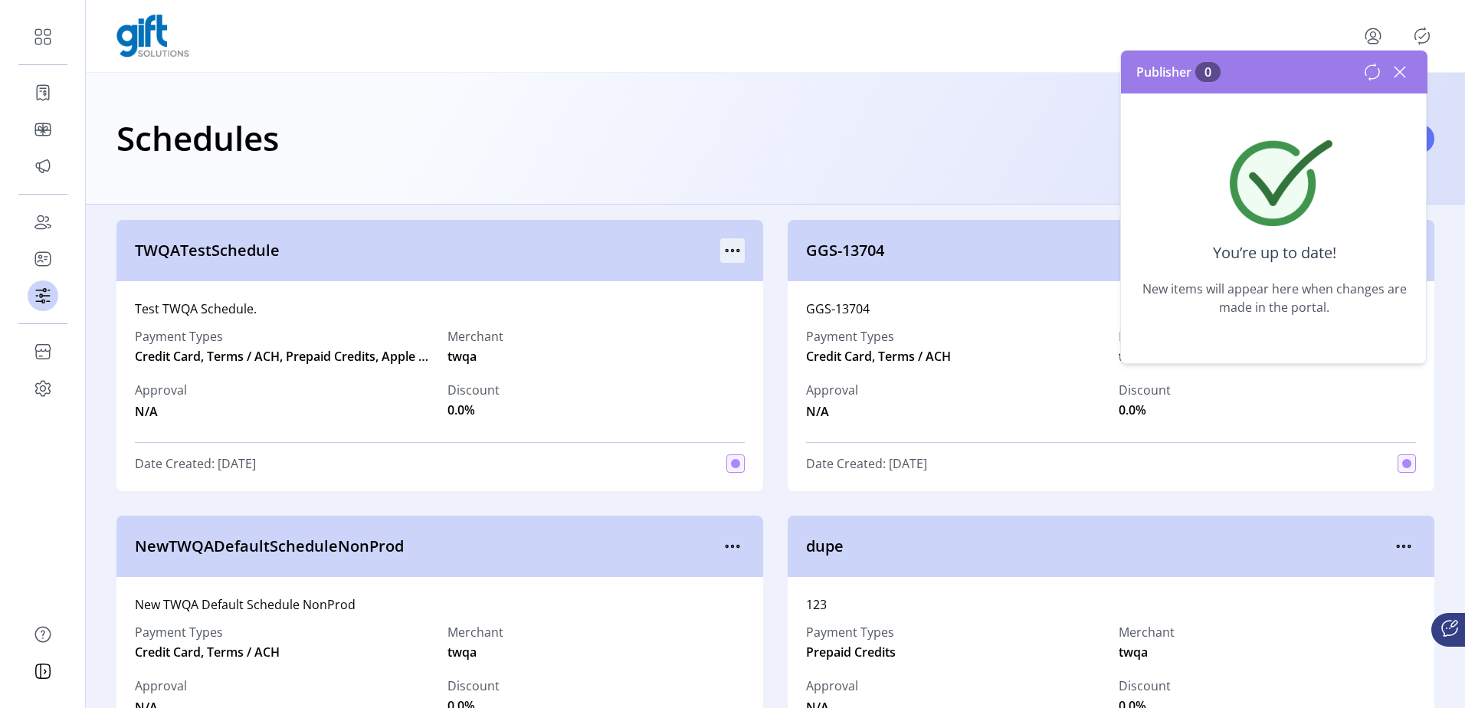
click at [722, 249] on icon "menu" at bounding box center [732, 250] width 25 height 25
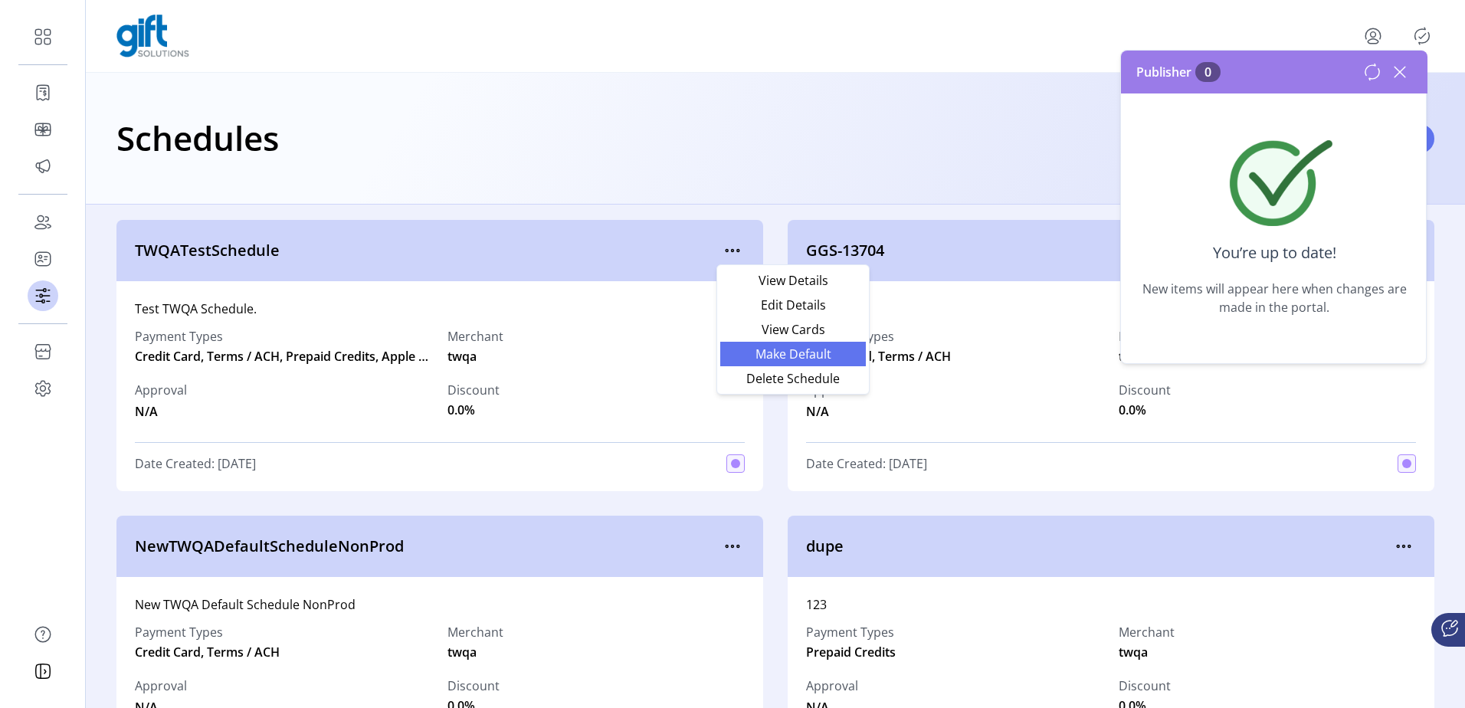
click at [773, 352] on span "Make Default" at bounding box center [793, 354] width 127 height 12
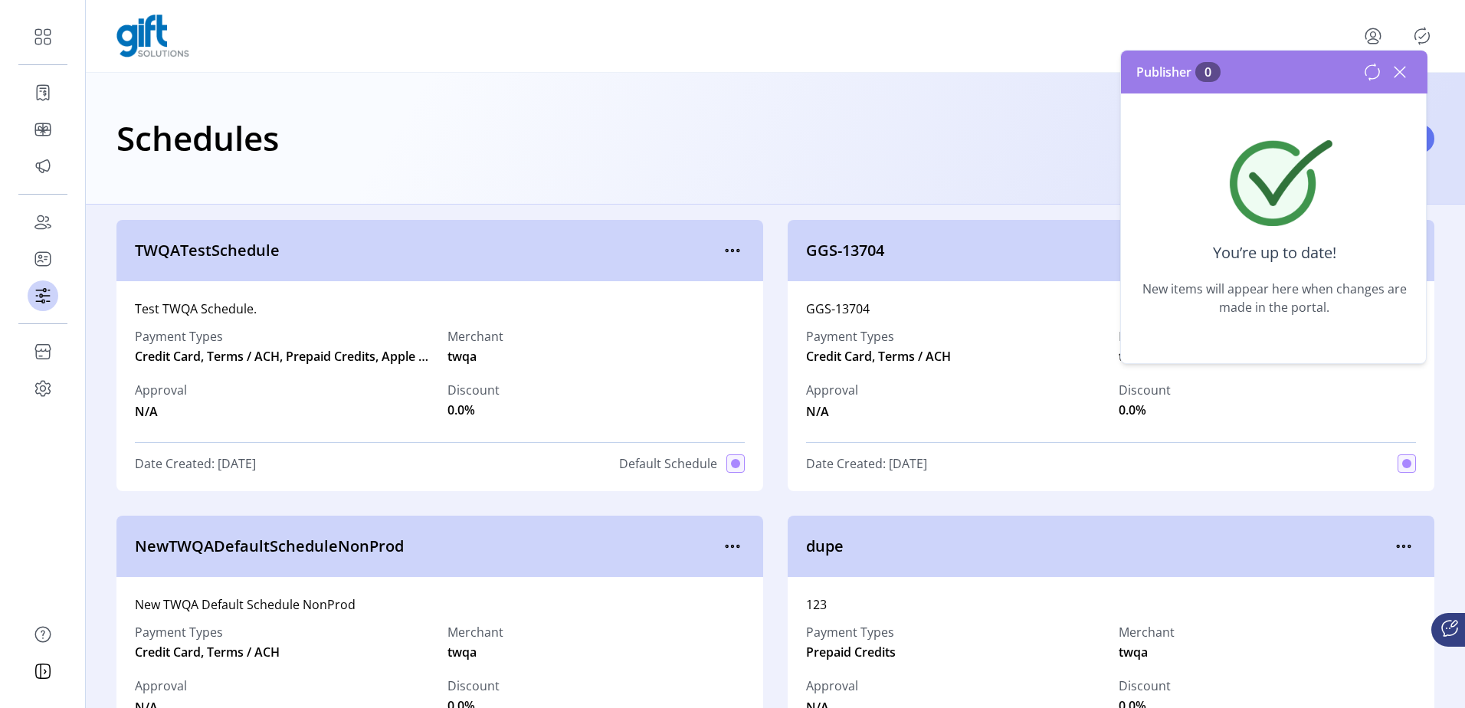
click at [1432, 34] on icon "Publisher Panel" at bounding box center [1422, 36] width 25 height 25
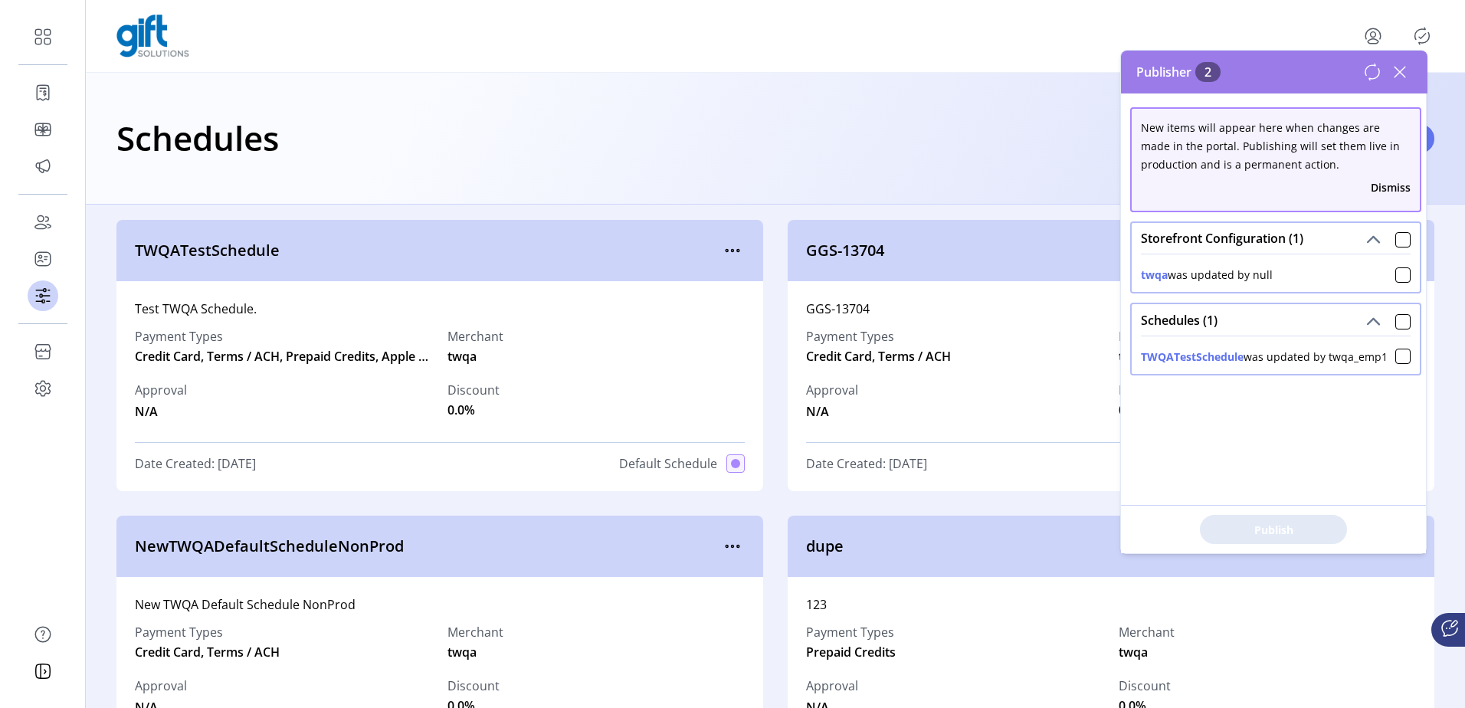
drag, startPoint x: 1396, startPoint y: 238, endPoint x: 1395, endPoint y: 264, distance: 26.1
click at [1396, 238] on div at bounding box center [1403, 239] width 15 height 15
click at [1300, 518] on button "Publish 2 Items" at bounding box center [1273, 529] width 147 height 29
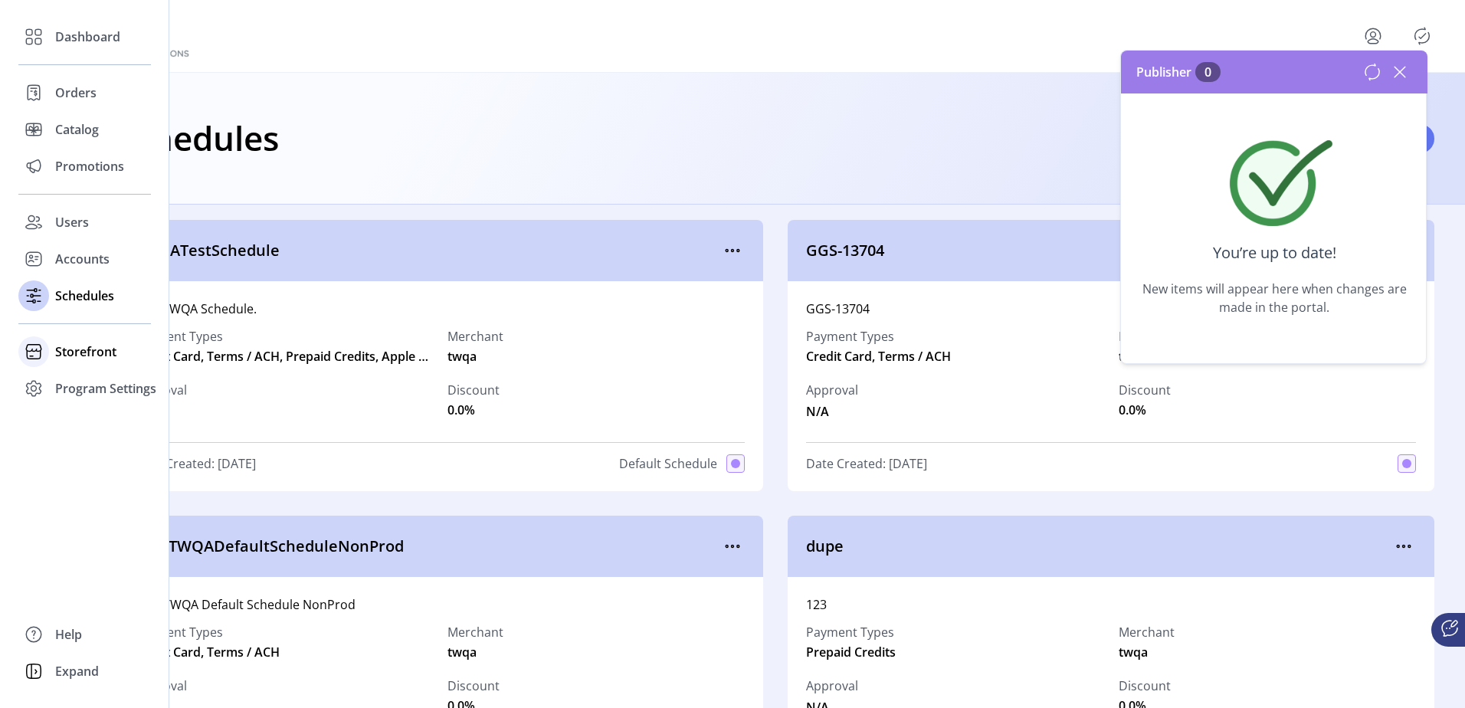
click at [92, 357] on span "Storefront" at bounding box center [85, 352] width 61 height 18
click at [94, 378] on span "Configuration" at bounding box center [95, 382] width 80 height 18
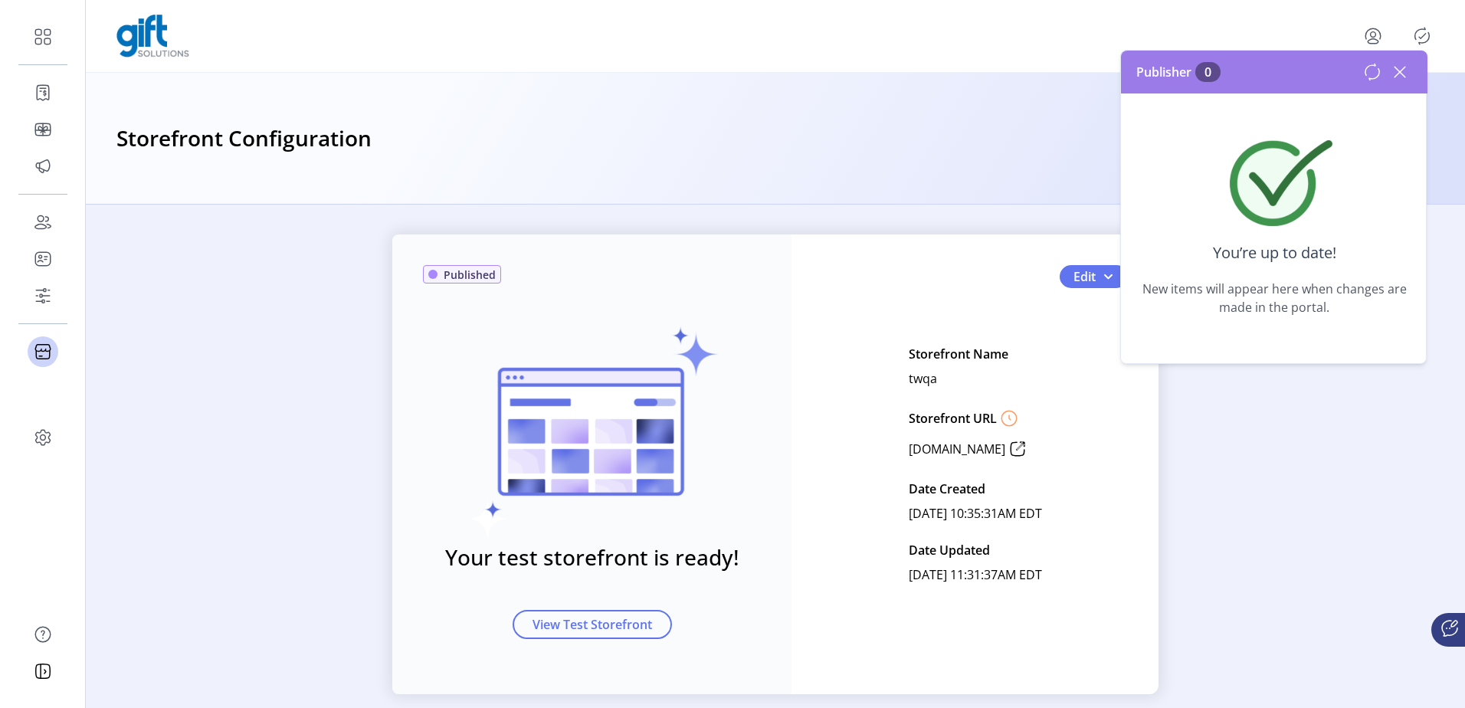
scroll to position [30, 0]
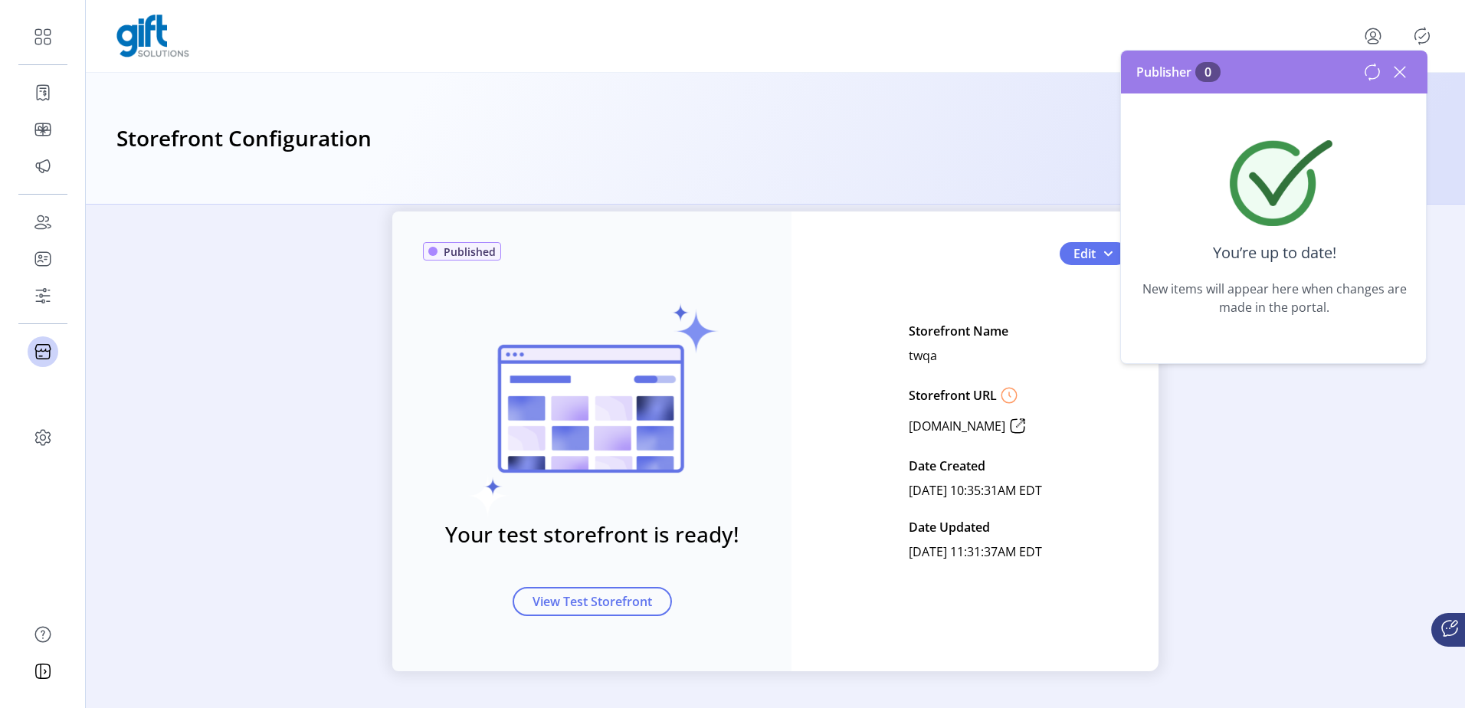
click at [1402, 70] on icon at bounding box center [1400, 72] width 25 height 25
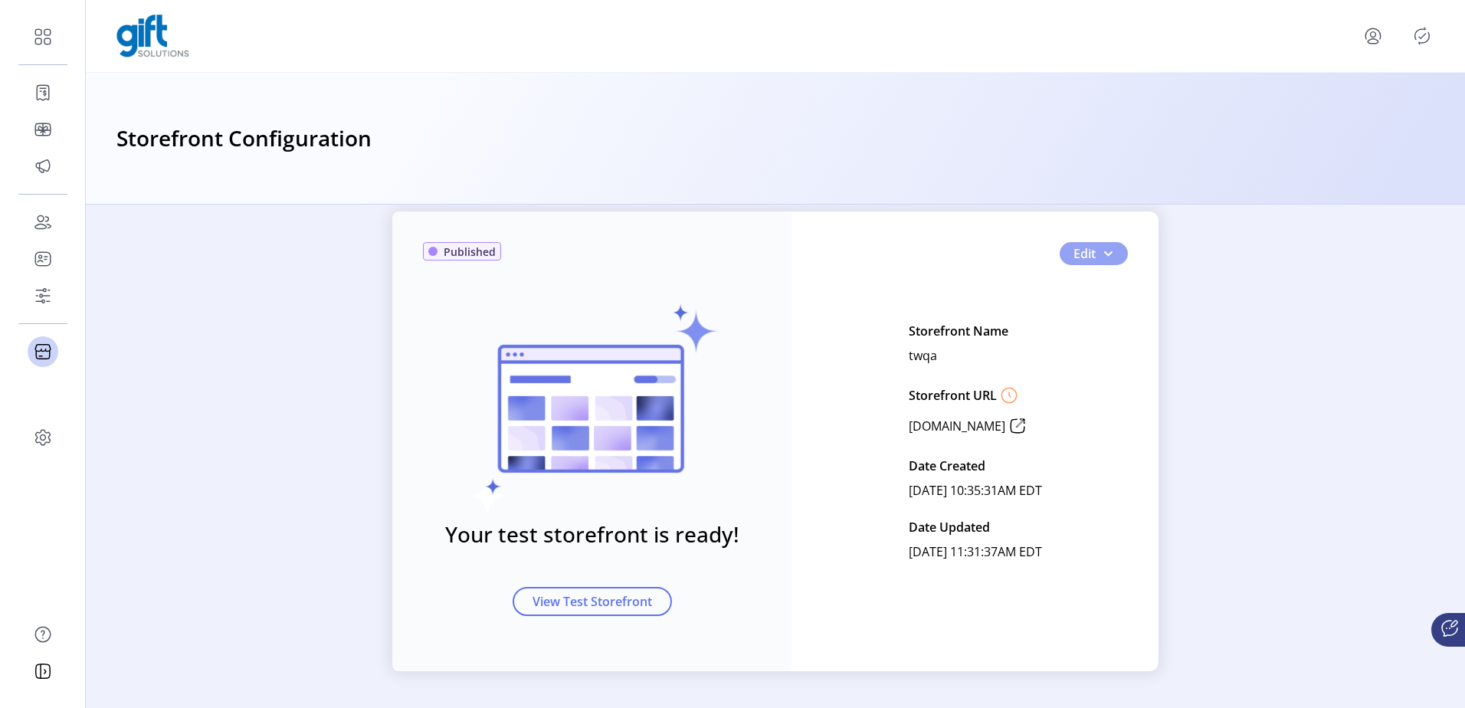
click at [1107, 257] on span "button" at bounding box center [1108, 254] width 12 height 12
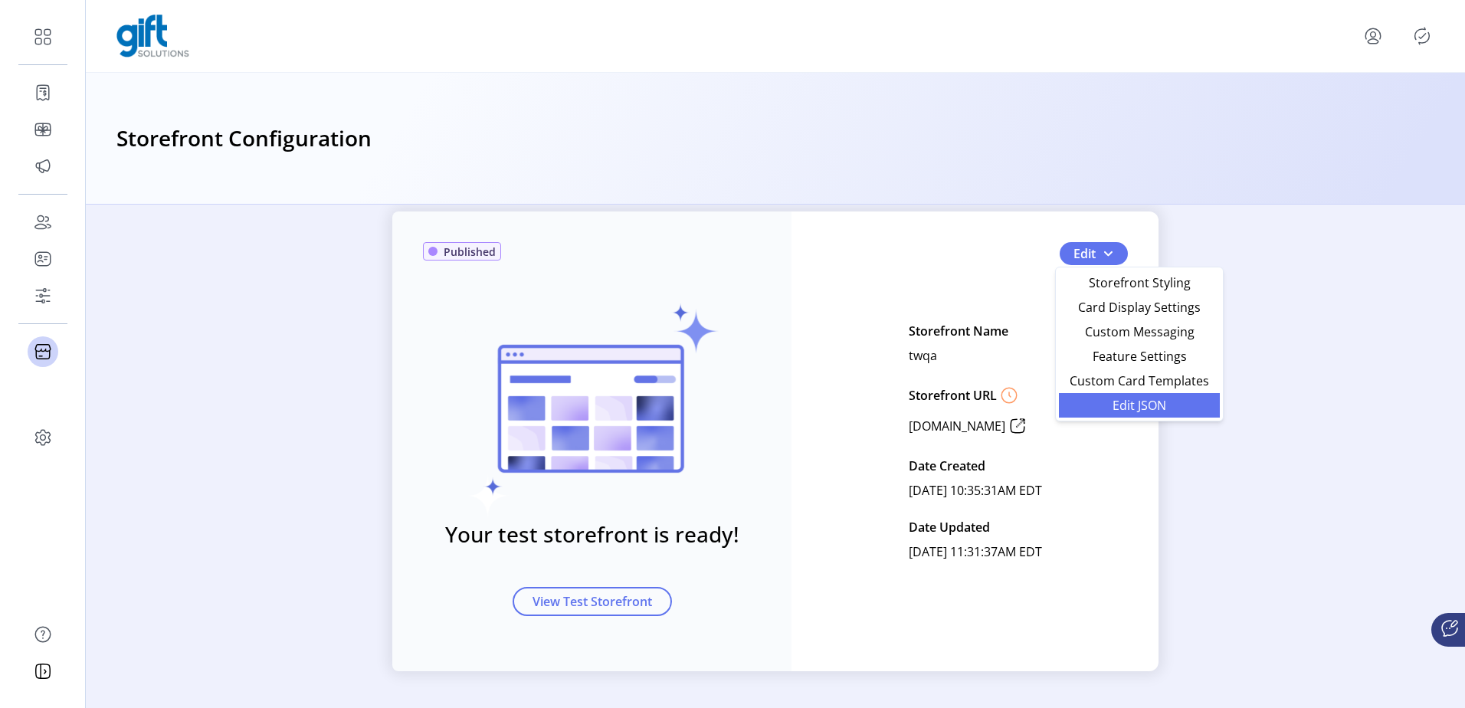
click at [1137, 400] on span "Edit JSON" at bounding box center [1139, 405] width 143 height 12
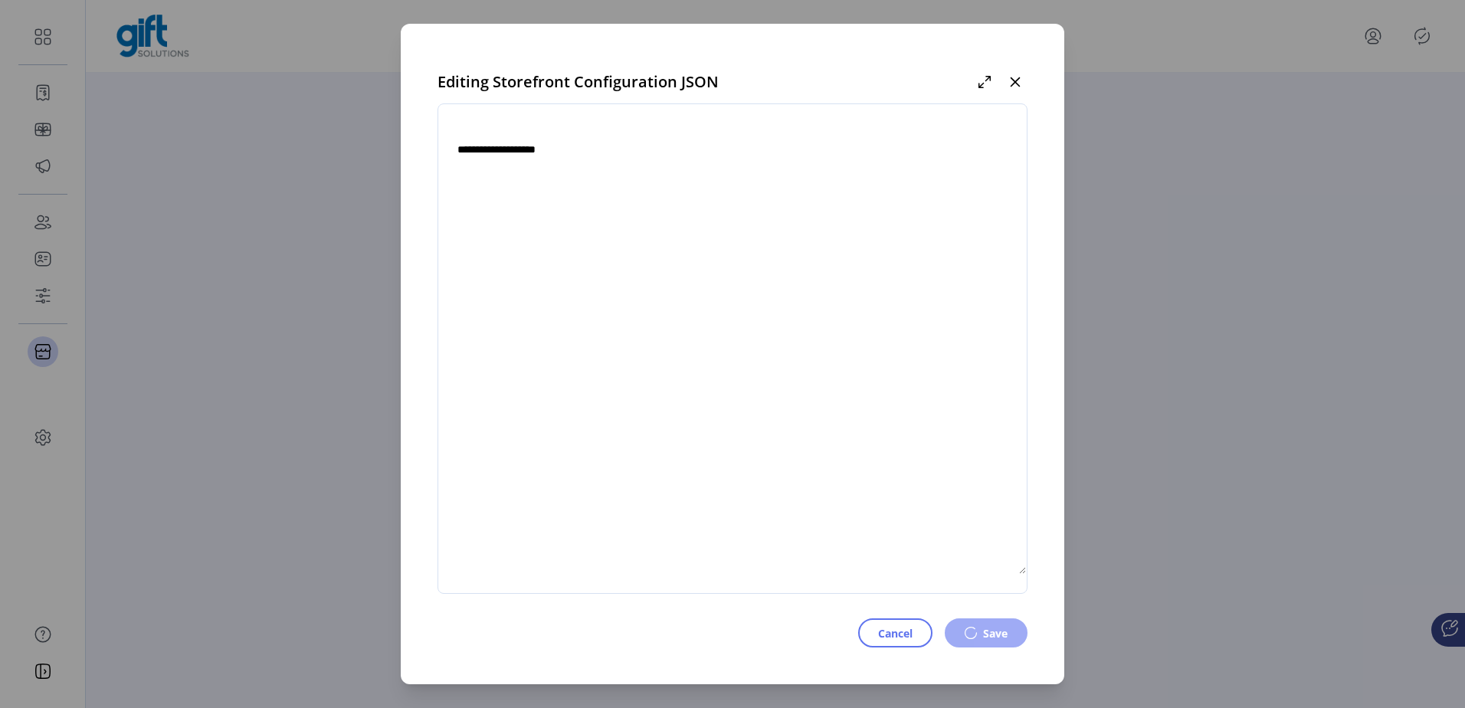
type textarea "**********"
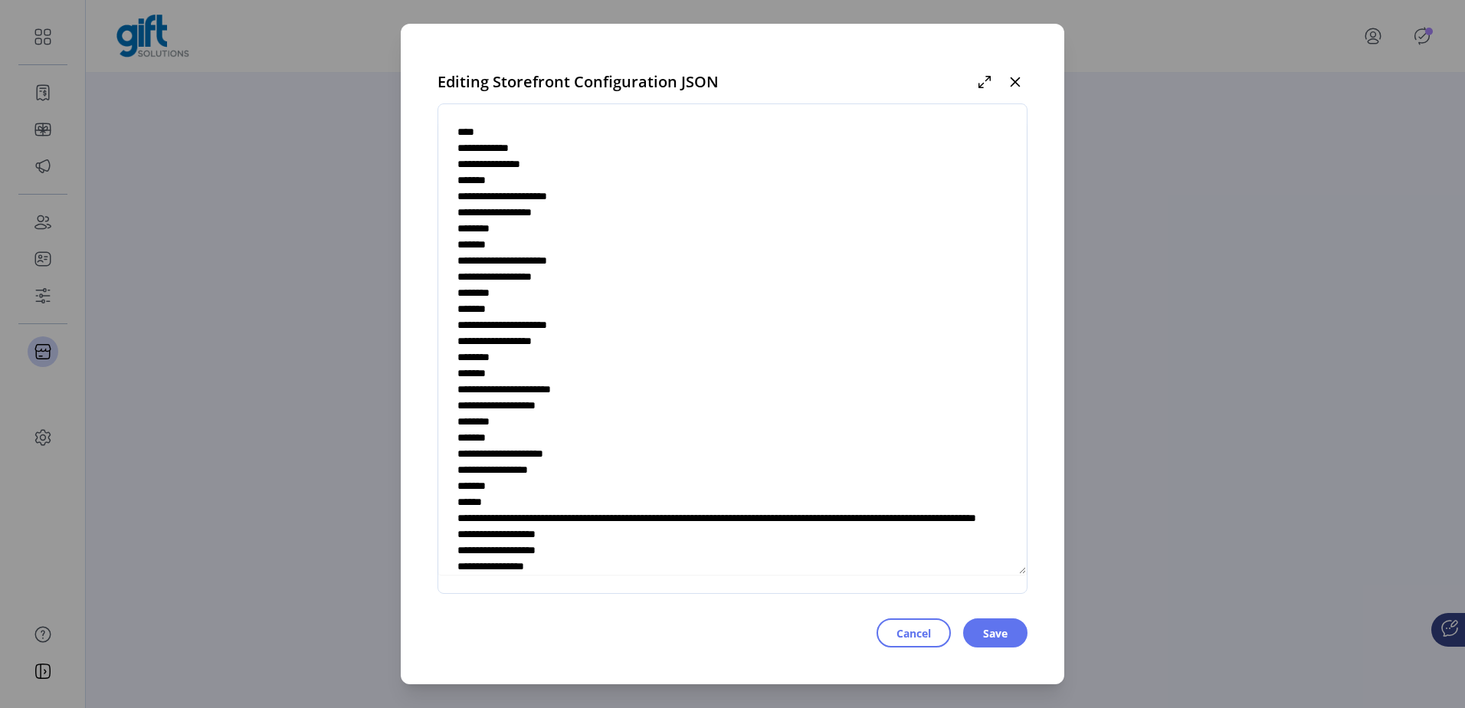
scroll to position [3908, 0]
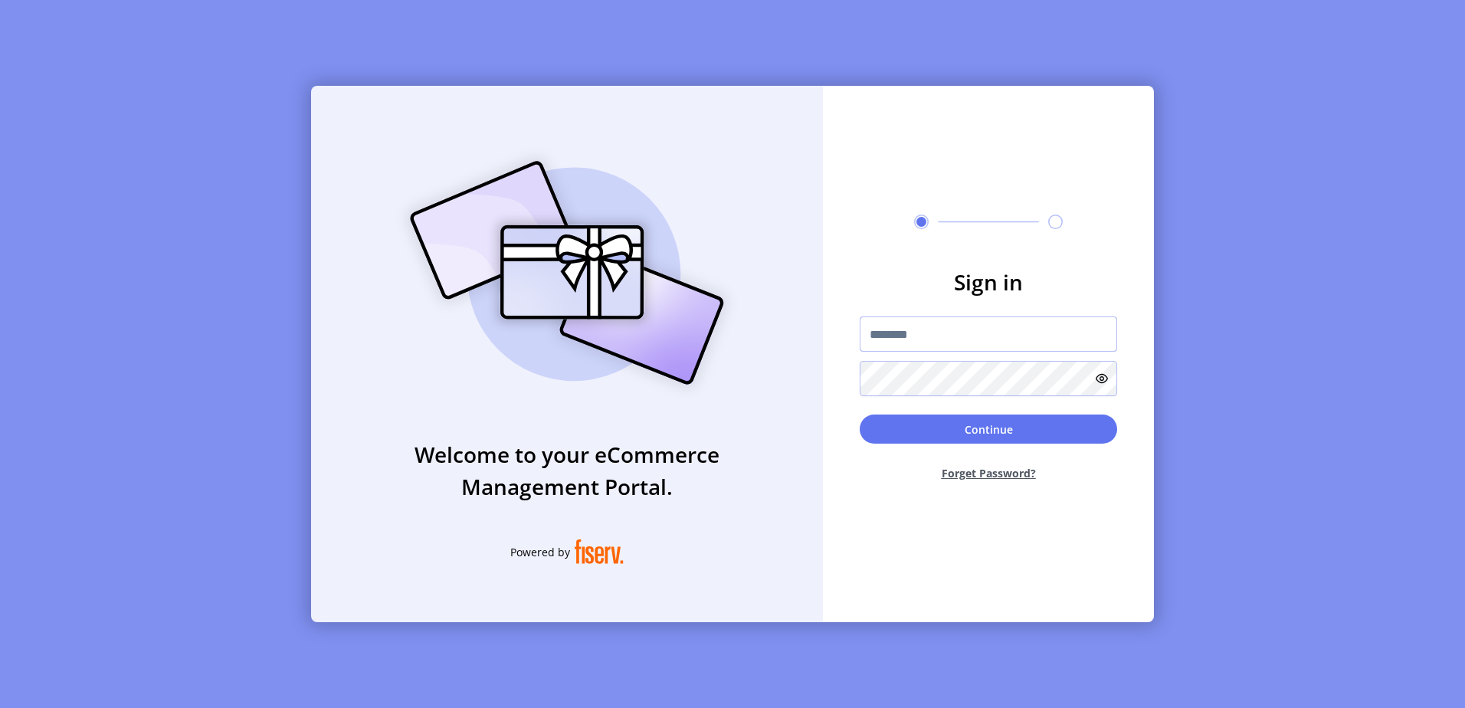
click at [966, 340] on input "text" at bounding box center [988, 334] width 257 height 35
type input "*********"
click at [860, 415] on button "Continue" at bounding box center [988, 429] width 257 height 29
click at [930, 357] on div at bounding box center [988, 357] width 257 height 80
click at [933, 346] on input "text" at bounding box center [988, 334] width 257 height 35
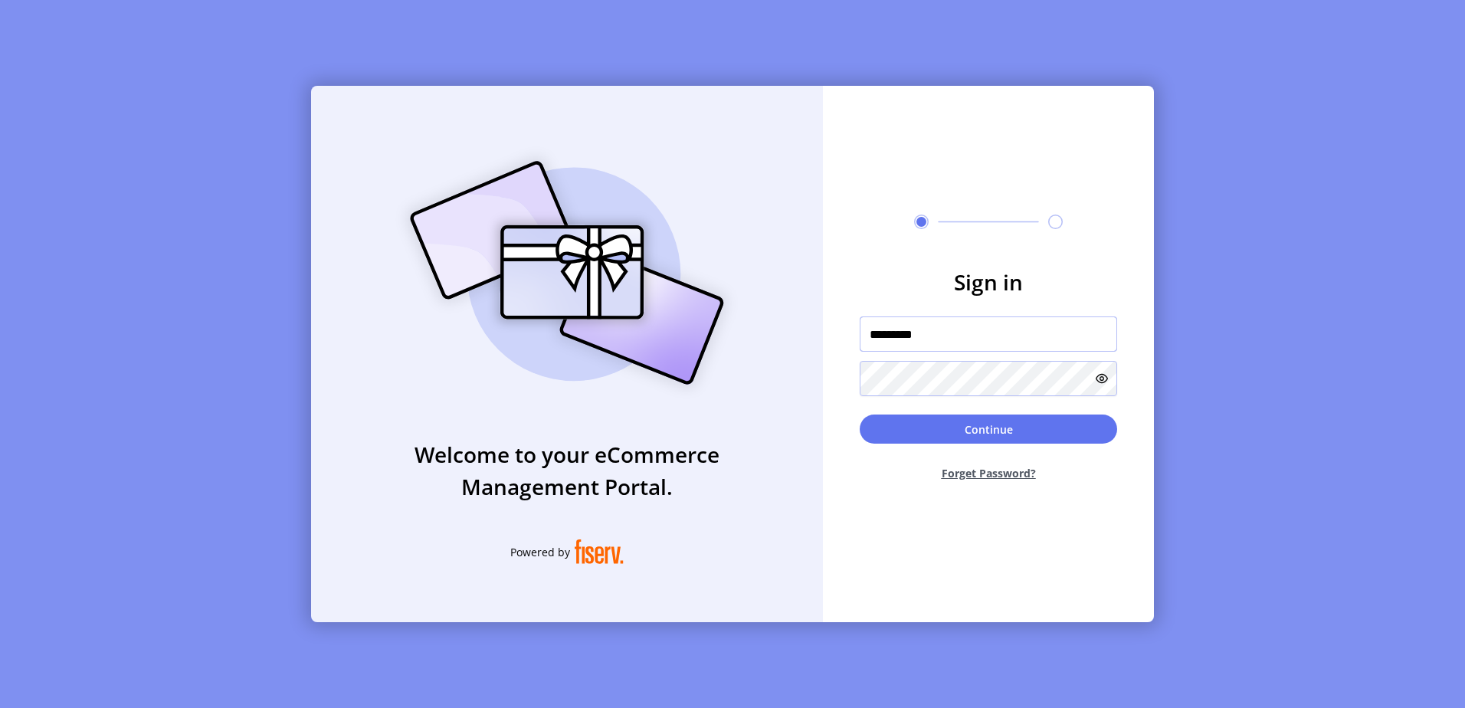
type input "*********"
click at [860, 415] on button "Continue" at bounding box center [988, 429] width 257 height 29
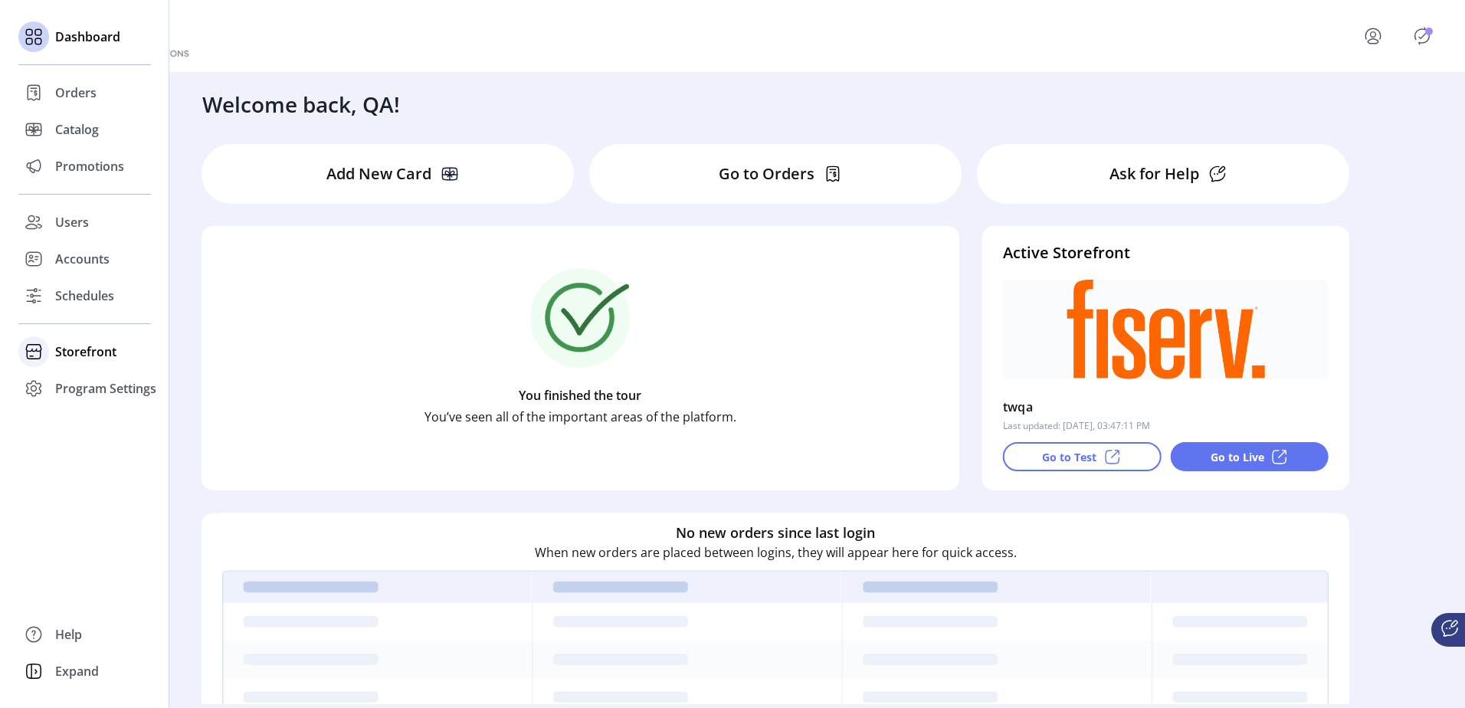
click at [97, 354] on span "Storefront" at bounding box center [85, 352] width 61 height 18
click at [93, 377] on span "Configuration" at bounding box center [95, 382] width 80 height 18
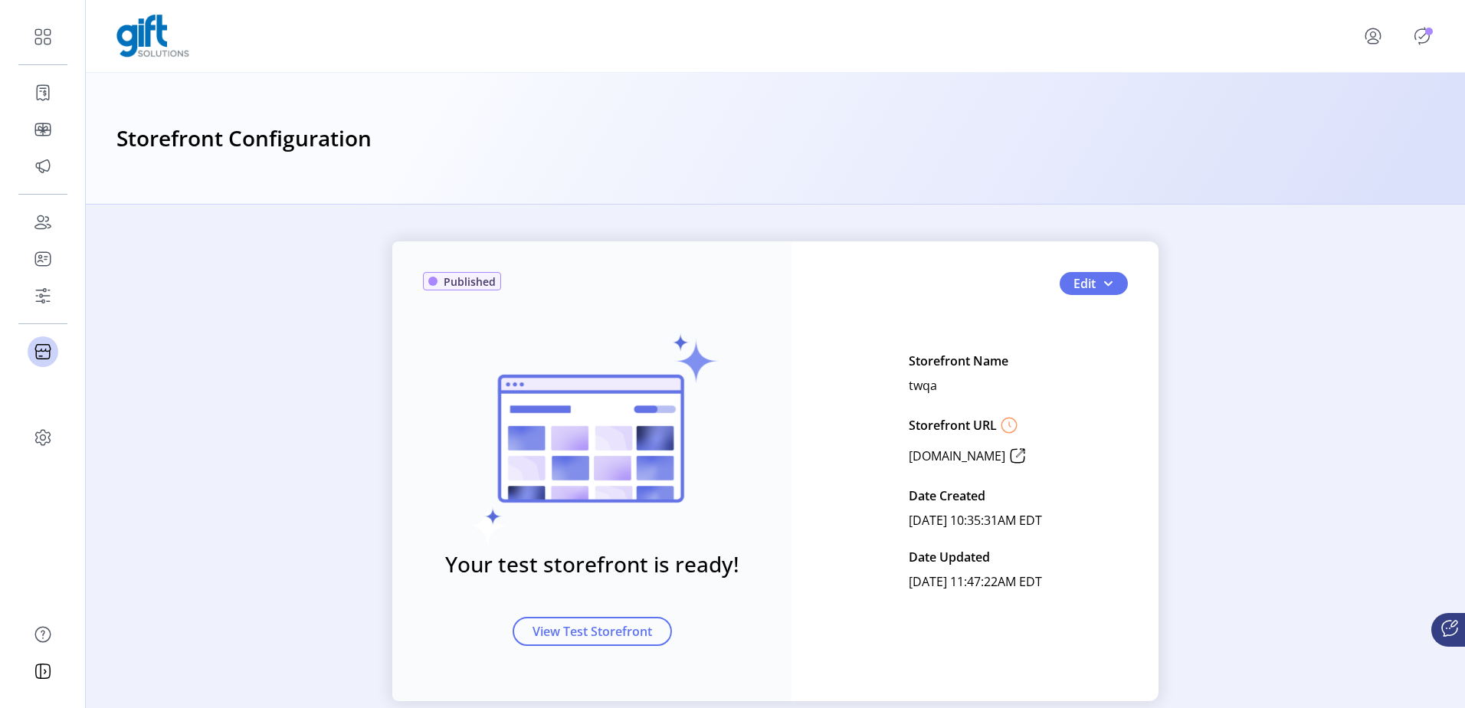
drag, startPoint x: 579, startPoint y: 300, endPoint x: 627, endPoint y: 284, distance: 49.9
click at [579, 300] on div "Your test storefront is ready! View Test Storefront" at bounding box center [592, 459] width 338 height 374
click at [1109, 270] on div "Published Your test storefront is ready! View Test Storefront Edit Storefront N…" at bounding box center [775, 471] width 766 height 460
click at [1109, 284] on span "button" at bounding box center [1108, 283] width 12 height 12
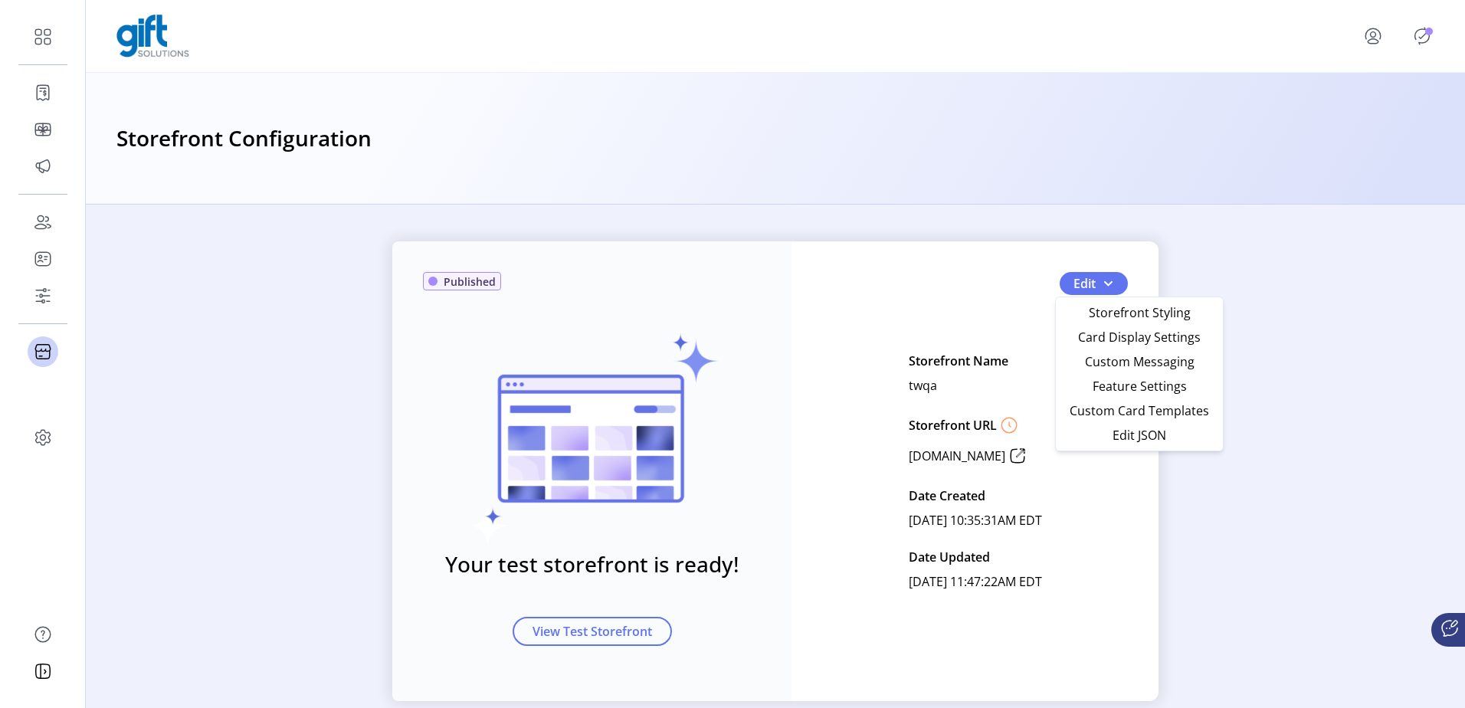
click at [890, 241] on div "Published Your test storefront is ready! View Test Storefront Edit Storefront N…" at bounding box center [775, 471] width 766 height 460
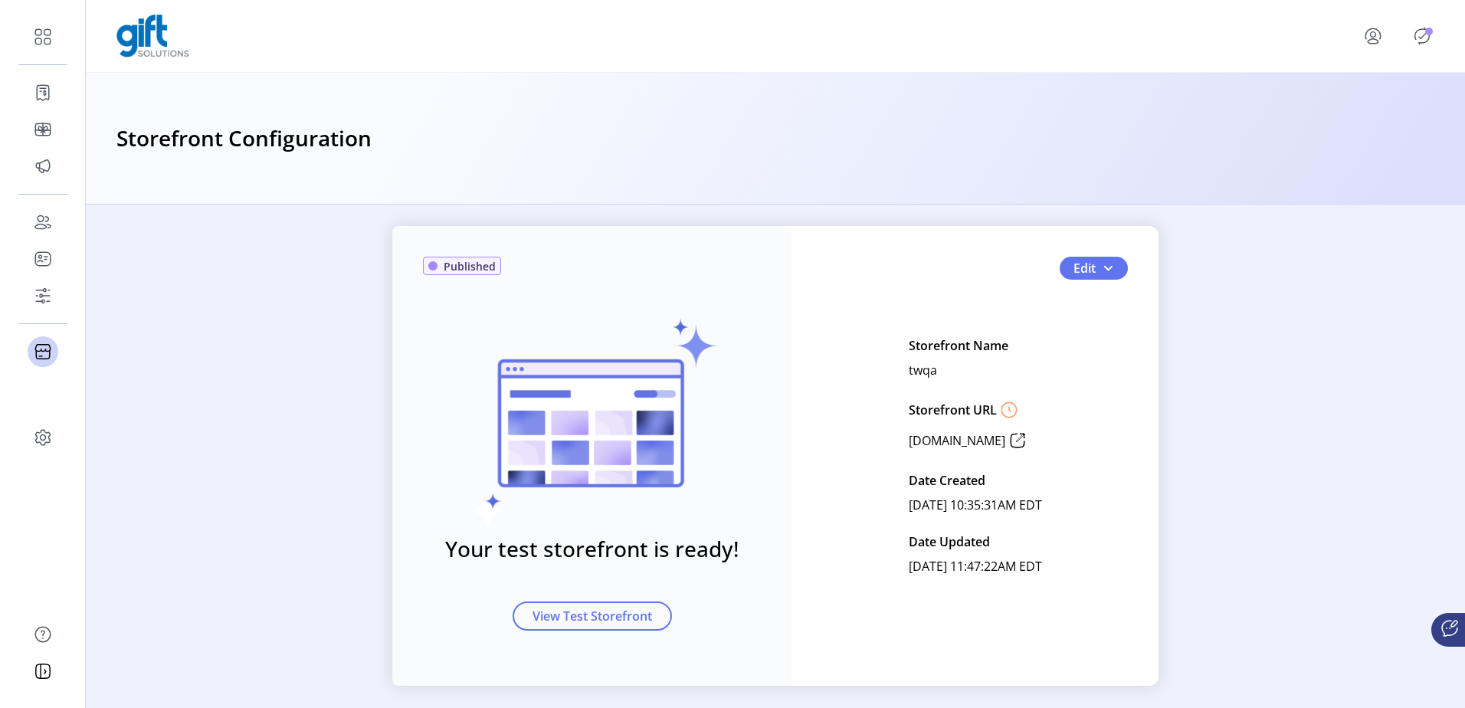
scroll to position [30, 0]
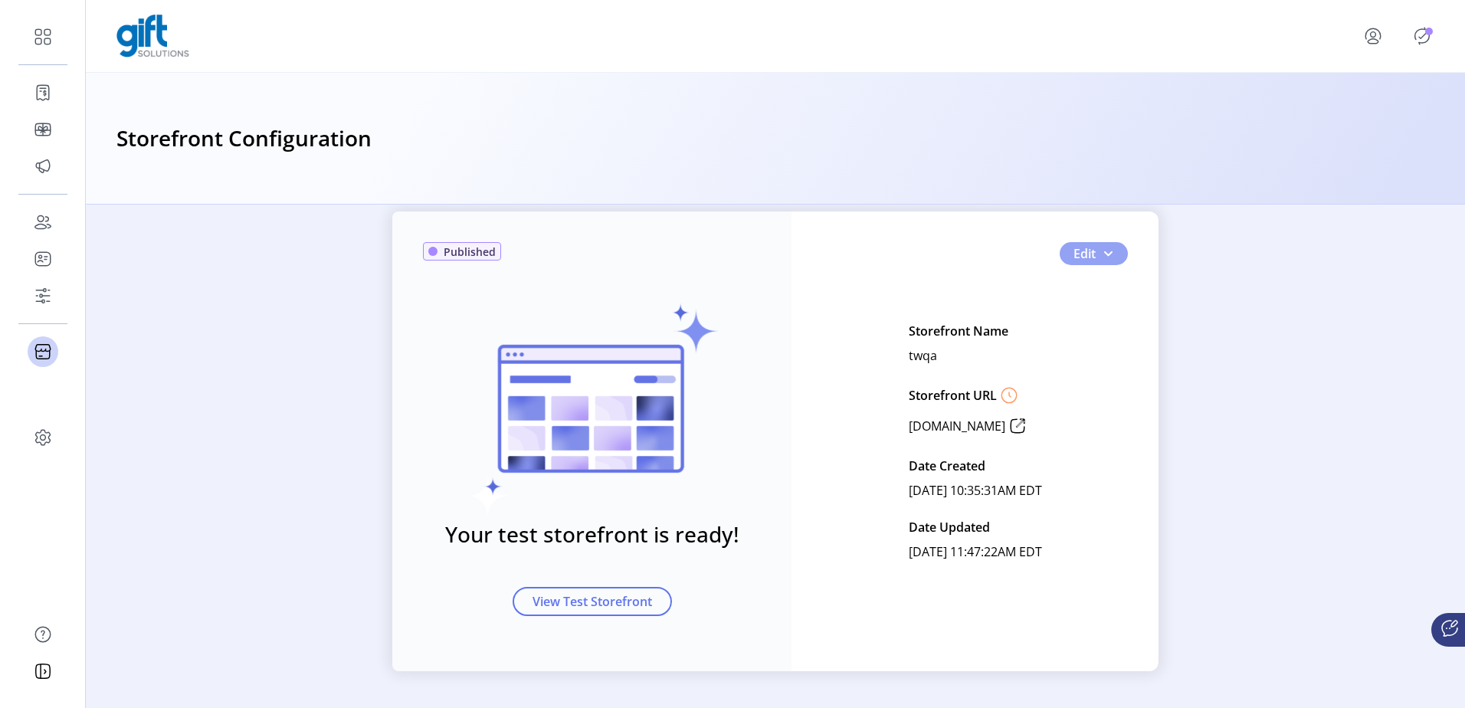
click at [1115, 262] on button "Edit" at bounding box center [1094, 253] width 68 height 23
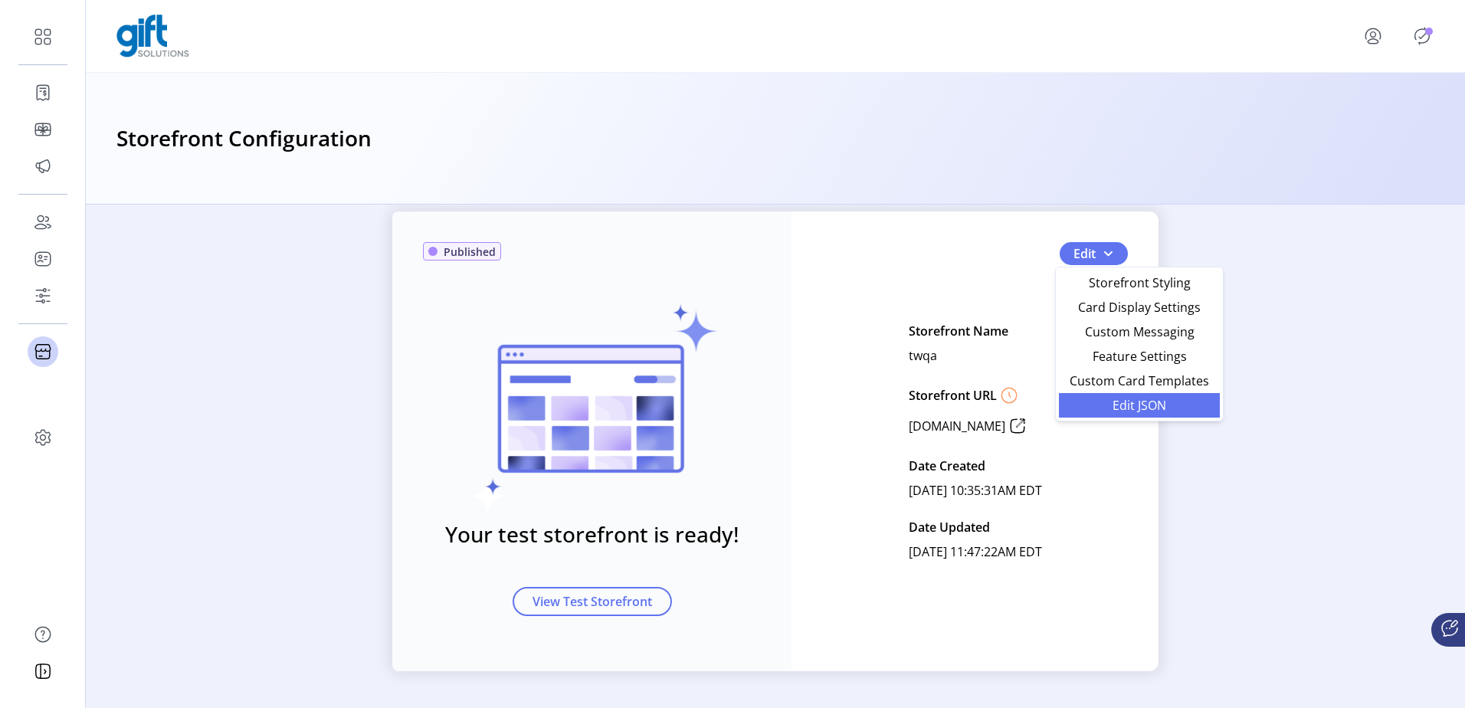
click at [1113, 401] on span "Edit JSON" at bounding box center [1139, 405] width 143 height 12
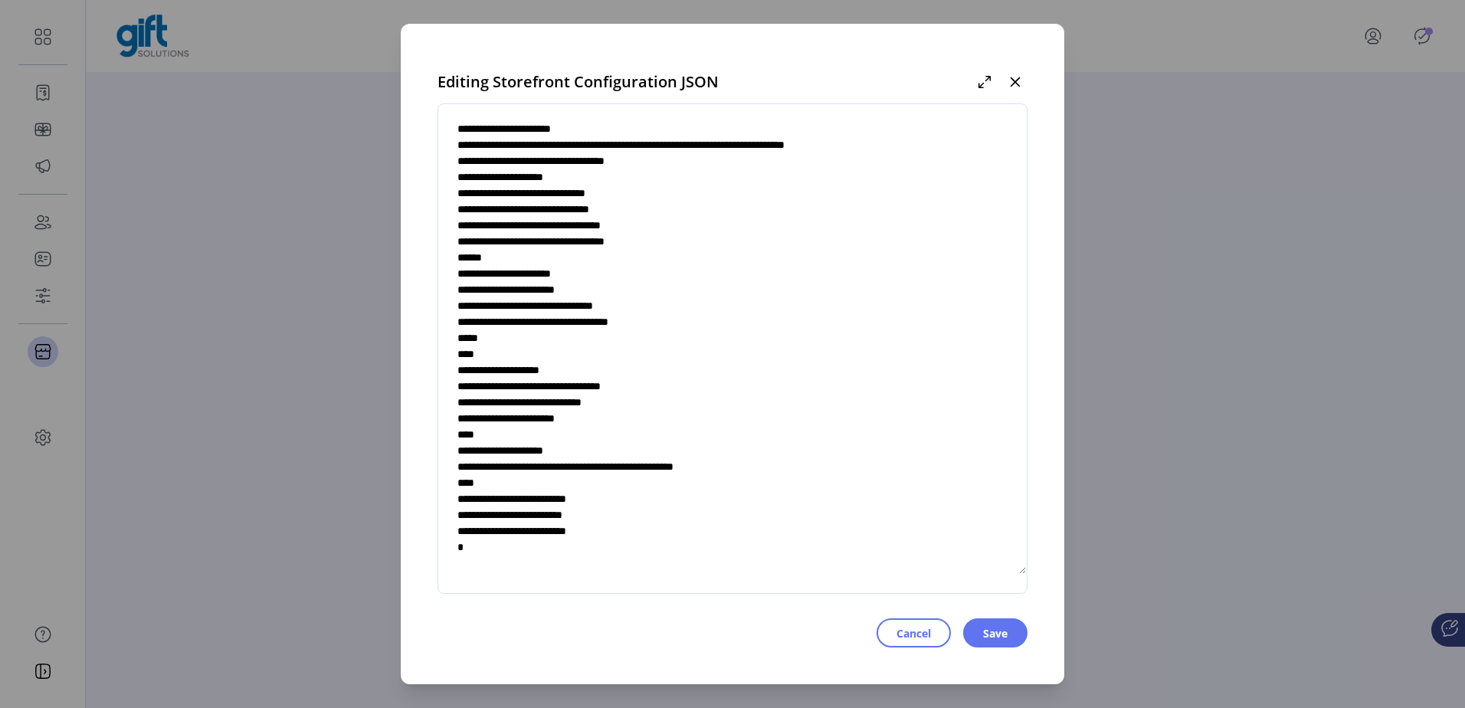
scroll to position [5573, 0]
click at [677, 376] on textarea at bounding box center [732, 349] width 589 height 452
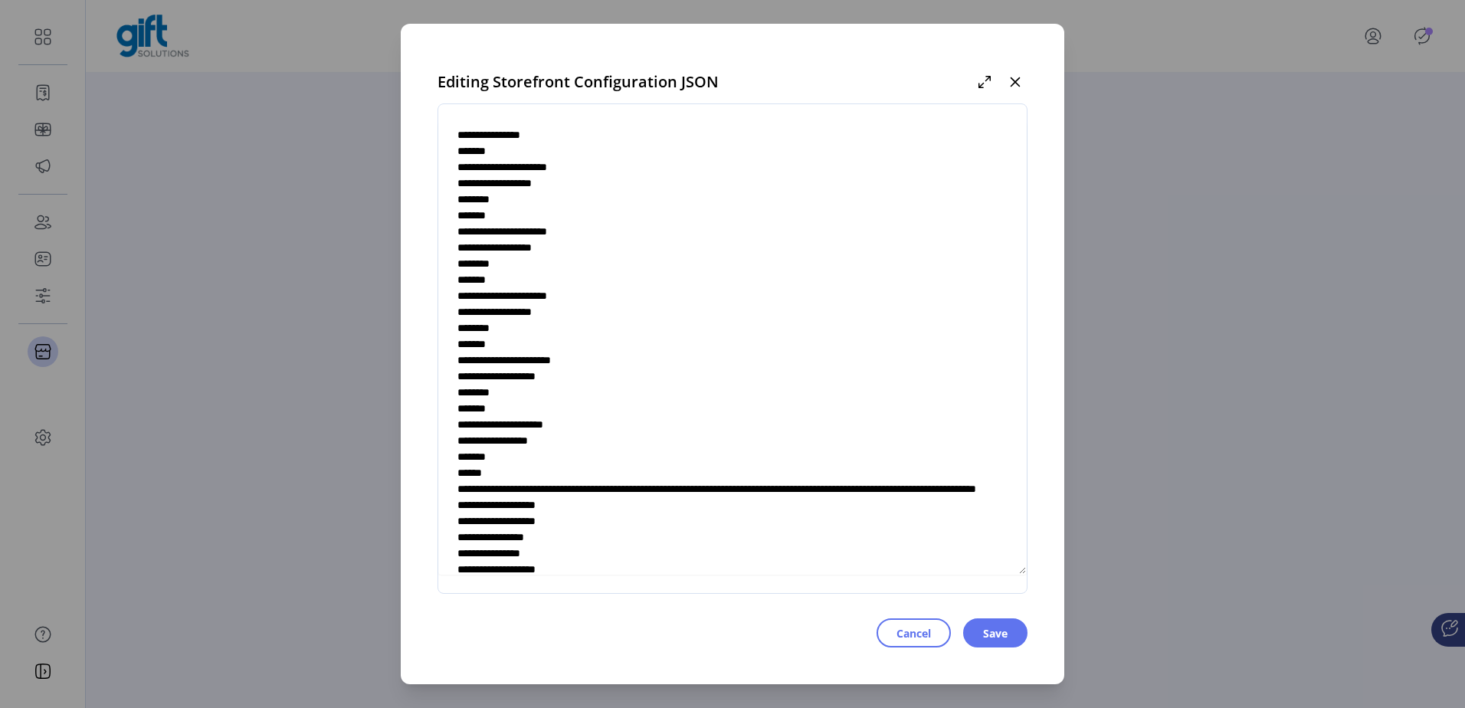
scroll to position [3881, 0]
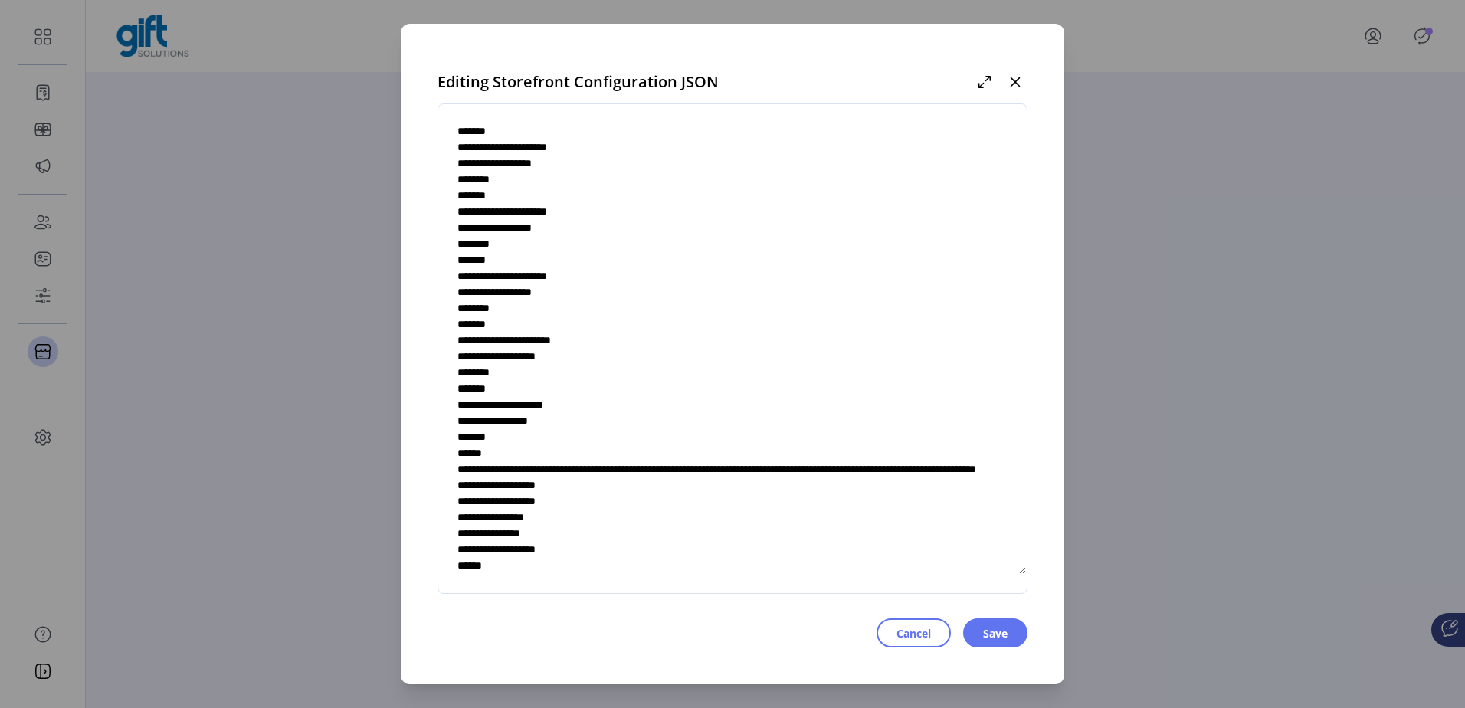
click at [592, 246] on textarea at bounding box center [732, 349] width 589 height 452
click at [575, 264] on textarea at bounding box center [732, 349] width 589 height 452
type textarea "**********"
click at [996, 638] on span "Save" at bounding box center [995, 633] width 25 height 16
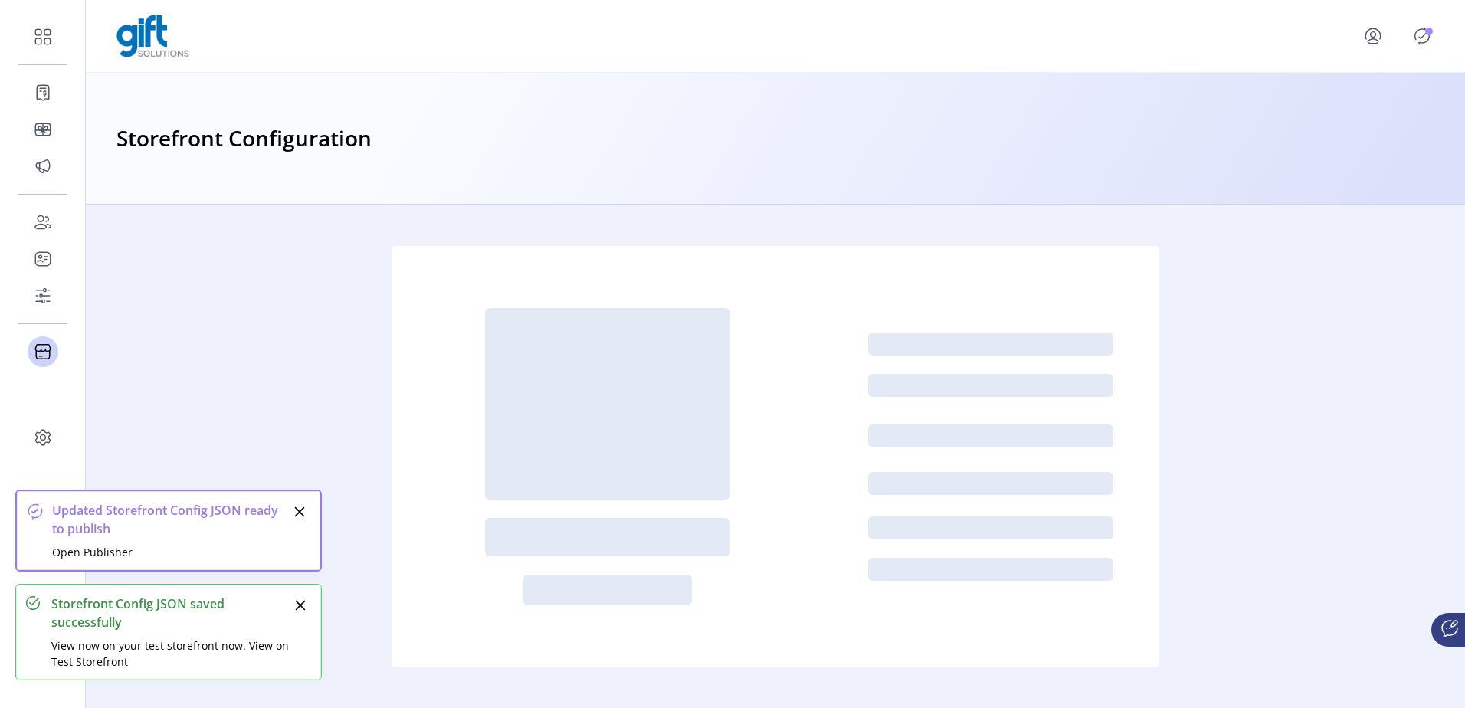
click at [1415, 33] on icon "Publisher Panel" at bounding box center [1422, 36] width 25 height 25
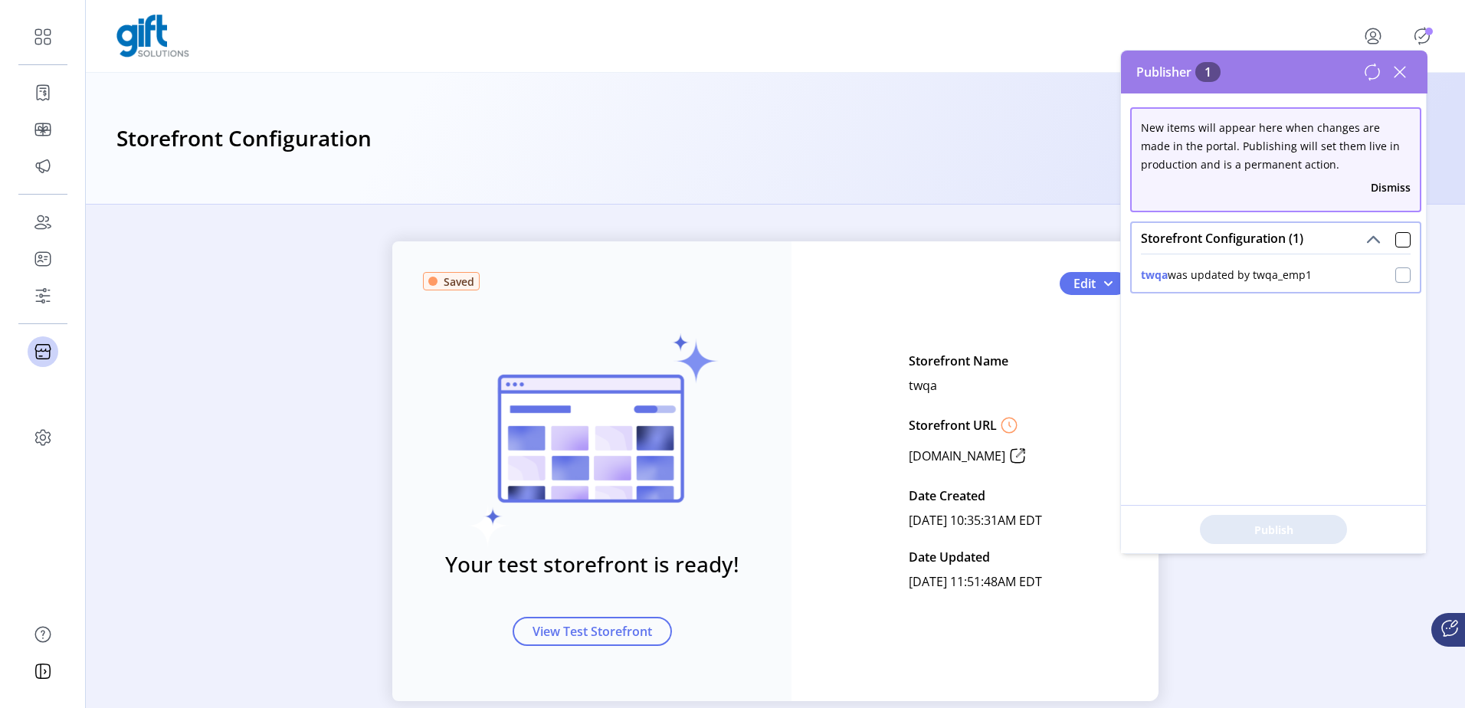
click at [1401, 274] on div at bounding box center [1403, 274] width 15 height 15
click at [1282, 527] on span "Publish 1 Items" at bounding box center [1273, 530] width 107 height 16
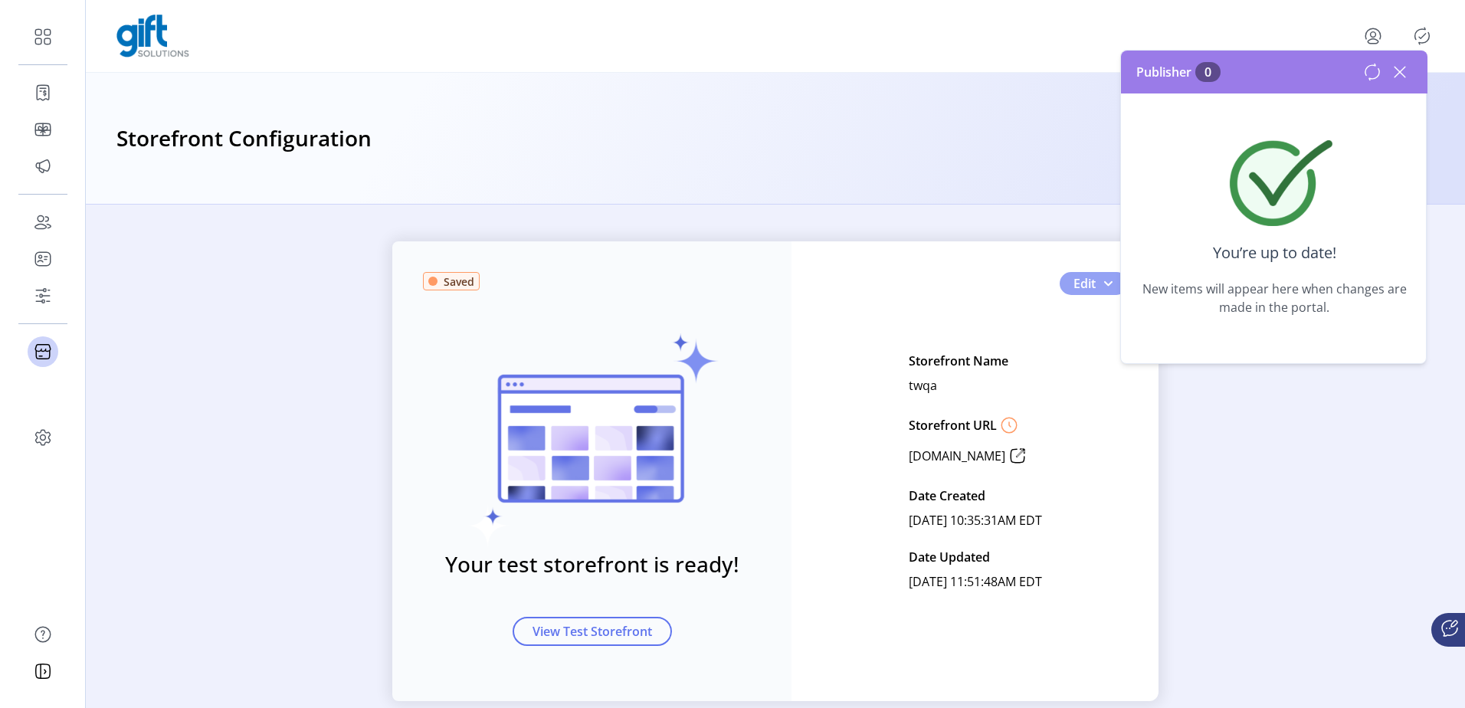
click at [1097, 284] on button "Edit" at bounding box center [1094, 283] width 68 height 23
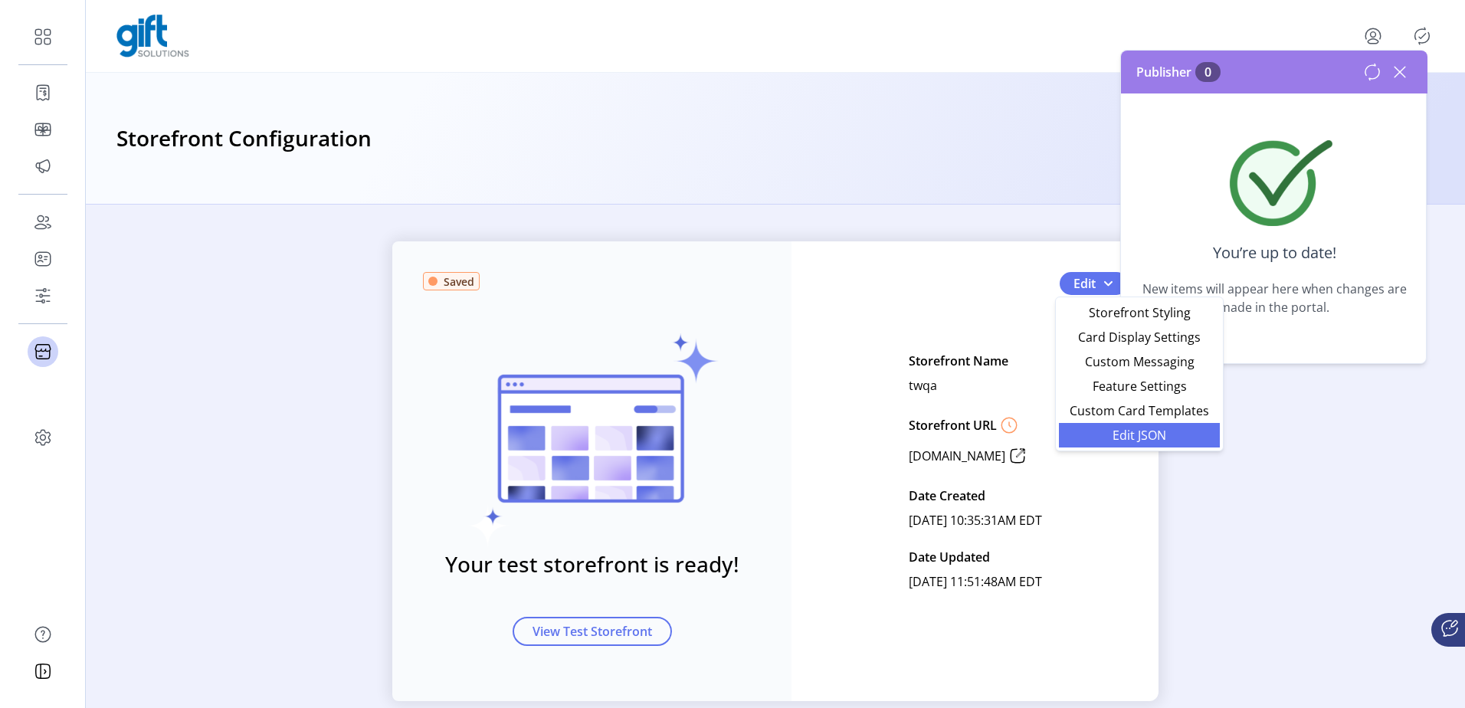
click at [1087, 442] on link "Edit JSON" at bounding box center [1139, 435] width 161 height 25
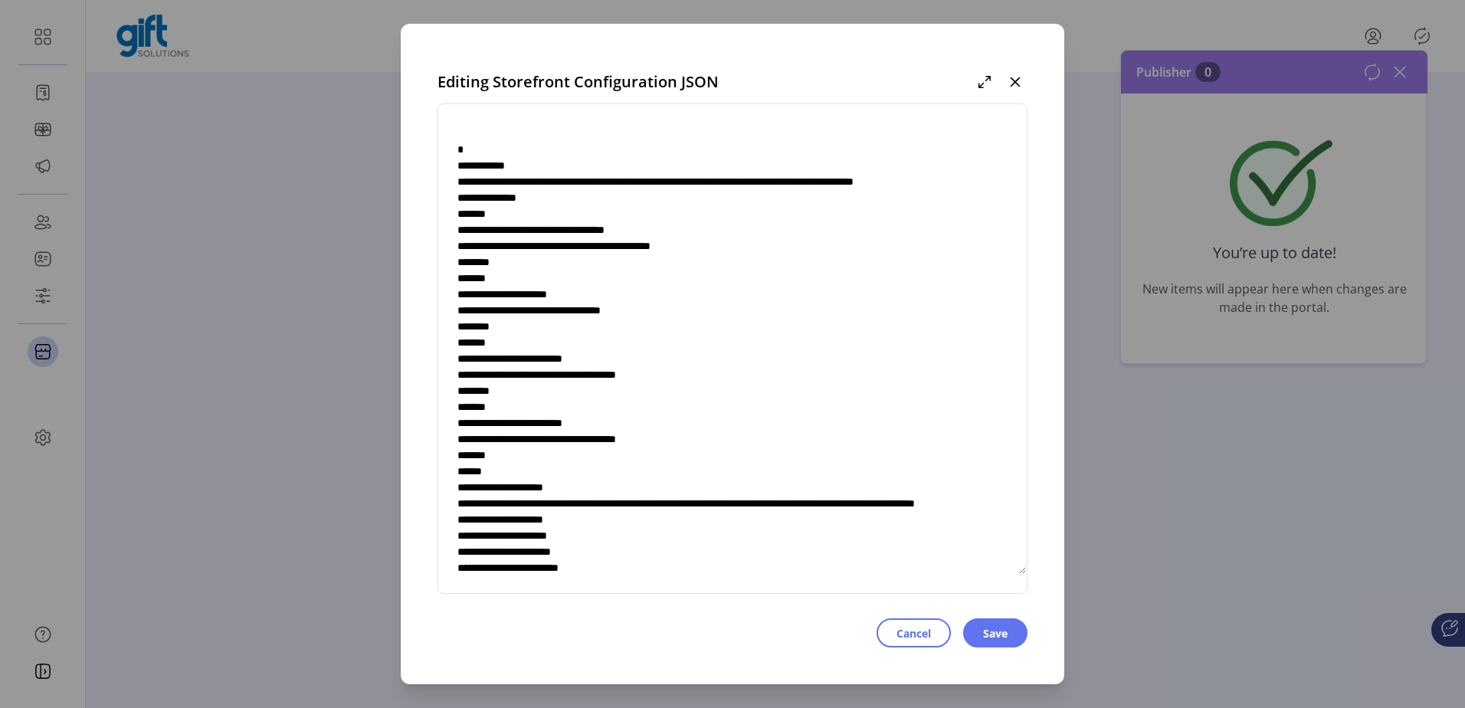
click at [814, 472] on textarea at bounding box center [732, 349] width 589 height 452
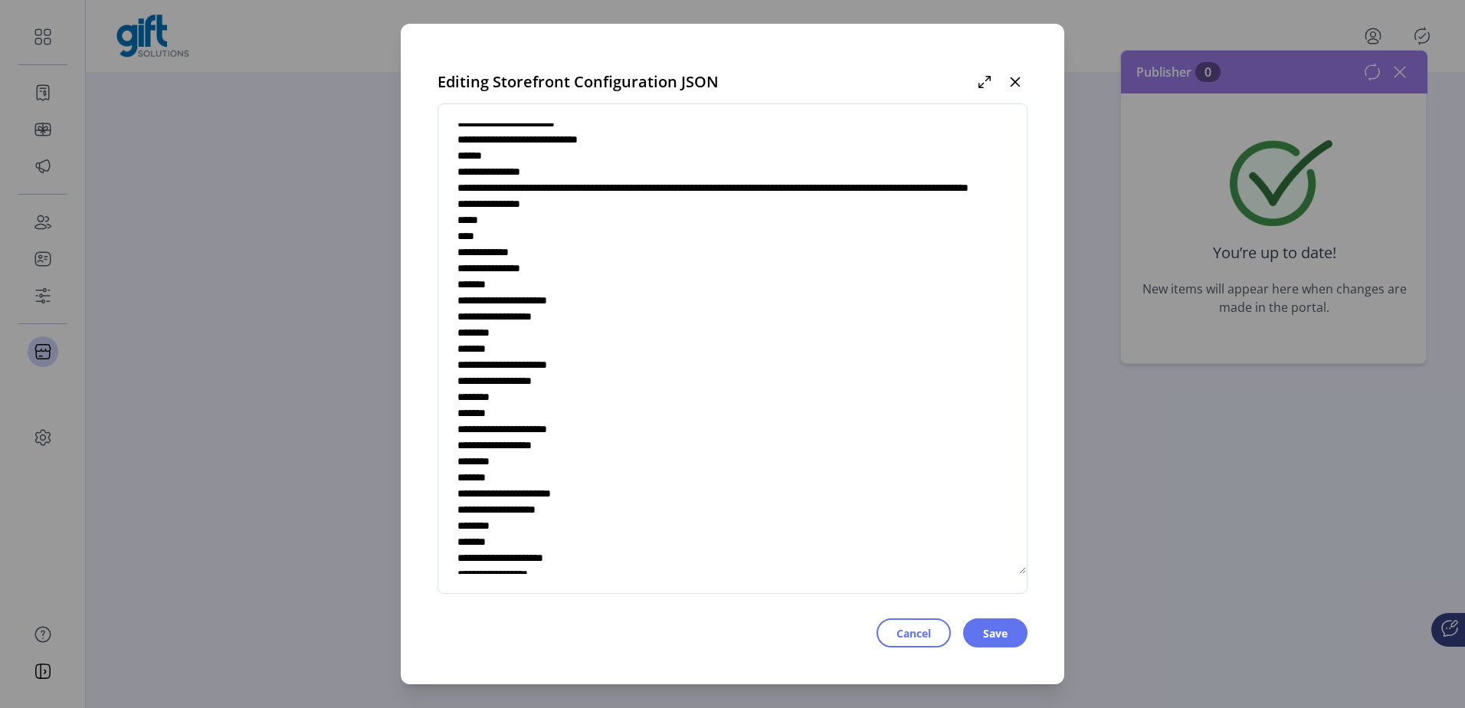
click at [585, 397] on textarea at bounding box center [732, 349] width 589 height 452
click at [579, 418] on textarea at bounding box center [732, 349] width 589 height 452
type textarea "**********"
click at [995, 630] on span "Save" at bounding box center [995, 633] width 25 height 16
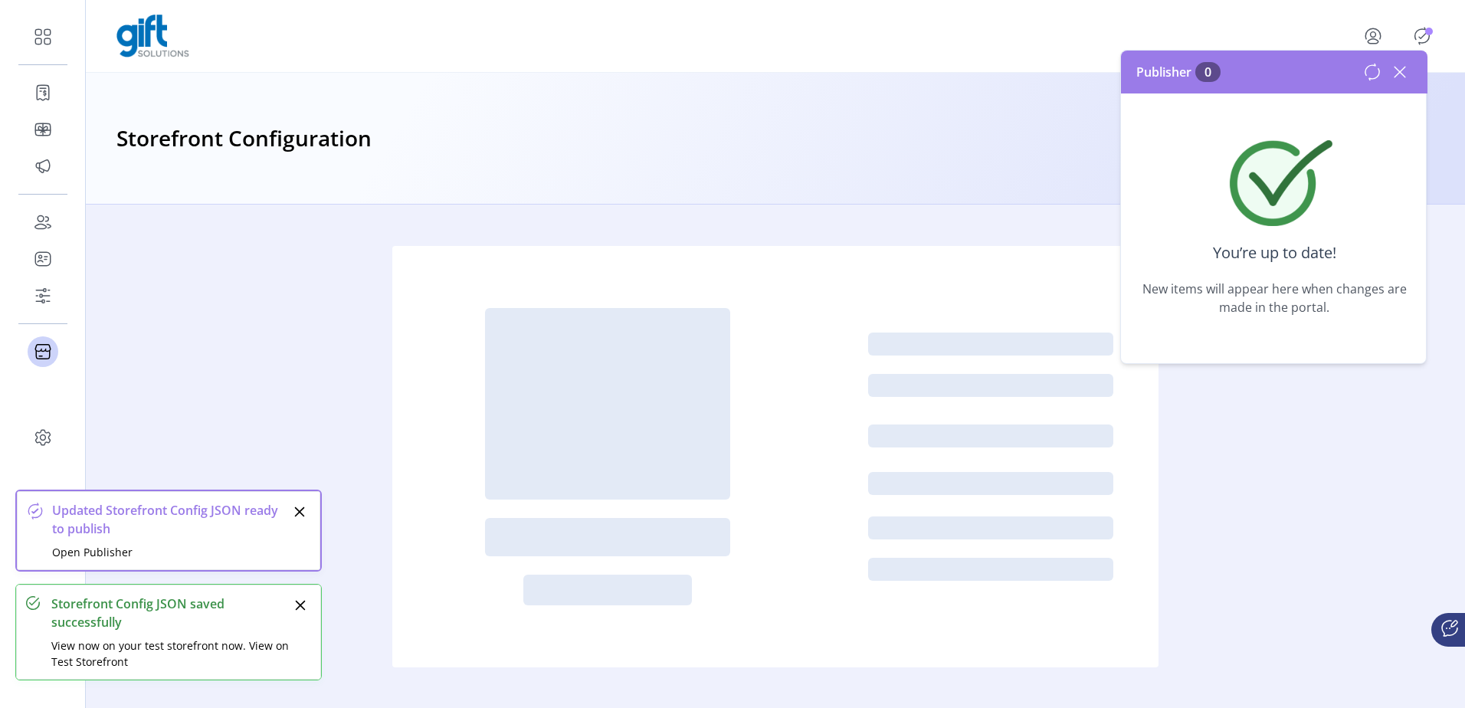
click at [1401, 68] on icon at bounding box center [1400, 72] width 25 height 25
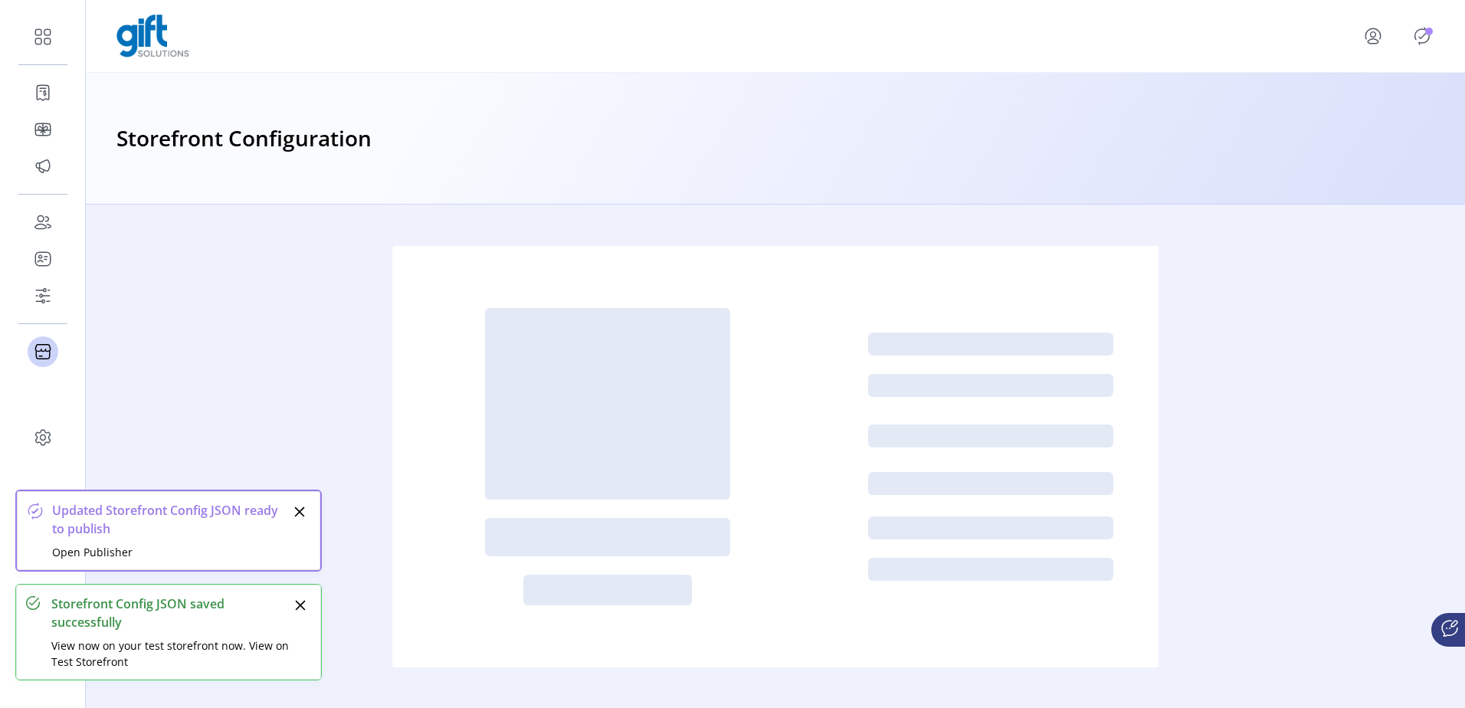
click at [1447, 24] on div at bounding box center [775, 36] width 1379 height 73
click at [1425, 31] on p-badge "Publisher Panel" at bounding box center [1429, 32] width 8 height 8
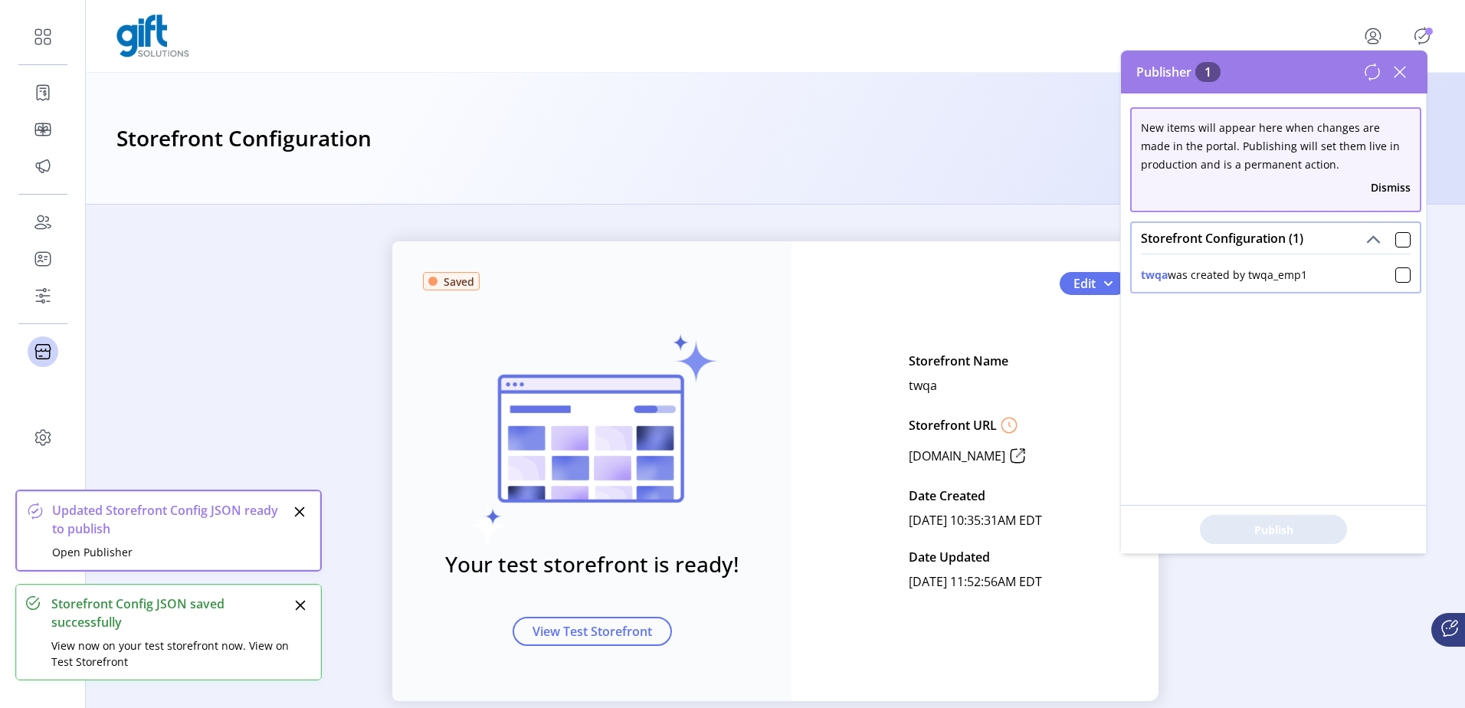
click at [1397, 227] on div "Storefront Configuration (1)" at bounding box center [1276, 238] width 288 height 31
click at [1396, 238] on div at bounding box center [1403, 239] width 15 height 15
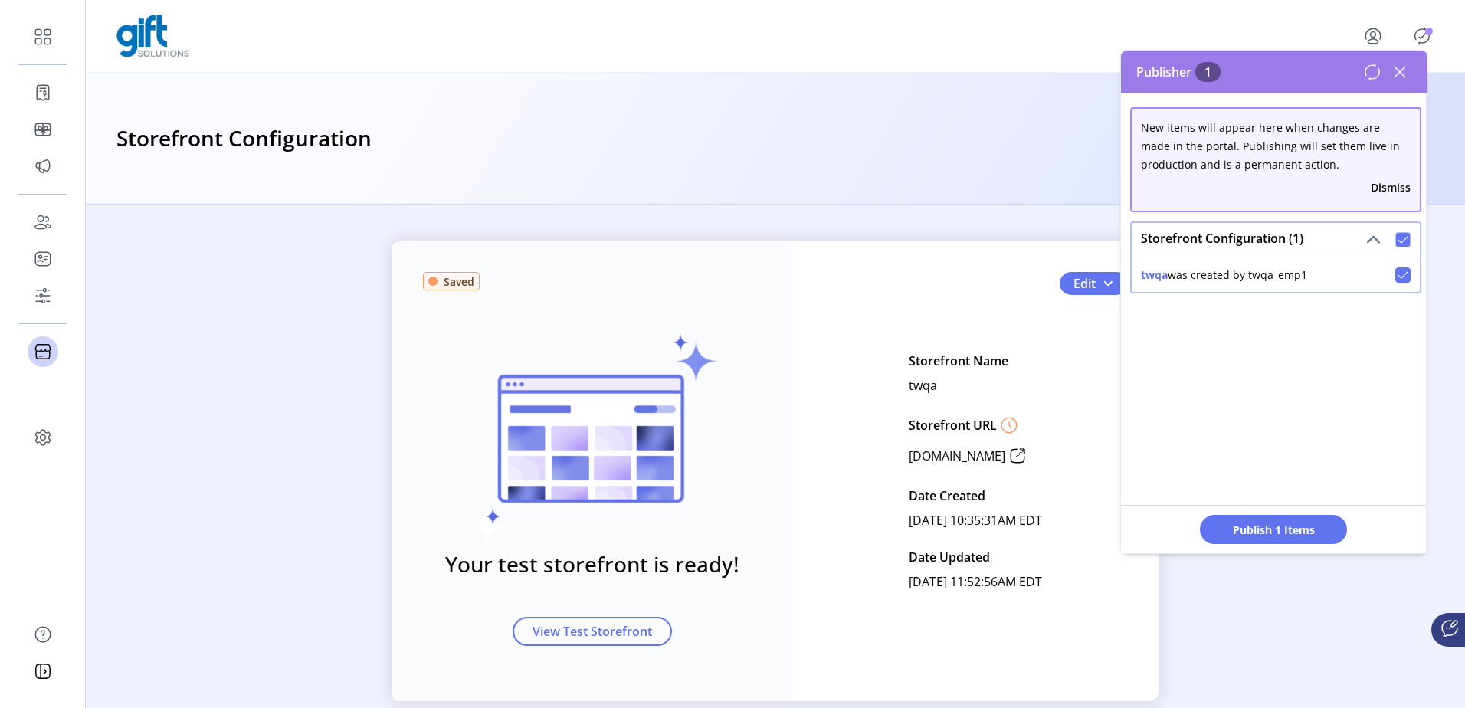
scroll to position [9, 5]
click at [1288, 526] on span "Publish 1 Items" at bounding box center [1273, 530] width 107 height 16
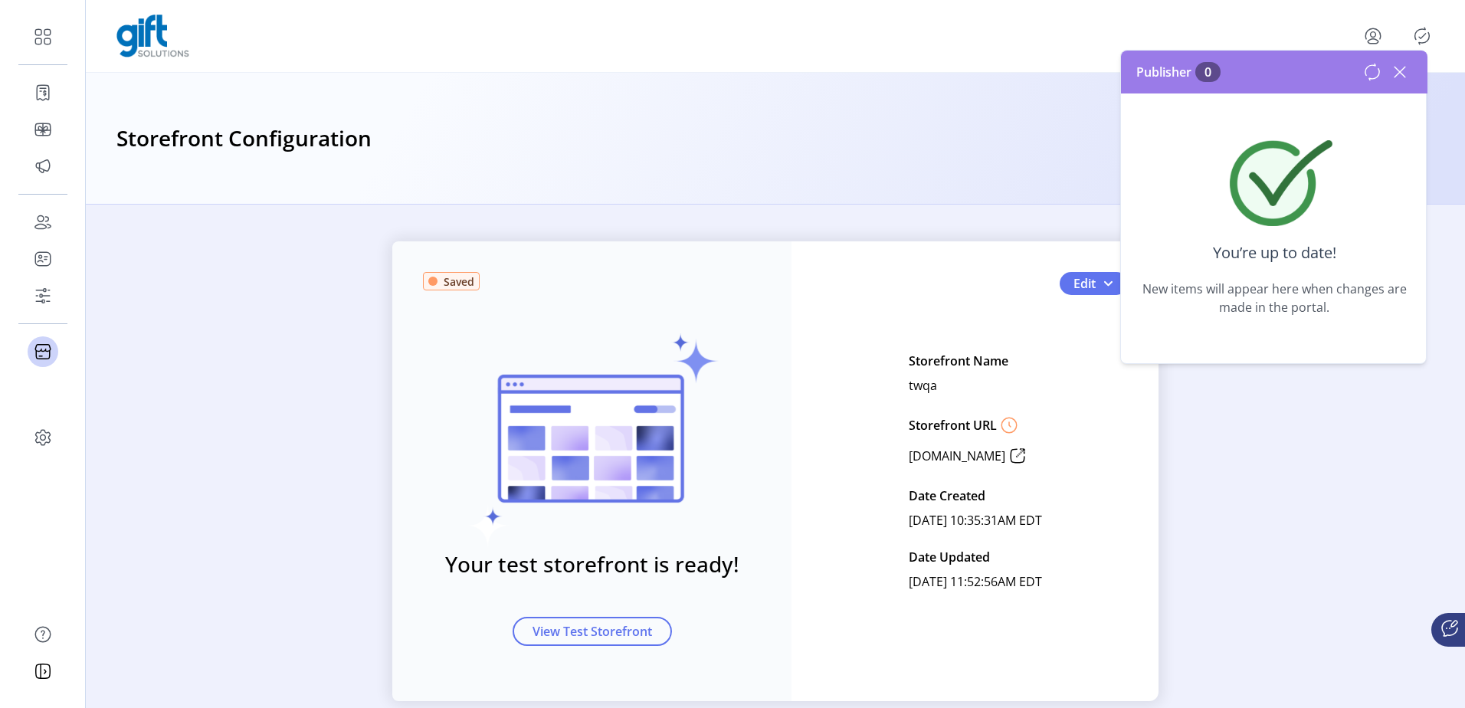
click at [896, 89] on div "Storefront Configuration" at bounding box center [775, 139] width 1379 height 132
click at [1402, 74] on icon at bounding box center [1400, 72] width 11 height 11
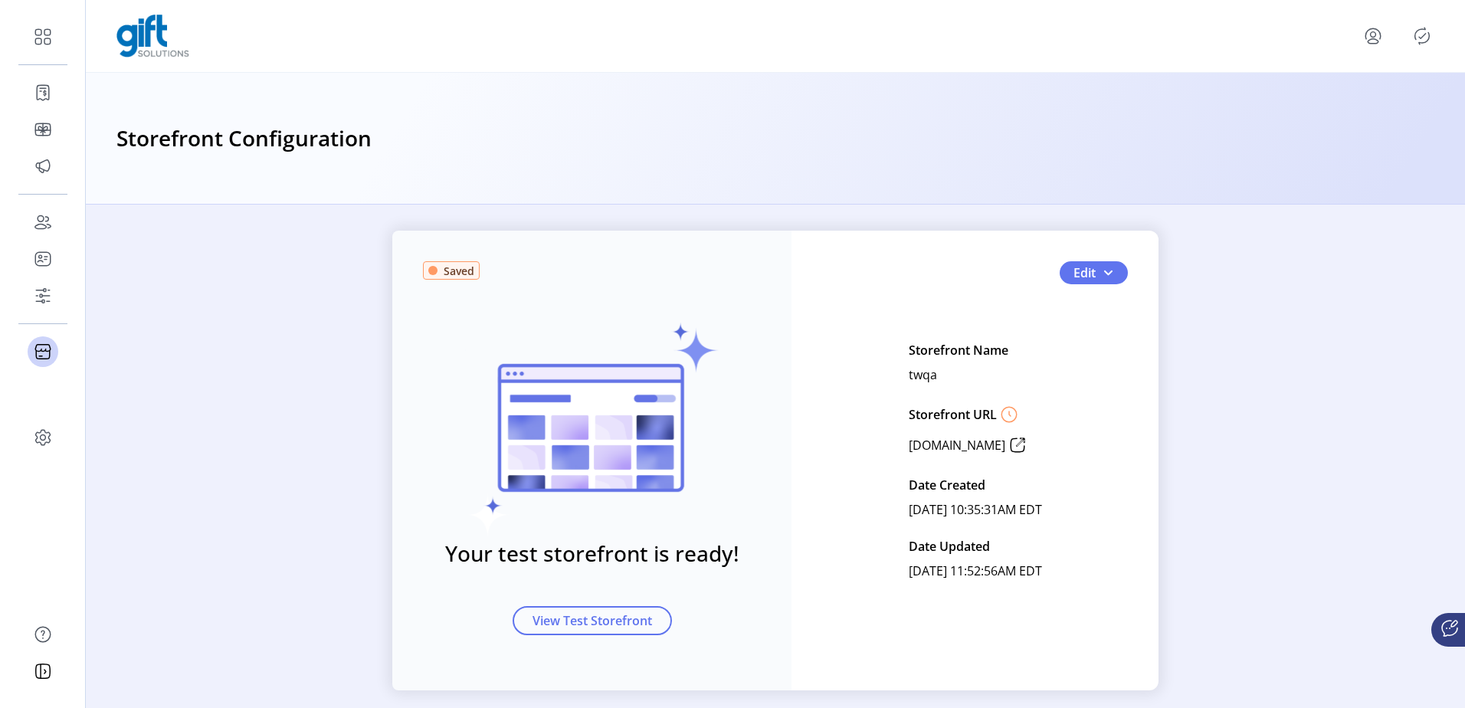
scroll to position [0, 0]
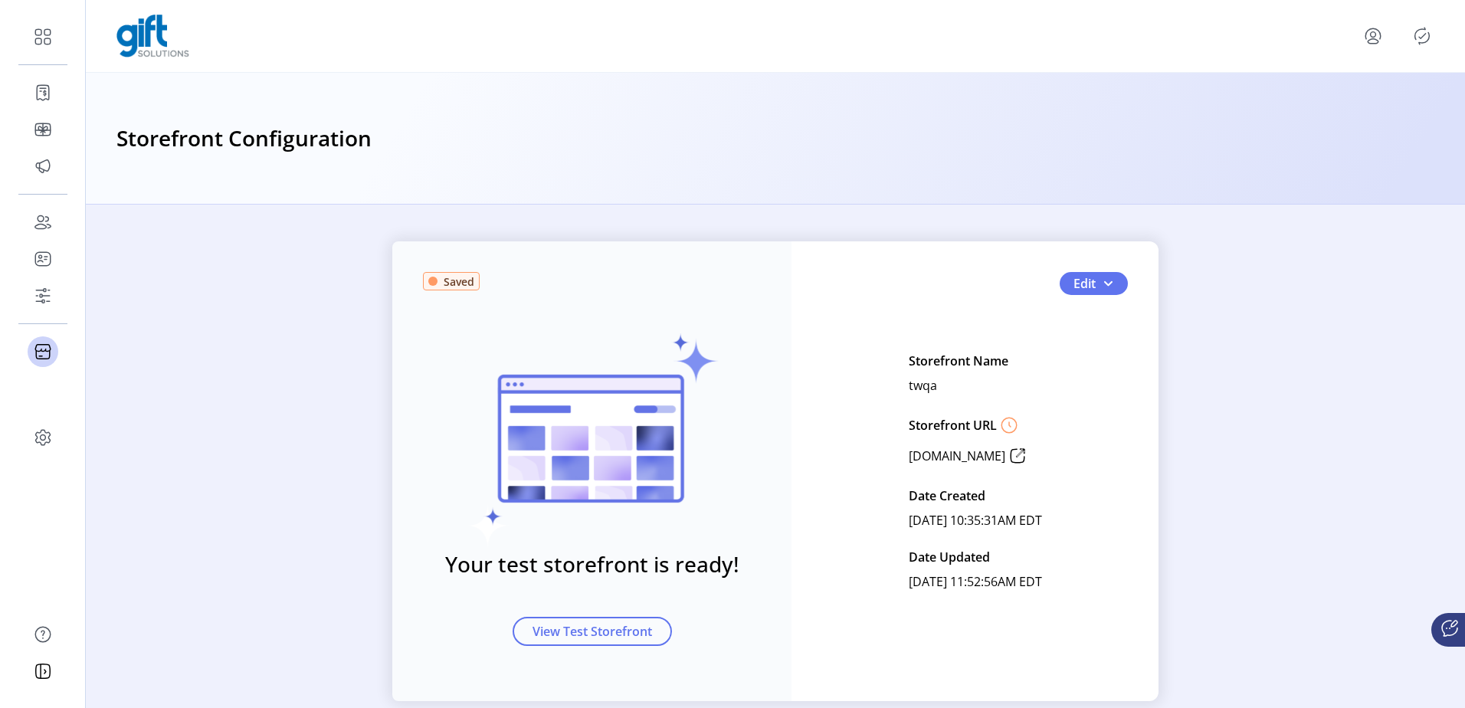
click at [1424, 39] on icon "Publisher Panel" at bounding box center [1422, 36] width 25 height 25
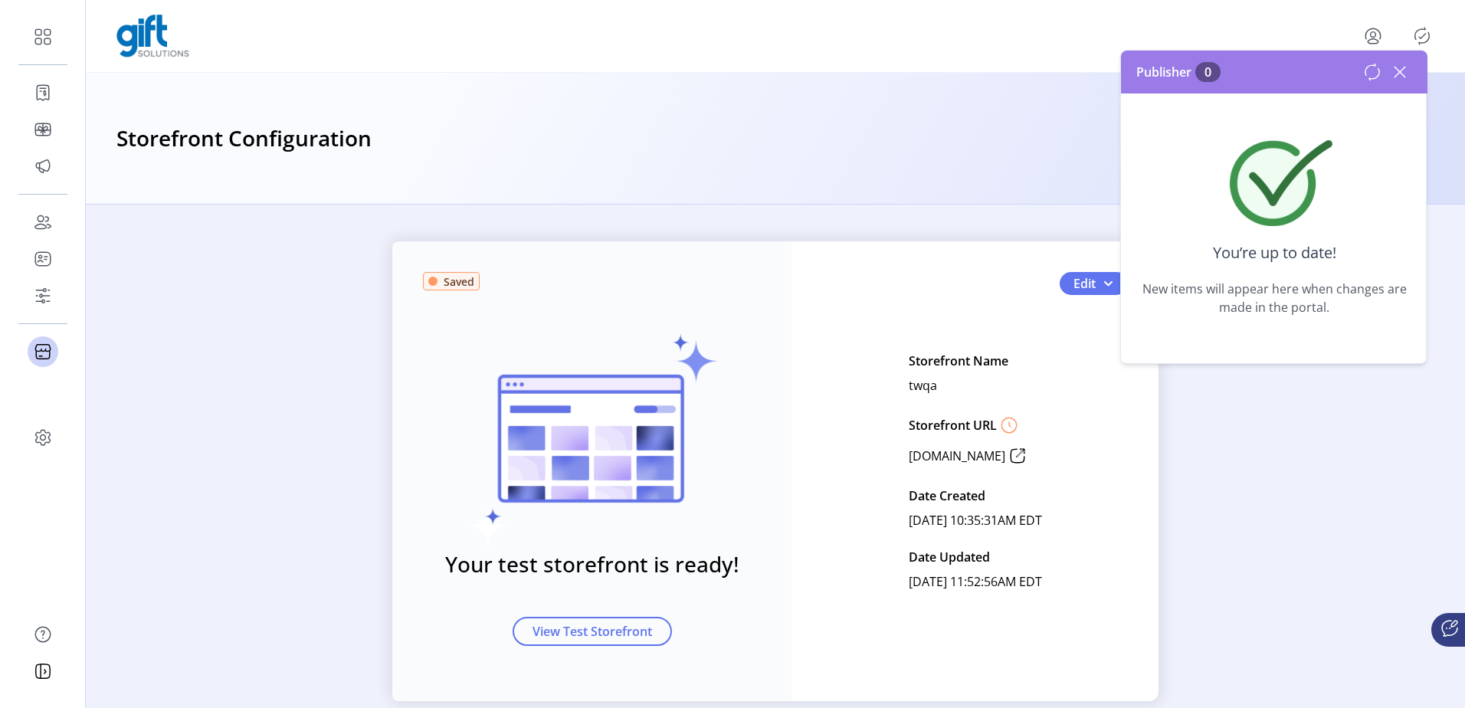
click at [1424, 39] on icon "Publisher Panel" at bounding box center [1422, 36] width 25 height 25
click at [1403, 64] on icon at bounding box center [1400, 72] width 25 height 25
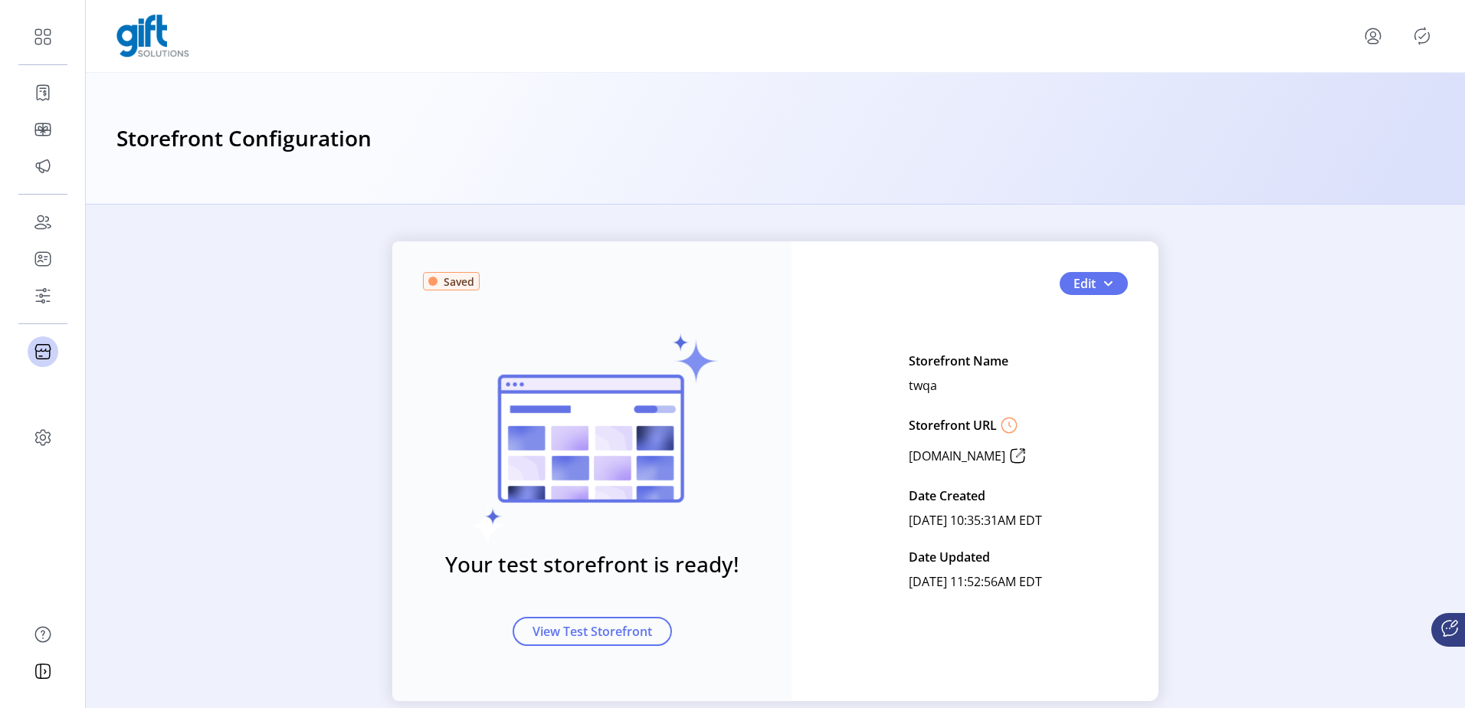
click at [1422, 35] on icon "Publisher Panel" at bounding box center [1422, 36] width 25 height 25
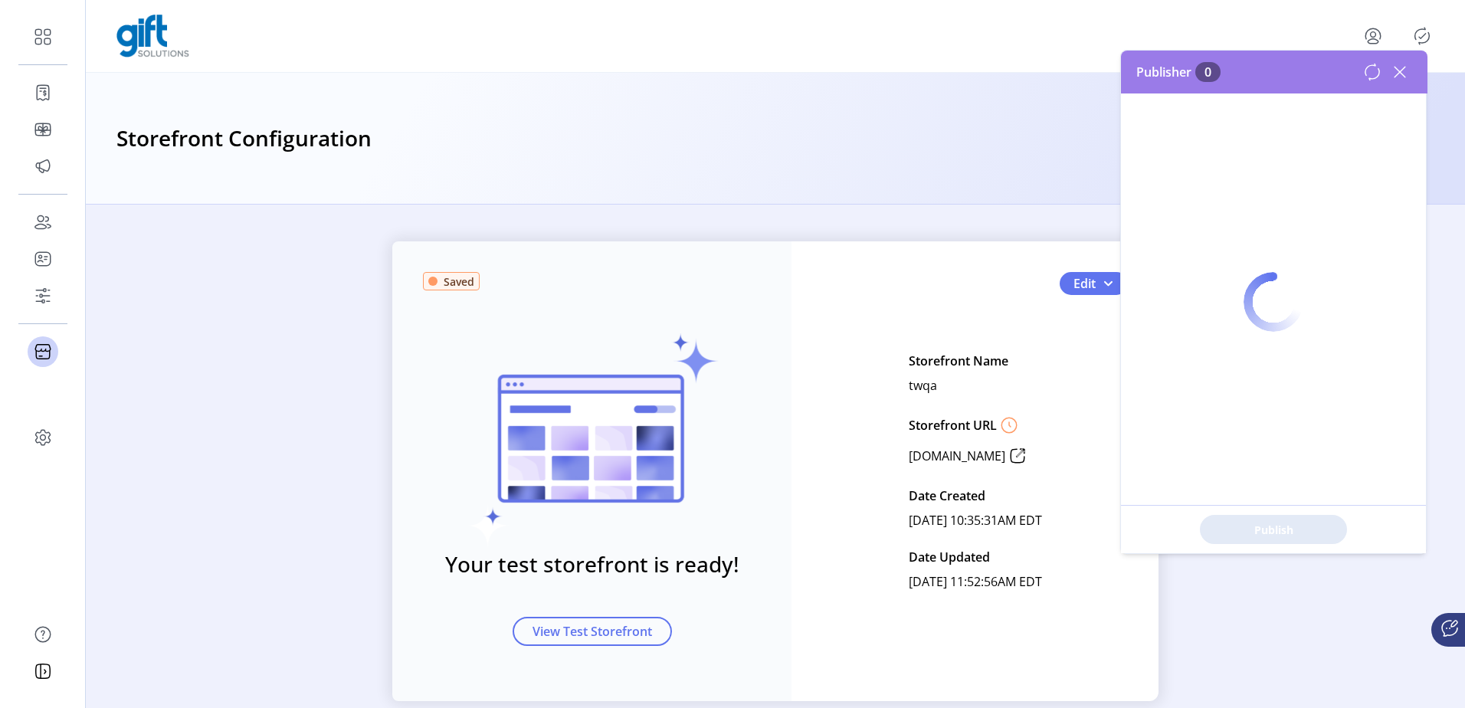
click at [921, 285] on div "Saved Your test storefront is ready! View Test Storefront Edit Storefront Name …" at bounding box center [775, 471] width 766 height 460
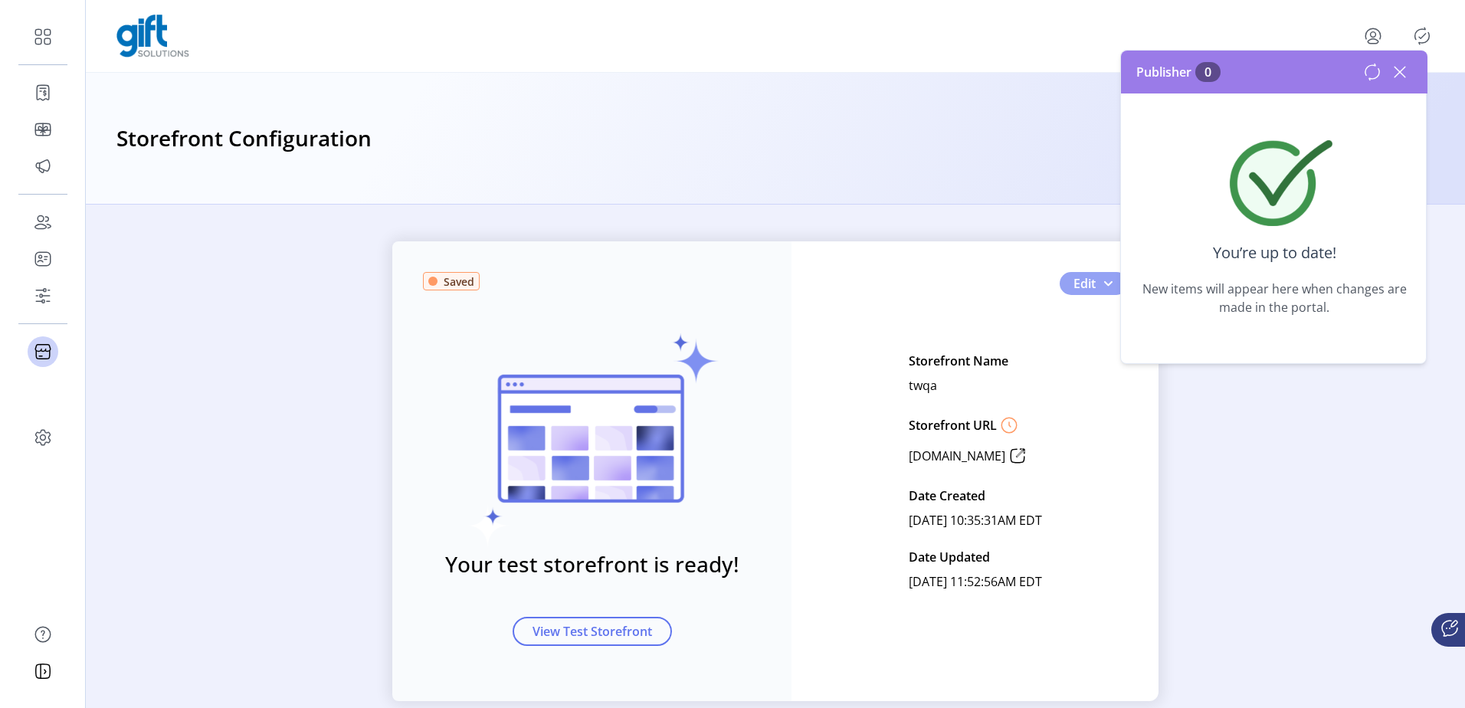
click at [1084, 285] on span "Edit" at bounding box center [1085, 283] width 22 height 18
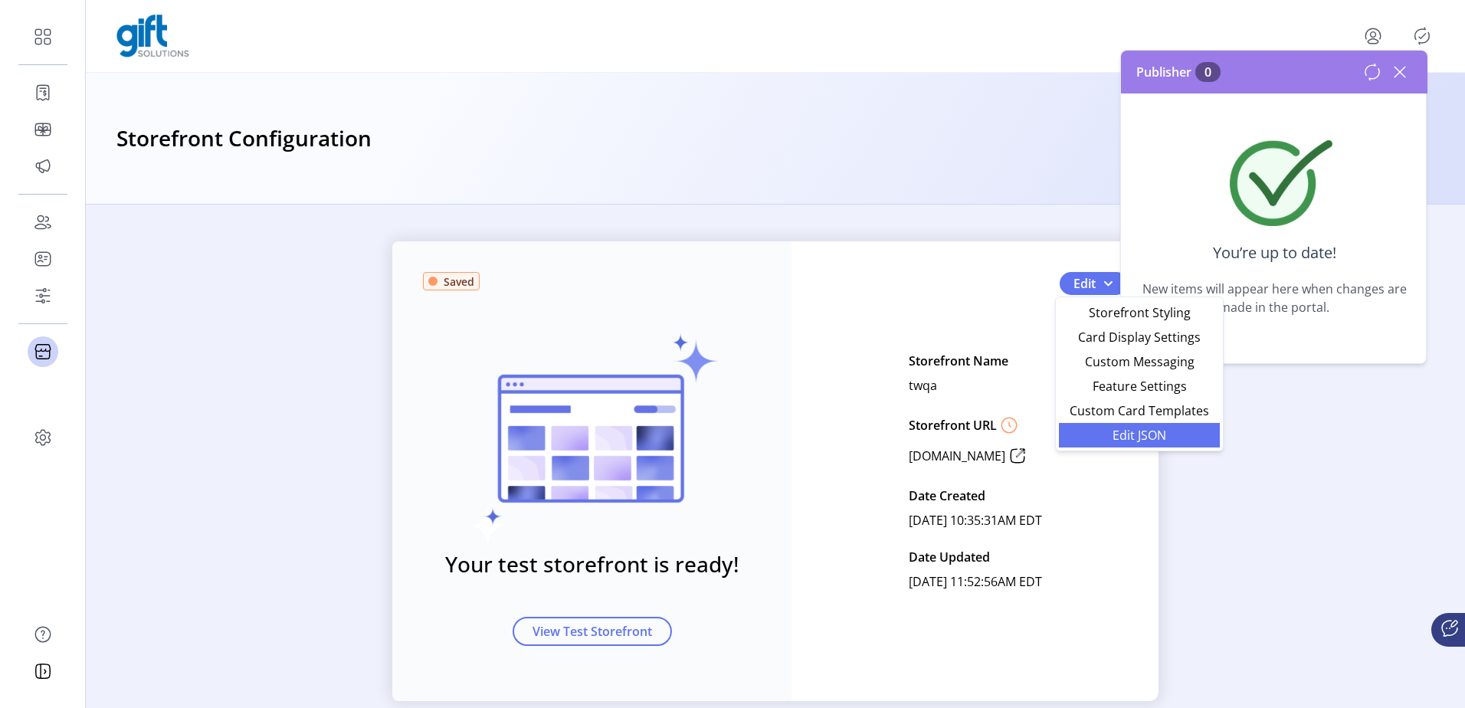
click at [1110, 441] on link "Edit JSON" at bounding box center [1139, 435] width 161 height 25
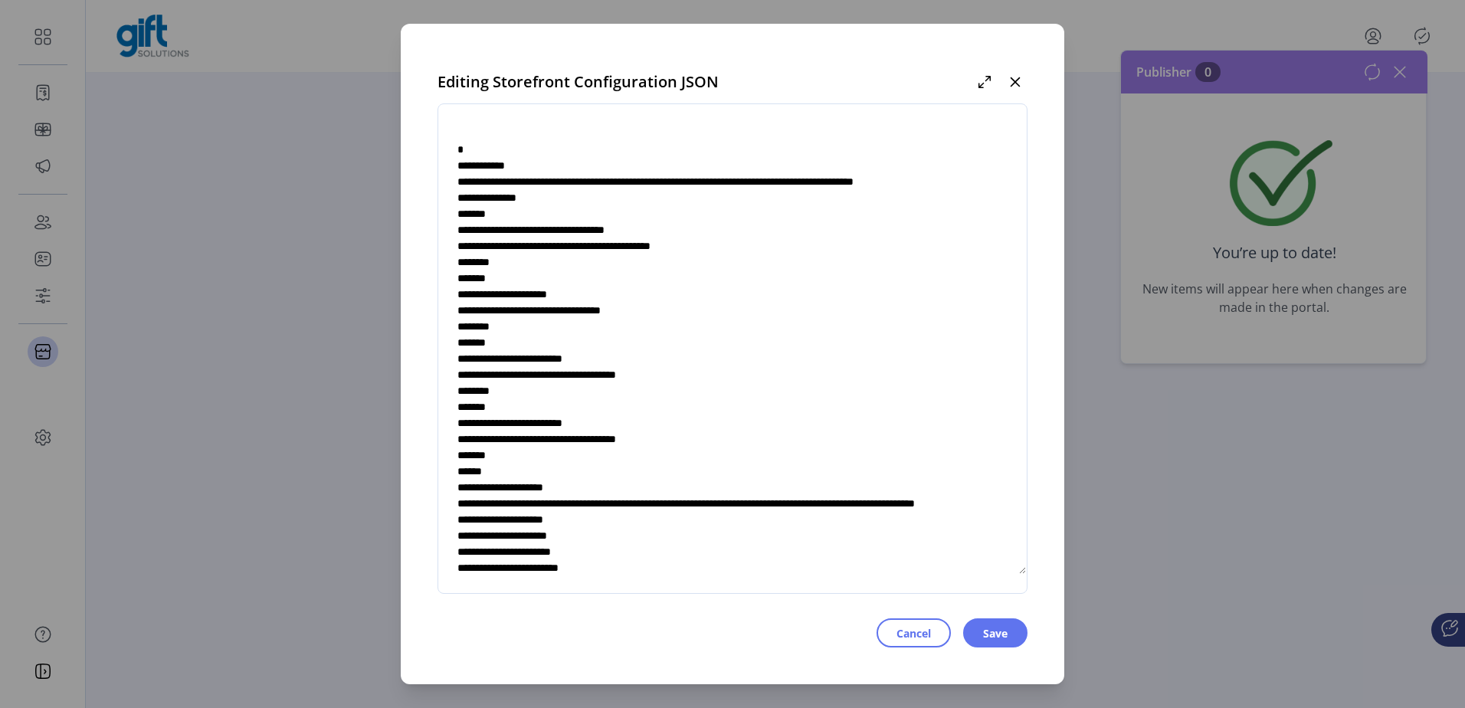
click at [769, 433] on textarea at bounding box center [732, 349] width 589 height 452
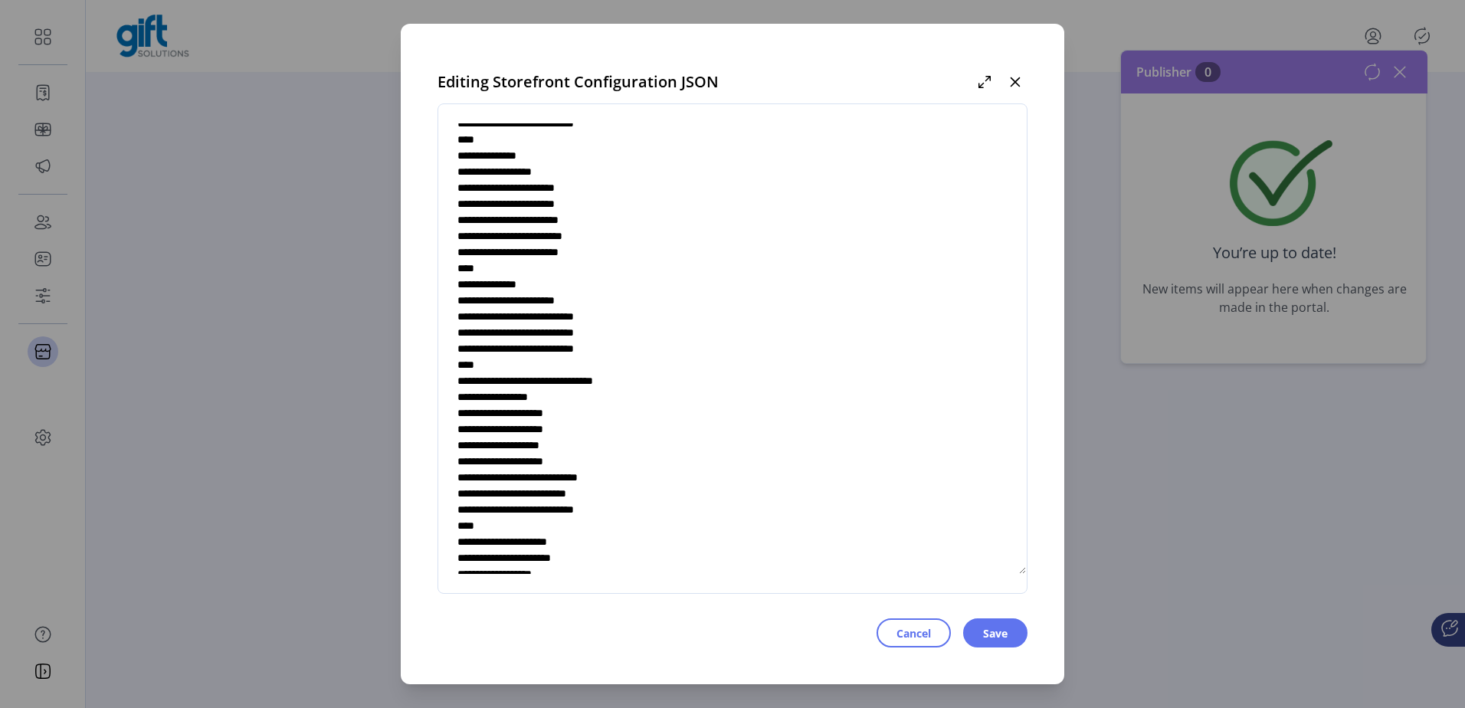
click at [560, 366] on textarea at bounding box center [732, 349] width 589 height 452
drag, startPoint x: 548, startPoint y: 364, endPoint x: 578, endPoint y: 369, distance: 30.2
click at [578, 369] on textarea at bounding box center [732, 349] width 589 height 452
drag, startPoint x: 586, startPoint y: 378, endPoint x: 611, endPoint y: 385, distance: 26.4
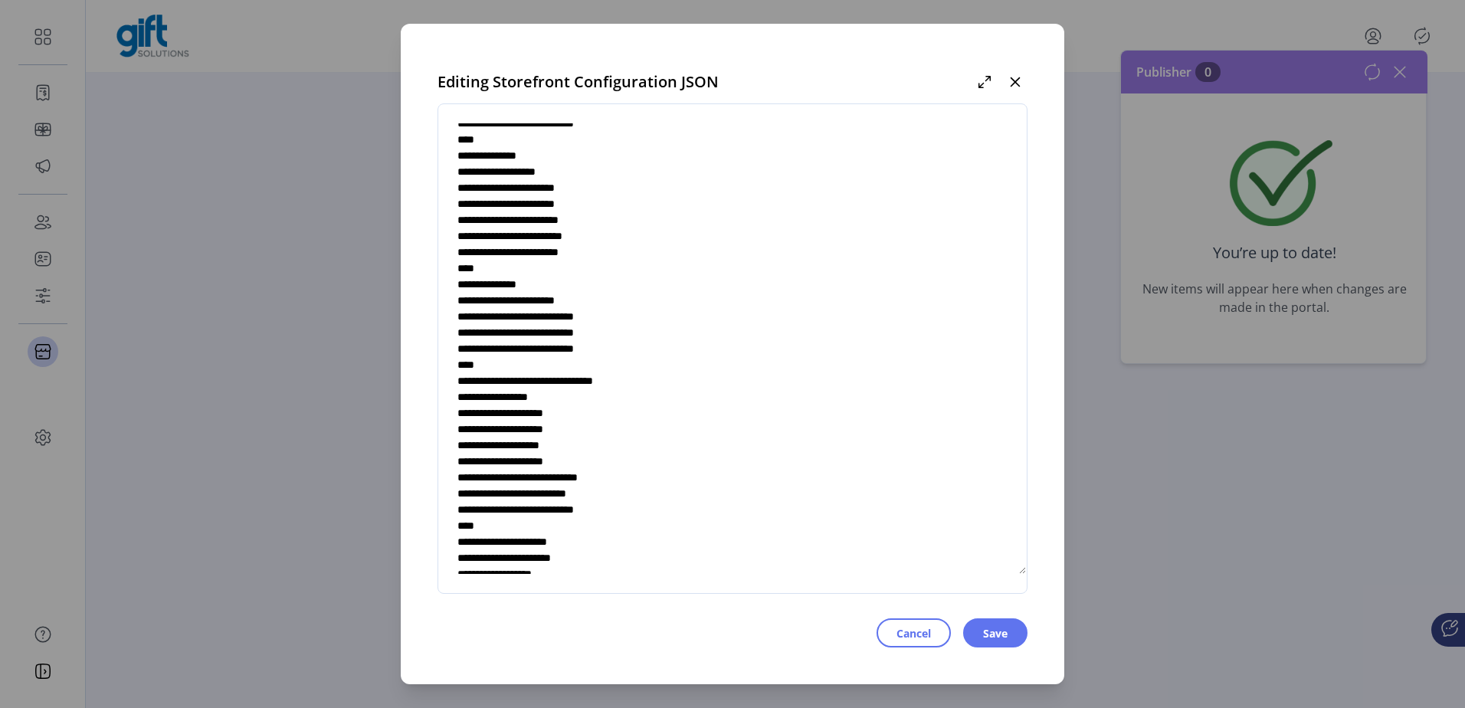
click at [611, 385] on textarea at bounding box center [732, 349] width 589 height 452
paste textarea "*"
click at [604, 399] on textarea at bounding box center [732, 349] width 589 height 452
paste textarea "*"
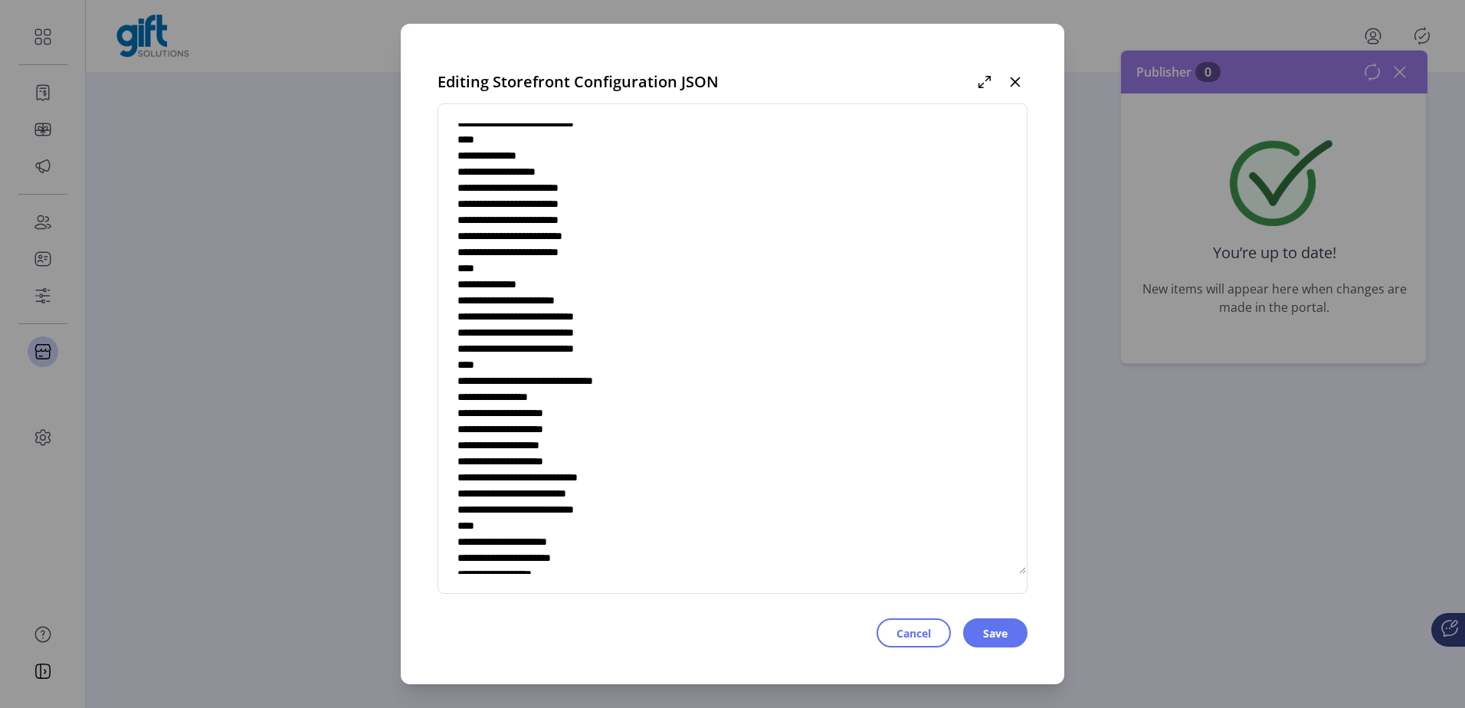
click at [604, 415] on textarea at bounding box center [732, 349] width 589 height 452
paste textarea "*"
click at [609, 431] on textarea at bounding box center [732, 349] width 589 height 452
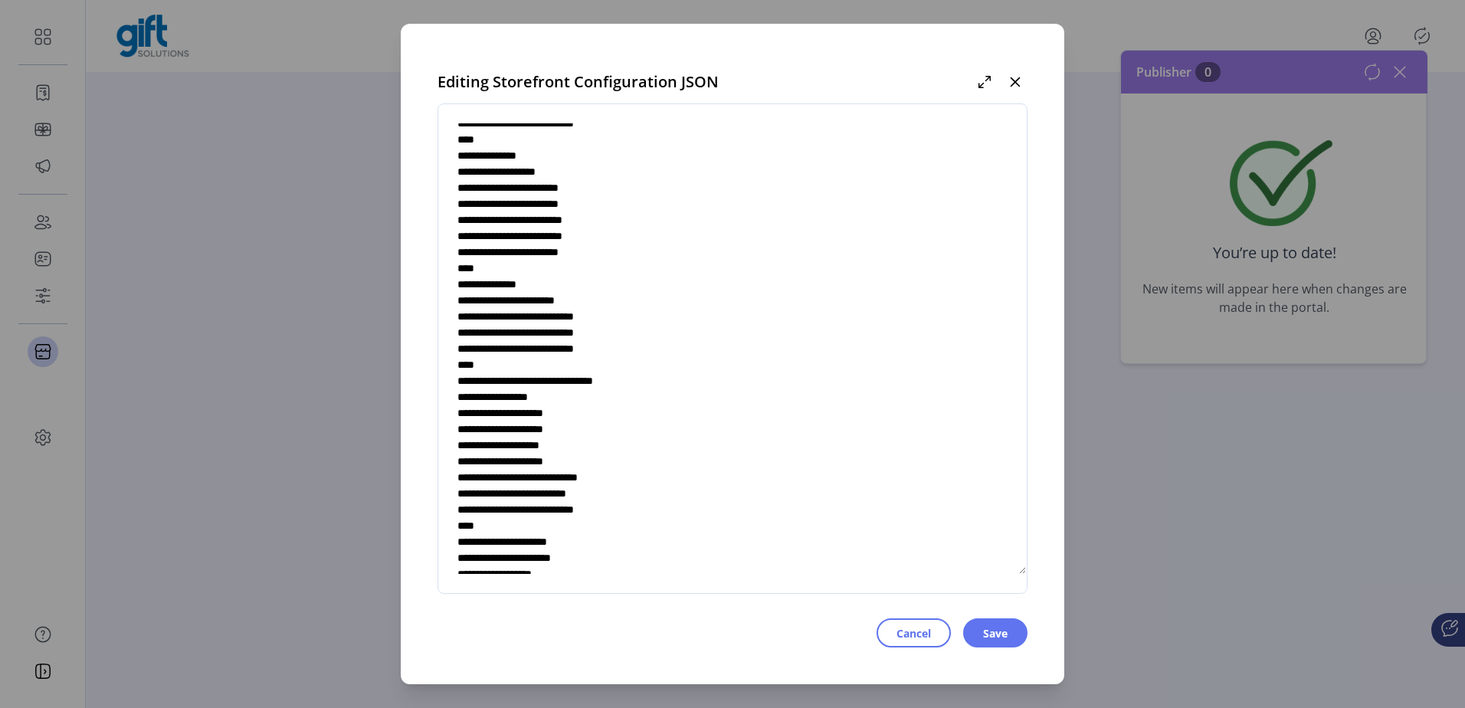
paste textarea "*"
click at [610, 442] on textarea at bounding box center [732, 349] width 589 height 452
paste textarea "*"
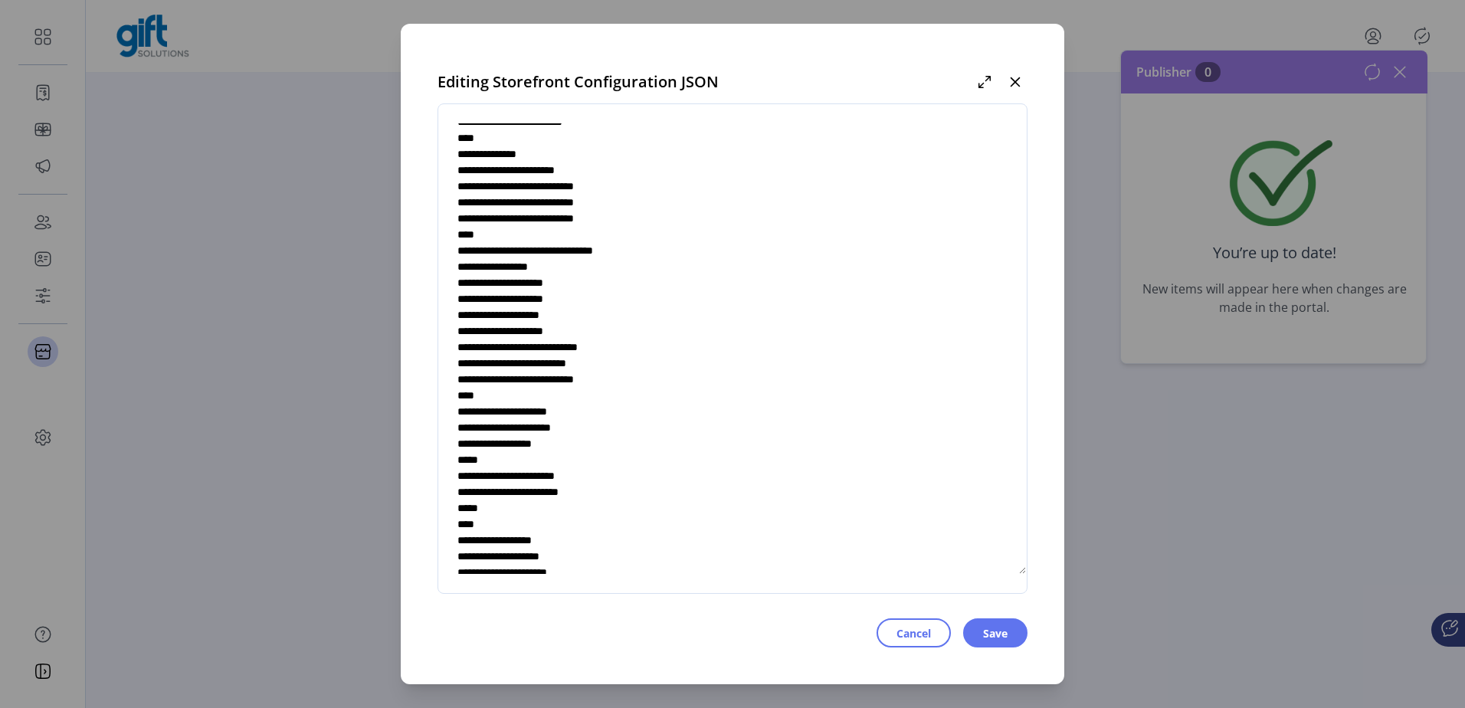
scroll to position [4621, 0]
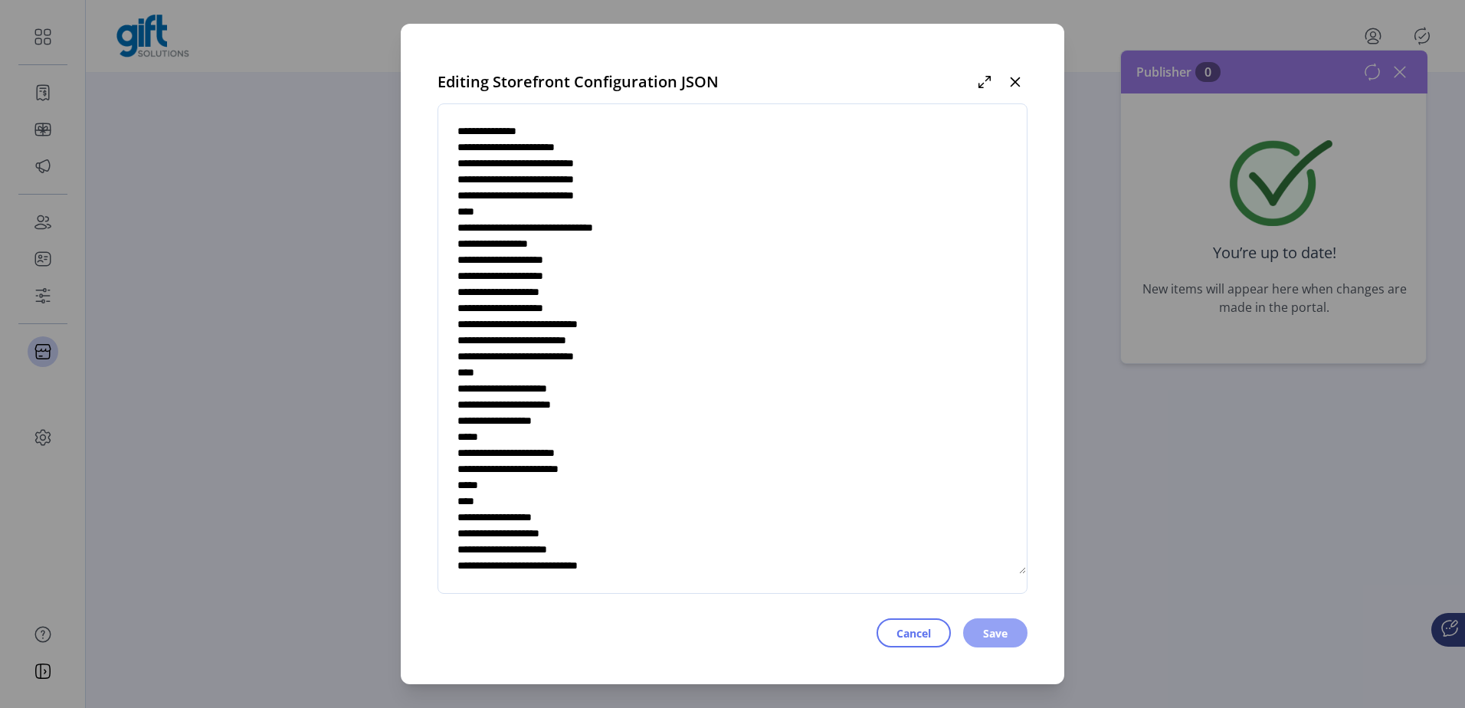
type textarea "**********"
click at [984, 629] on span "Save" at bounding box center [995, 633] width 25 height 16
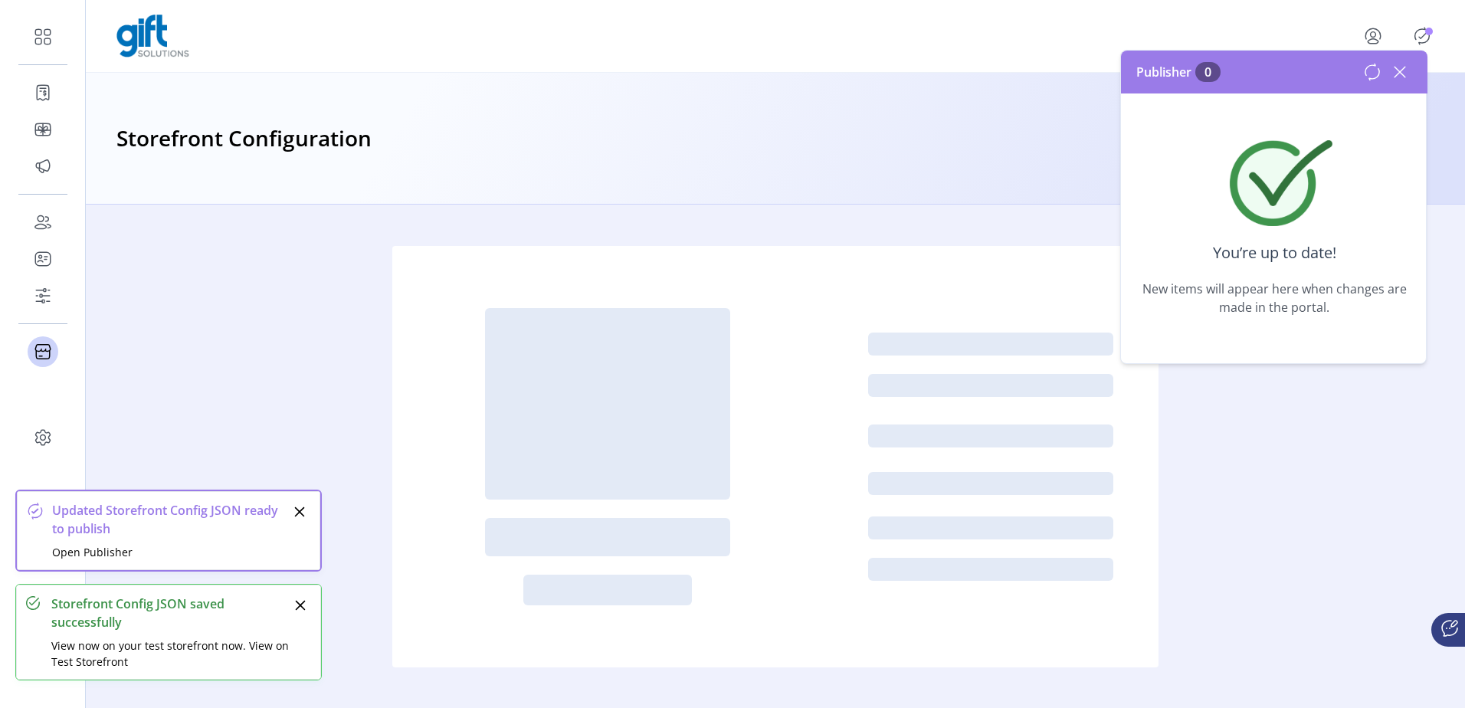
click at [1400, 72] on icon at bounding box center [1400, 72] width 11 height 11
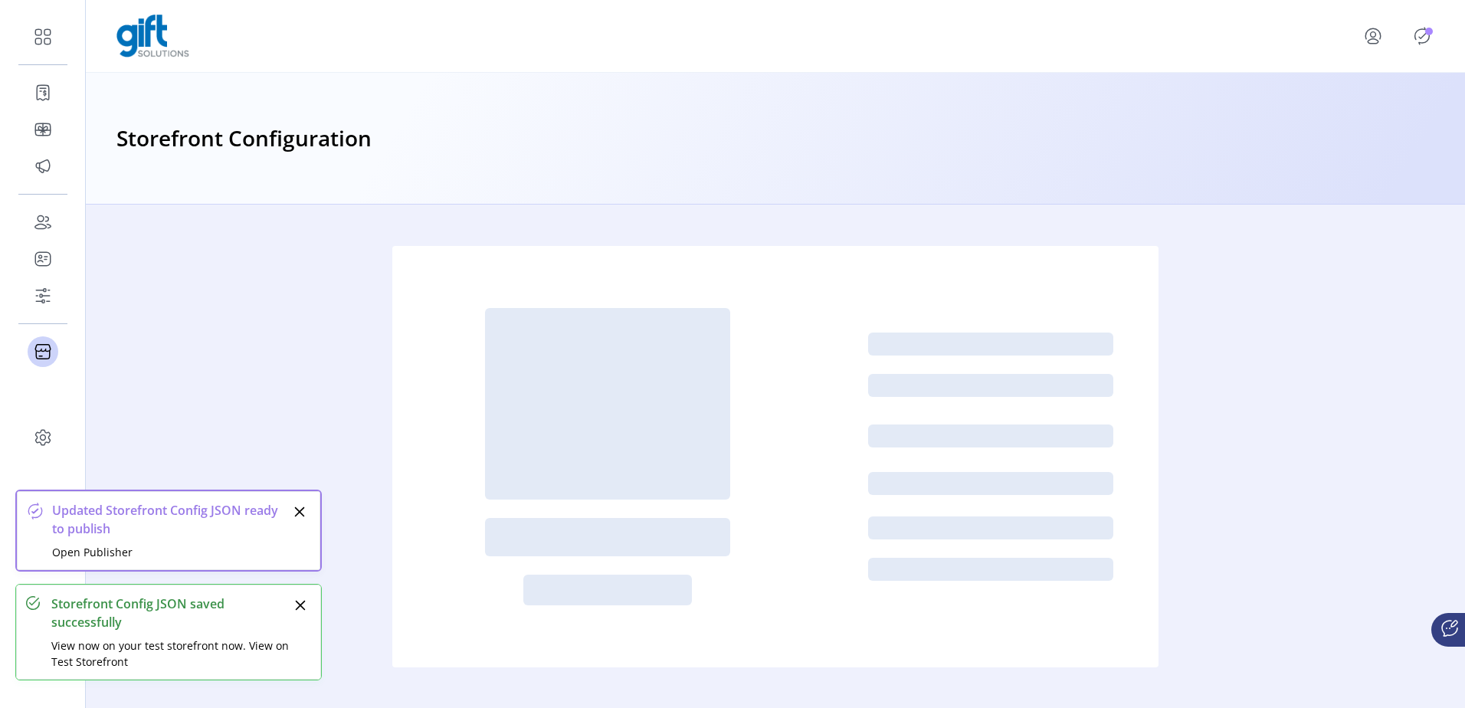
click at [1423, 34] on icon "Publisher Panel" at bounding box center [1422, 36] width 25 height 25
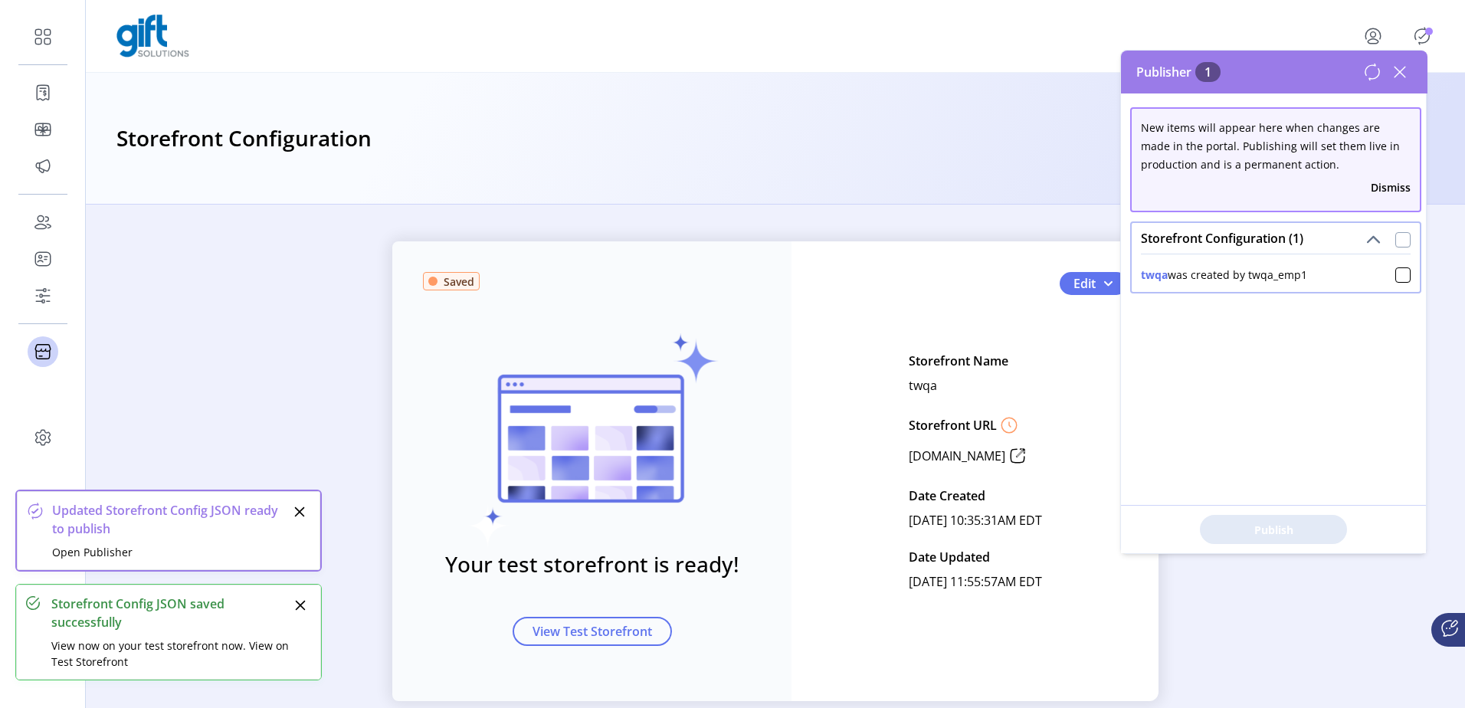
click at [1396, 243] on div at bounding box center [1403, 239] width 15 height 15
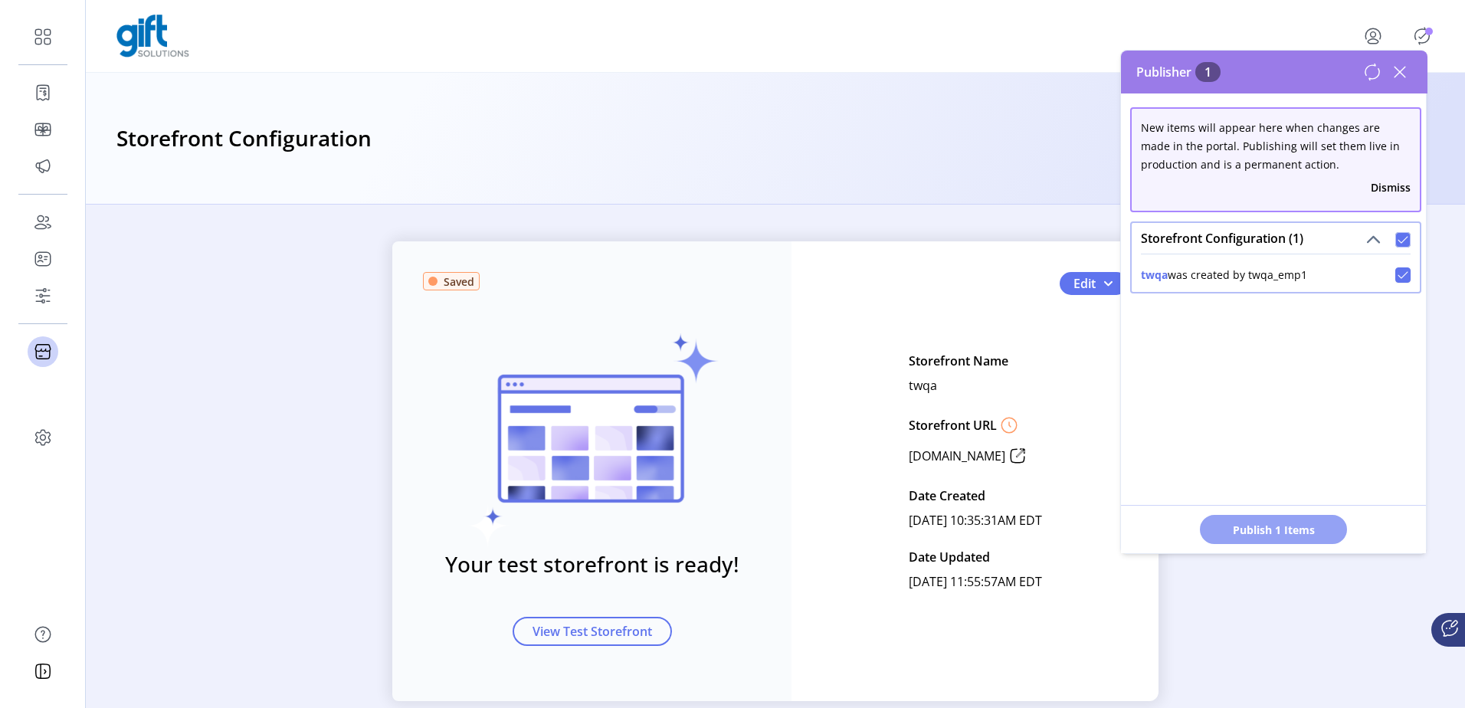
click at [1299, 533] on span "Publish 1 Items" at bounding box center [1273, 530] width 107 height 16
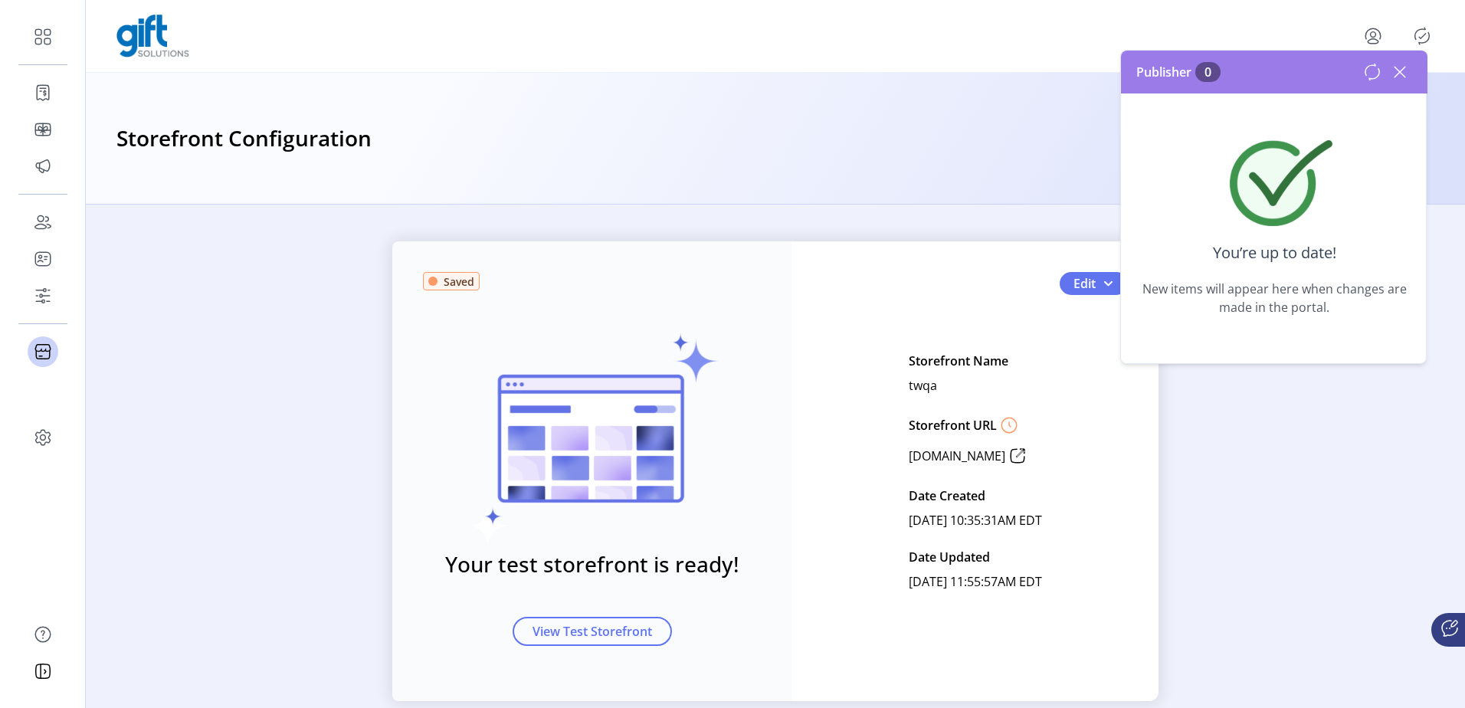
click at [1399, 73] on icon at bounding box center [1400, 72] width 11 height 11
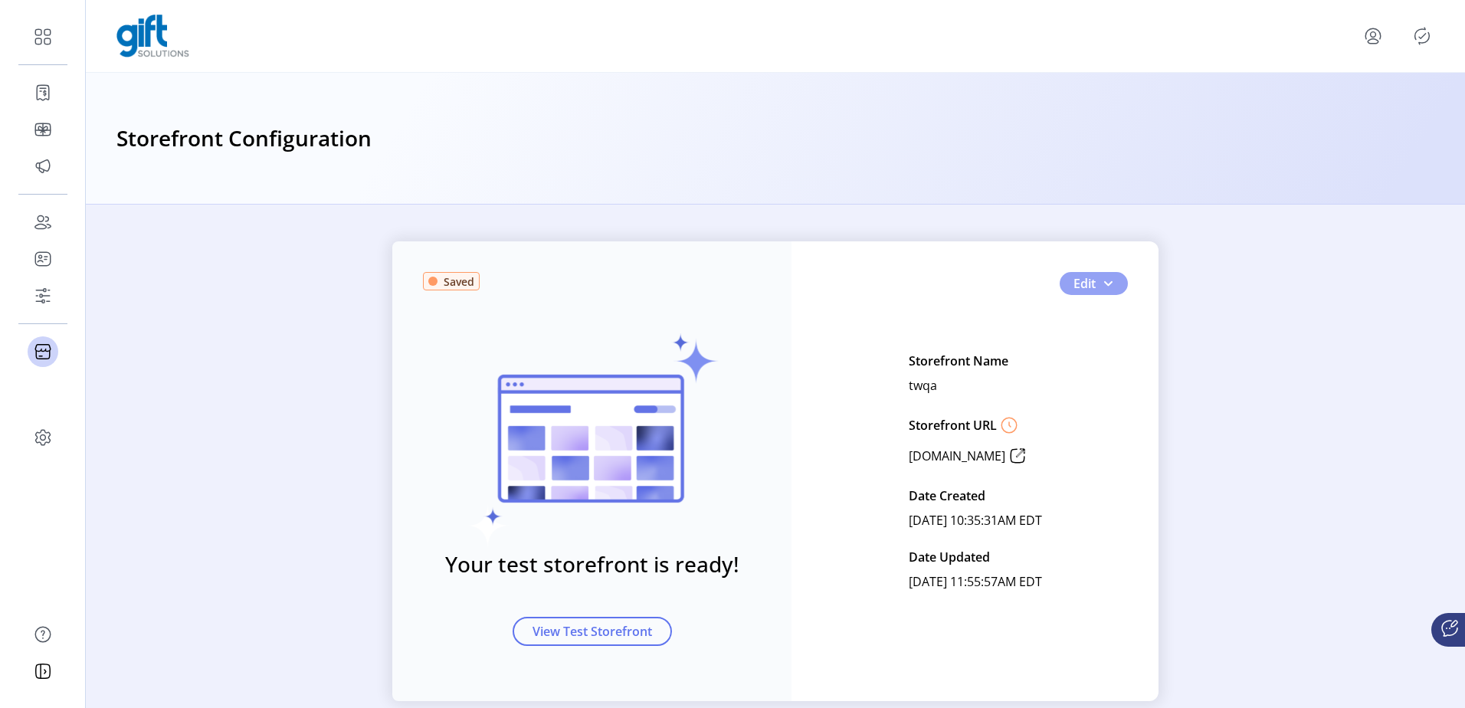
click at [1114, 281] on button "Edit" at bounding box center [1094, 283] width 68 height 23
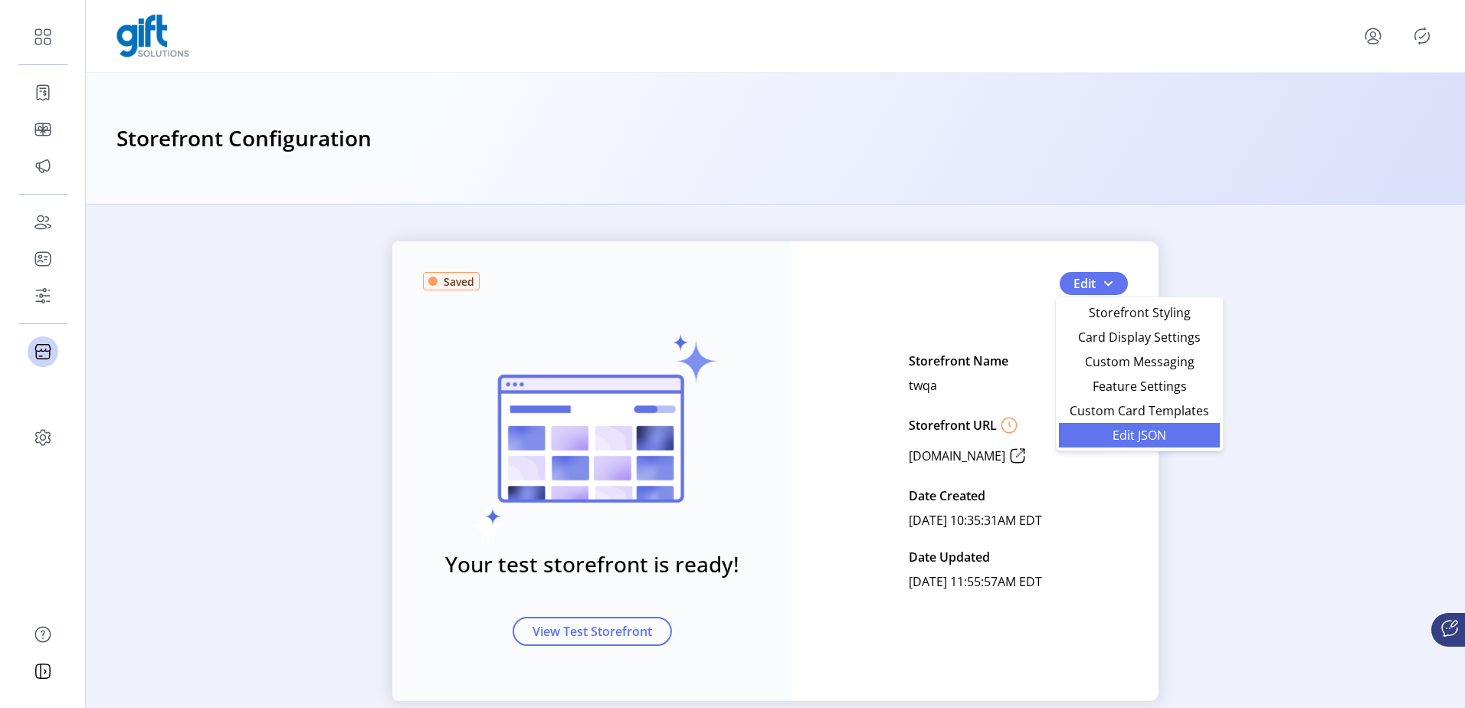
click at [1113, 440] on span "Edit JSON" at bounding box center [1139, 435] width 143 height 12
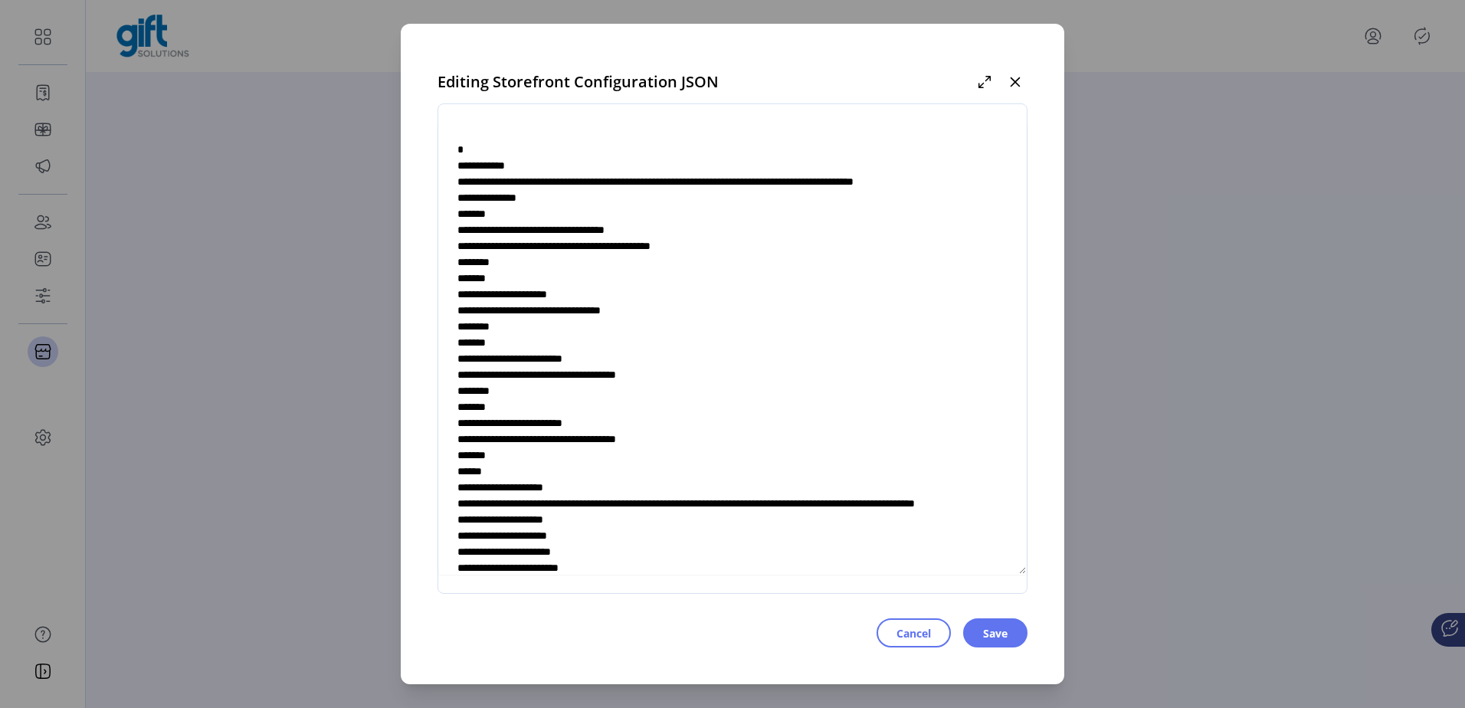
click at [739, 326] on textarea at bounding box center [732, 349] width 589 height 452
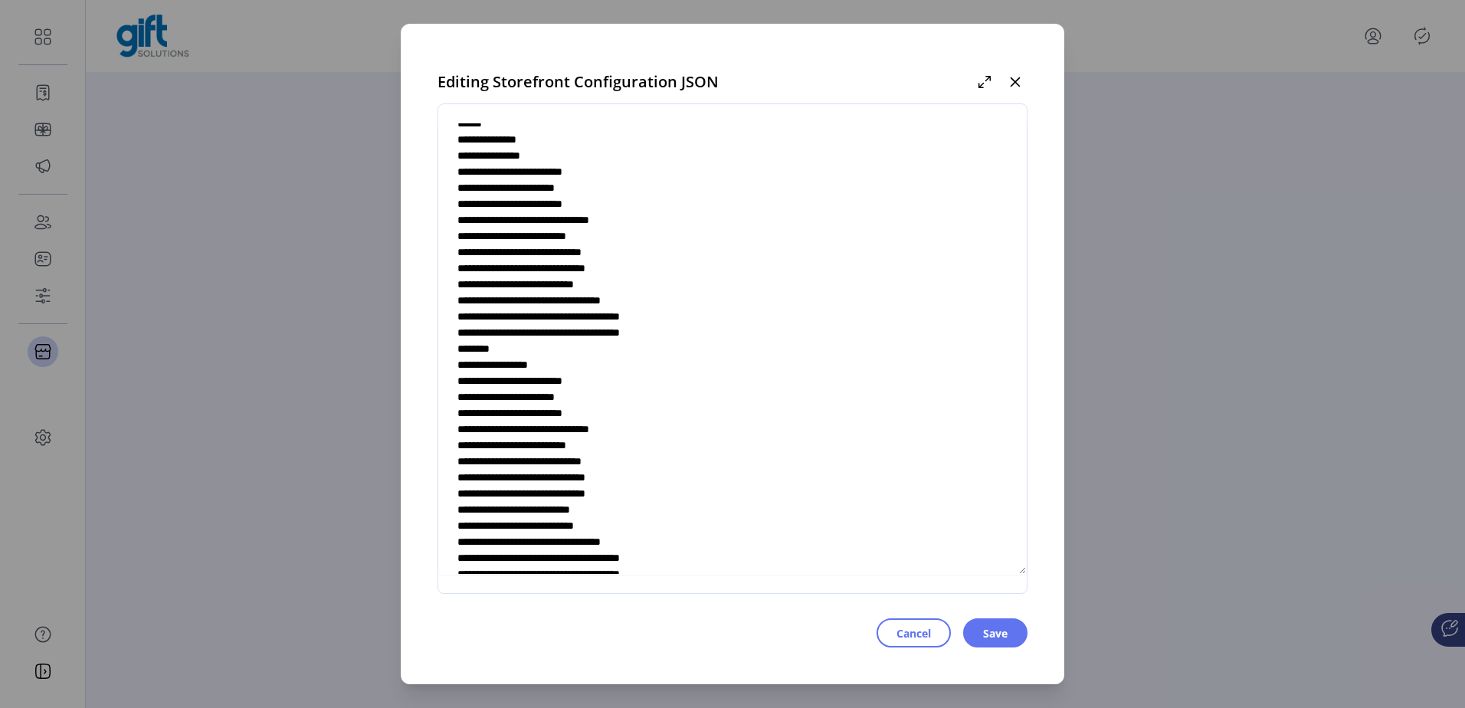
scroll to position [4468, 0]
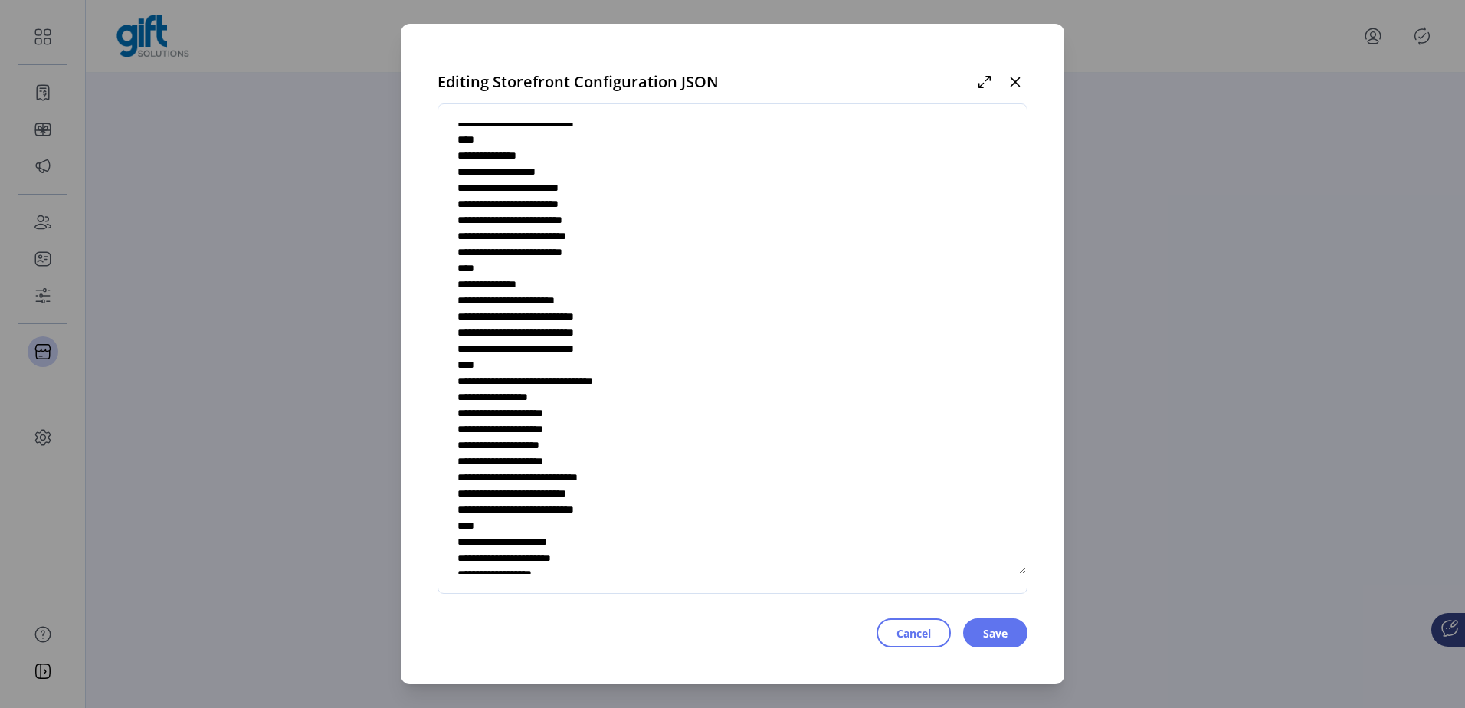
click at [553, 365] on textarea at bounding box center [732, 349] width 589 height 452
click at [557, 363] on textarea at bounding box center [732, 349] width 589 height 452
click at [611, 381] on textarea at bounding box center [732, 349] width 589 height 452
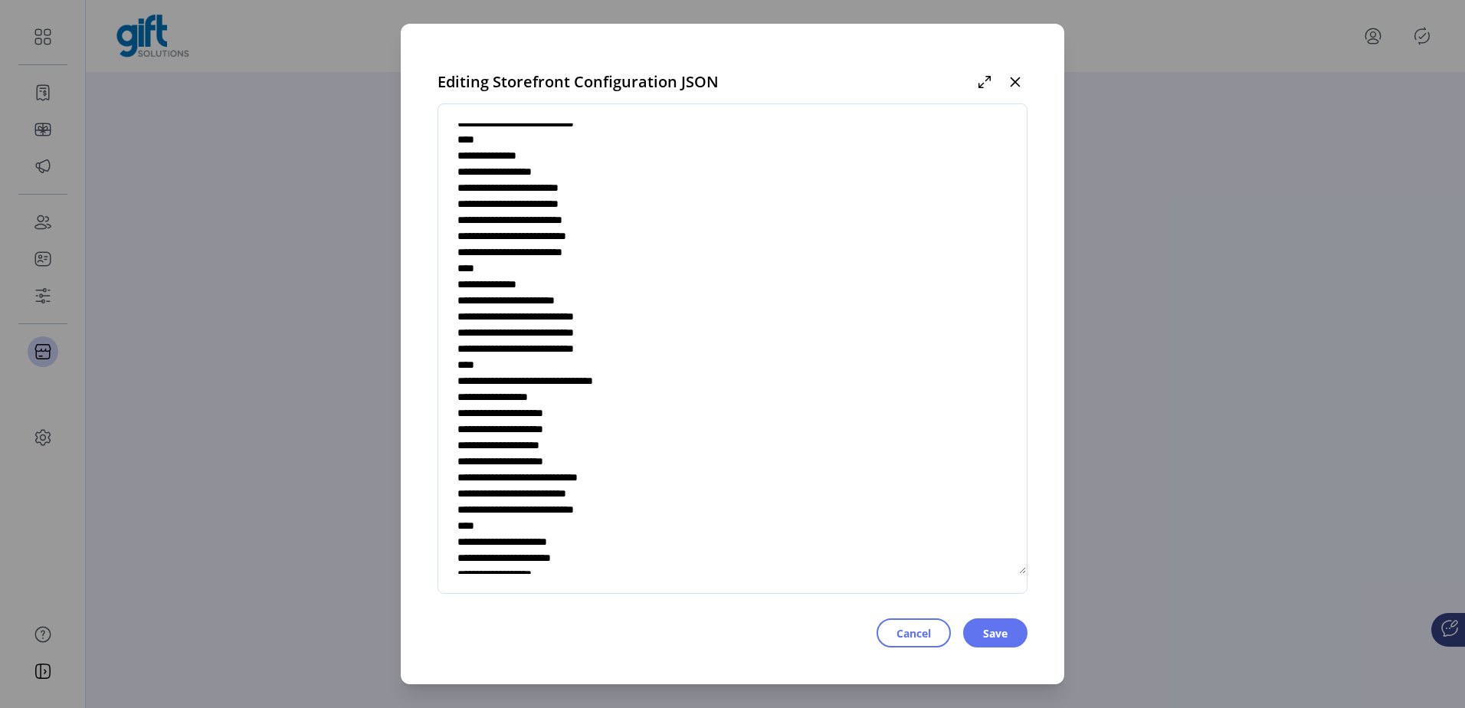
click at [611, 381] on textarea at bounding box center [732, 349] width 589 height 452
paste textarea
click at [610, 394] on textarea at bounding box center [732, 349] width 589 height 452
paste textarea
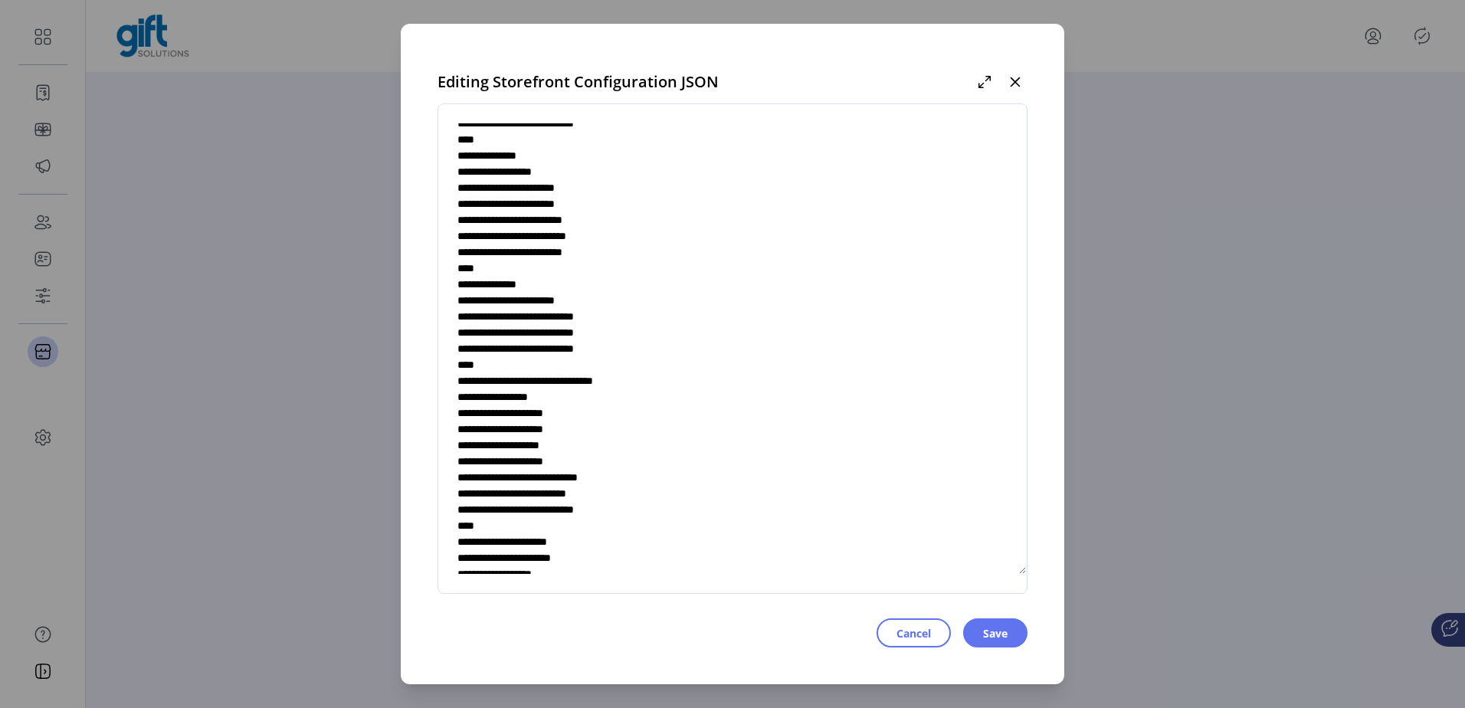
click at [610, 409] on textarea at bounding box center [732, 349] width 589 height 452
paste textarea
click at [613, 425] on textarea at bounding box center [732, 349] width 589 height 452
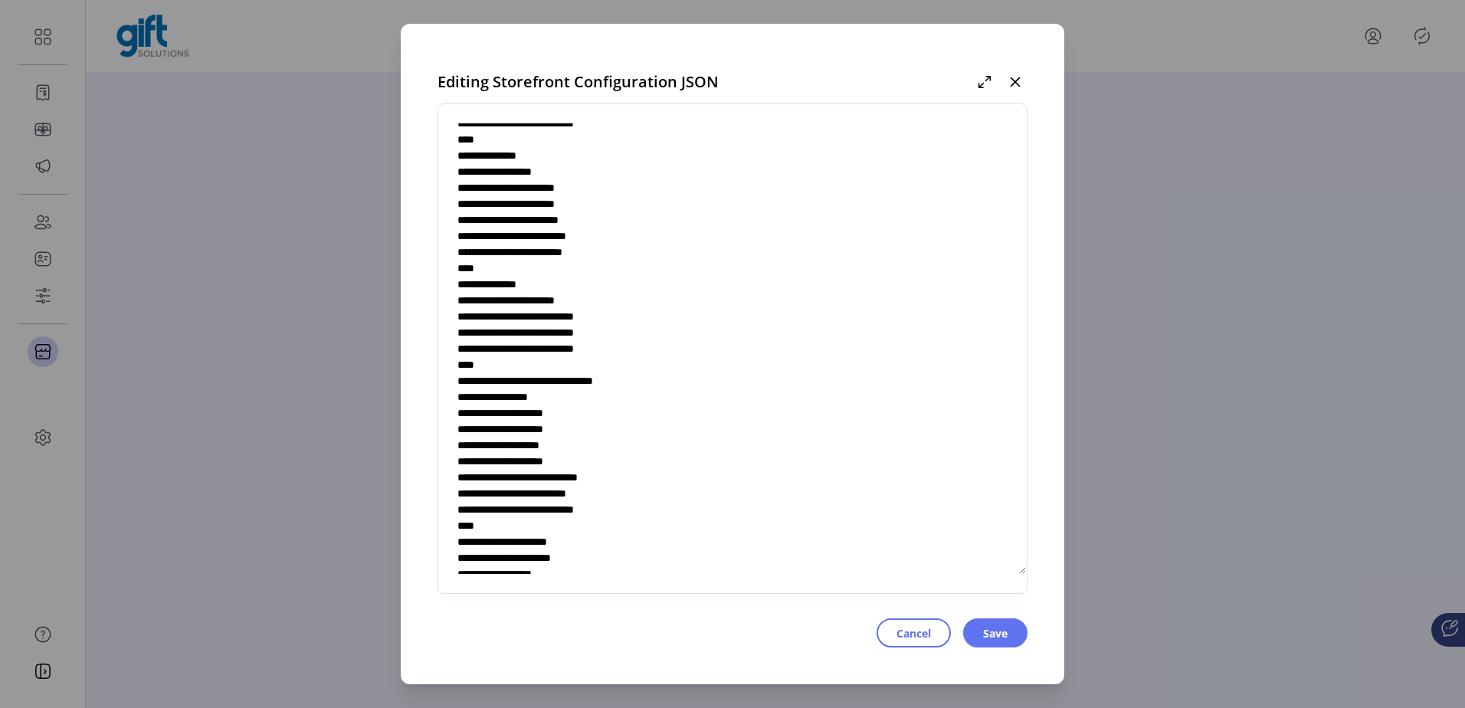
paste textarea
click at [618, 446] on textarea at bounding box center [732, 349] width 589 height 452
paste textarea
type textarea "**********"
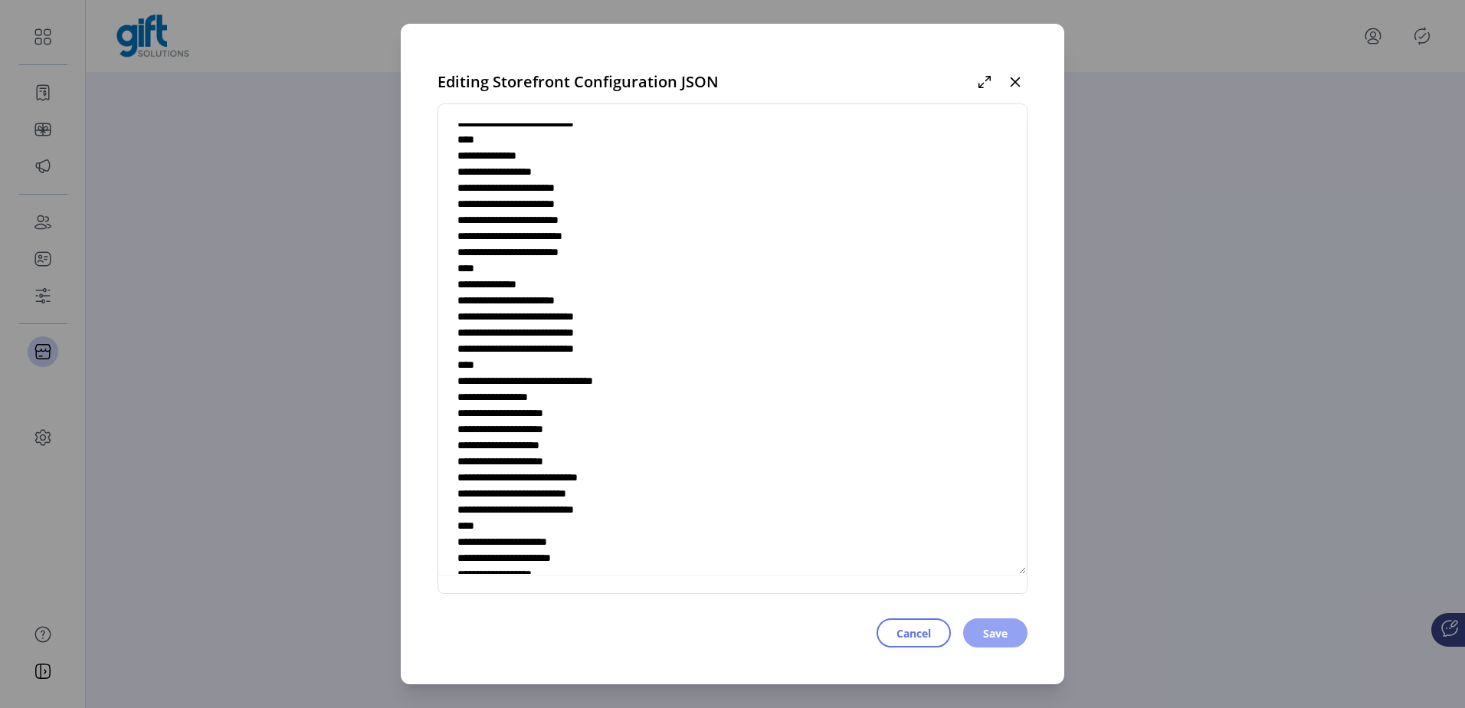
click at [992, 630] on span "Save" at bounding box center [995, 633] width 25 height 16
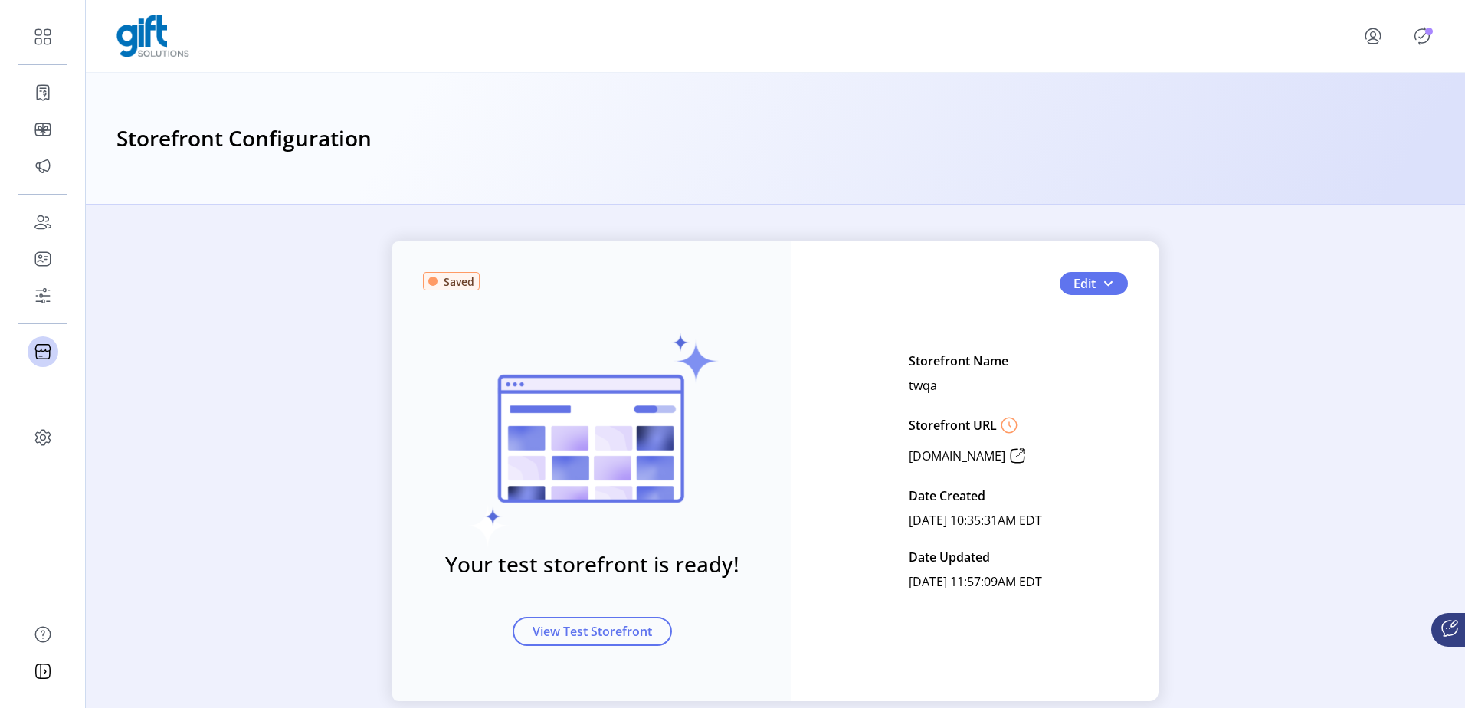
click at [1422, 34] on icon "Publisher Panel" at bounding box center [1422, 36] width 25 height 25
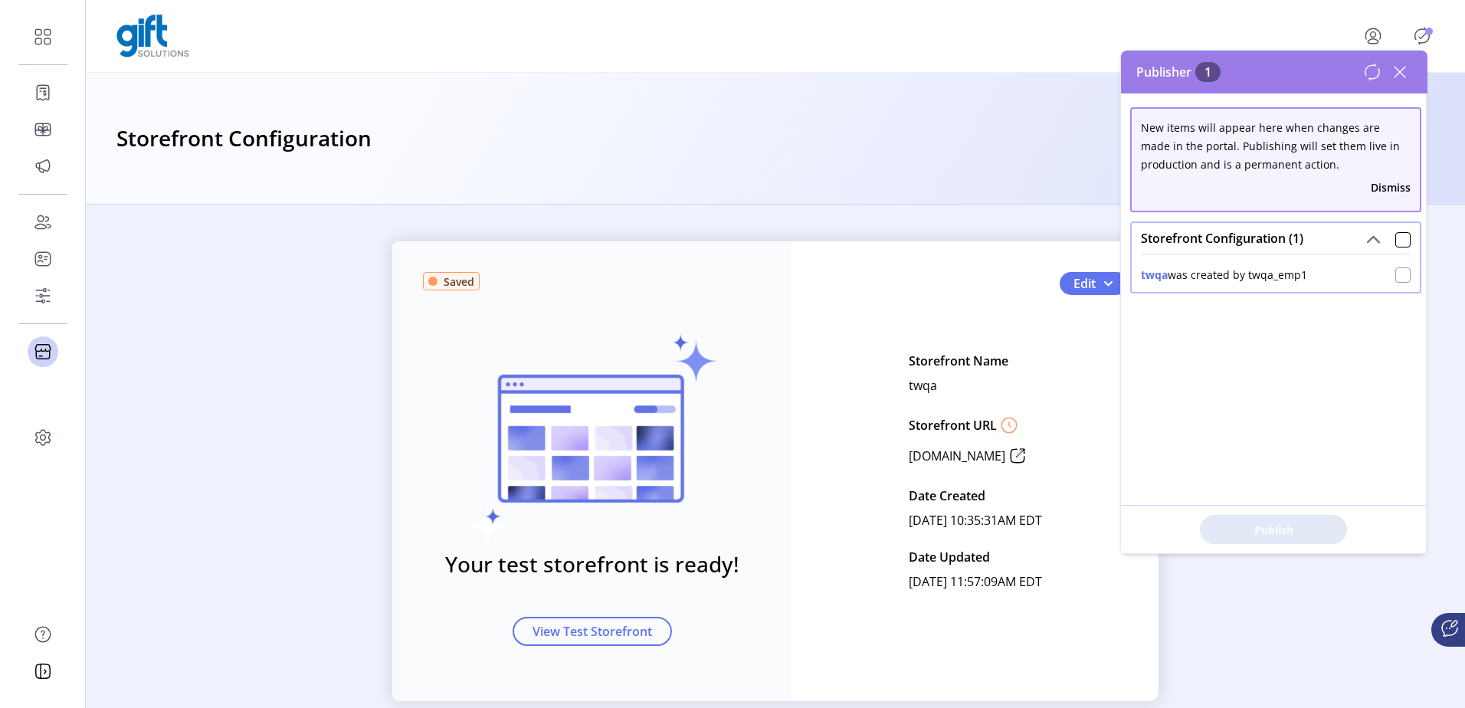
click at [1399, 274] on div at bounding box center [1403, 274] width 15 height 15
click at [1264, 518] on button "Publish 1 Items" at bounding box center [1273, 529] width 147 height 29
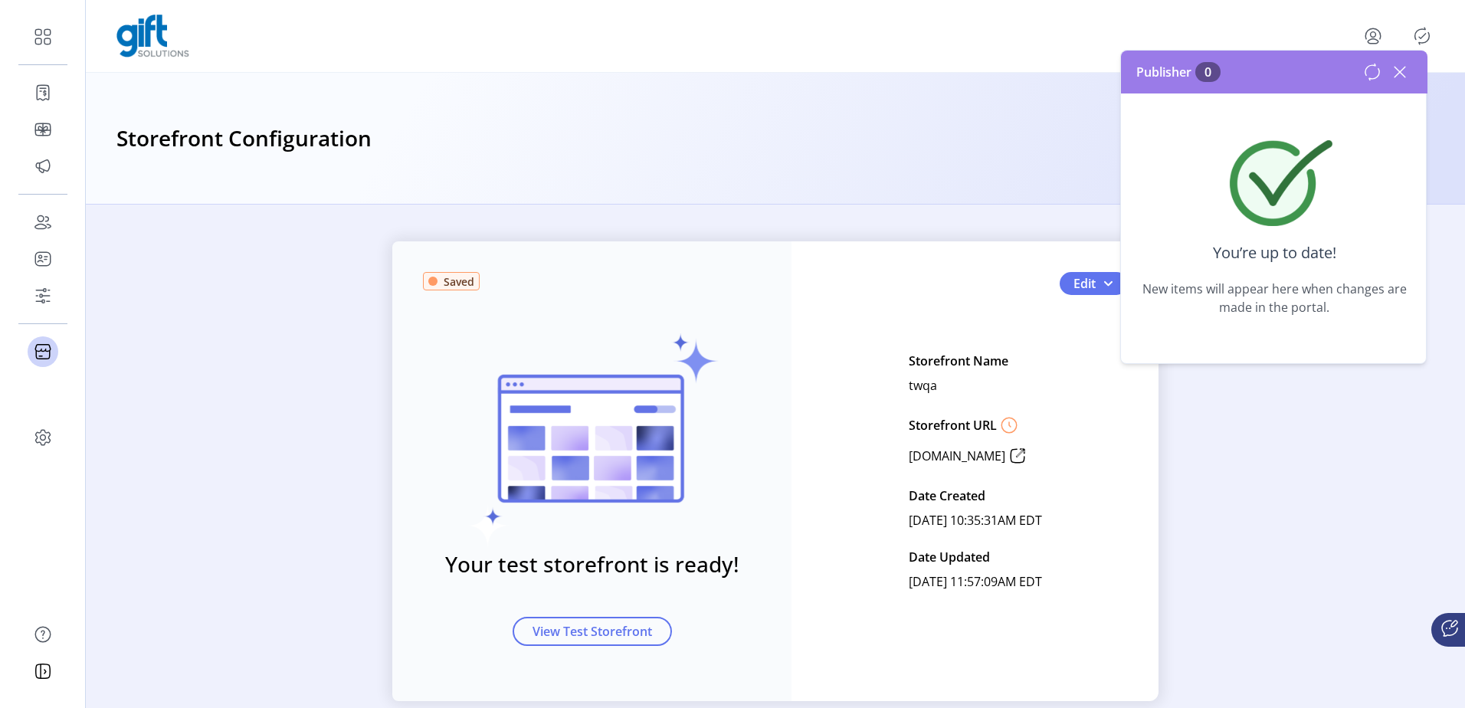
click at [1407, 64] on icon at bounding box center [1400, 72] width 25 height 25
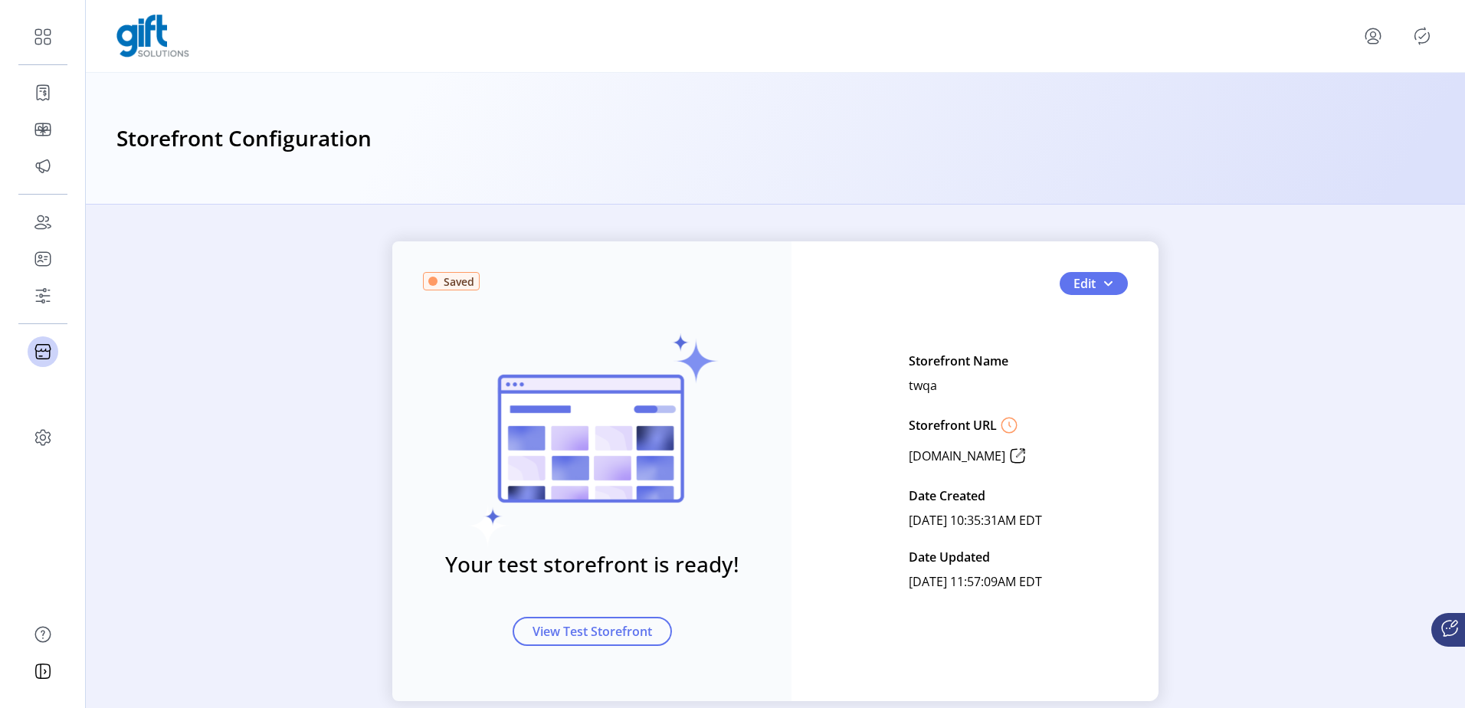
click at [712, 185] on div "Storefront Configuration" at bounding box center [775, 139] width 1379 height 132
click at [1418, 25] on icon "Publisher Panel" at bounding box center [1422, 36] width 25 height 25
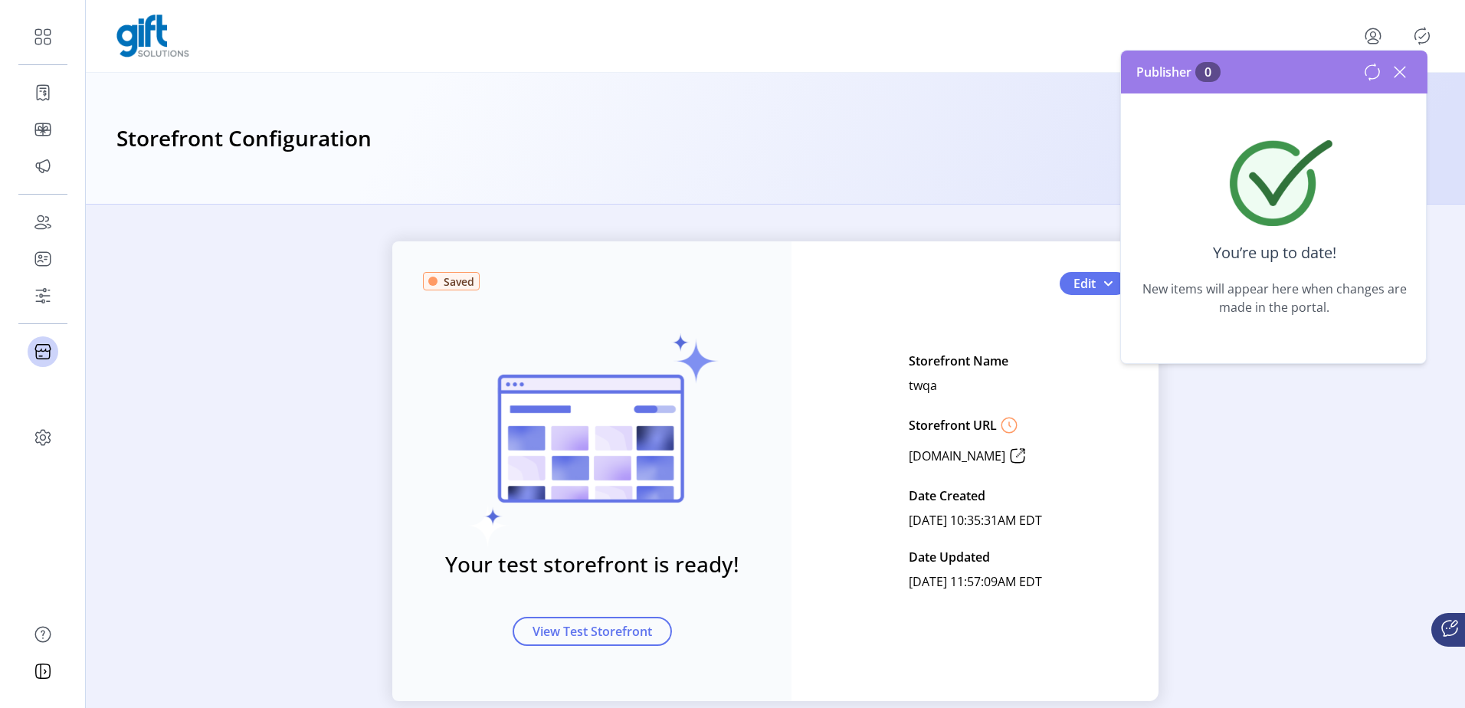
click at [1418, 25] on icon "Publisher Panel" at bounding box center [1422, 36] width 25 height 25
drag, startPoint x: 1397, startPoint y: 64, endPoint x: 1369, endPoint y: 61, distance: 28.5
click at [1397, 64] on icon at bounding box center [1400, 72] width 25 height 25
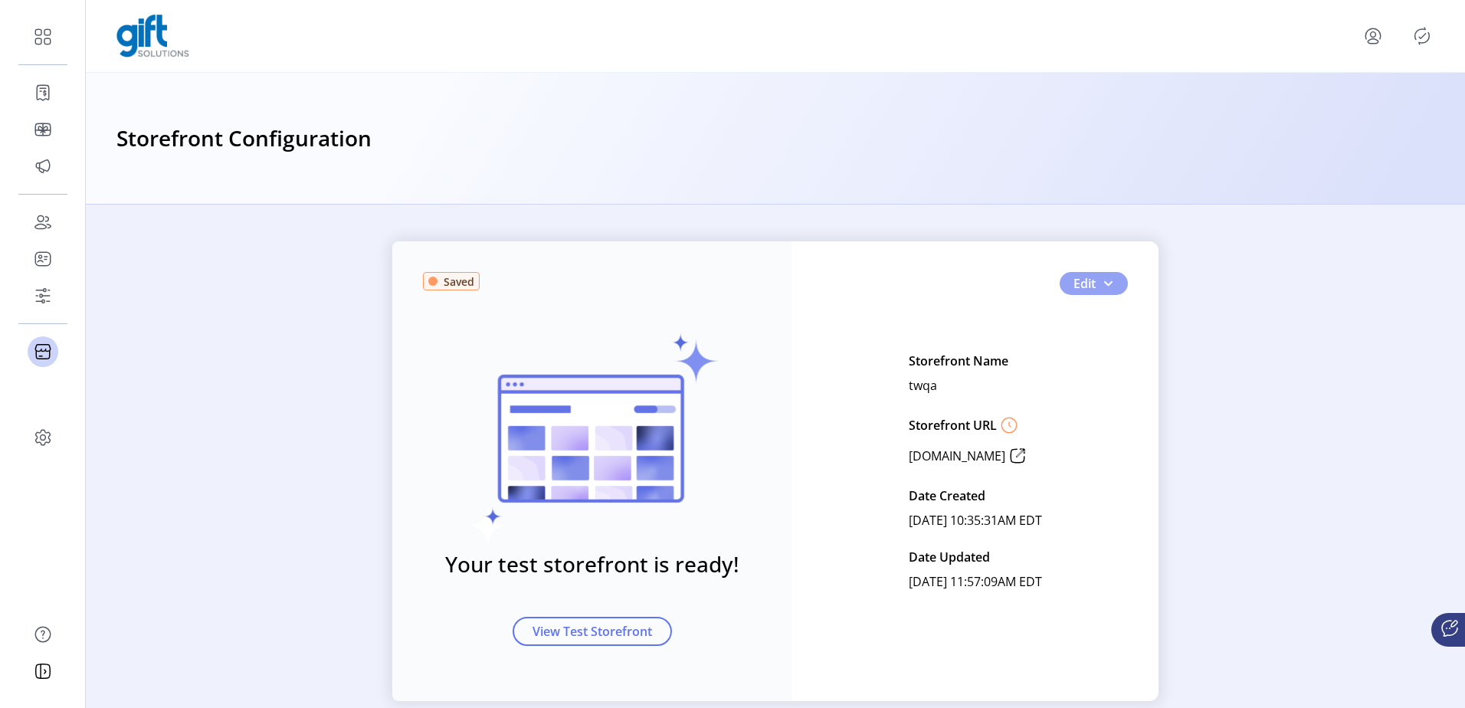
click at [1110, 284] on button "Edit" at bounding box center [1094, 283] width 68 height 23
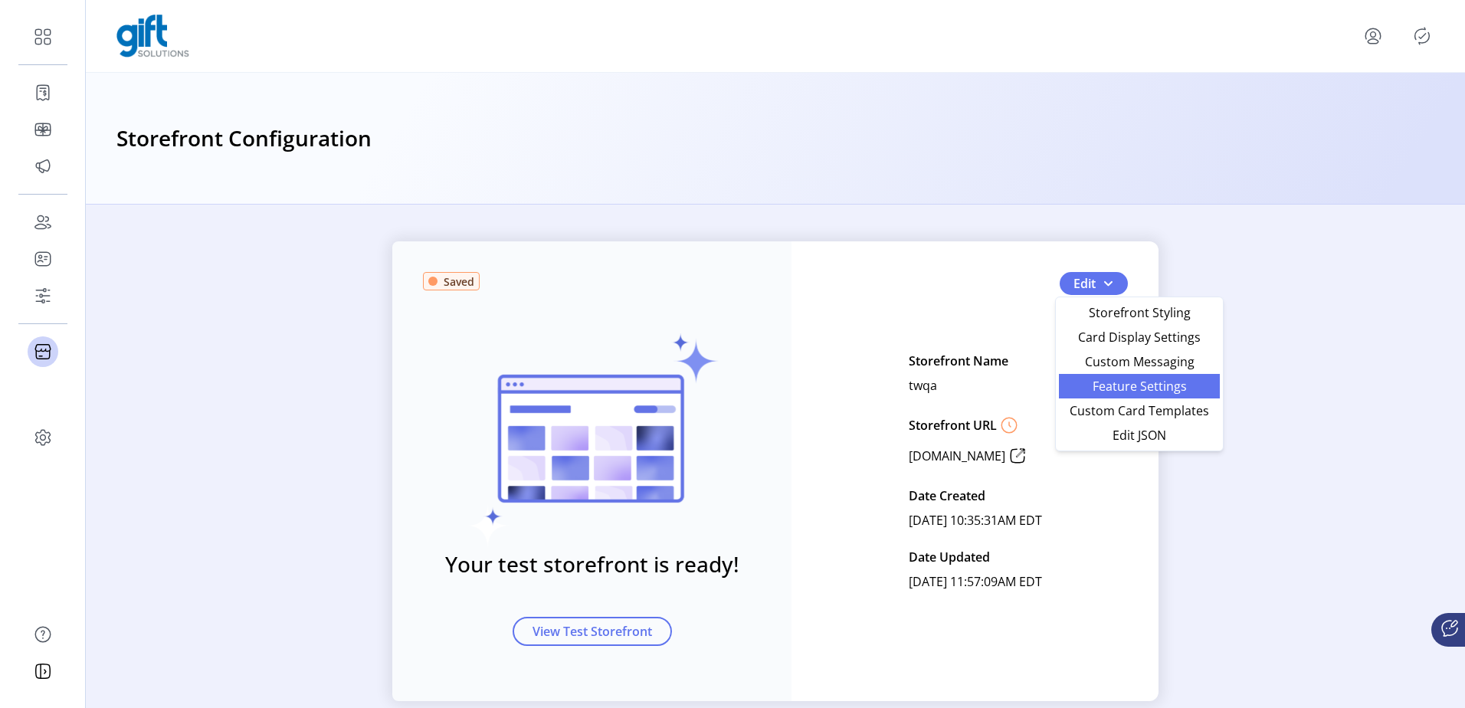
click at [1118, 382] on span "Feature Settings" at bounding box center [1139, 386] width 143 height 12
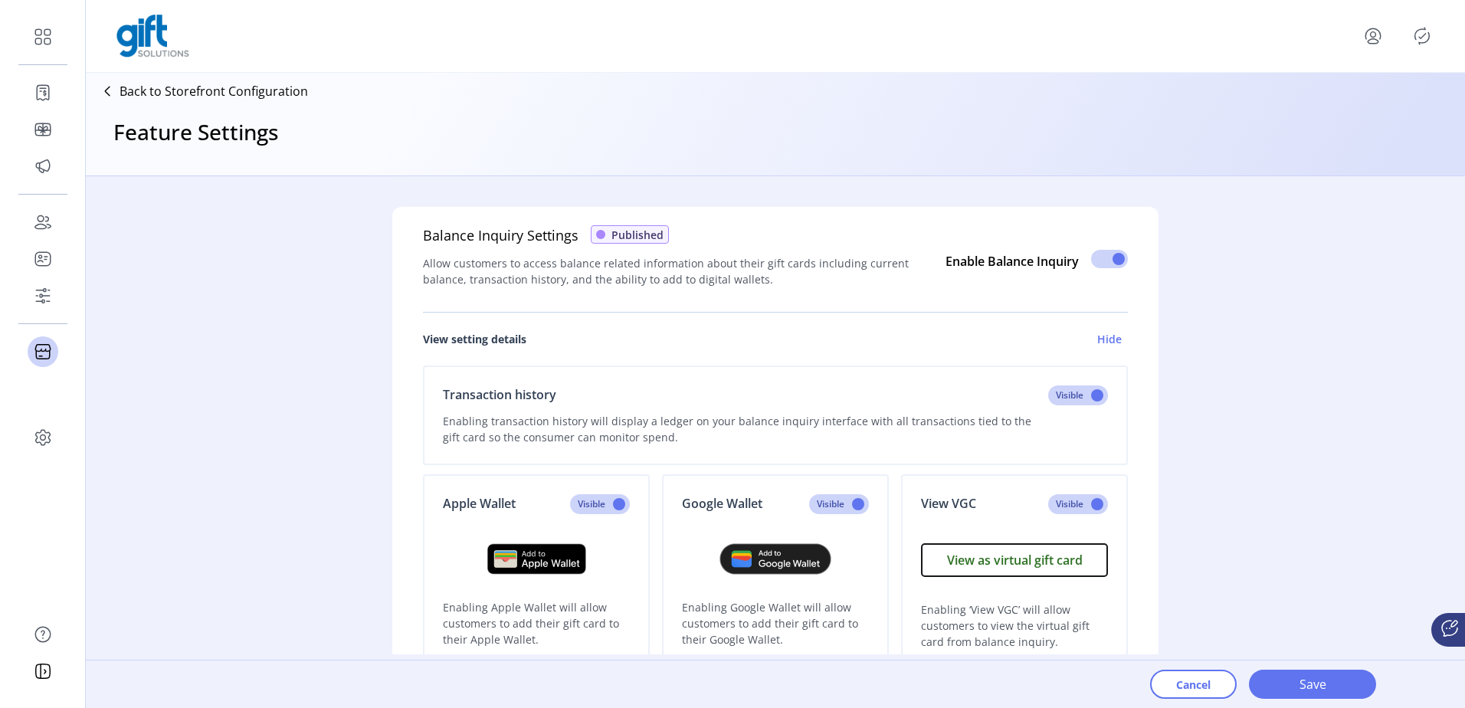
click at [800, 320] on link "View setting details Hide" at bounding box center [775, 339] width 705 height 53
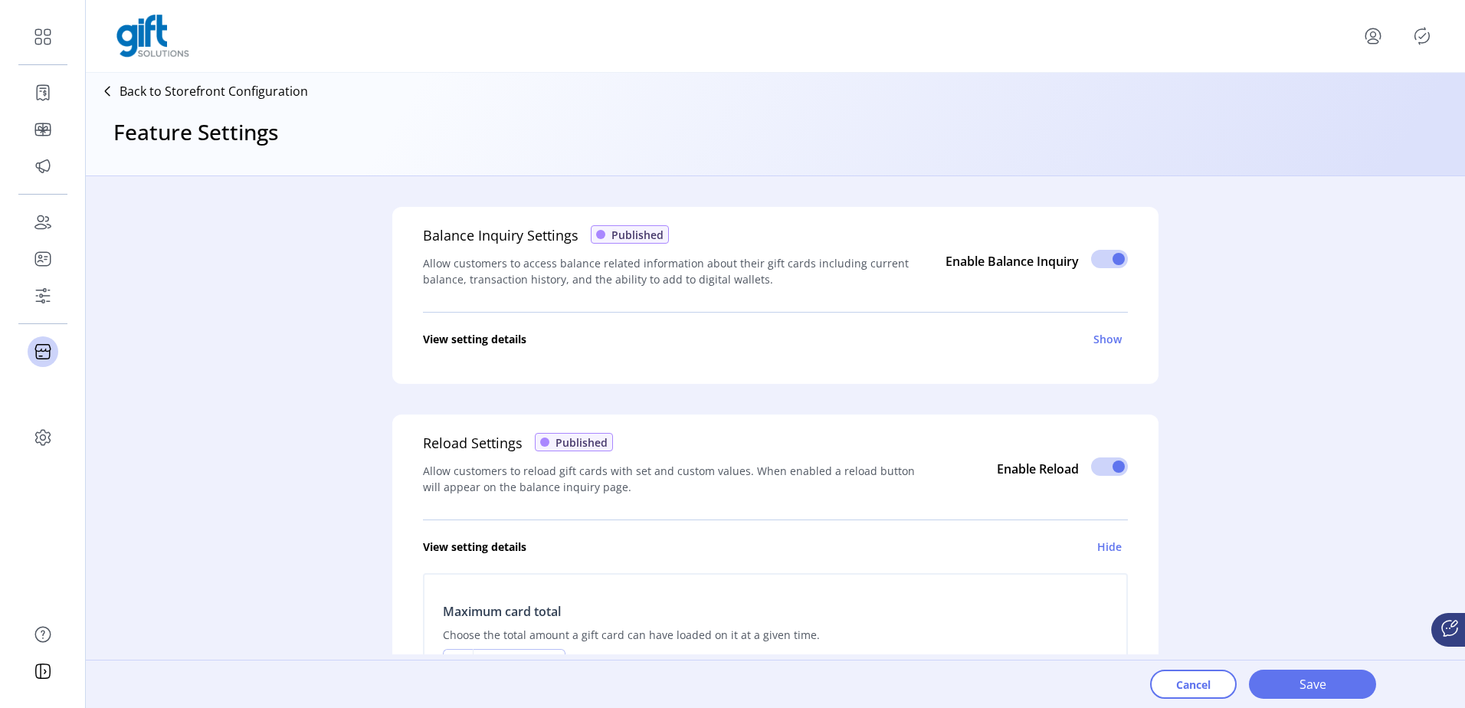
click at [690, 267] on p "Allow customers to access balance related information about their gift cards in…" at bounding box center [672, 271] width 498 height 51
click at [1105, 261] on span at bounding box center [1109, 259] width 37 height 18
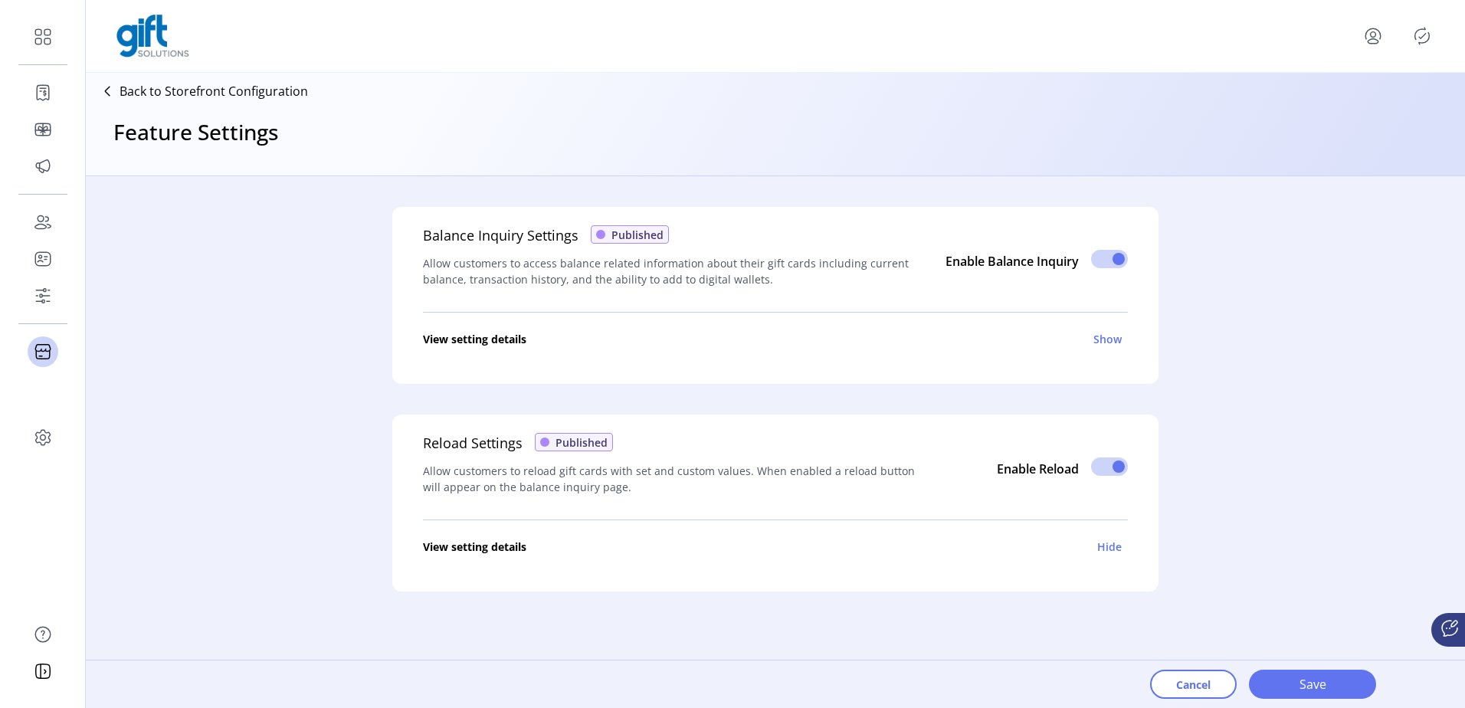
scroll to position [9, 5]
click at [1114, 261] on span at bounding box center [1109, 259] width 37 height 18
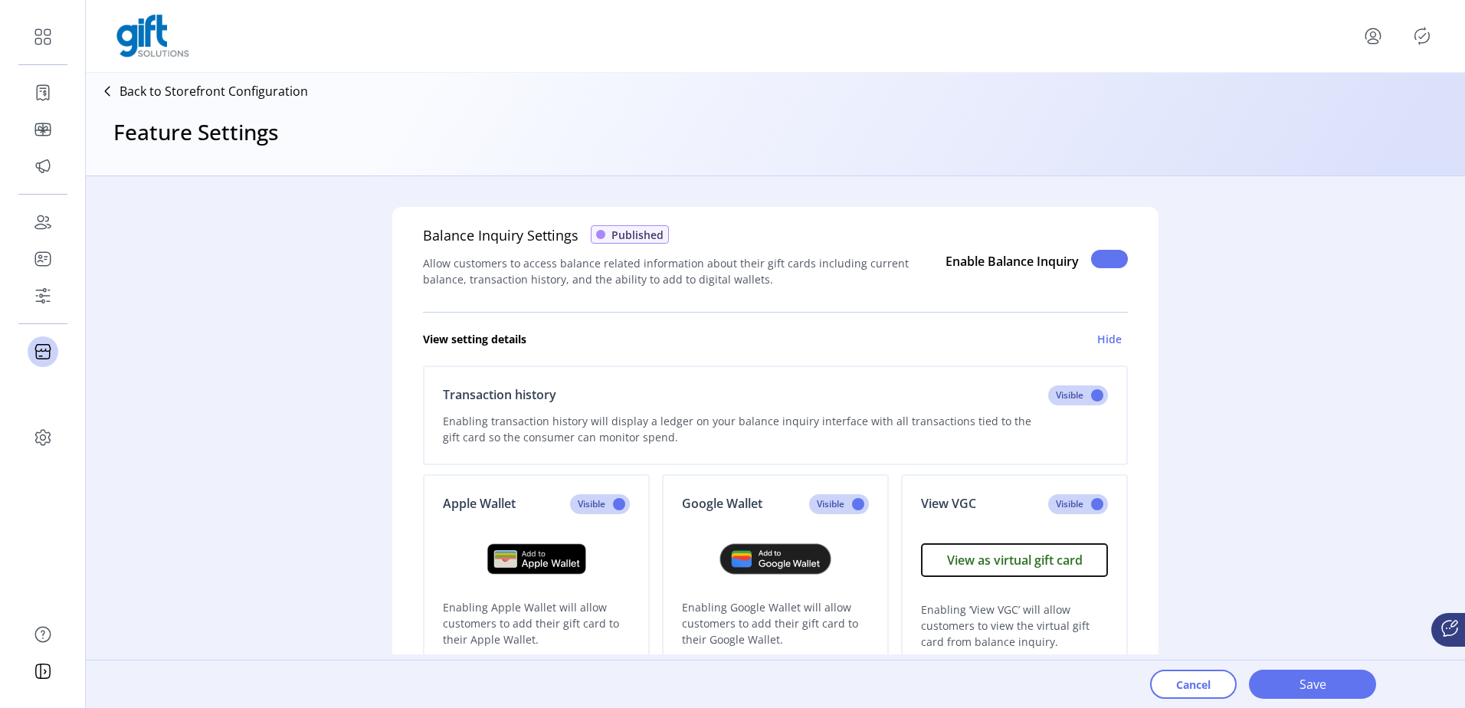
click at [1114, 261] on span at bounding box center [1109, 259] width 37 height 18
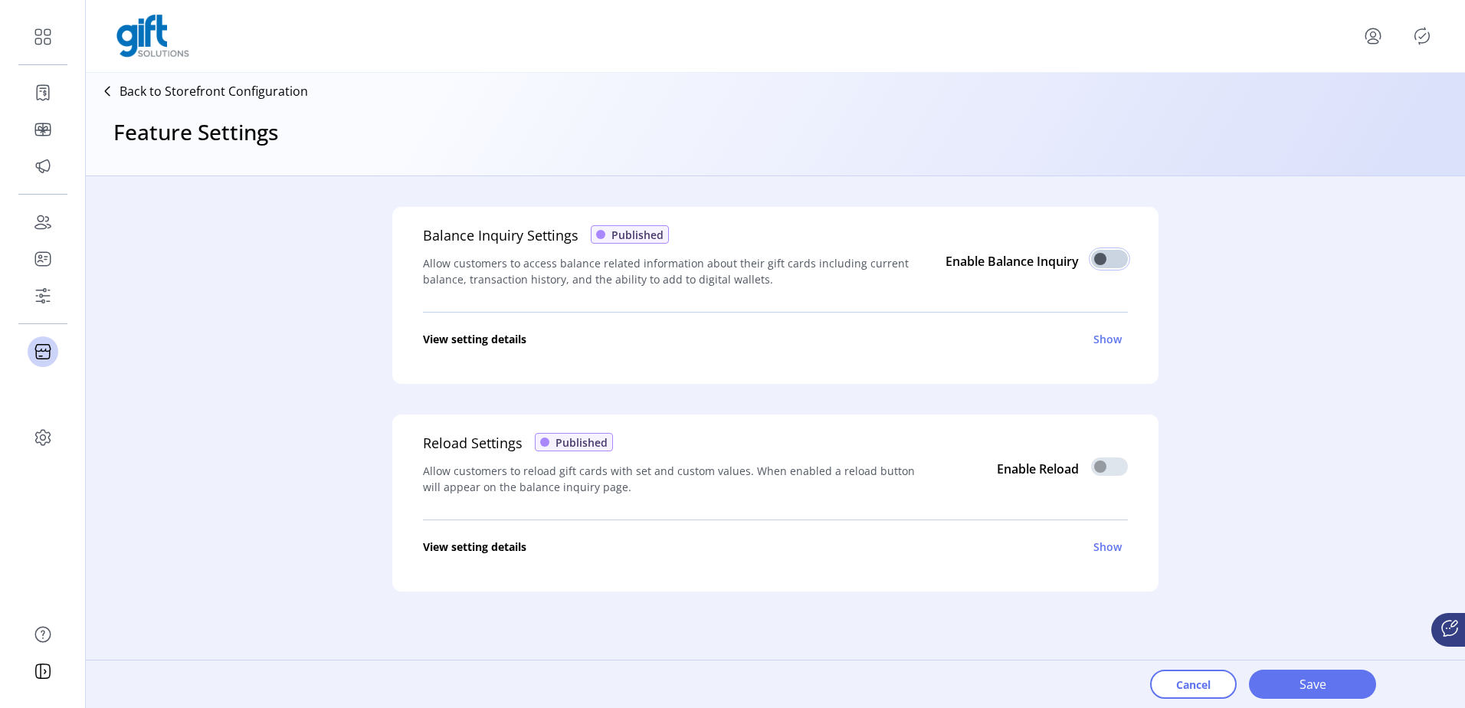
click at [1429, 38] on icon "Publisher Panel" at bounding box center [1422, 36] width 25 height 25
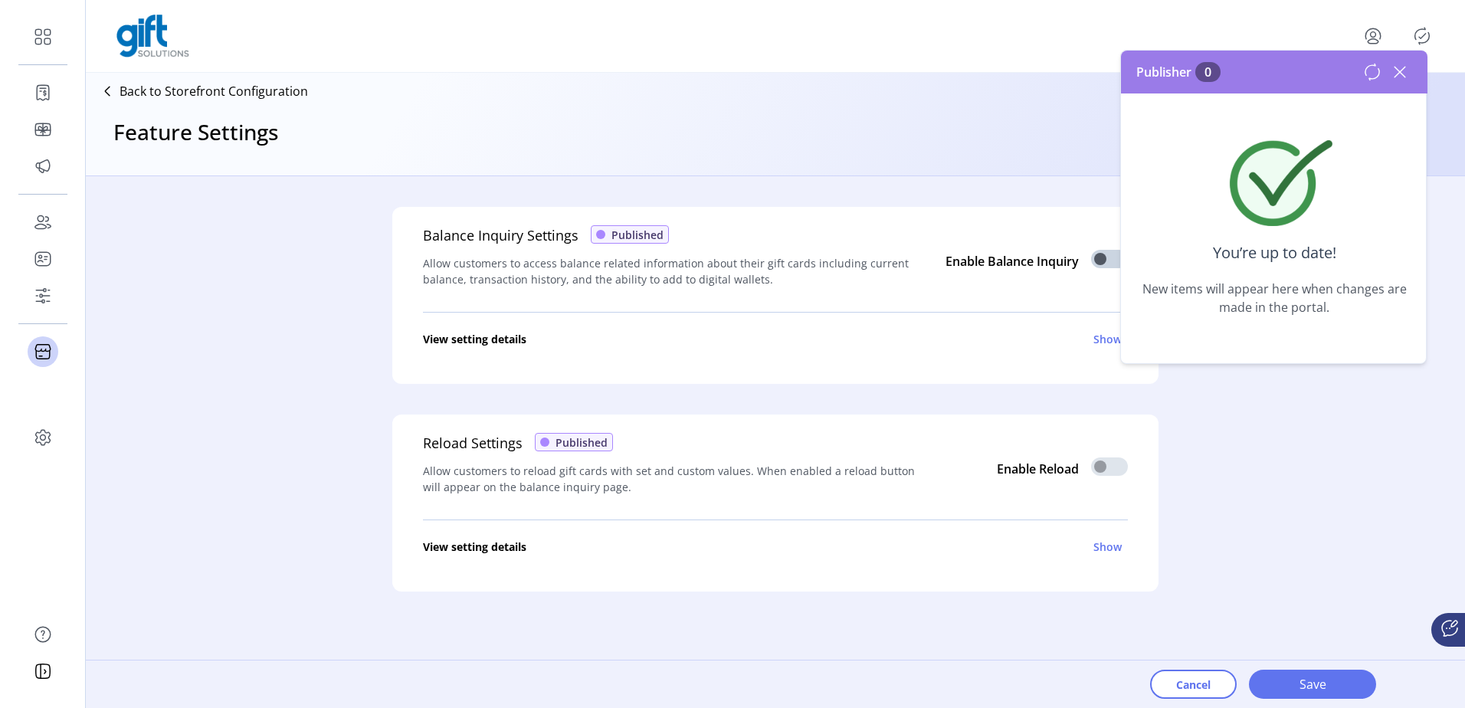
click at [1400, 63] on icon at bounding box center [1400, 72] width 25 height 25
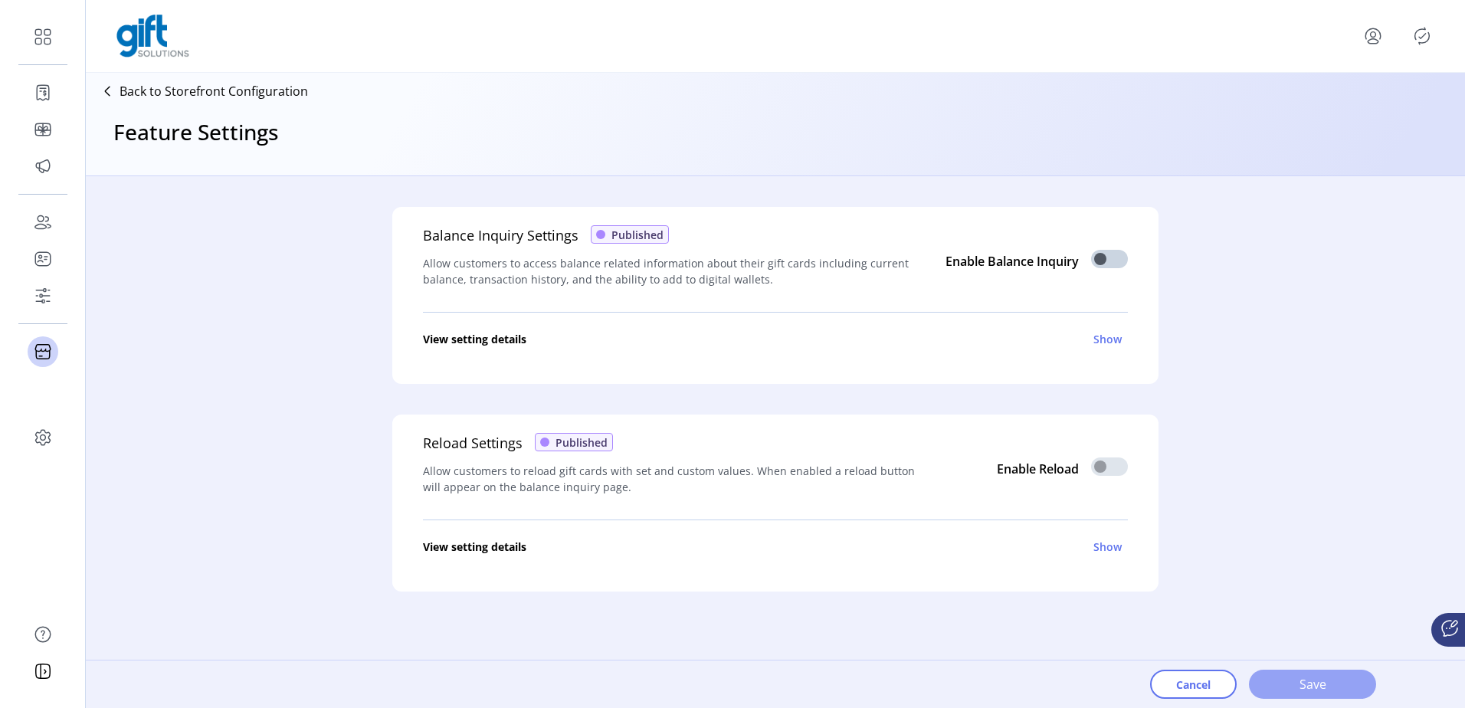
click at [1289, 683] on span "Save" at bounding box center [1312, 684] width 87 height 18
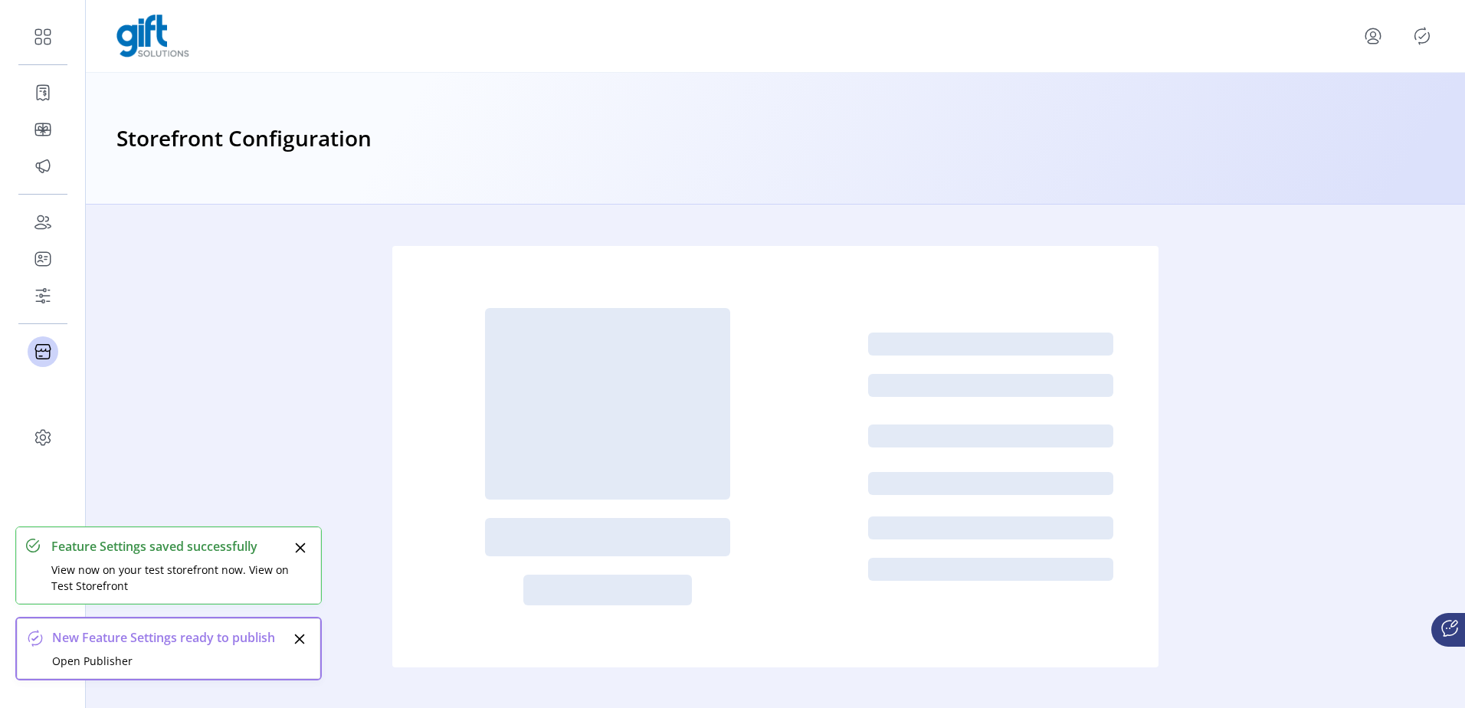
click at [1420, 32] on icon "Publisher Panel" at bounding box center [1422, 36] width 25 height 25
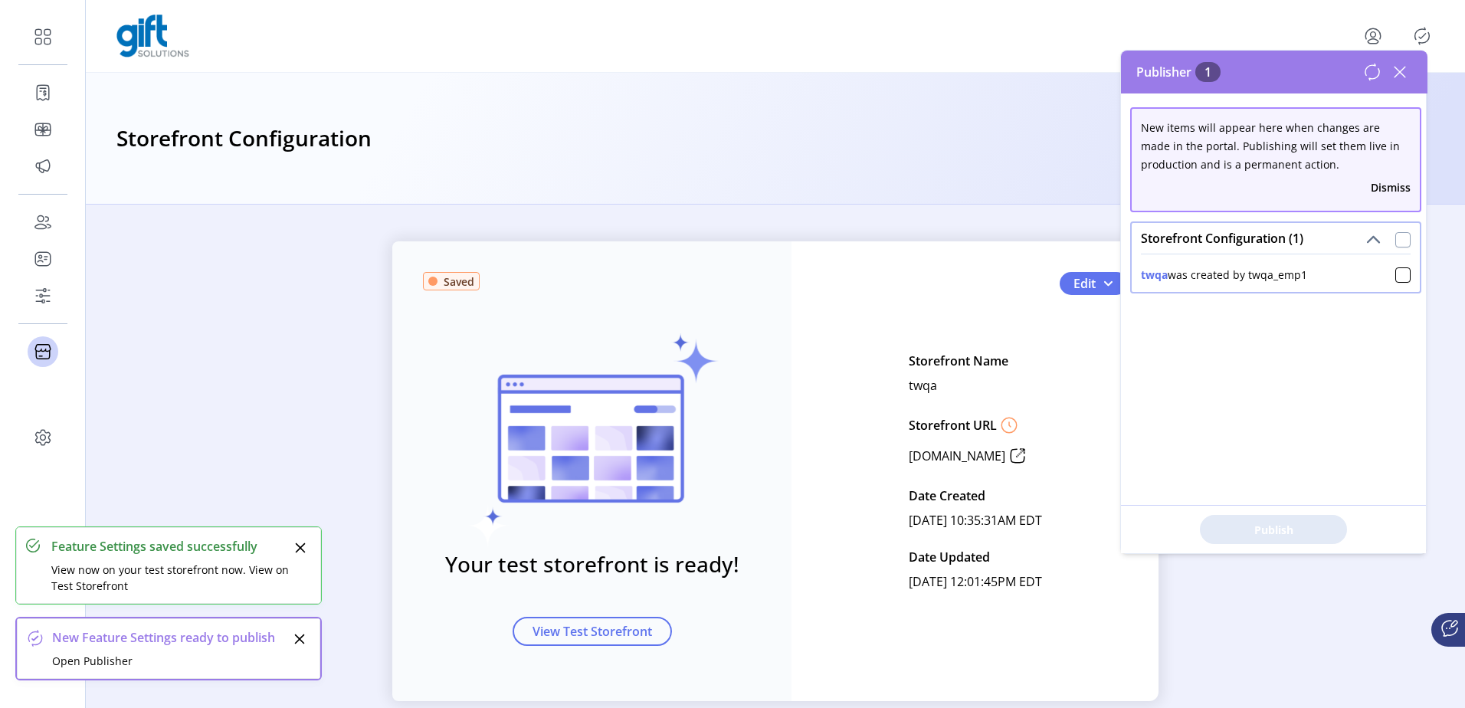
click at [1397, 245] on div at bounding box center [1403, 239] width 15 height 15
click at [1297, 529] on span "Publish 1 Items" at bounding box center [1273, 530] width 107 height 16
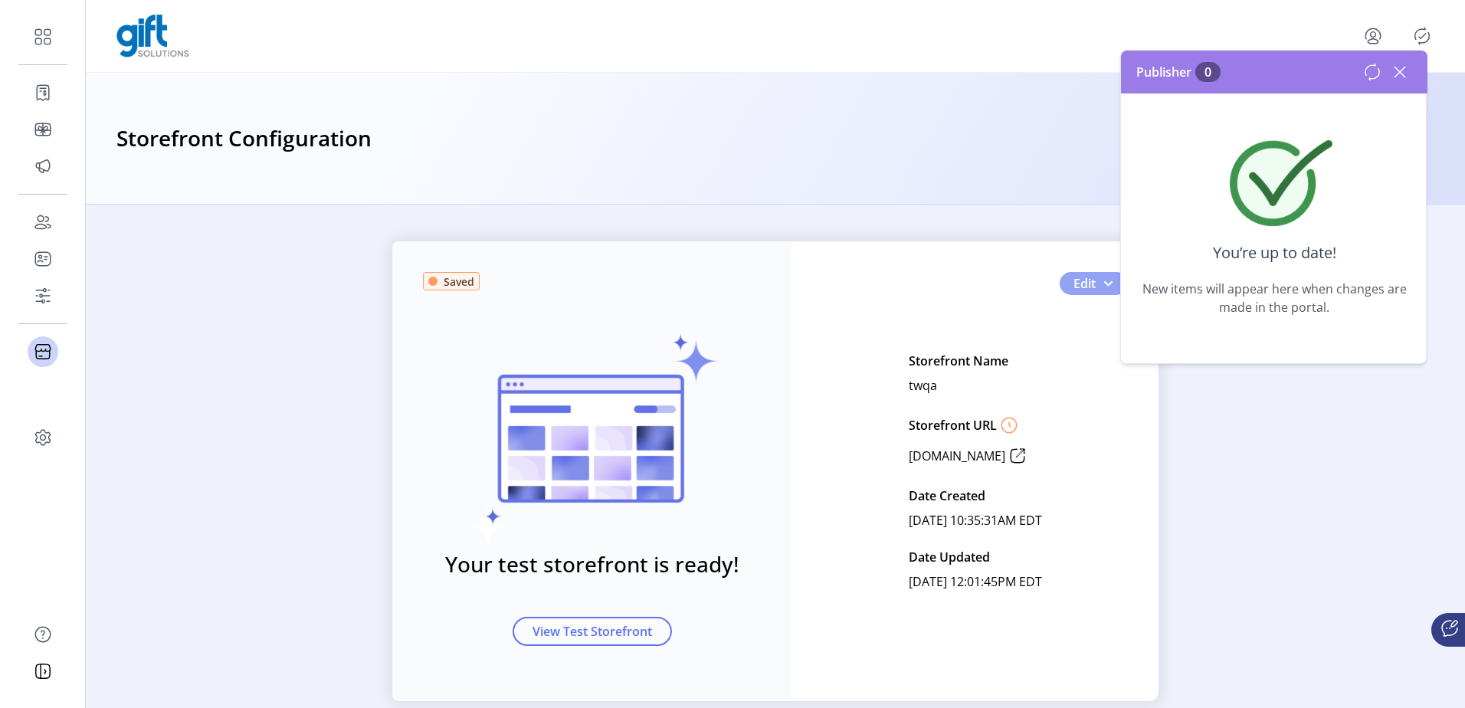
click at [1088, 283] on span "Edit" at bounding box center [1085, 283] width 22 height 18
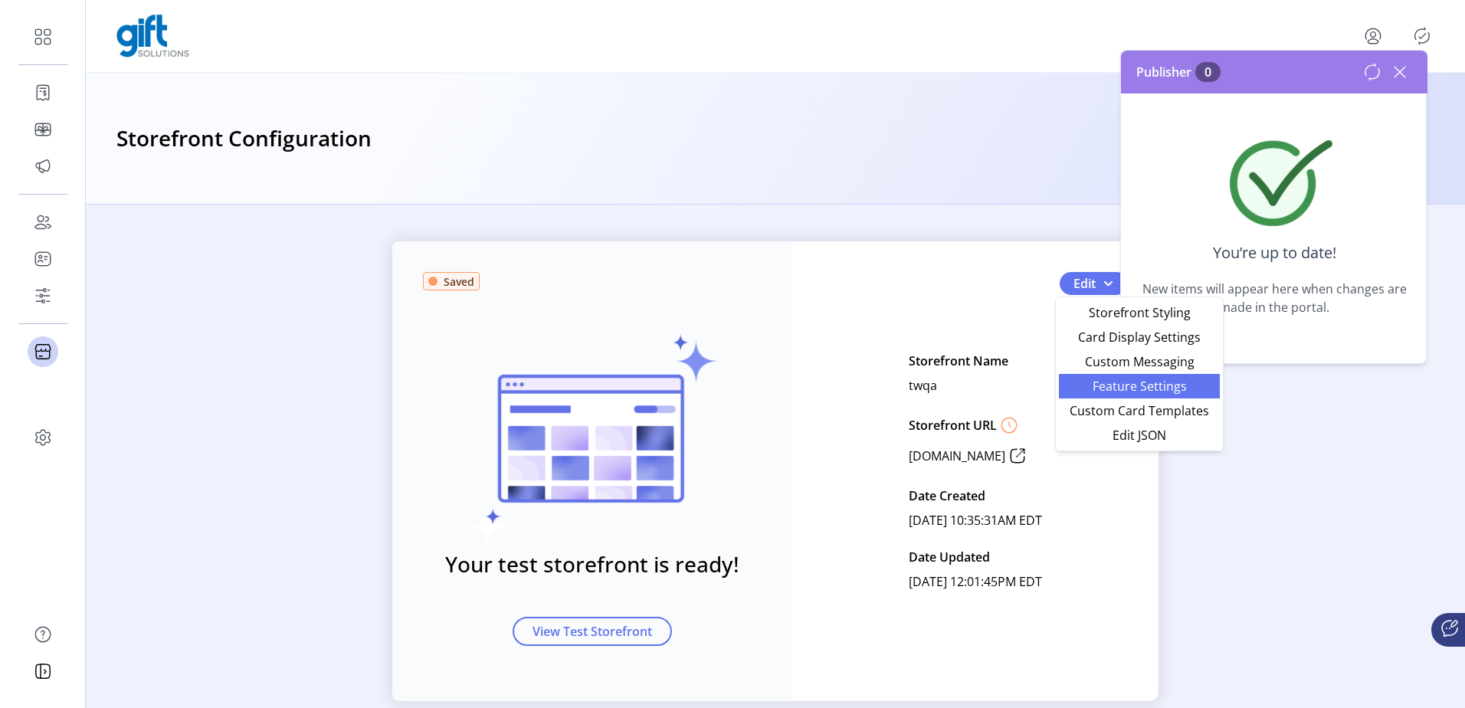
click at [1131, 390] on span "Feature Settings" at bounding box center [1139, 386] width 143 height 12
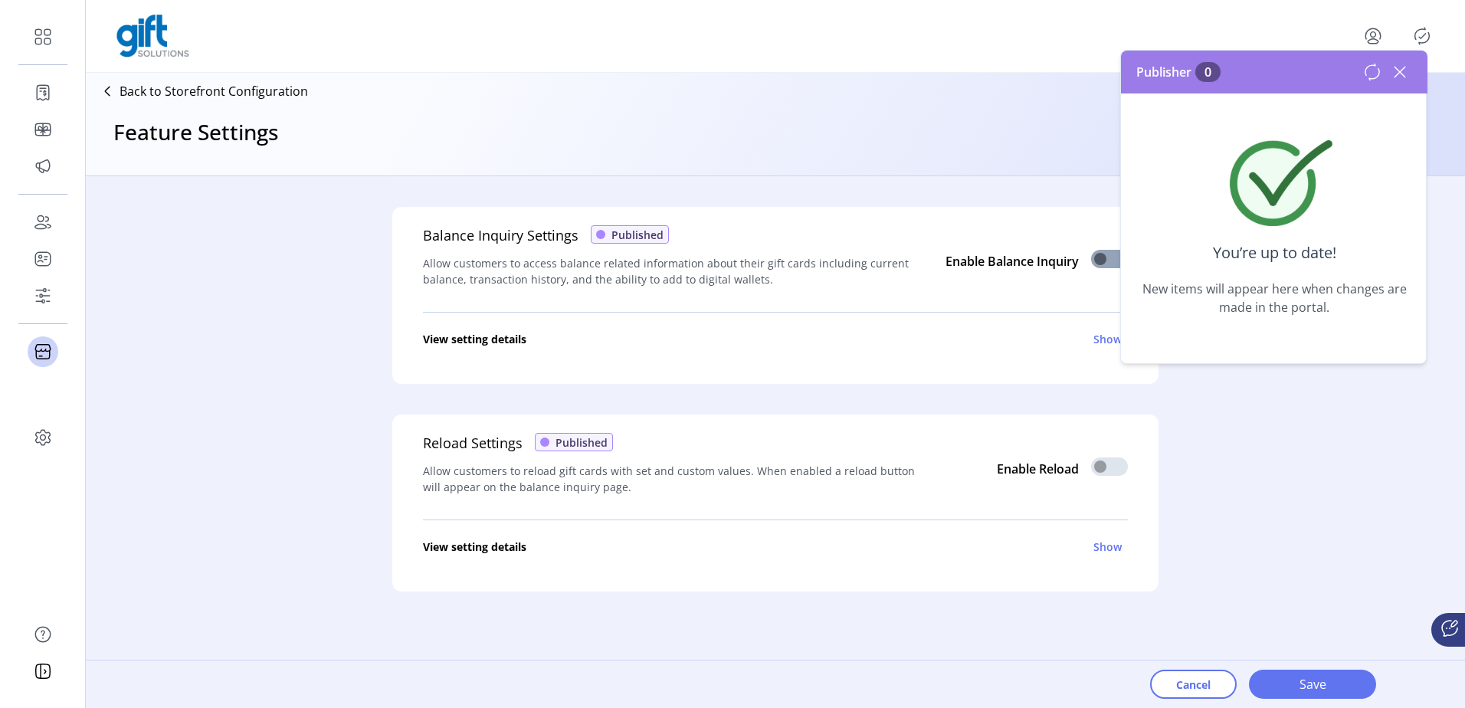
click at [1101, 263] on span at bounding box center [1109, 259] width 37 height 18
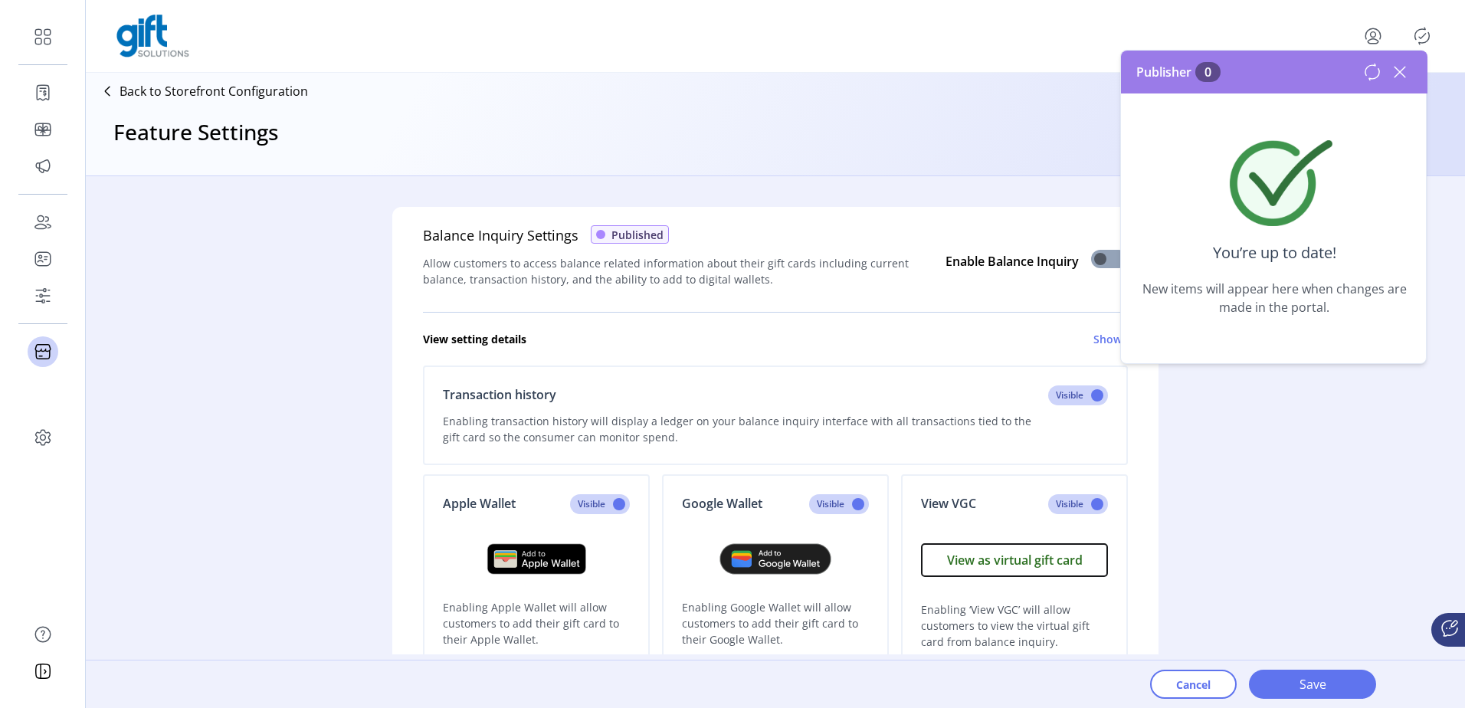
scroll to position [9, 5]
click at [1285, 684] on span "Save" at bounding box center [1312, 684] width 87 height 18
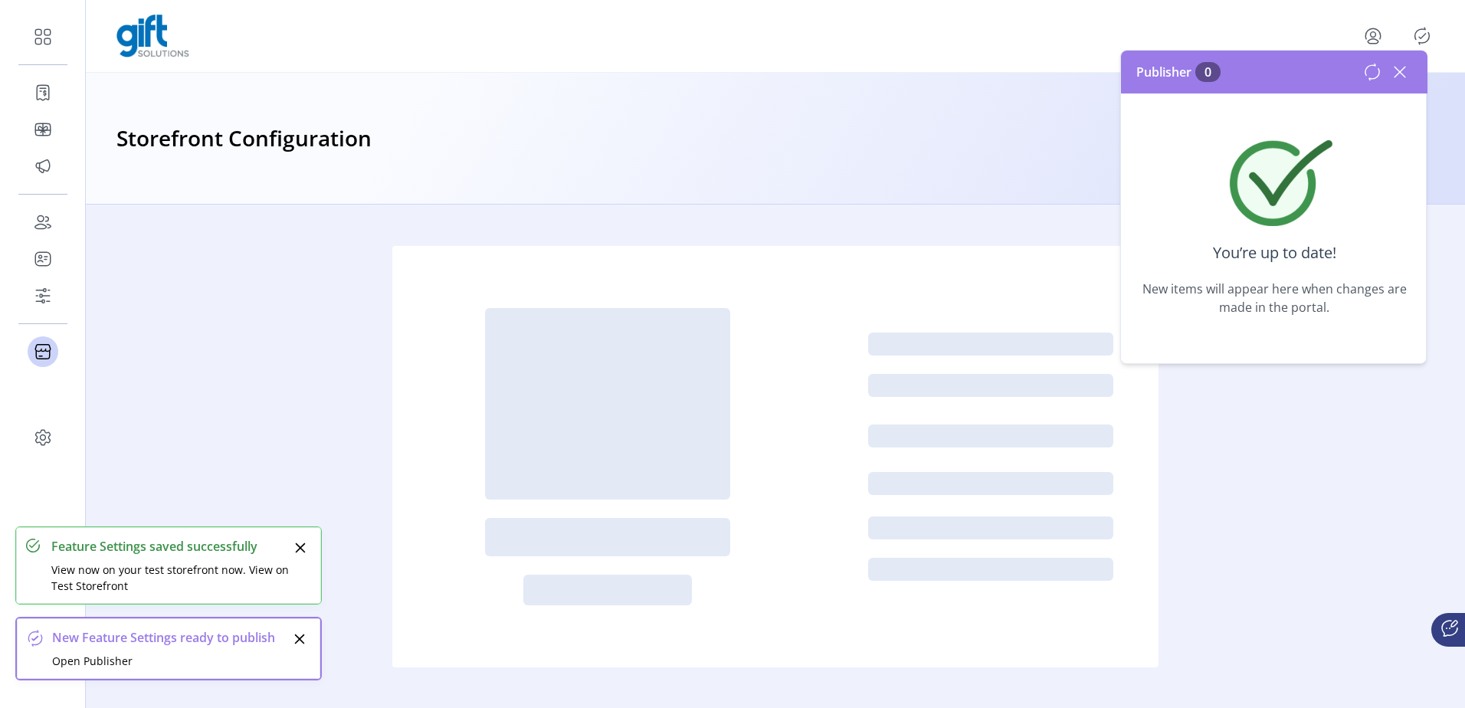
click at [1401, 74] on icon at bounding box center [1400, 72] width 25 height 25
click at [1419, 38] on icon "Publisher Panel" at bounding box center [1422, 36] width 25 height 25
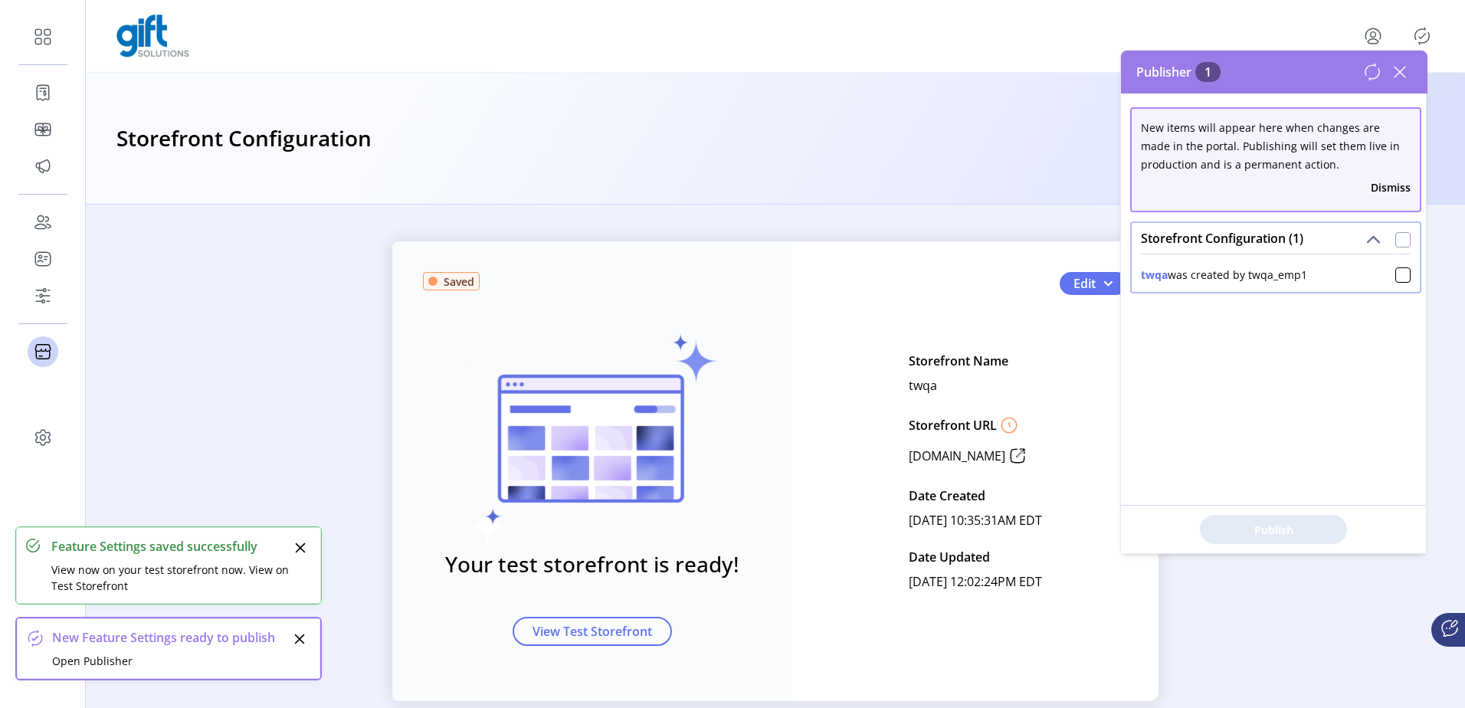
click at [1399, 242] on div at bounding box center [1403, 239] width 15 height 15
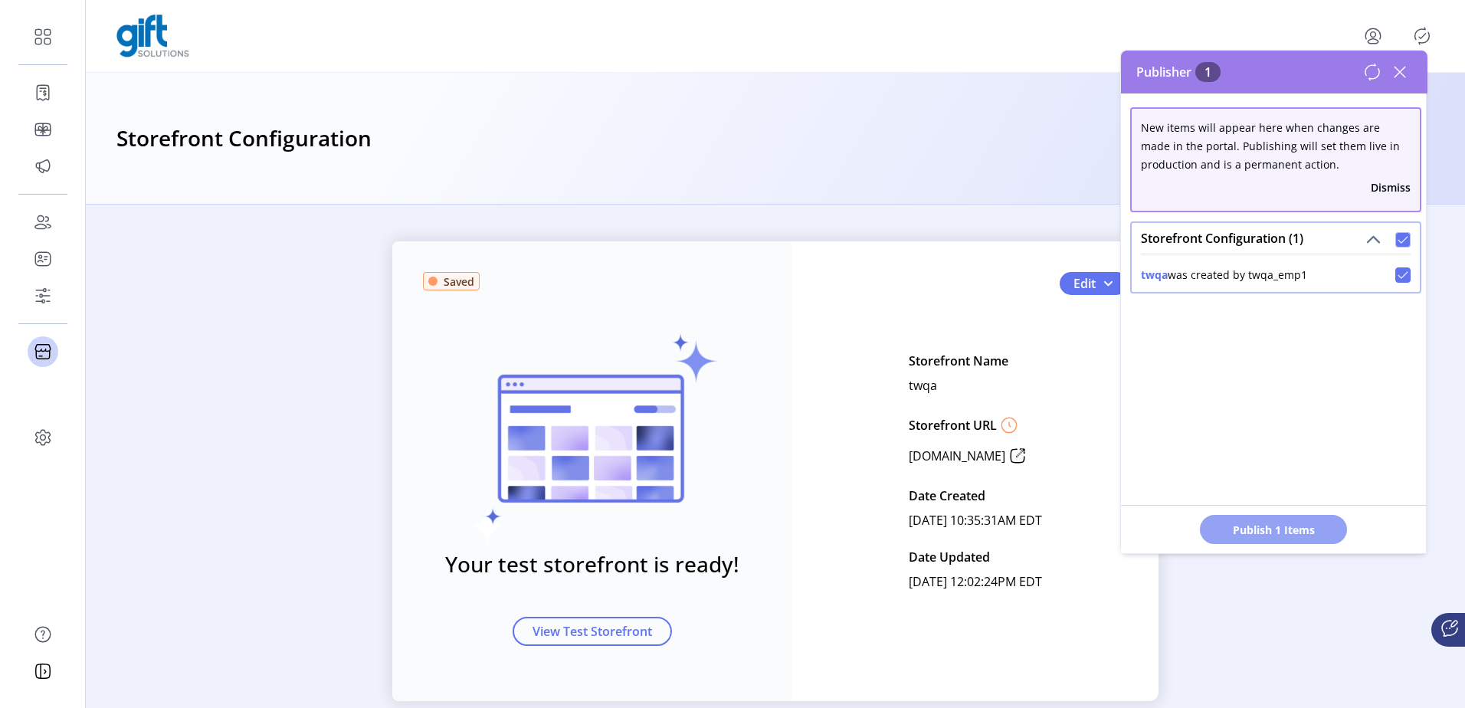
click at [1307, 523] on button "Publish 1 Items" at bounding box center [1273, 529] width 147 height 29
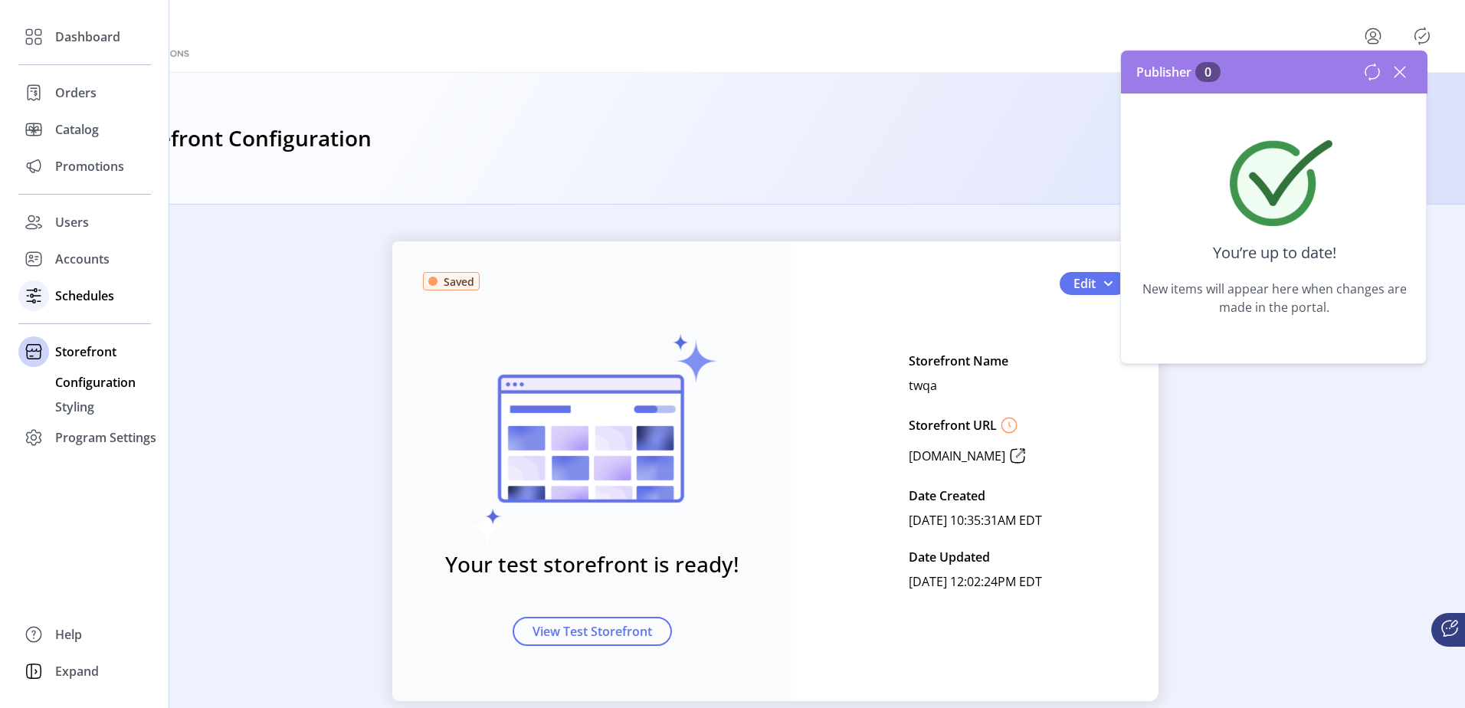
click at [97, 306] on div "Schedules" at bounding box center [84, 295] width 133 height 37
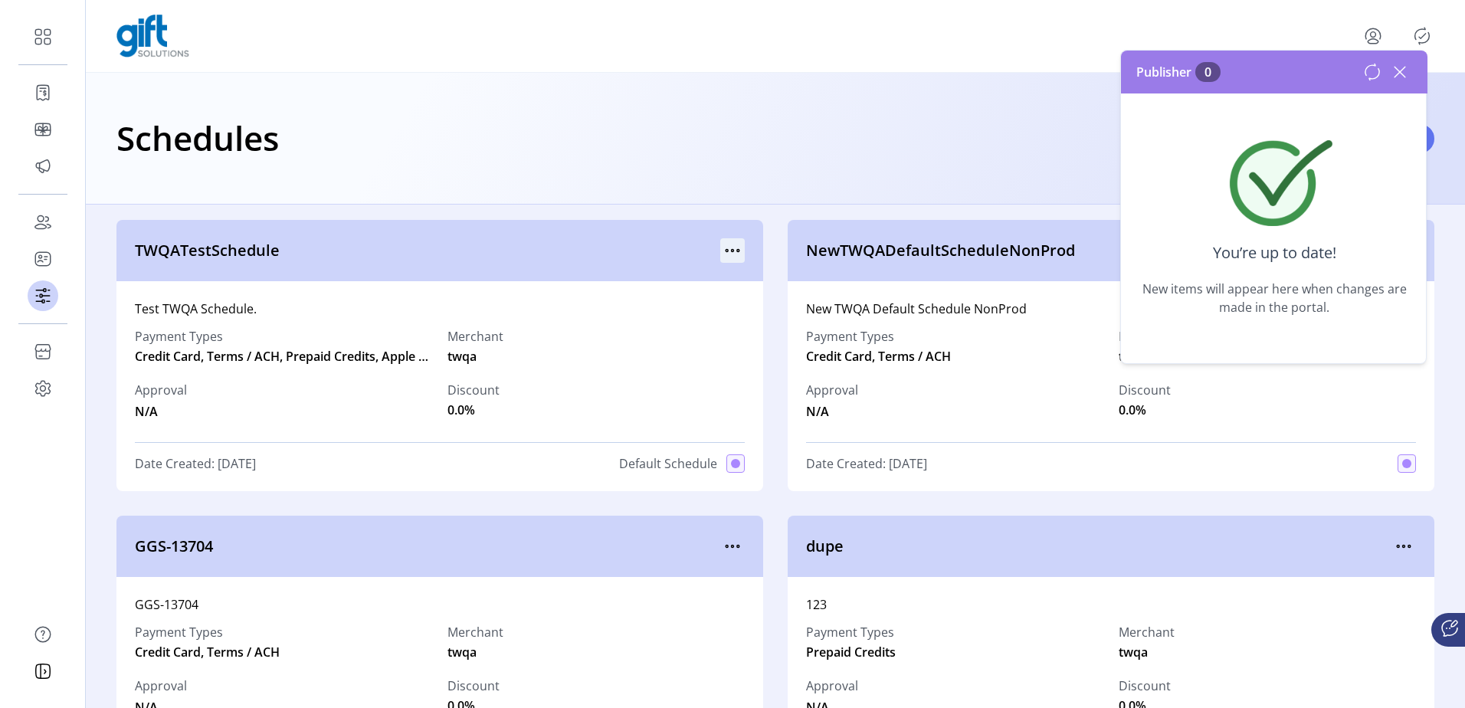
click at [727, 248] on icon "menu" at bounding box center [732, 250] width 25 height 25
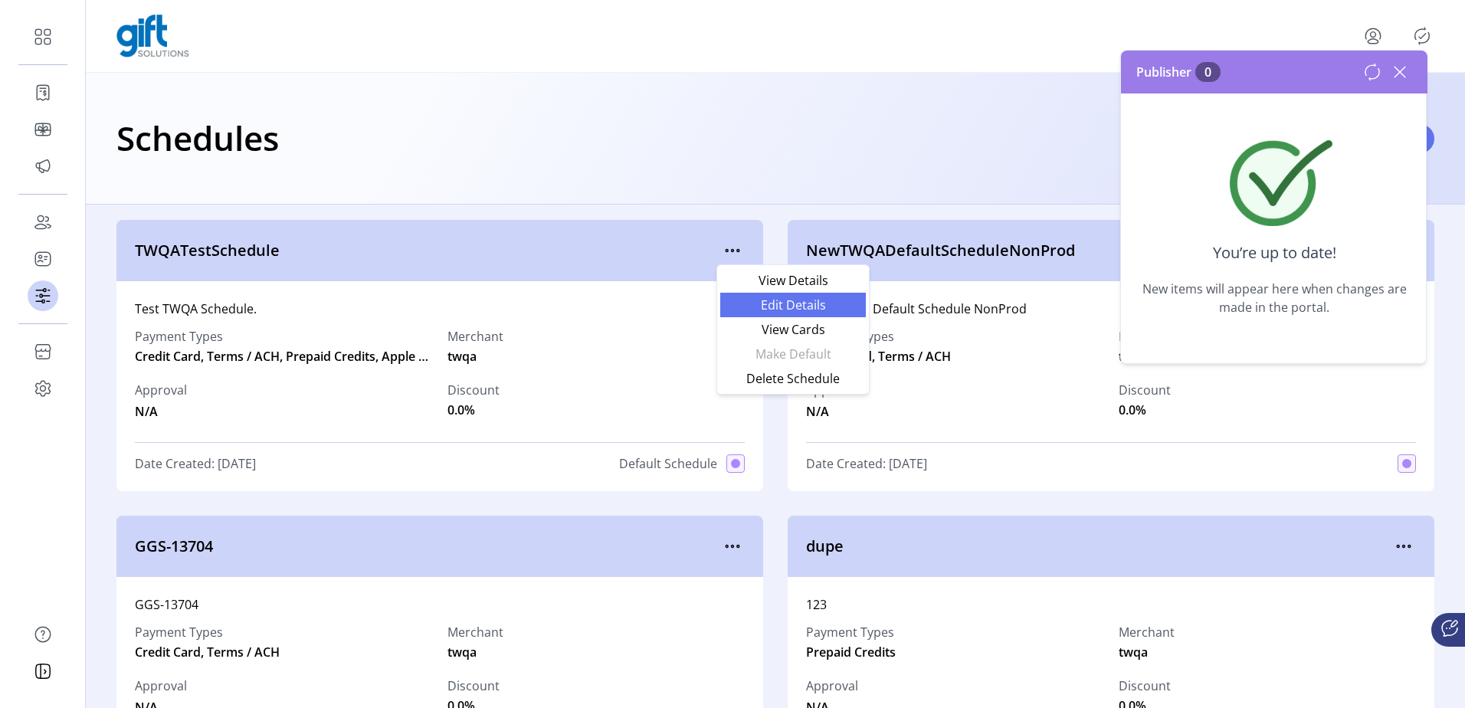
click at [751, 297] on link "Edit Details" at bounding box center [793, 305] width 146 height 25
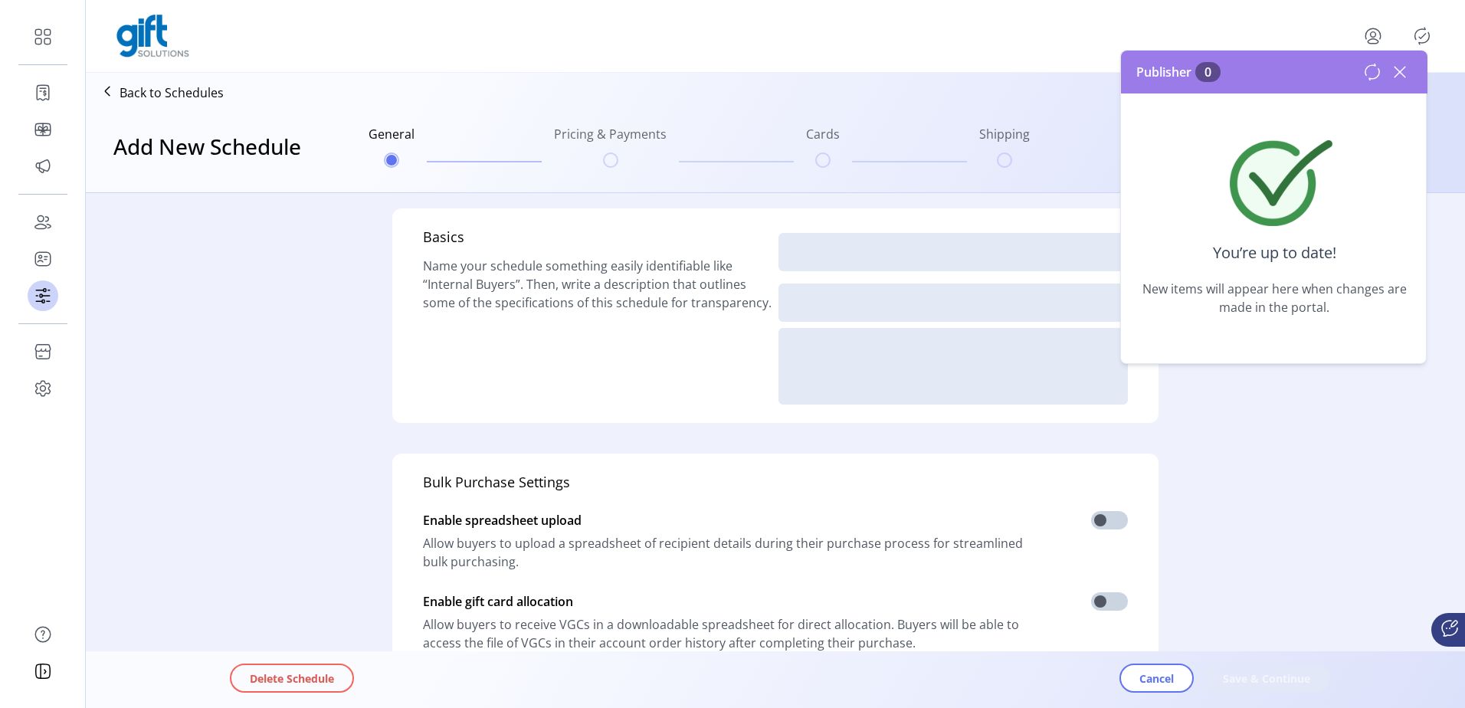
click at [1403, 69] on icon at bounding box center [1400, 72] width 11 height 11
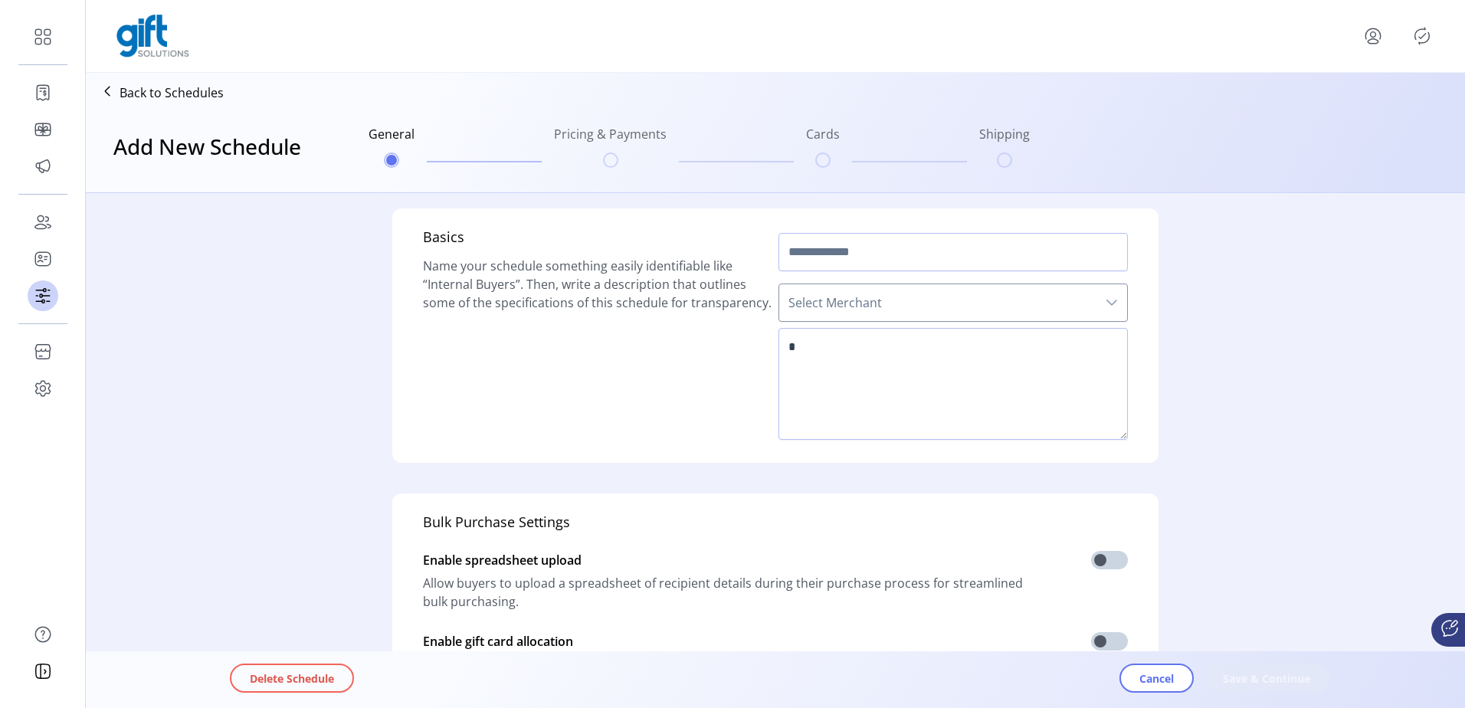
type input "**********"
type textarea "**********"
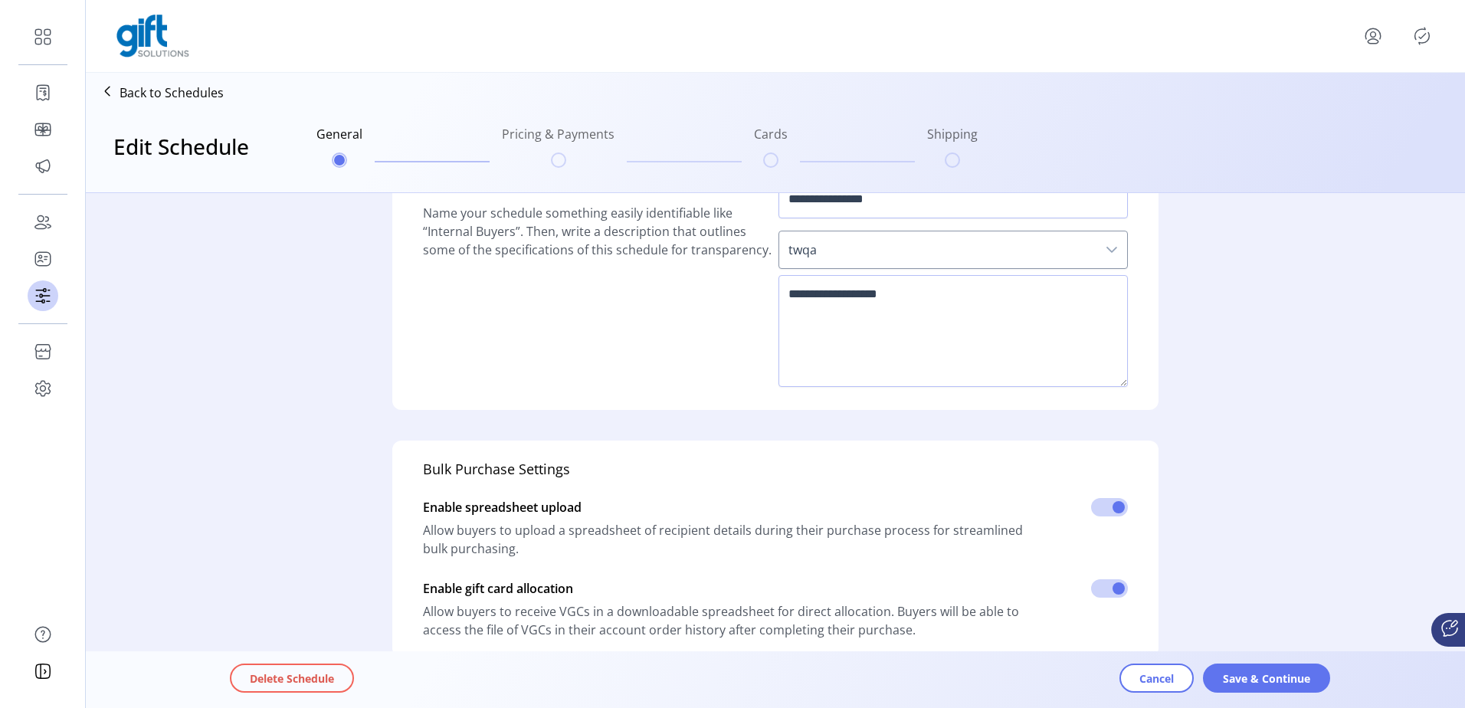
scroll to position [77, 0]
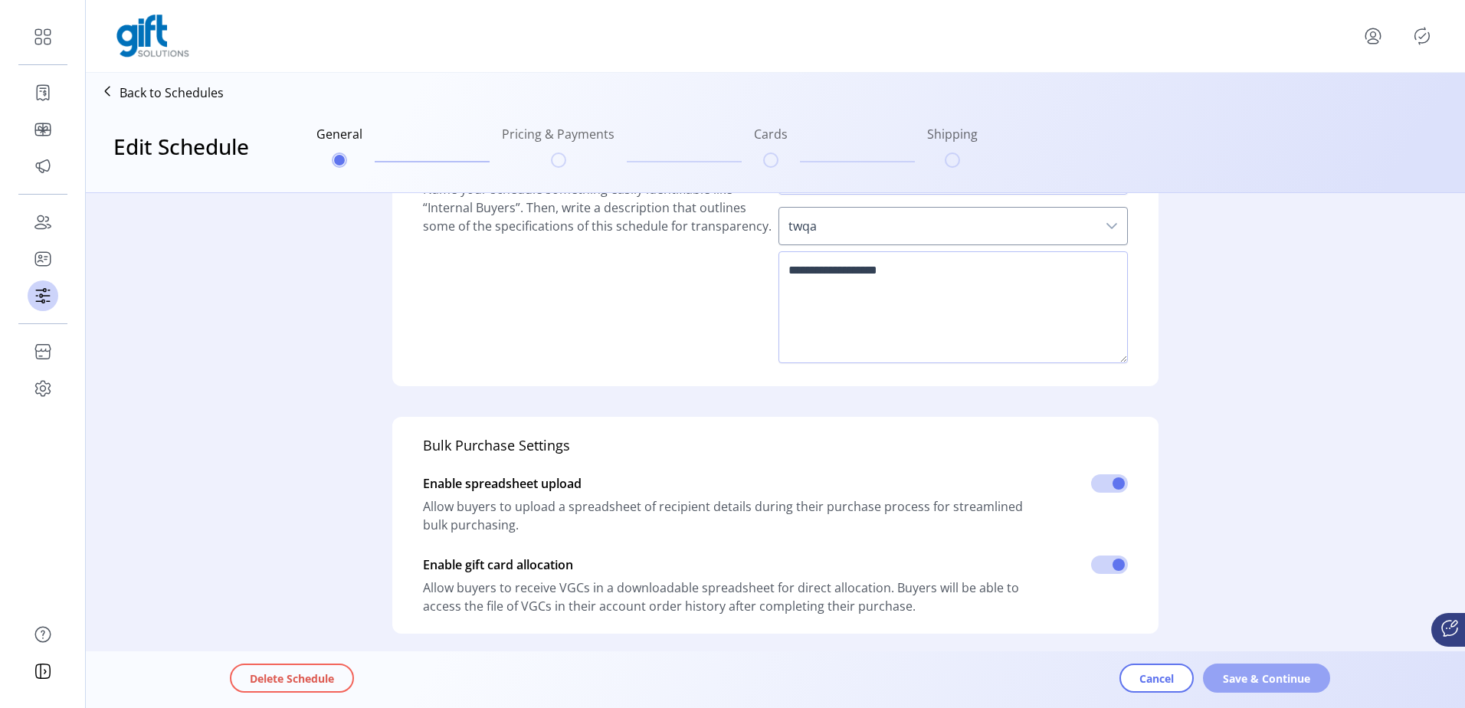
click at [1220, 688] on button "Save & Continue" at bounding box center [1266, 678] width 127 height 29
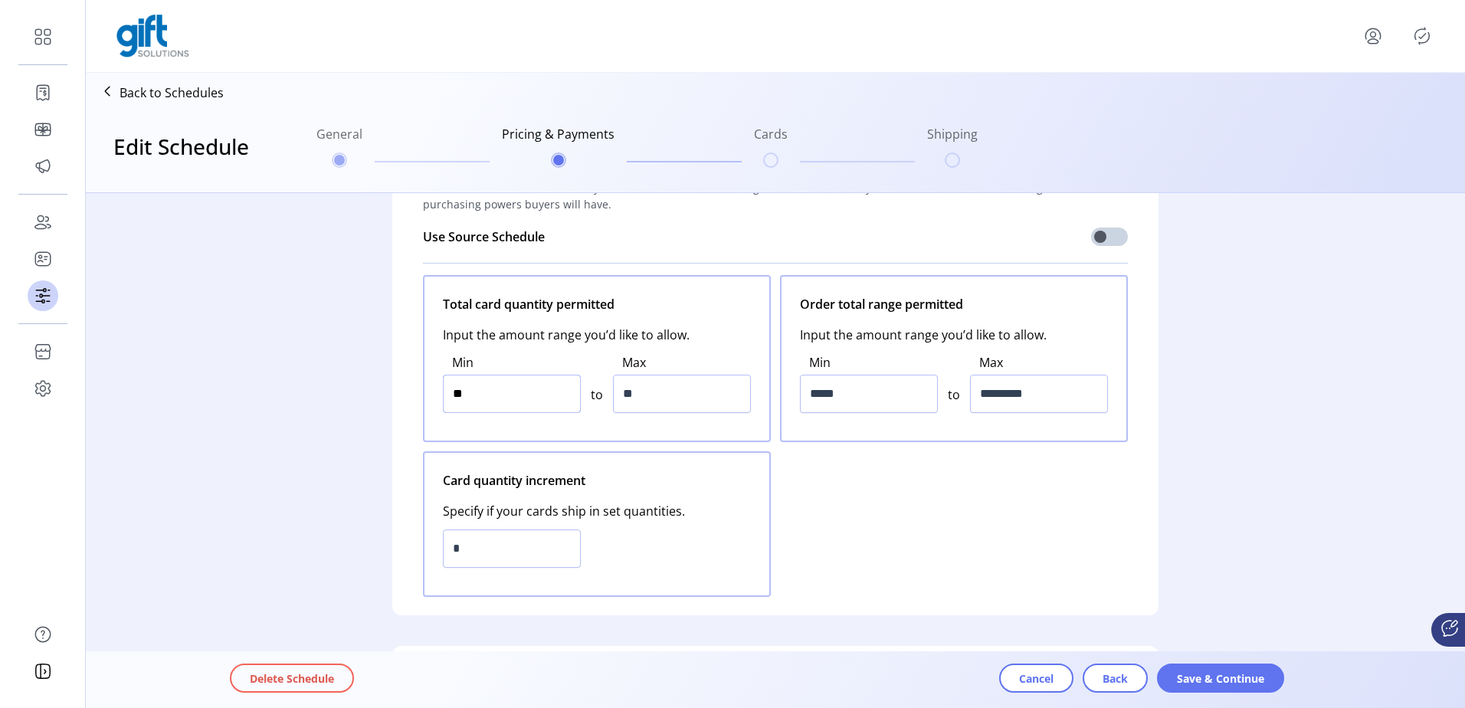
drag, startPoint x: 487, startPoint y: 390, endPoint x: 386, endPoint y: 394, distance: 100.5
click at [392, 393] on div "Cart Select a source schedule to base your new schedule’s cart settings off of …" at bounding box center [775, 374] width 766 height 484
type input "*"
drag, startPoint x: 677, startPoint y: 392, endPoint x: 595, endPoint y: 390, distance: 82.0
click at [595, 390] on div "Min * to Max **" at bounding box center [597, 383] width 308 height 78
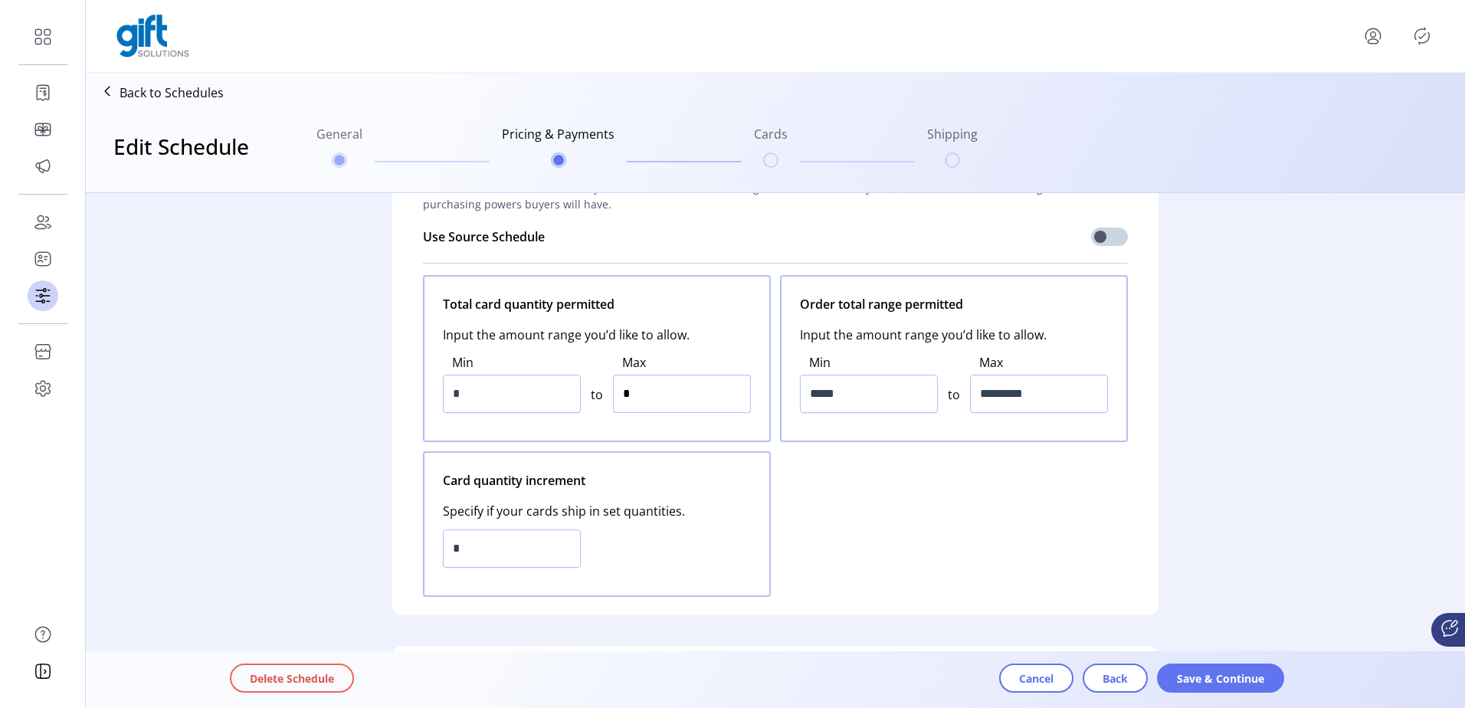
type input "**"
drag, startPoint x: 879, startPoint y: 405, endPoint x: 758, endPoint y: 410, distance: 121.2
click at [774, 408] on div "Total card quantity permitted Input the amount range you’d like to allow. Min *…" at bounding box center [775, 436] width 705 height 322
type input "*****"
click at [1040, 392] on input "*********" at bounding box center [1039, 394] width 138 height 38
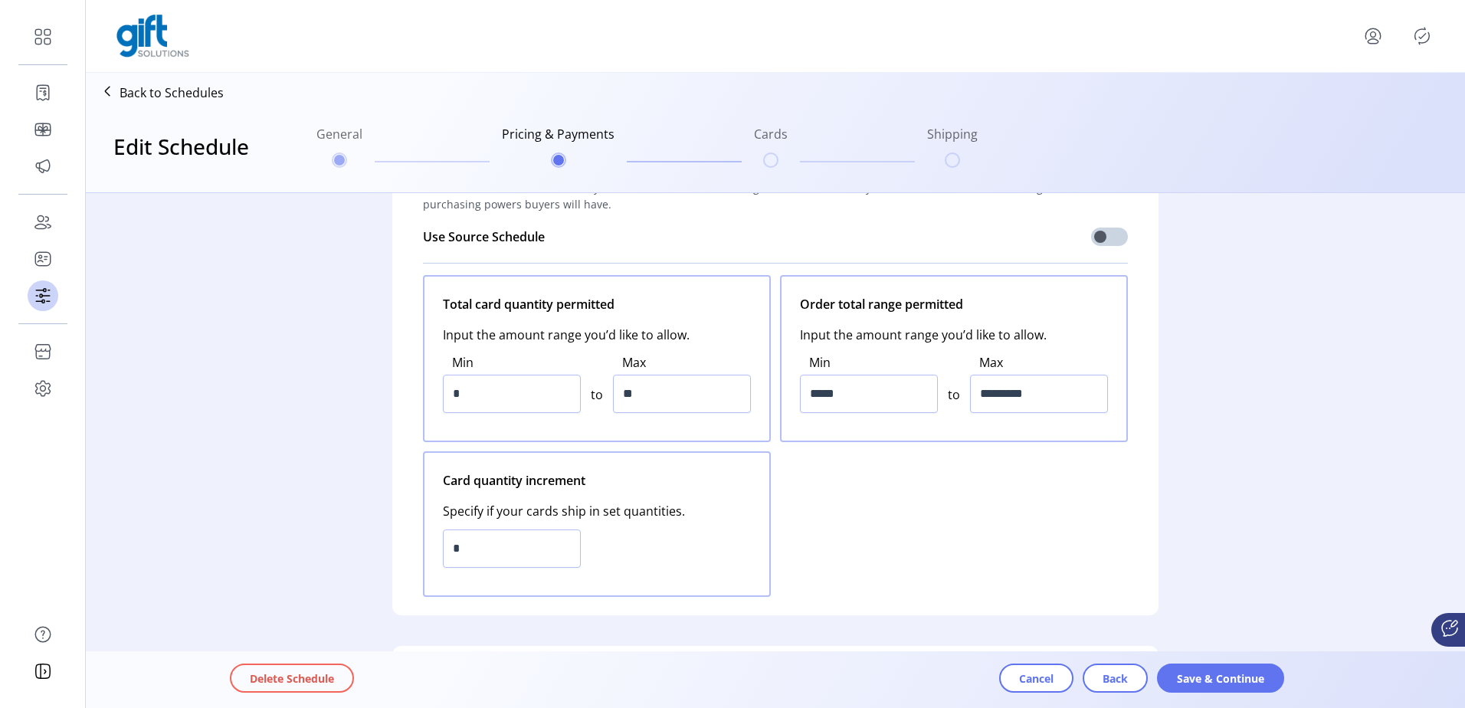
click at [946, 479] on div "Total card quantity permitted Input the amount range you’d like to allow. Min *…" at bounding box center [775, 436] width 705 height 322
click at [1221, 681] on span "Save & Continue" at bounding box center [1220, 679] width 87 height 16
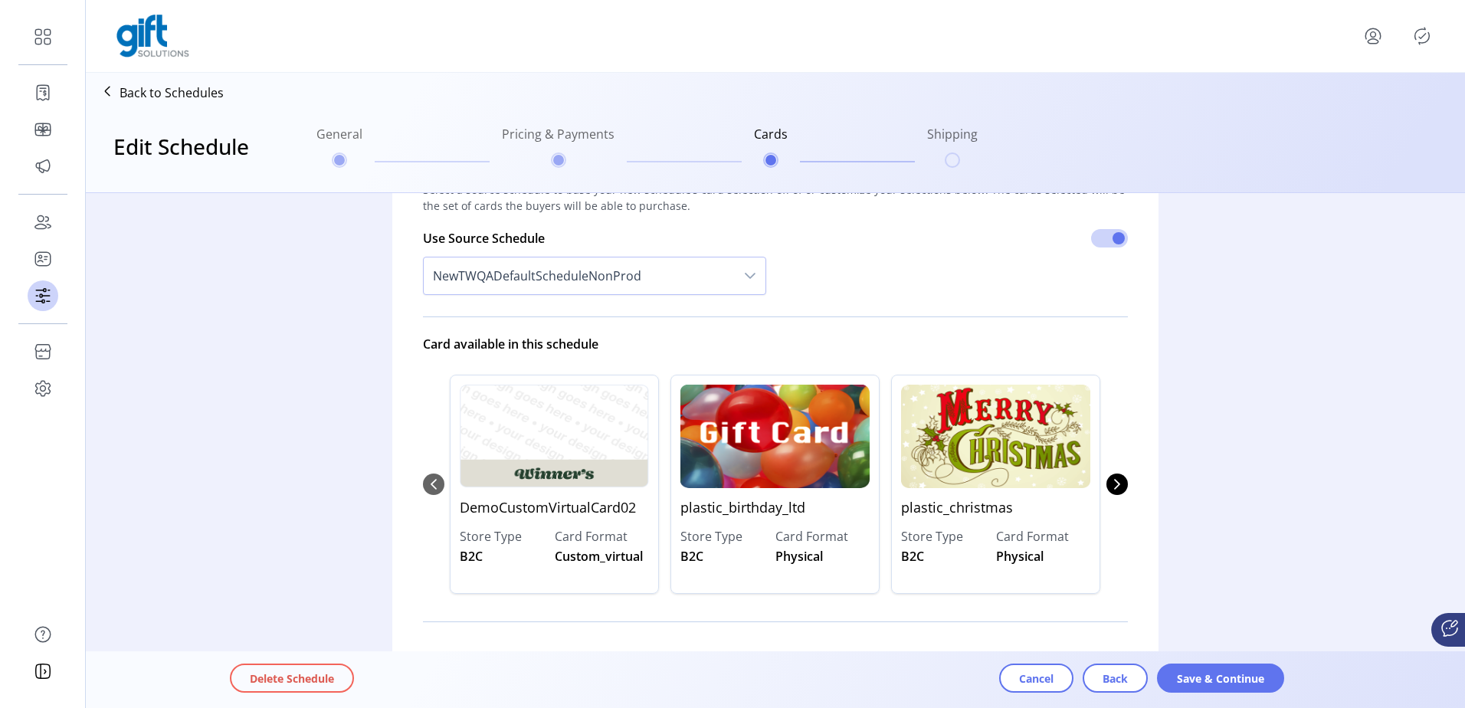
scroll to position [0, 0]
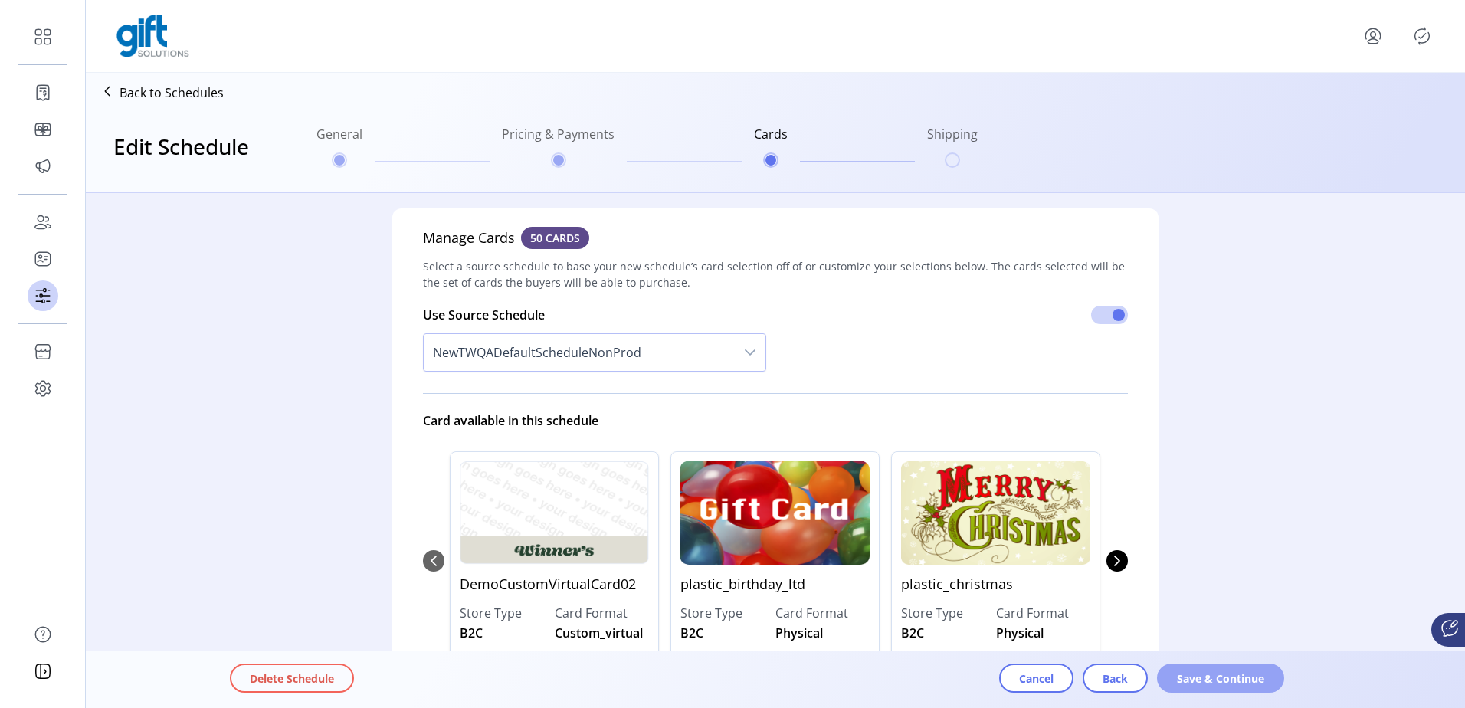
click at [1206, 683] on span "Save & Continue" at bounding box center [1220, 679] width 87 height 16
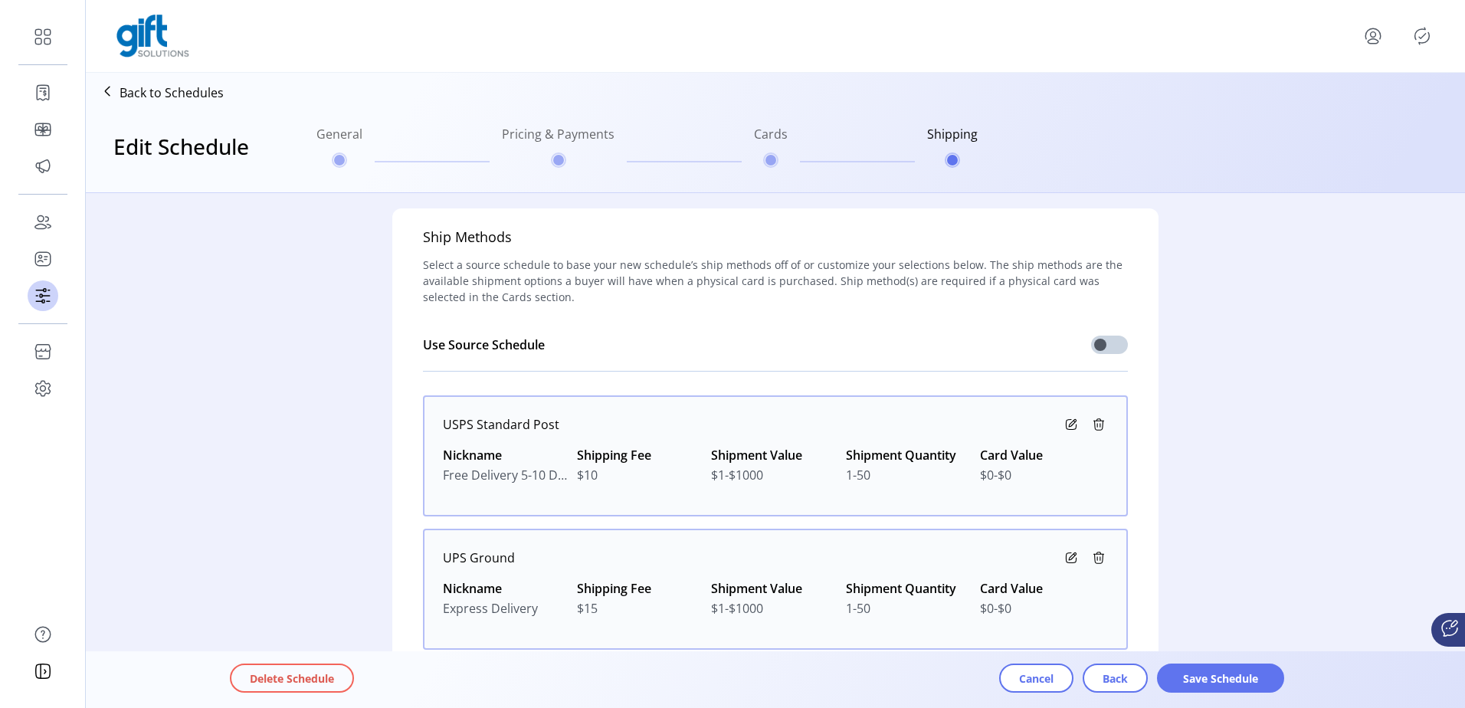
drag, startPoint x: 558, startPoint y: 153, endPoint x: 914, endPoint y: 500, distance: 496.4
click at [563, 154] on ul "General Pricing & Payments Cards Shipping" at bounding box center [647, 147] width 674 height 74
click at [1114, 665] on button "Back" at bounding box center [1115, 678] width 65 height 29
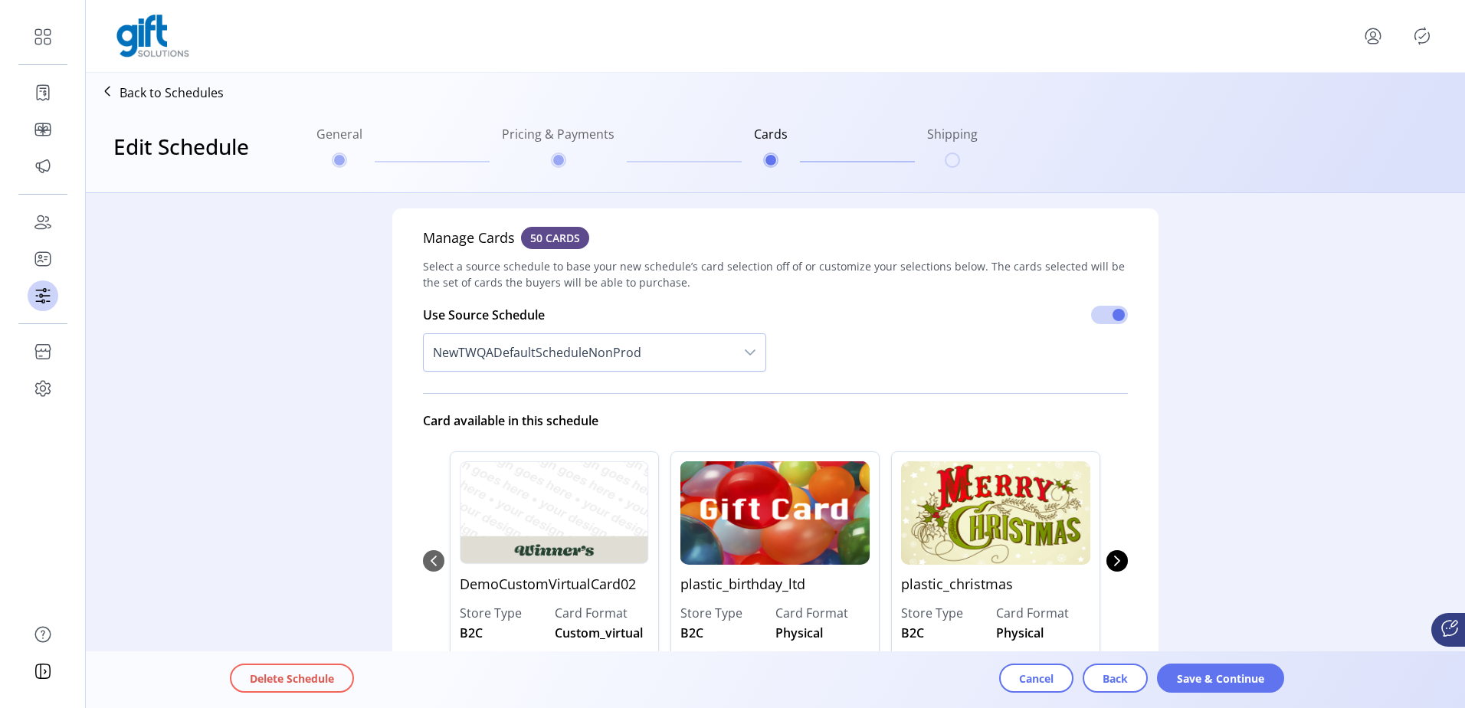
click at [1087, 661] on div "Delete Schedule Cancel Back Save & Continue" at bounding box center [818, 679] width 1177 height 51
click at [1110, 686] on span "Back" at bounding box center [1115, 679] width 25 height 16
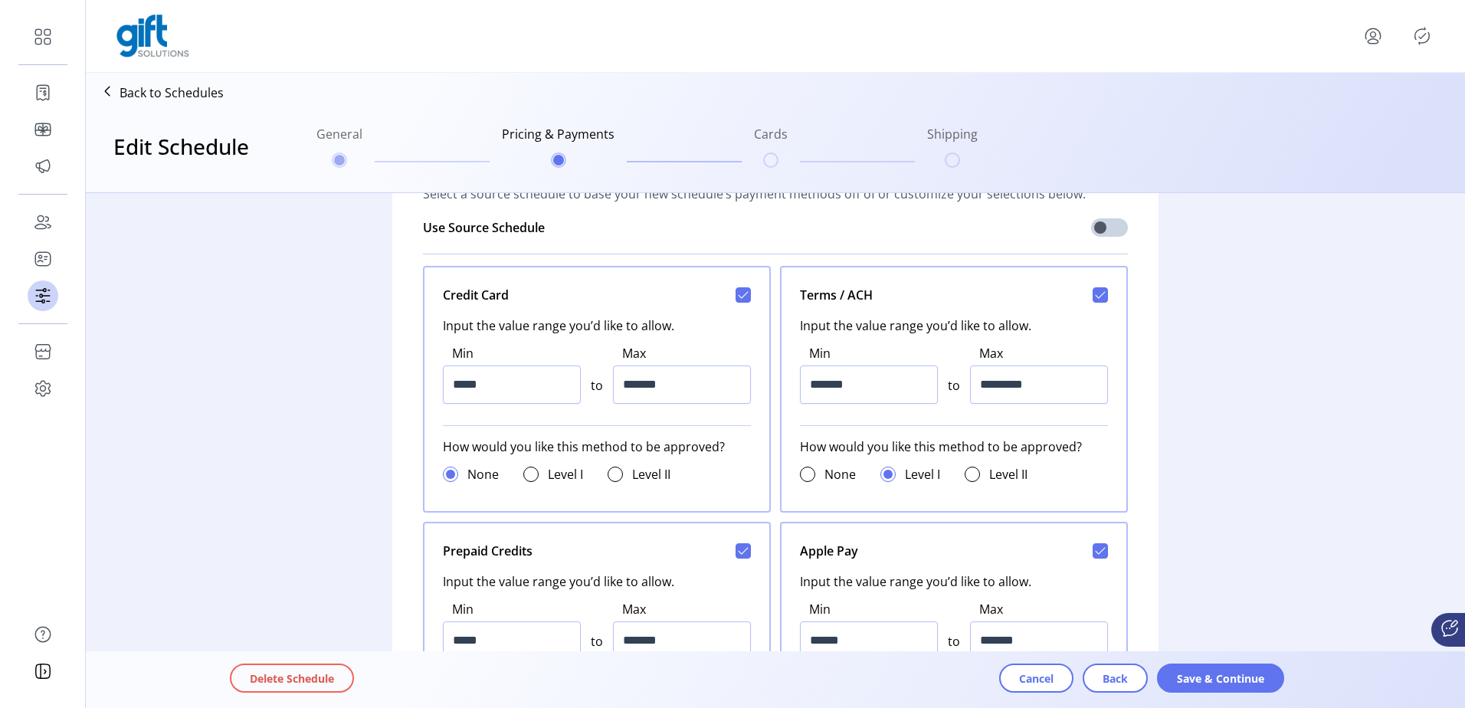
scroll to position [613, 0]
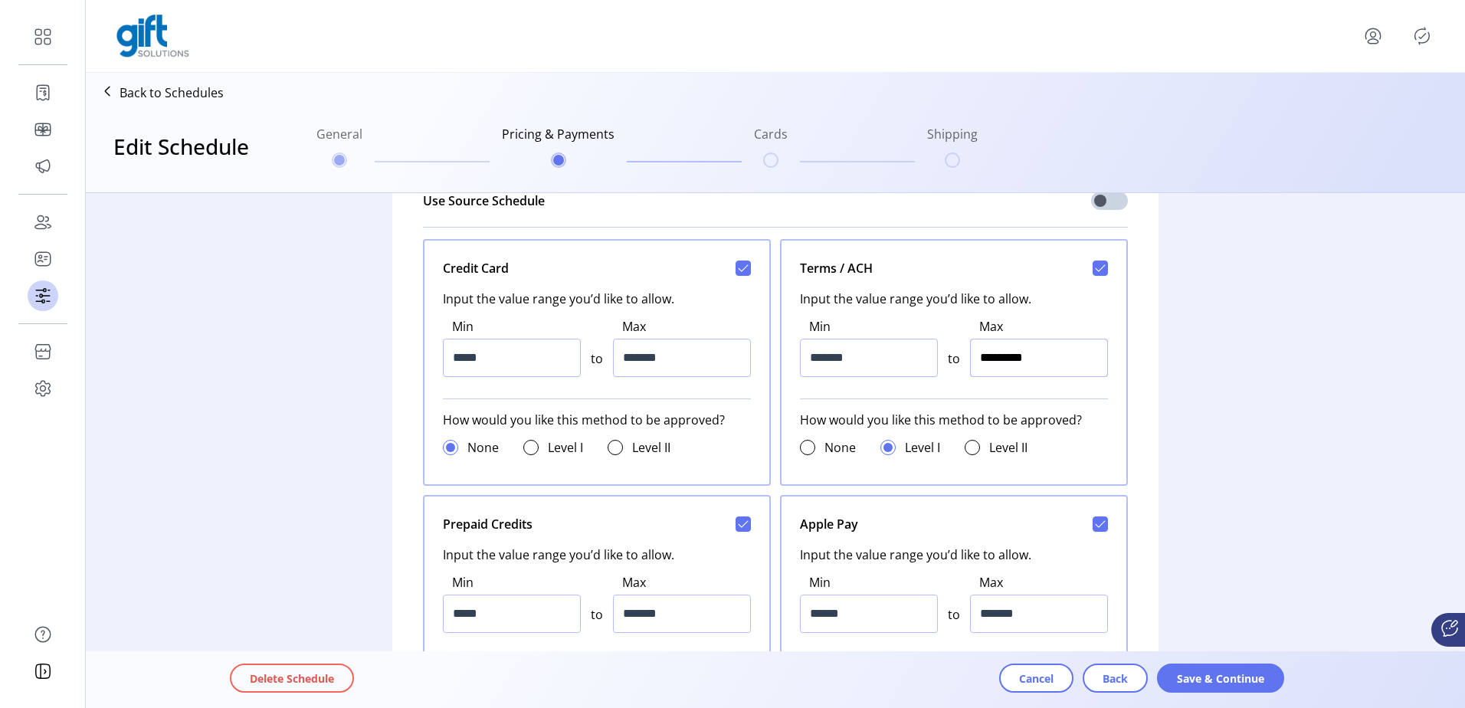
drag, startPoint x: 1008, startPoint y: 360, endPoint x: 991, endPoint y: 360, distance: 16.9
click at [991, 360] on input "*********" at bounding box center [1039, 358] width 138 height 38
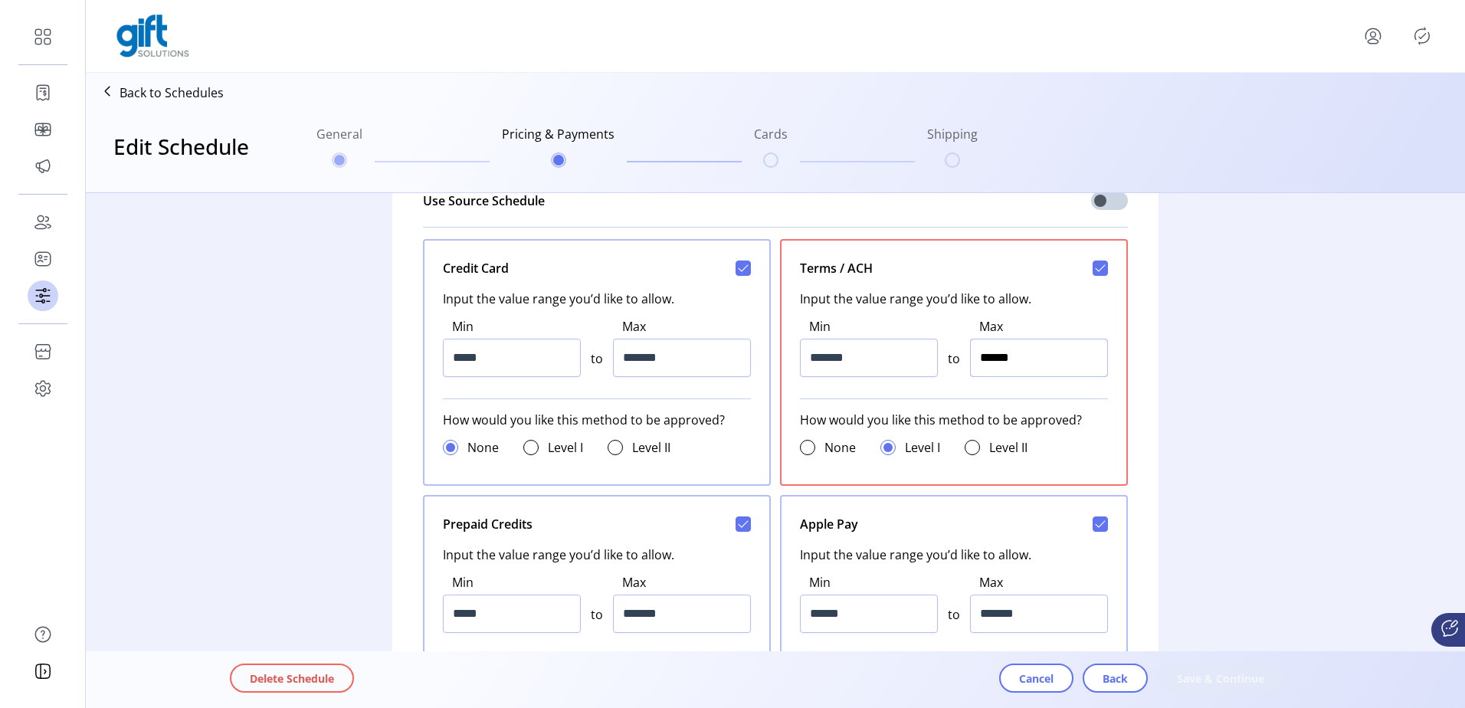
type input "*****"
type input "*********"
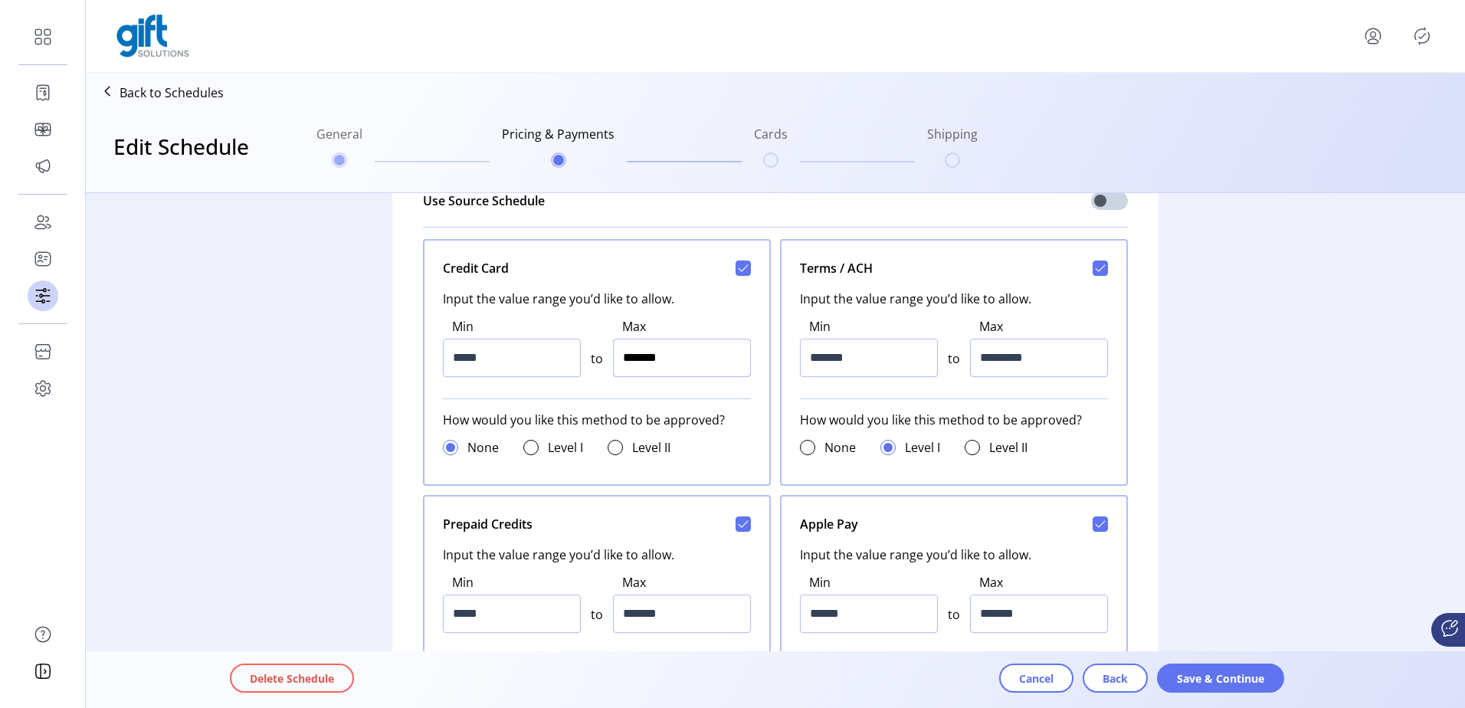
click at [466, 363] on div "Min ***** to Max *******" at bounding box center [597, 347] width 308 height 78
type input "*********"
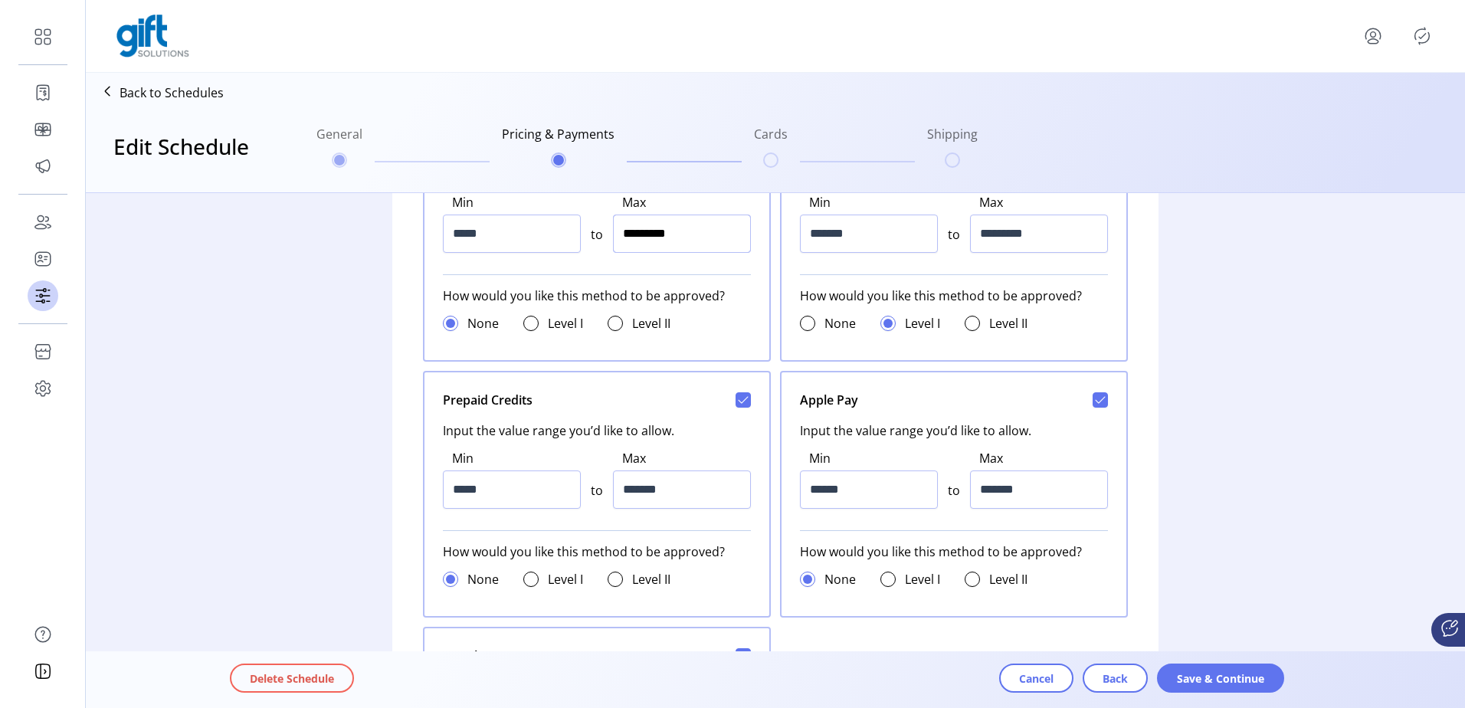
scroll to position [766, 0]
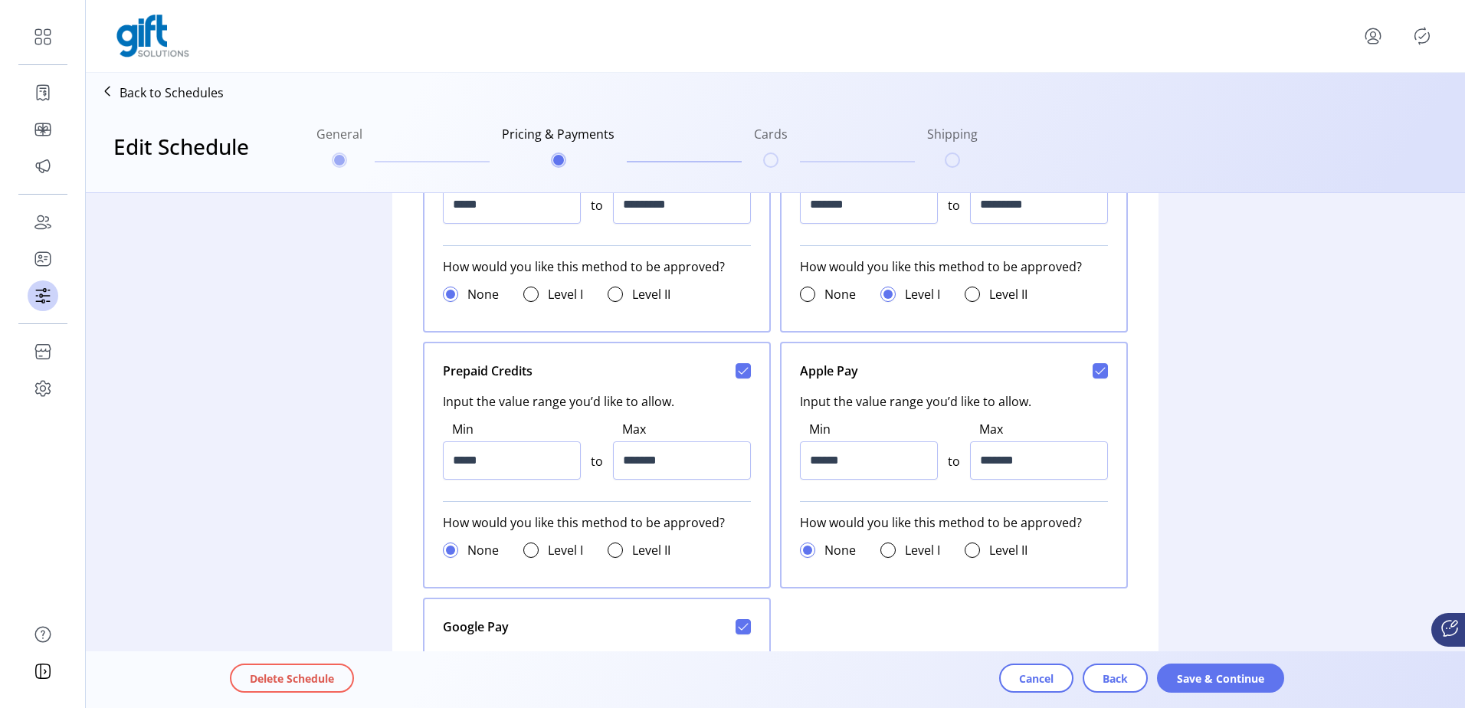
click at [739, 371] on icon at bounding box center [743, 371] width 11 height 11
type input "*****"
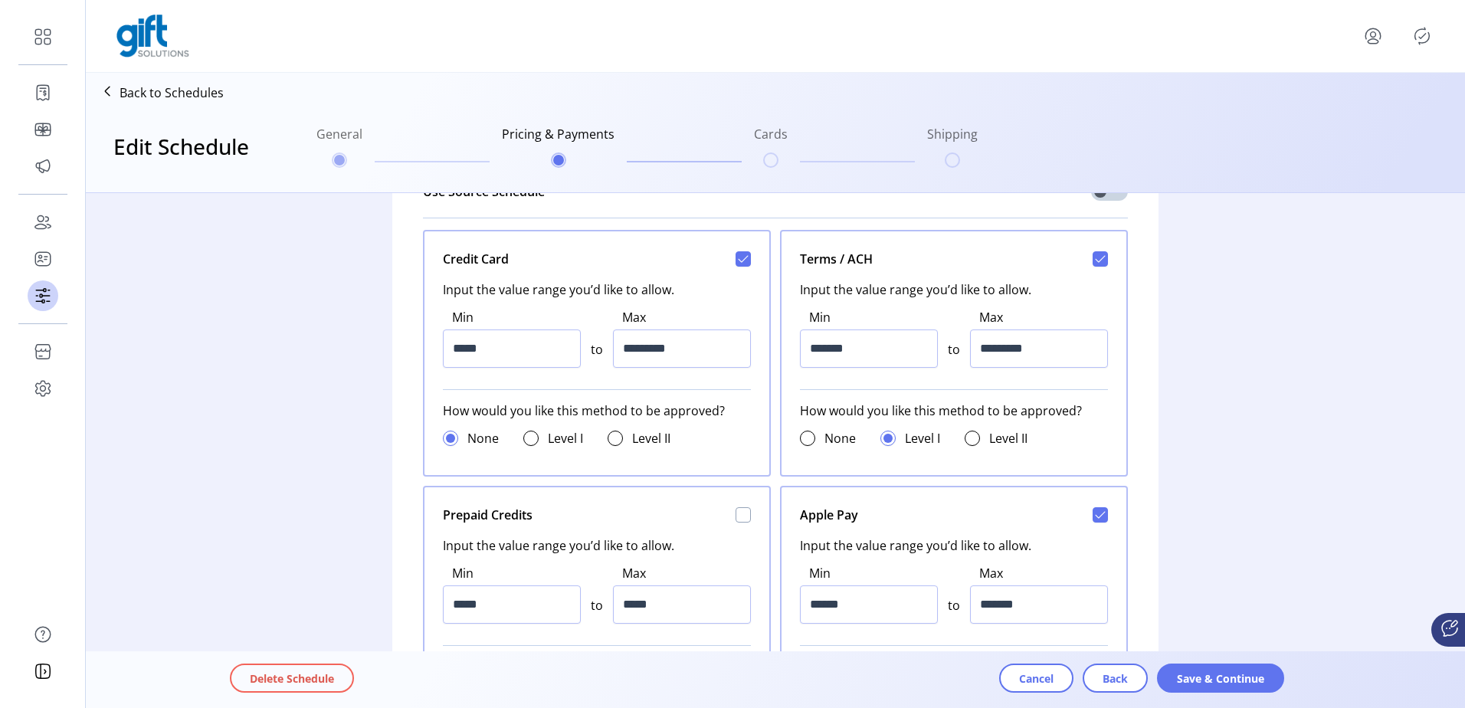
scroll to position [536, 0]
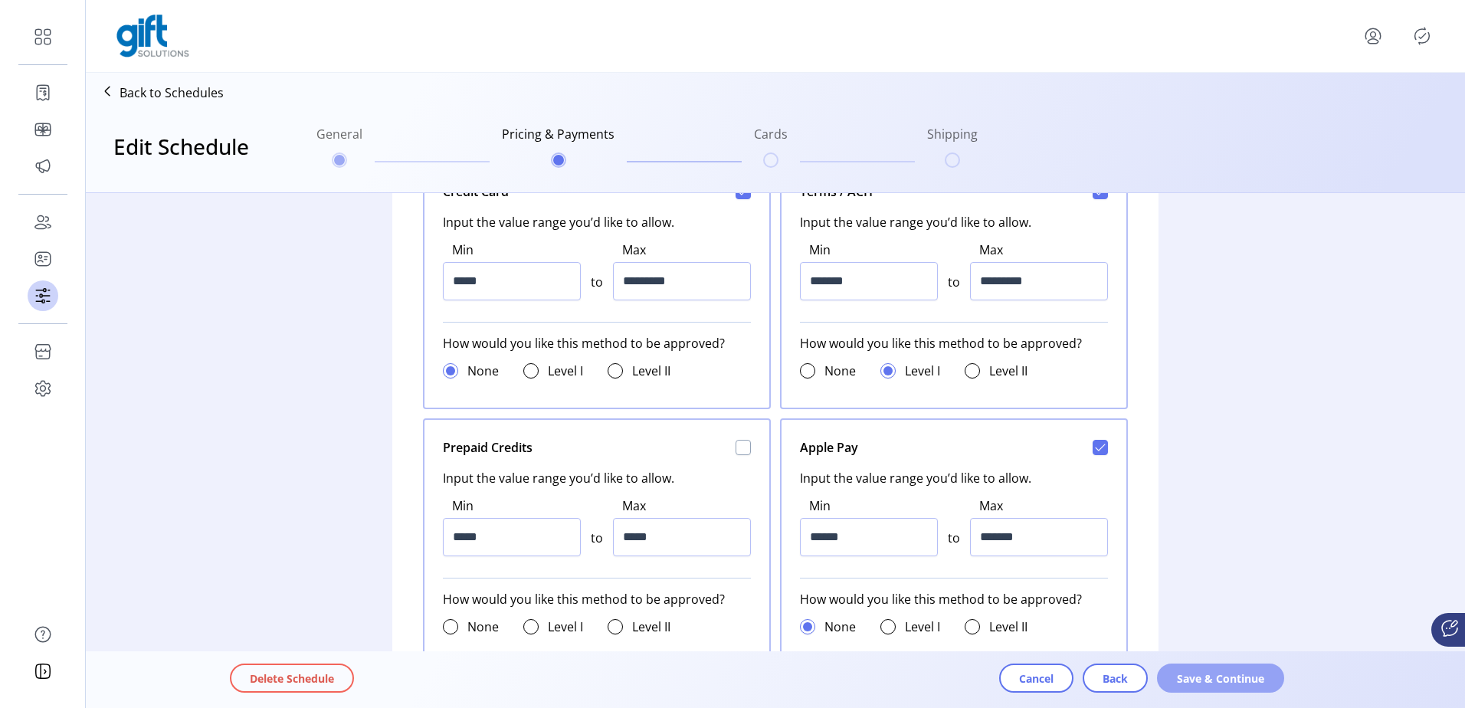
click at [1212, 674] on span "Save & Continue" at bounding box center [1220, 679] width 87 height 16
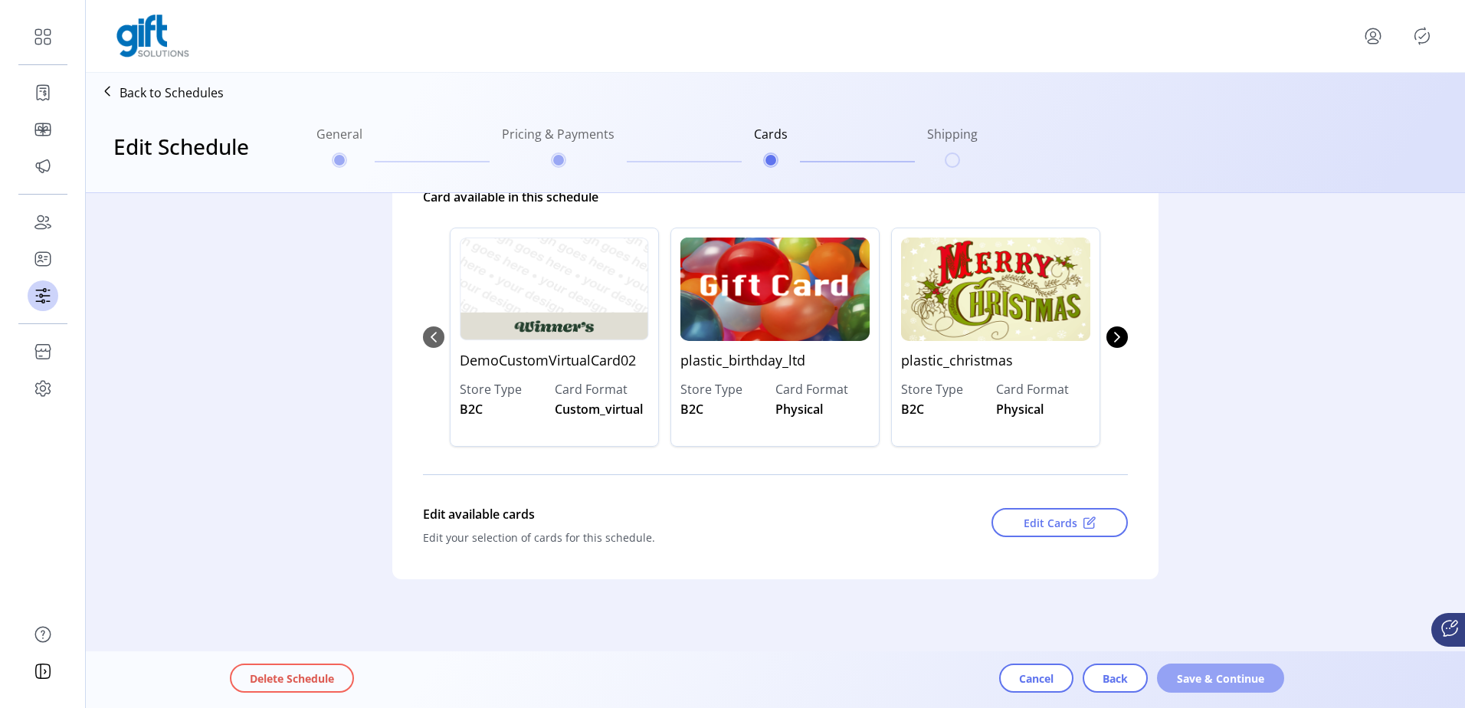
click at [1226, 671] on span "Save & Continue" at bounding box center [1220, 679] width 87 height 16
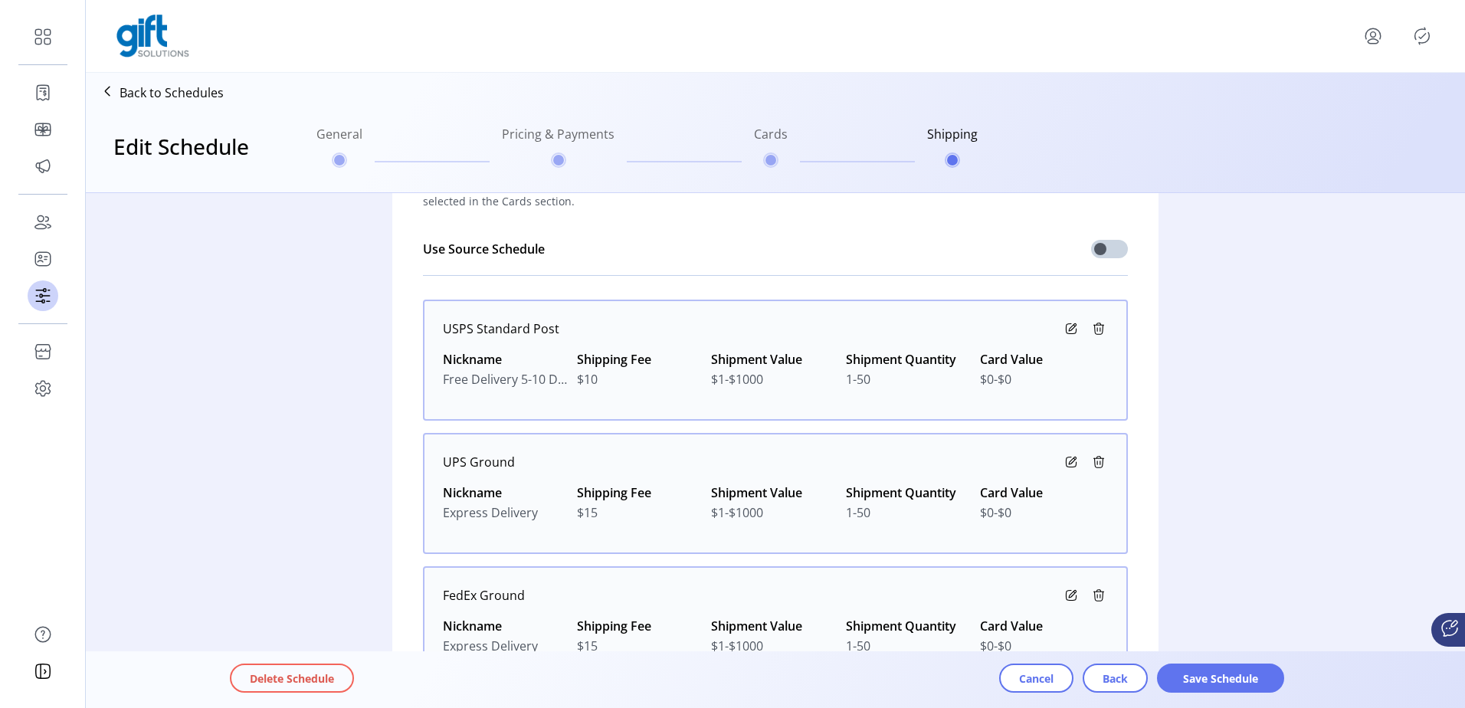
scroll to position [0, 0]
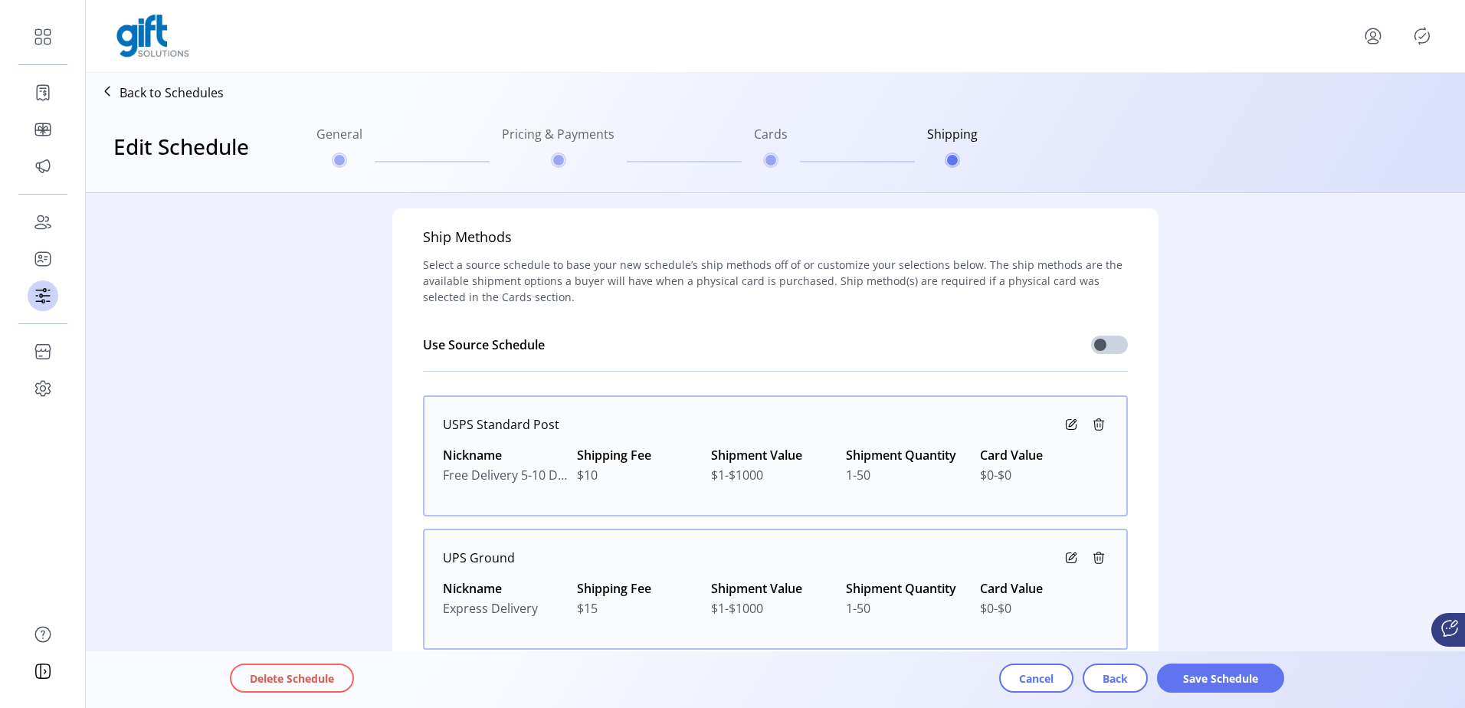
click at [1068, 428] on icon at bounding box center [1071, 424] width 18 height 18
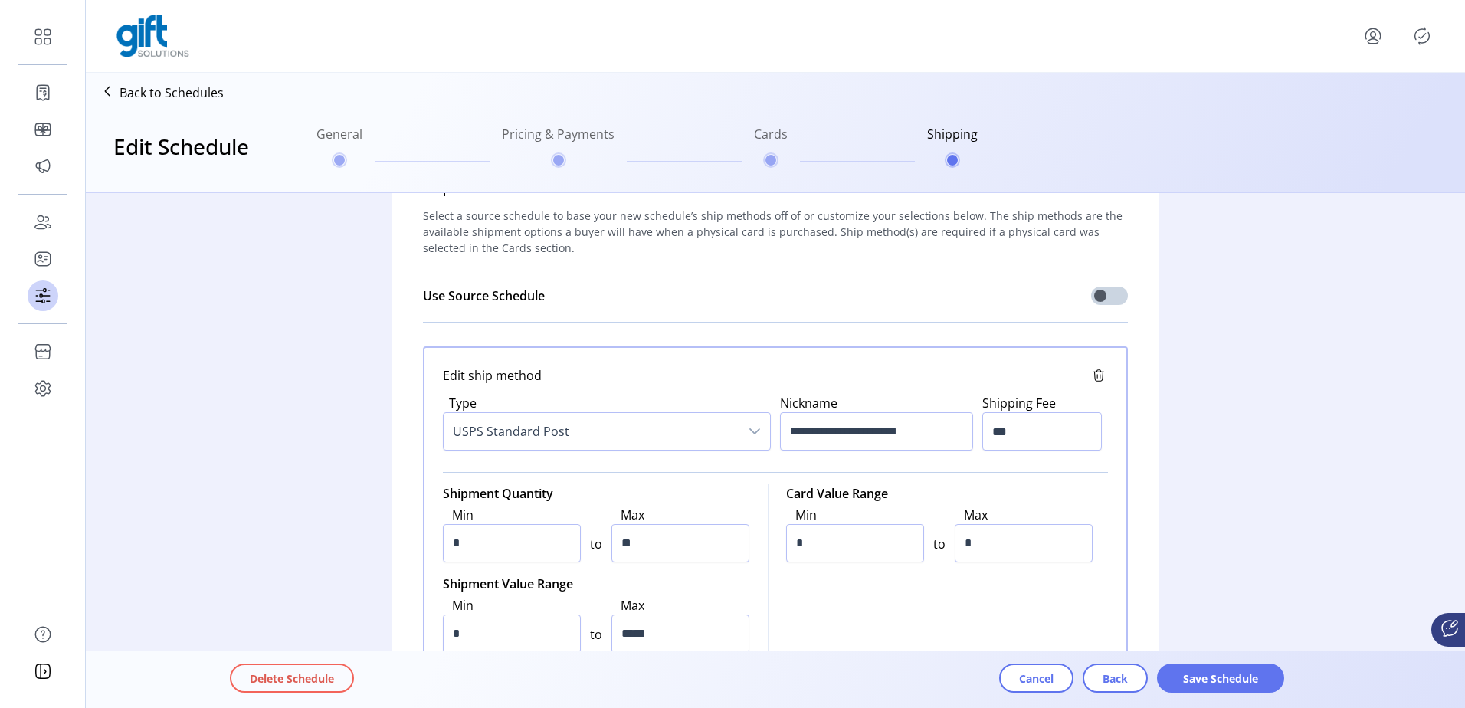
scroll to position [77, 0]
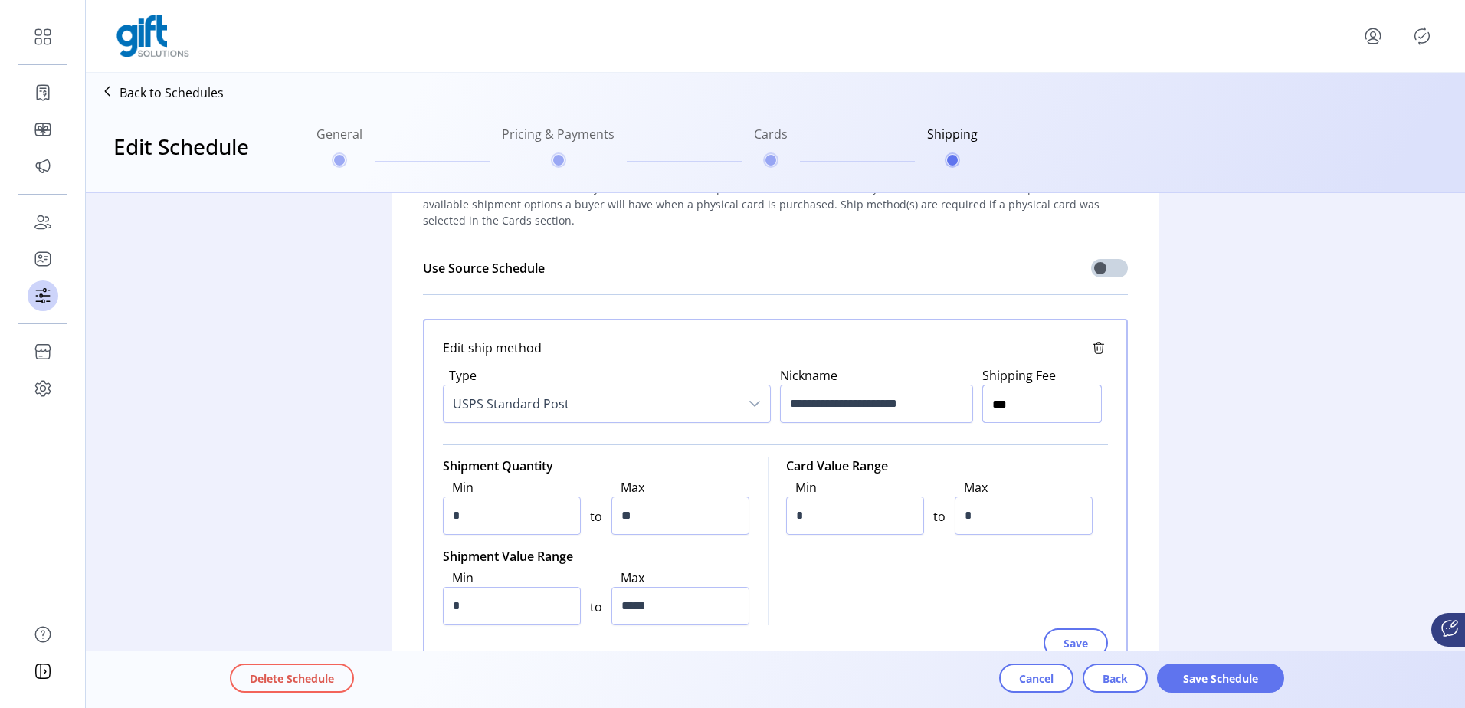
drag, startPoint x: 1015, startPoint y: 406, endPoint x: 976, endPoint y: 406, distance: 39.9
click at [976, 406] on div "**********" at bounding box center [775, 394] width 665 height 75
type input "**"
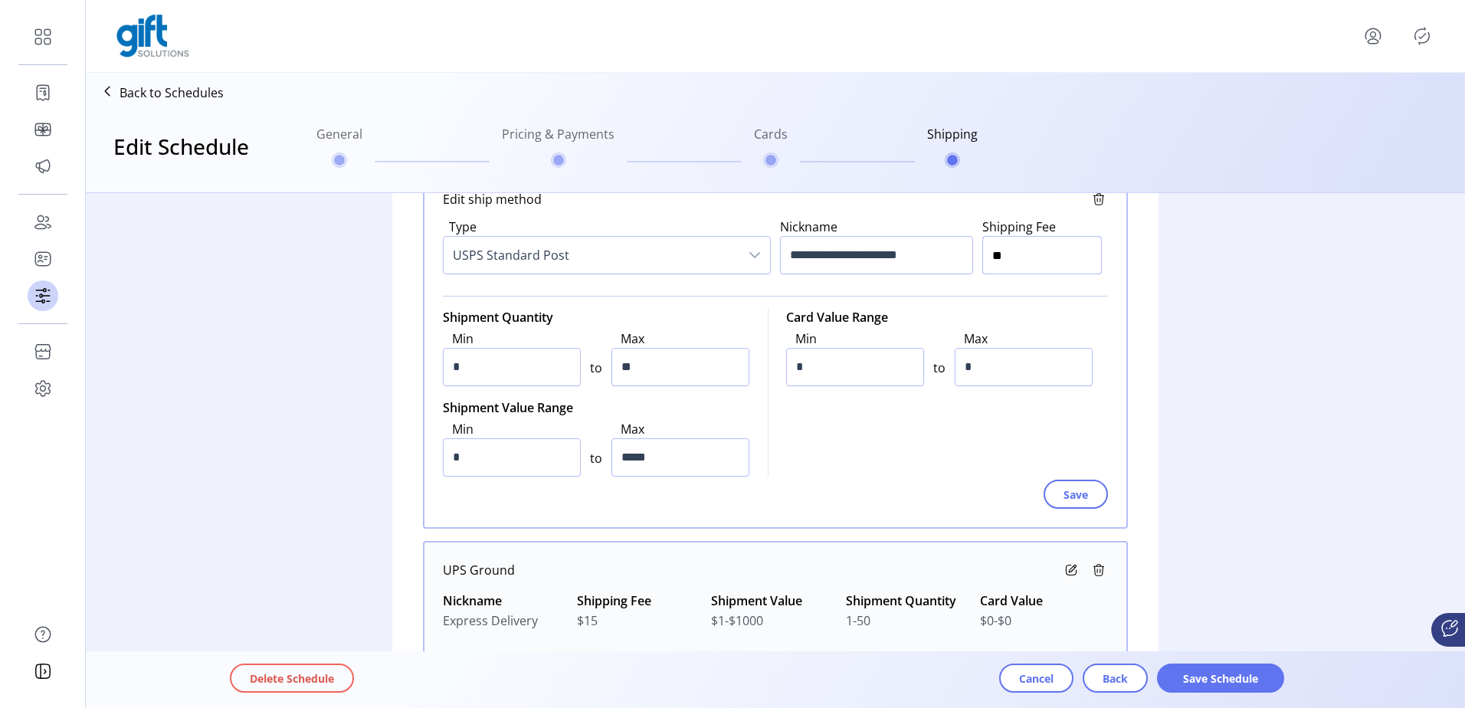
scroll to position [230, 0]
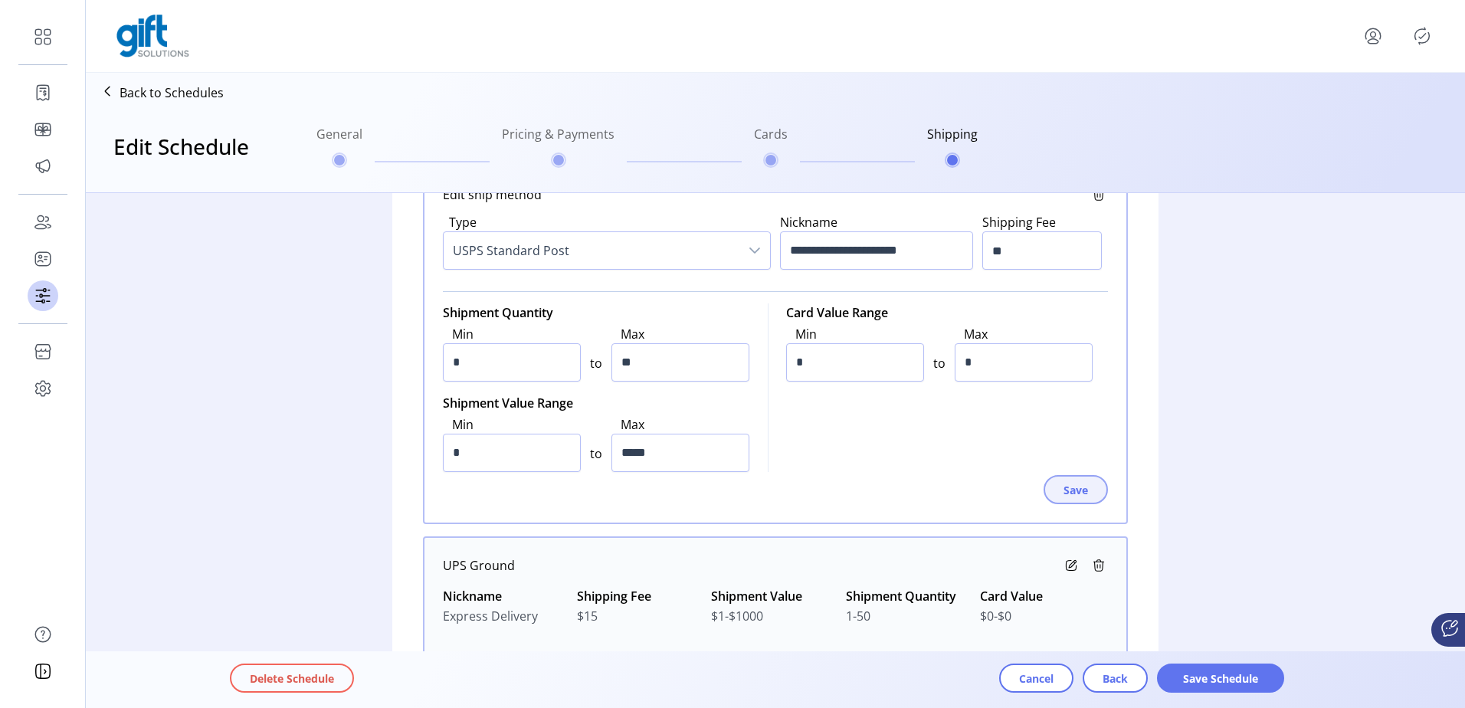
click at [1074, 488] on span "Save" at bounding box center [1076, 490] width 25 height 16
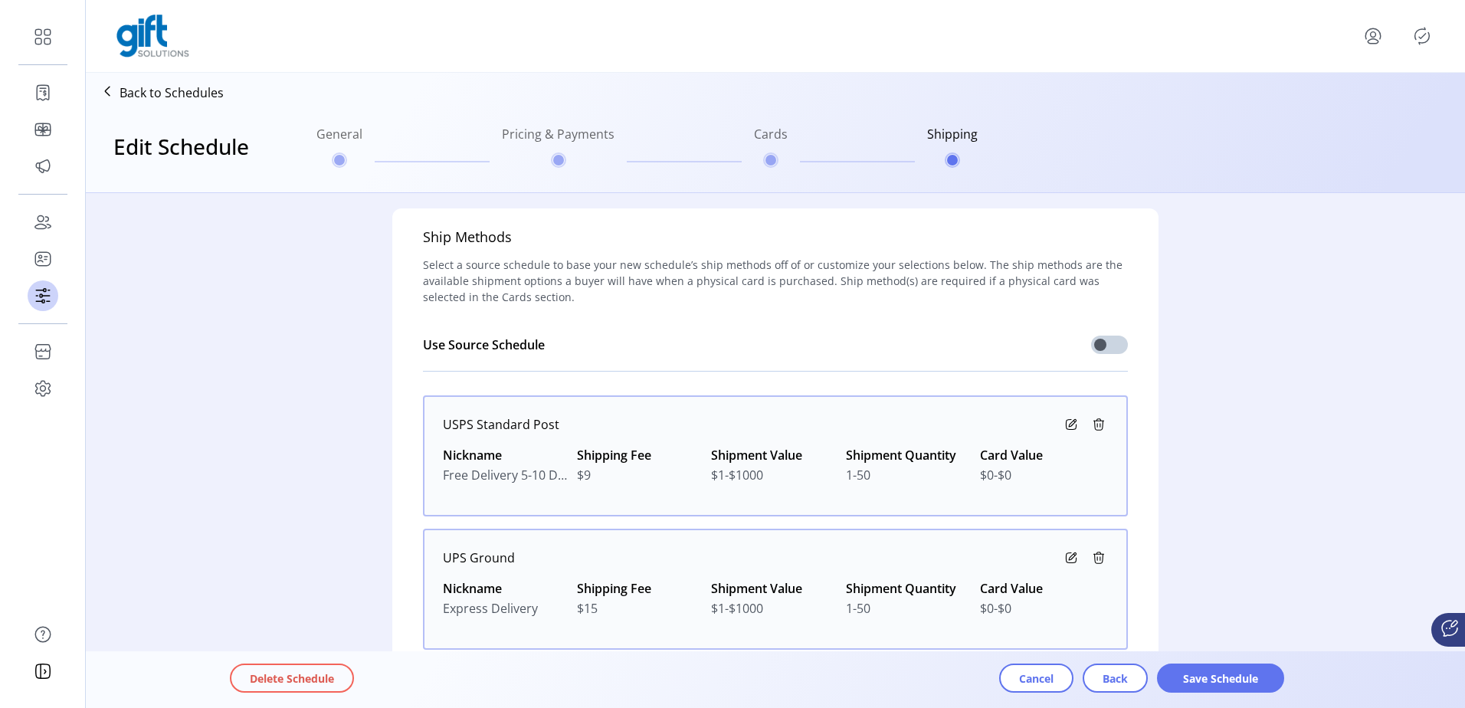
scroll to position [77, 0]
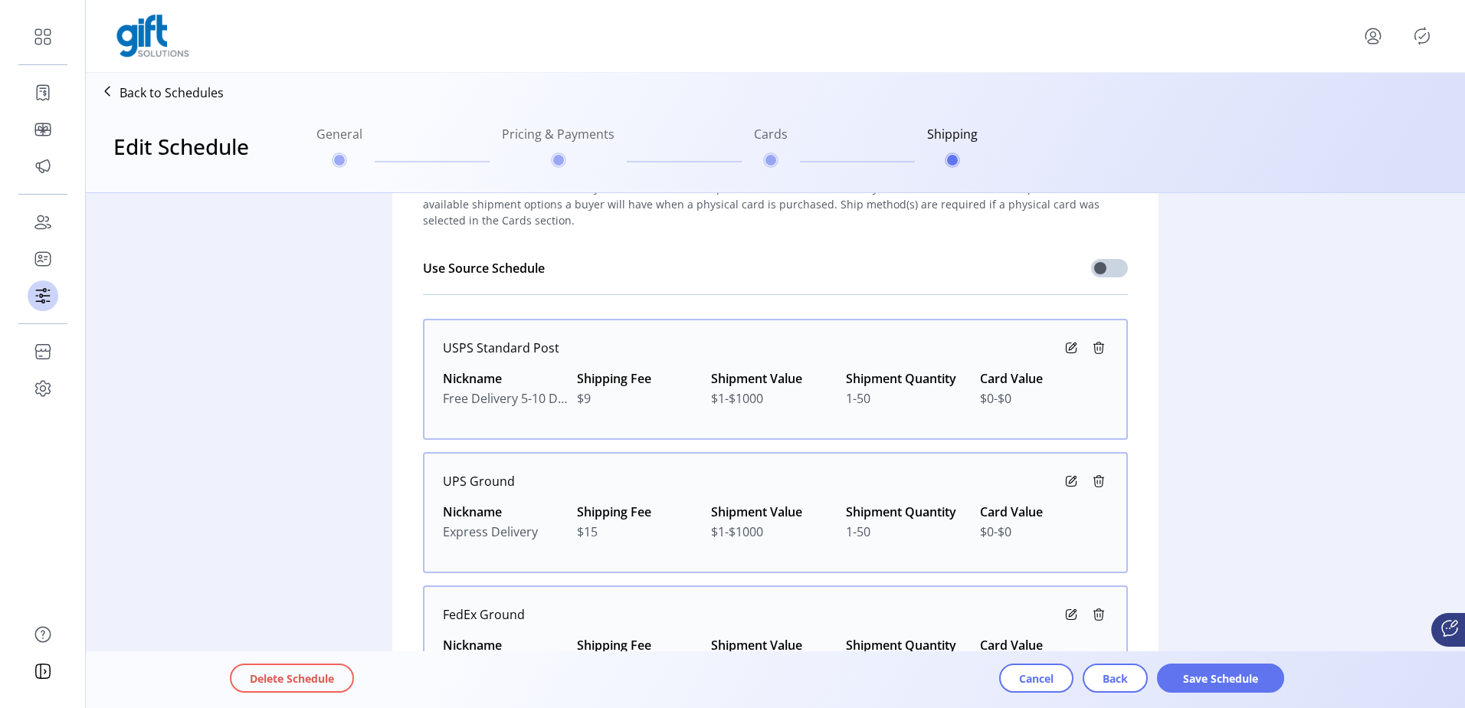
click at [1071, 481] on icon at bounding box center [1071, 481] width 18 height 18
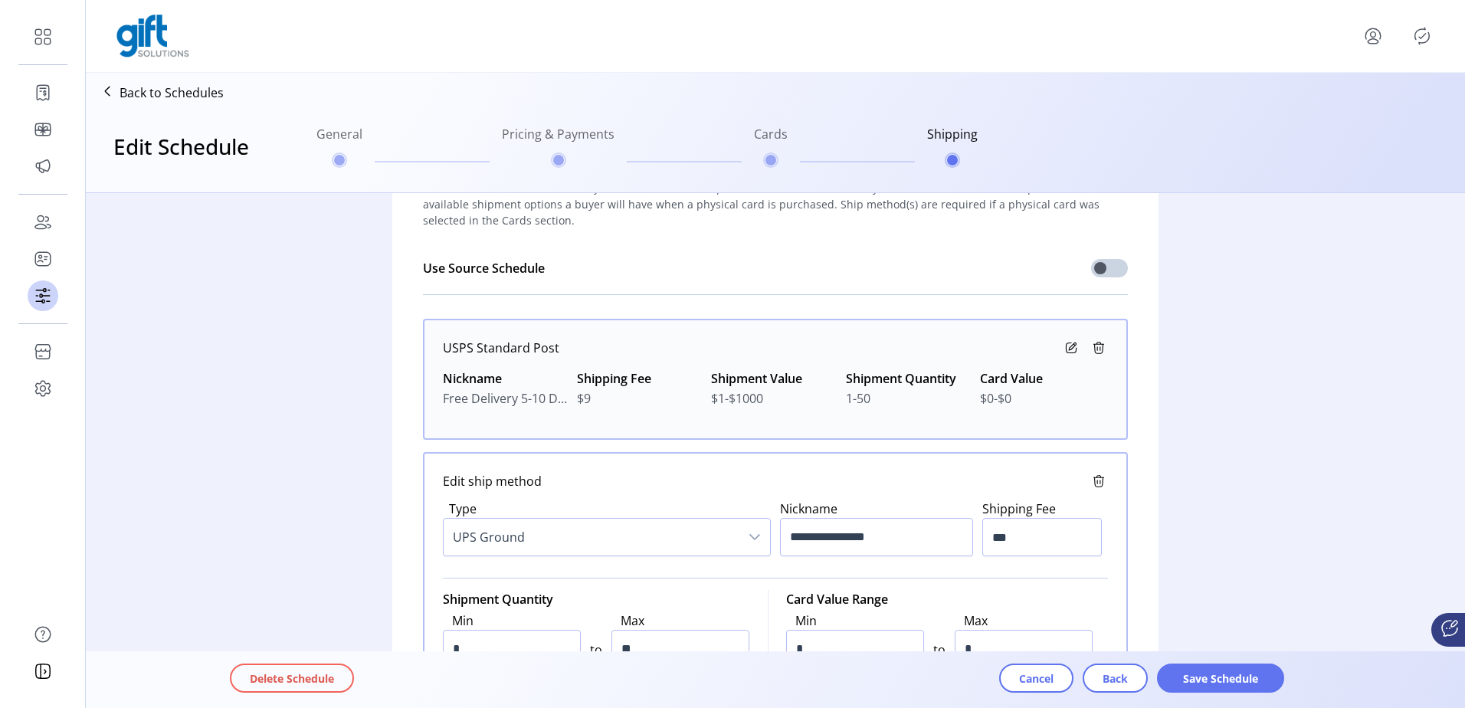
scroll to position [153, 0]
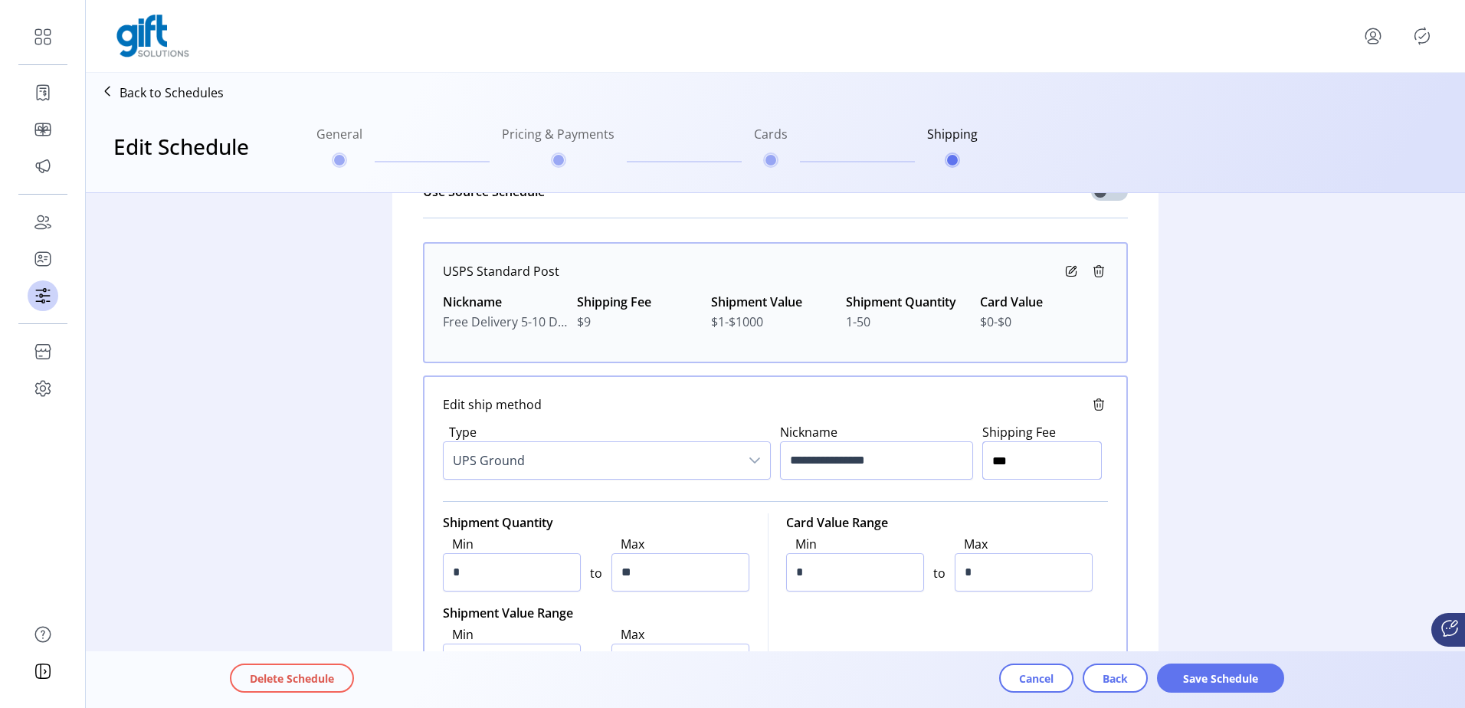
drag, startPoint x: 1034, startPoint y: 460, endPoint x: 941, endPoint y: 464, distance: 92.8
click at [950, 464] on div "**********" at bounding box center [775, 451] width 665 height 75
type input "***"
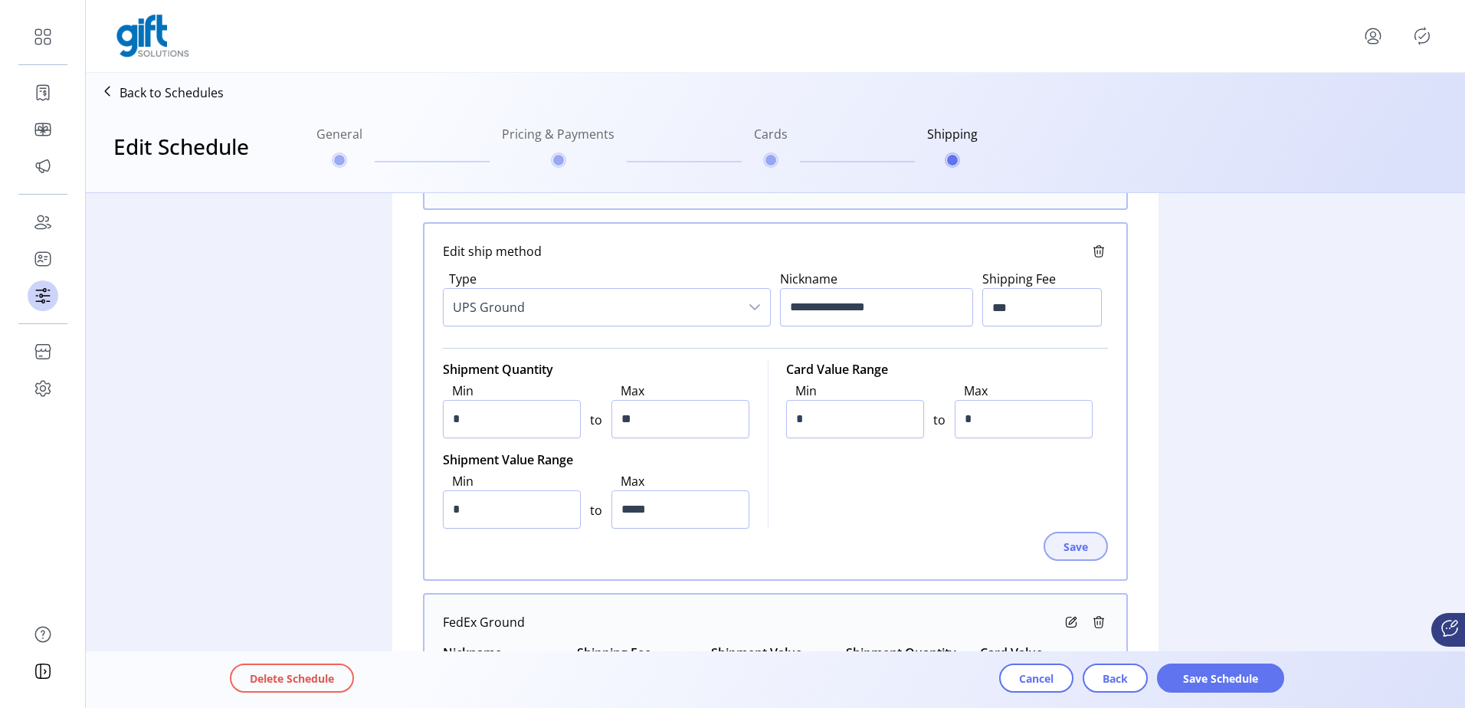
click at [1077, 552] on span "Save" at bounding box center [1076, 547] width 25 height 16
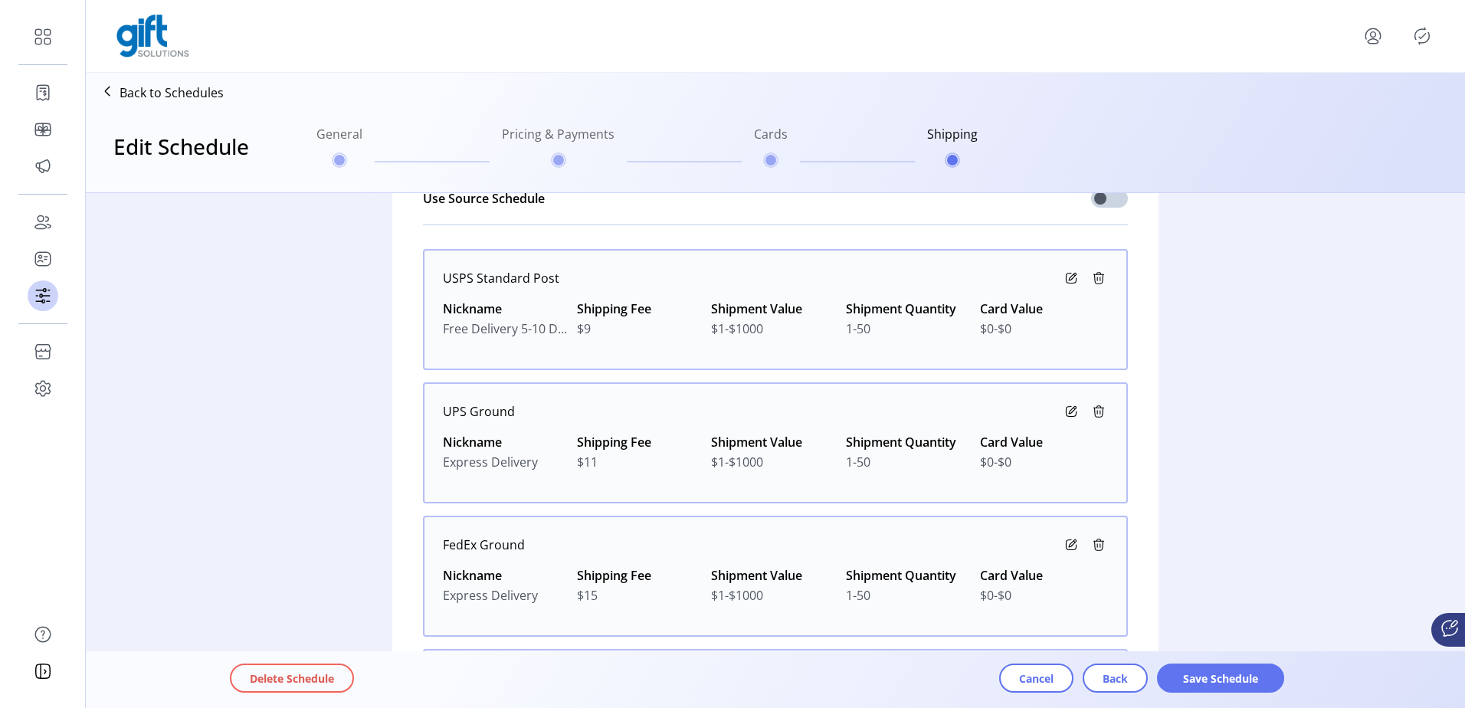
scroll to position [141, 0]
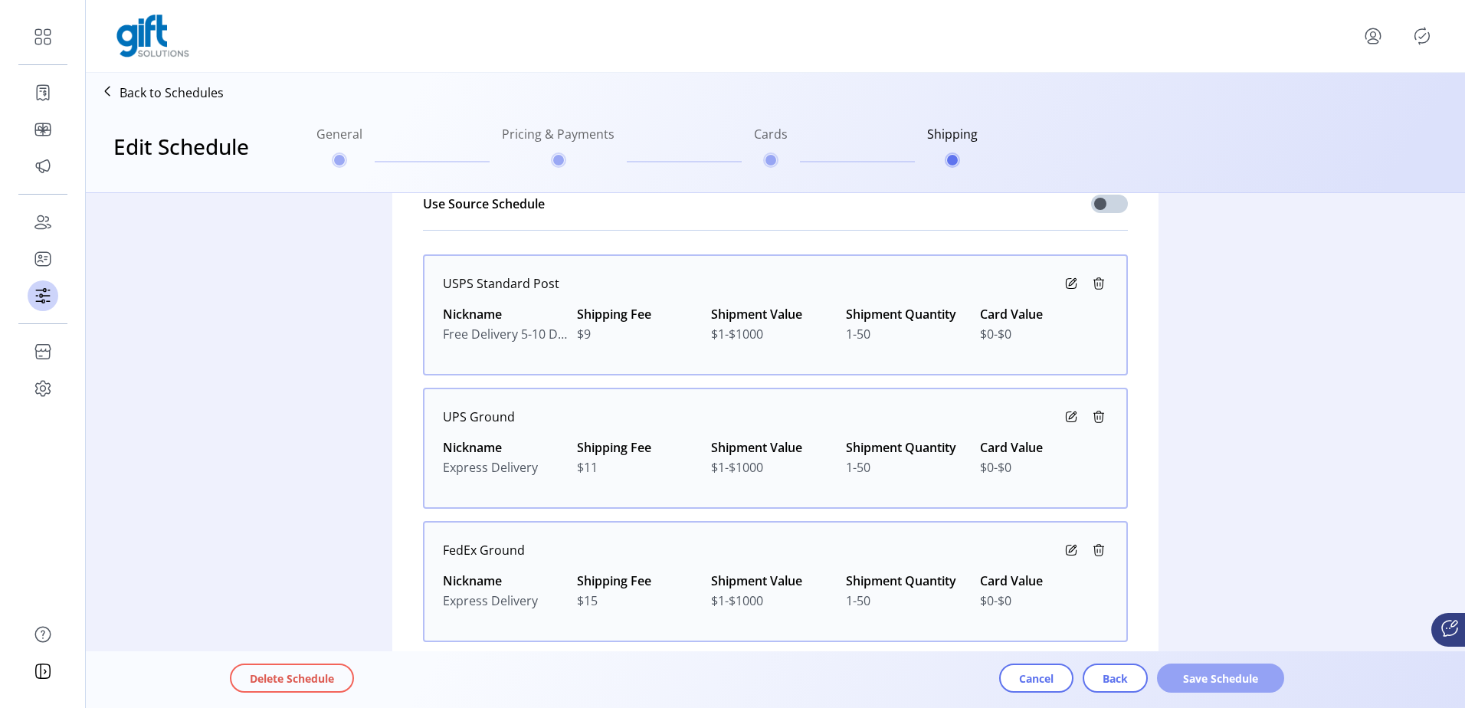
click at [1191, 675] on span "Save Schedule" at bounding box center [1220, 679] width 87 height 16
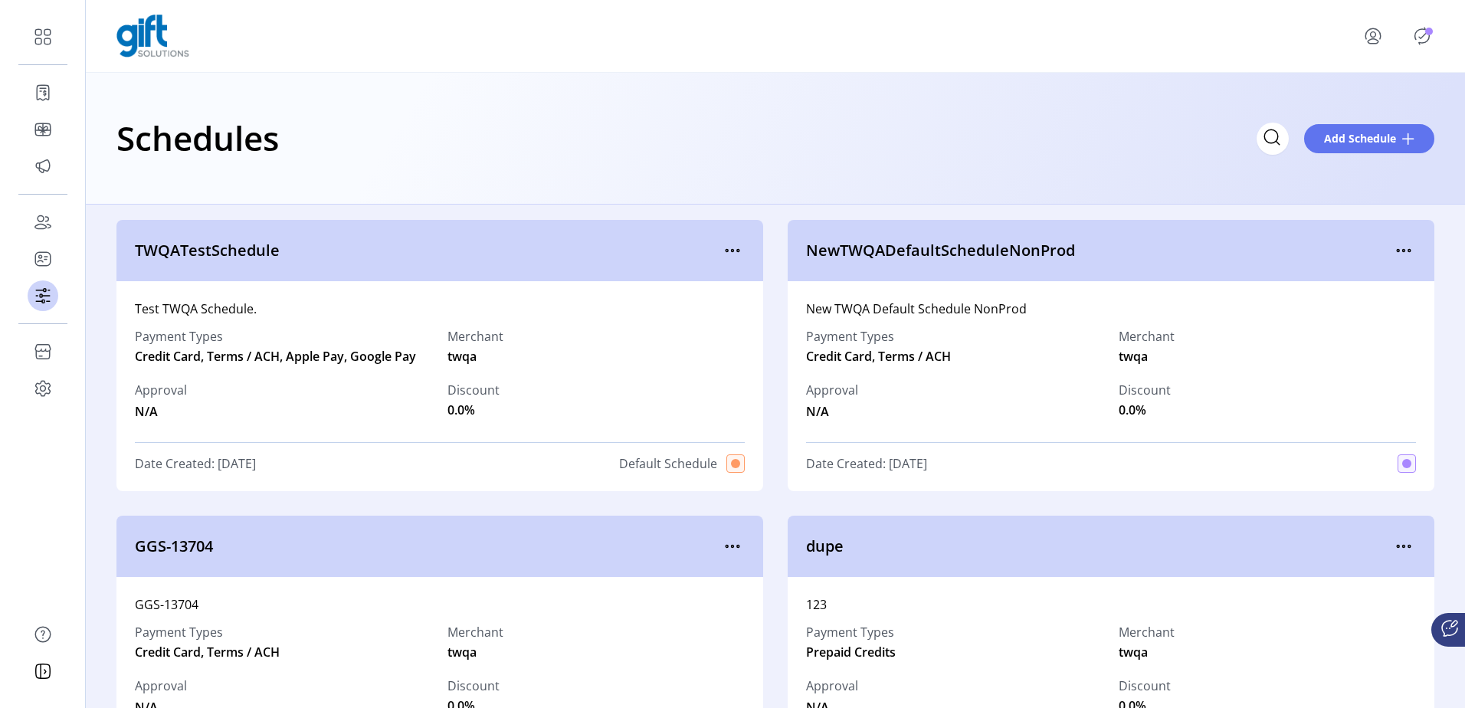
click at [1416, 45] on icon "Publisher Panel" at bounding box center [1422, 36] width 25 height 25
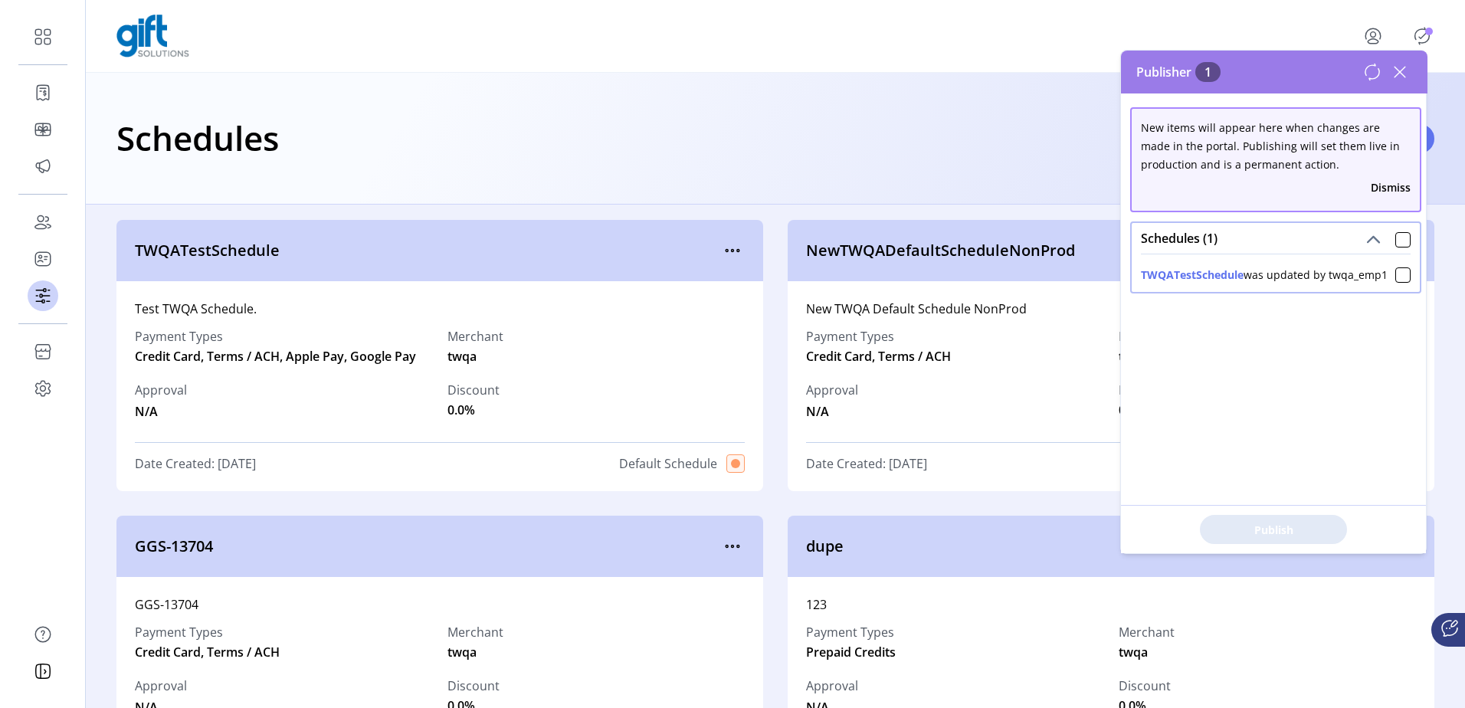
click at [1401, 248] on div "Schedules (1)" at bounding box center [1276, 238] width 288 height 31
click at [1400, 232] on div at bounding box center [1403, 239] width 15 height 15
click at [1274, 523] on span "Publish 1 Items" at bounding box center [1273, 530] width 107 height 16
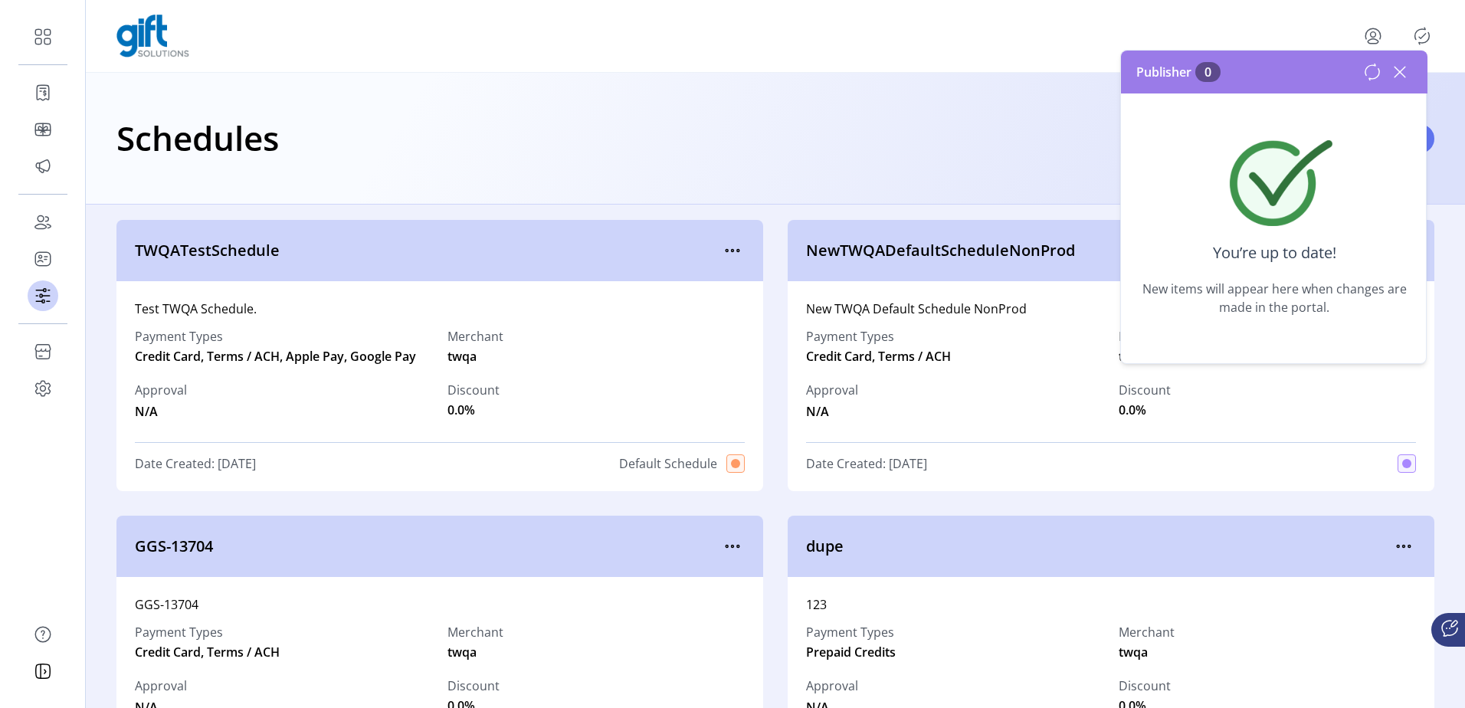
click at [1391, 71] on icon at bounding box center [1400, 72] width 25 height 25
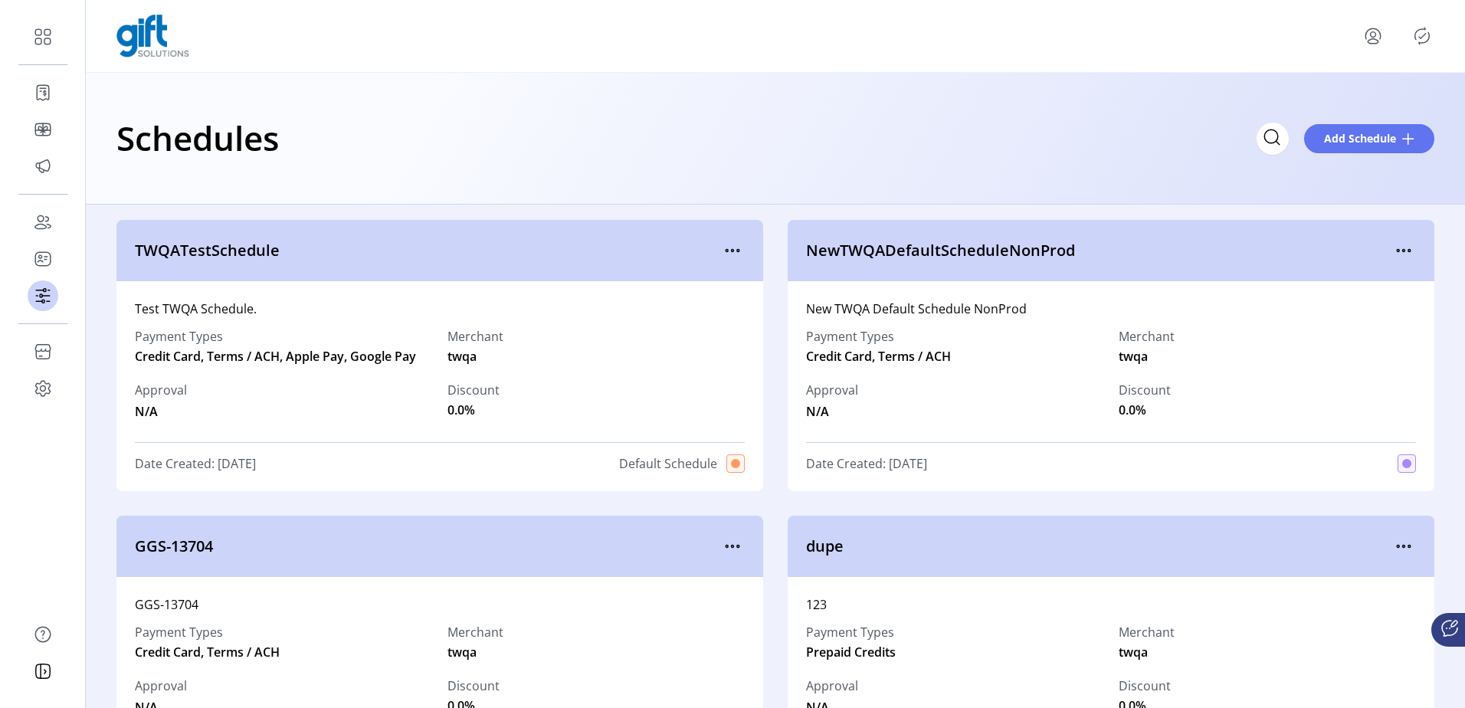
click at [1176, 84] on div "Schedules Add Schedule" at bounding box center [775, 139] width 1379 height 132
click at [1414, 28] on icon "Publisher Panel" at bounding box center [1422, 36] width 25 height 25
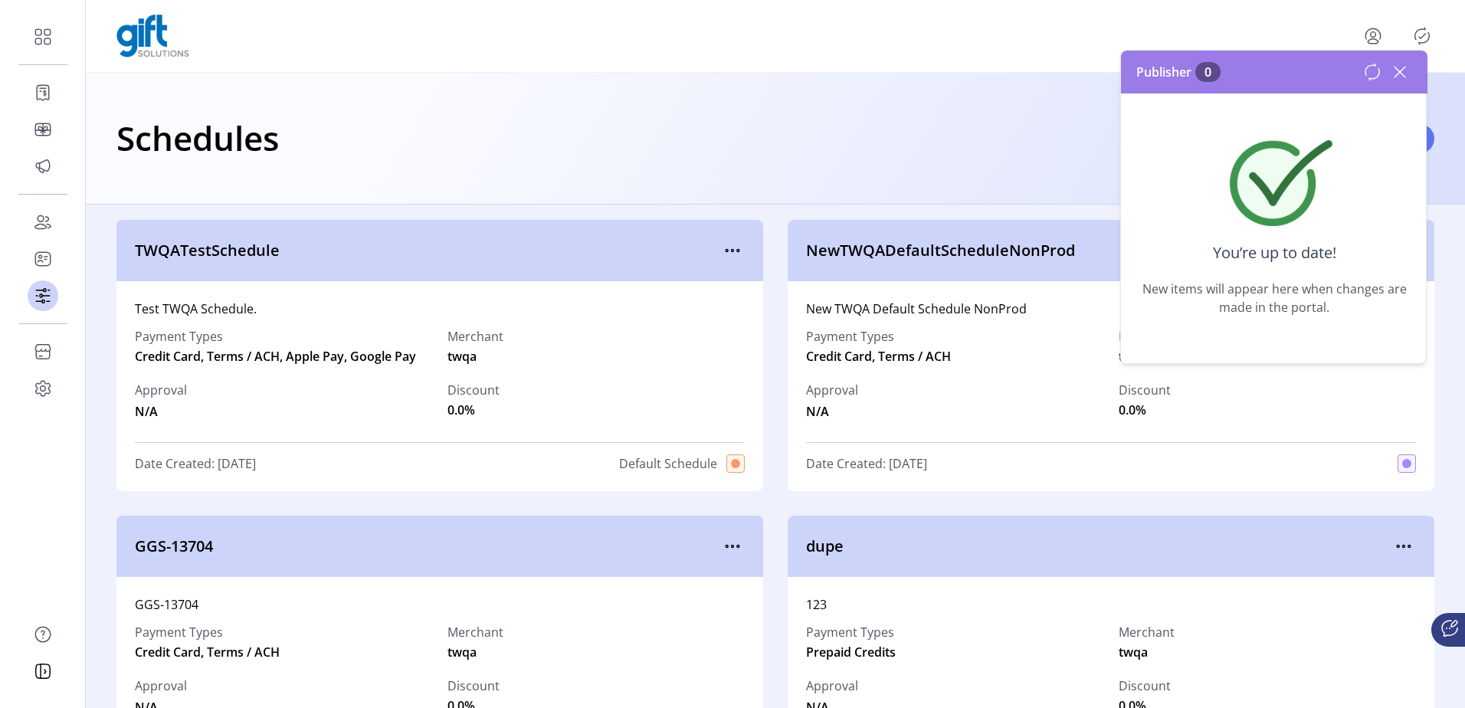
click at [1397, 70] on icon at bounding box center [1400, 72] width 11 height 11
